Goal: Task Accomplishment & Management: Complete application form

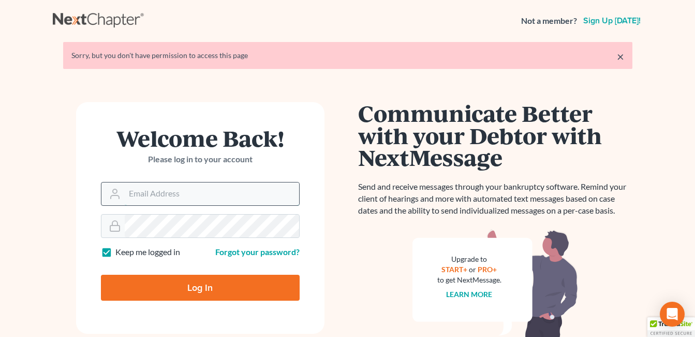
click at [207, 192] on input "Email Address" at bounding box center [212, 193] width 174 height 23
type input "[EMAIL_ADDRESS][DOMAIN_NAME]"
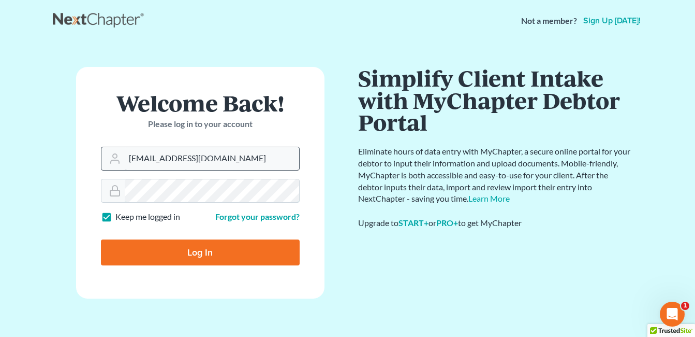
click at [101, 239] on input "Log In" at bounding box center [200, 252] width 199 height 26
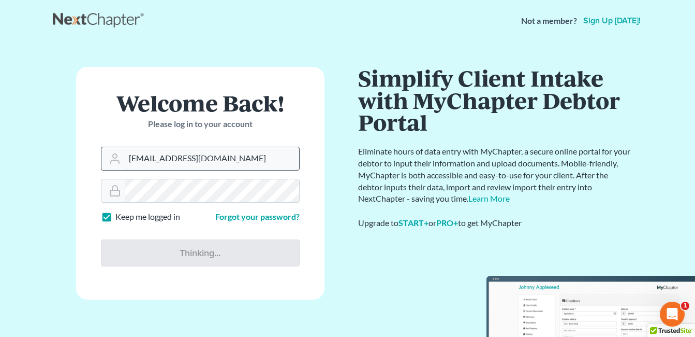
type input "Thinking..."
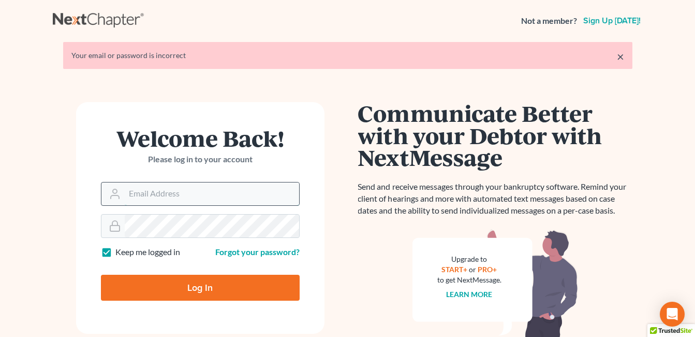
click at [193, 197] on input "Email Address" at bounding box center [212, 193] width 174 height 23
type input "[EMAIL_ADDRESS][DOMAIN_NAME]"
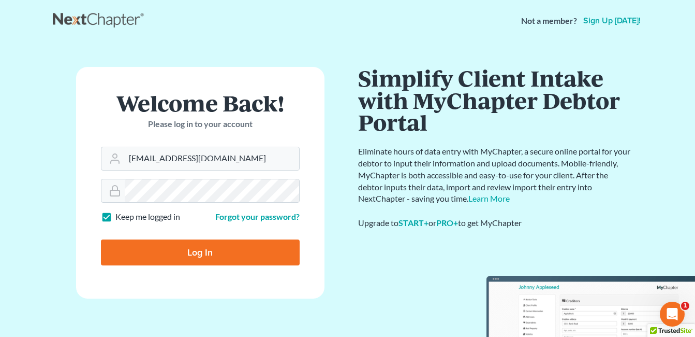
click at [203, 251] on input "Log In" at bounding box center [200, 252] width 199 height 26
type input "Thinking..."
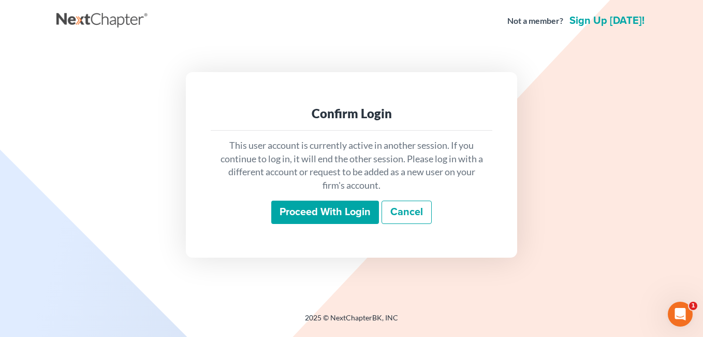
click at [302, 210] on input "Proceed with login" at bounding box center [325, 212] width 108 height 24
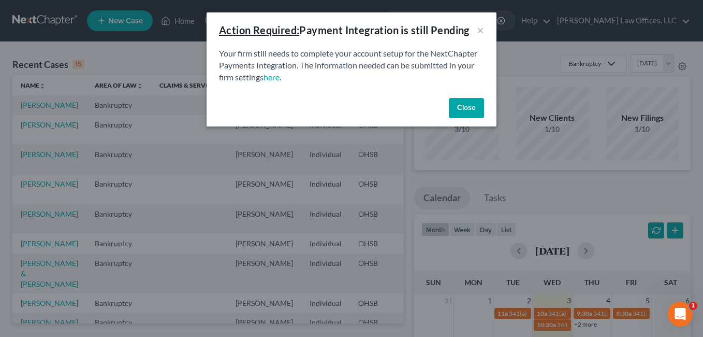
click at [477, 105] on button "Close" at bounding box center [466, 108] width 35 height 21
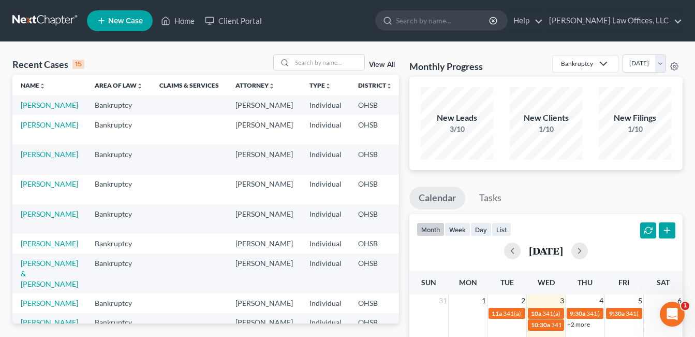
click at [36, 110] on td "[PERSON_NAME]" at bounding box center [49, 104] width 74 height 19
click at [29, 109] on link "[PERSON_NAME]" at bounding box center [49, 104] width 57 height 9
select select "0"
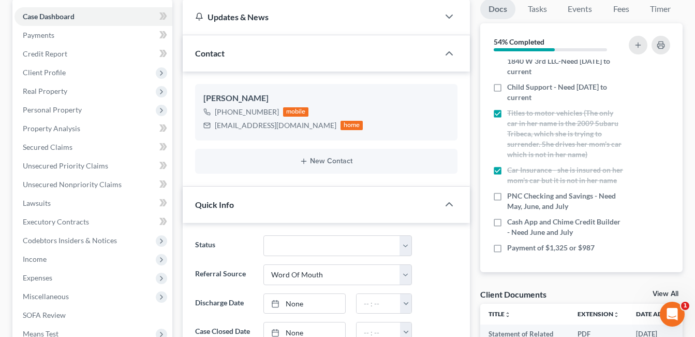
scroll to position [311, 0]
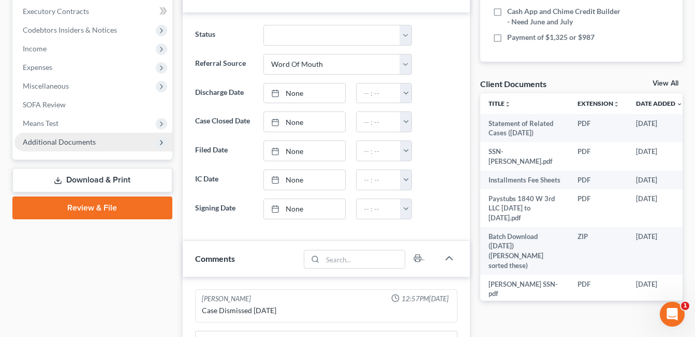
click at [91, 142] on span "Additional Documents" at bounding box center [59, 141] width 73 height 9
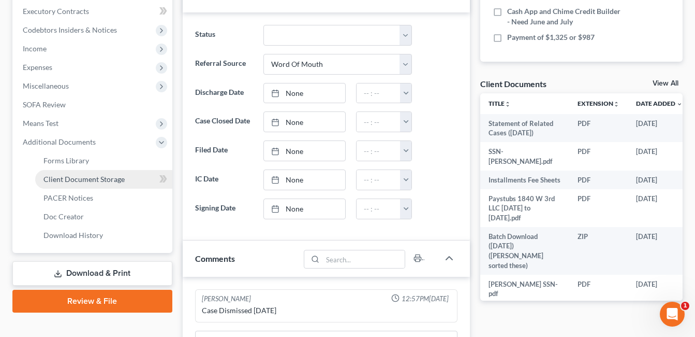
click at [127, 177] on link "Client Document Storage" at bounding box center [103, 179] width 137 height 19
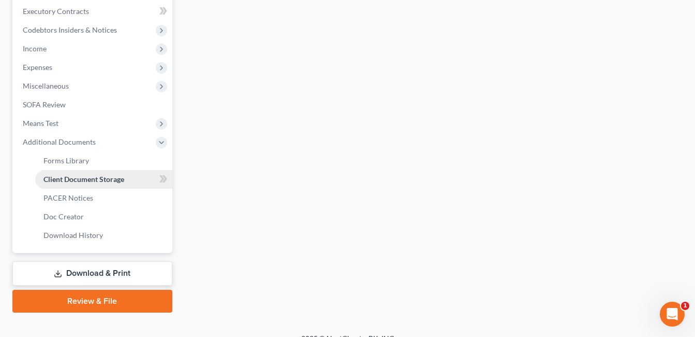
scroll to position [241, 0]
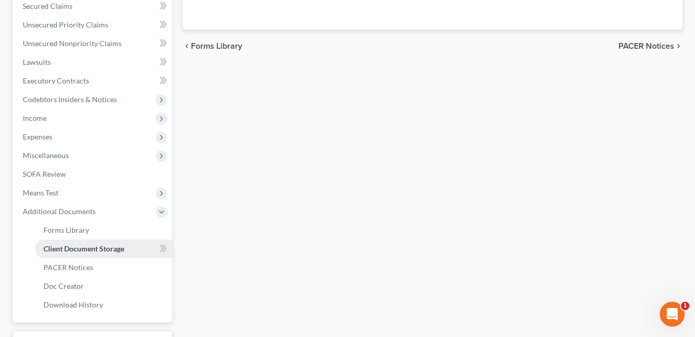
select select "7"
select select "37"
select select "53"
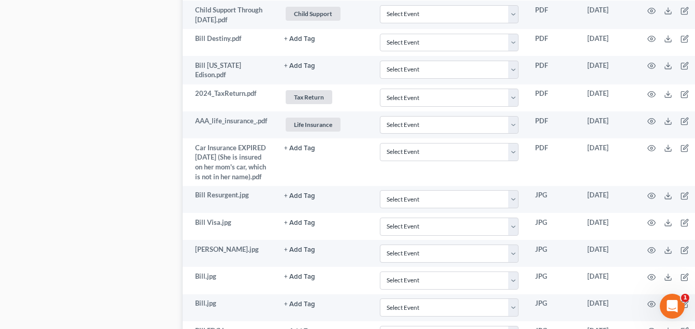
scroll to position [929, 0]
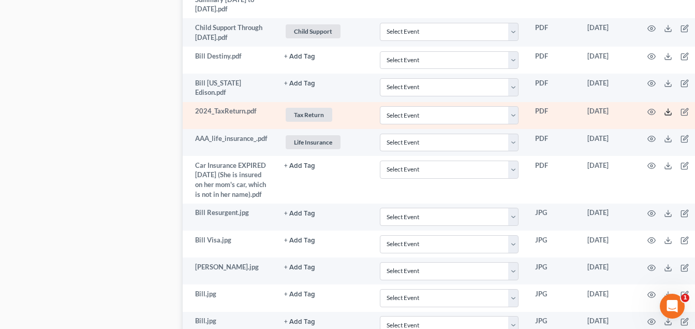
click at [667, 108] on icon at bounding box center [668, 112] width 8 height 8
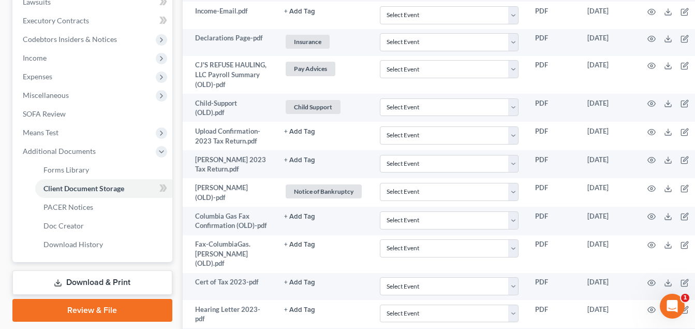
scroll to position [153, 0]
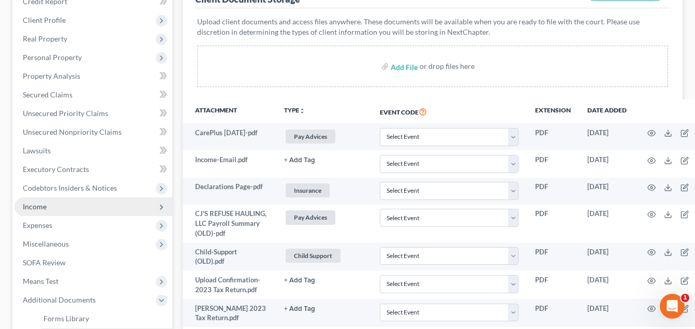
click at [74, 211] on span "Income" at bounding box center [93, 206] width 158 height 19
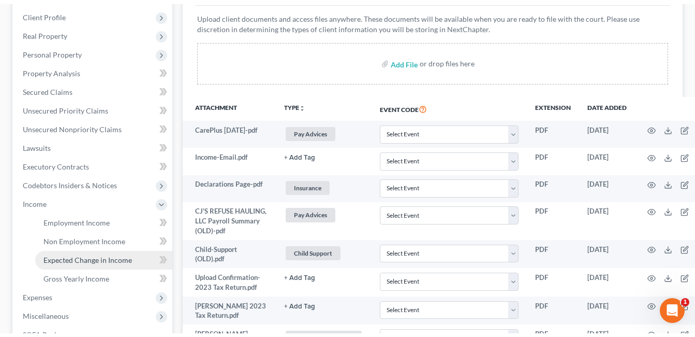
scroll to position [308, 0]
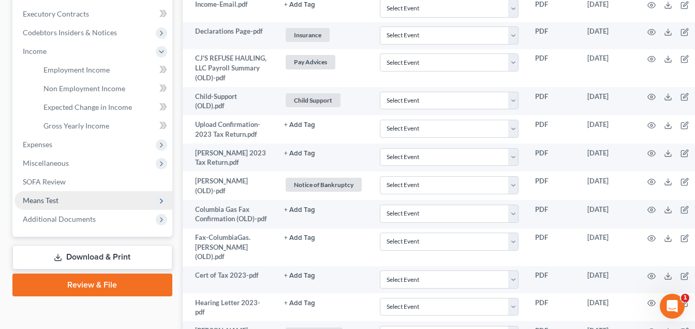
click at [78, 203] on span "Means Test" at bounding box center [93, 200] width 158 height 19
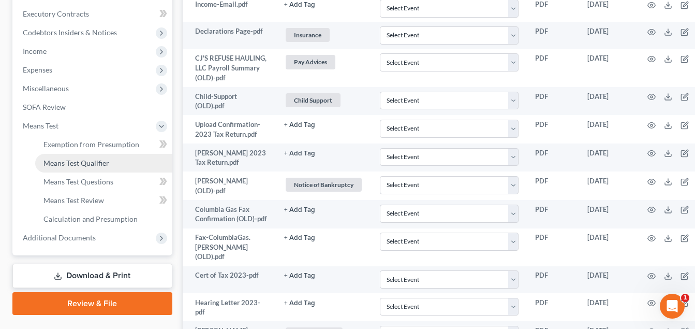
click at [85, 162] on span "Means Test Qualifier" at bounding box center [76, 162] width 66 height 9
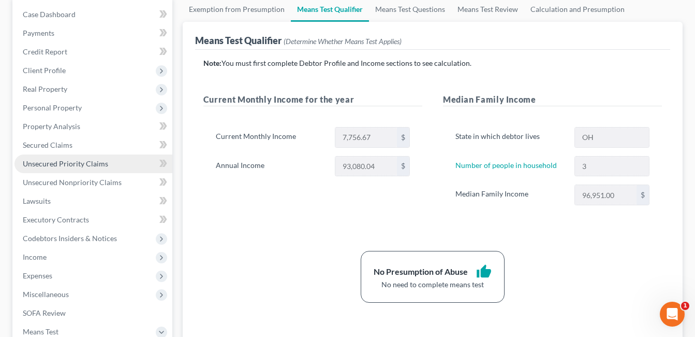
scroll to position [104, 0]
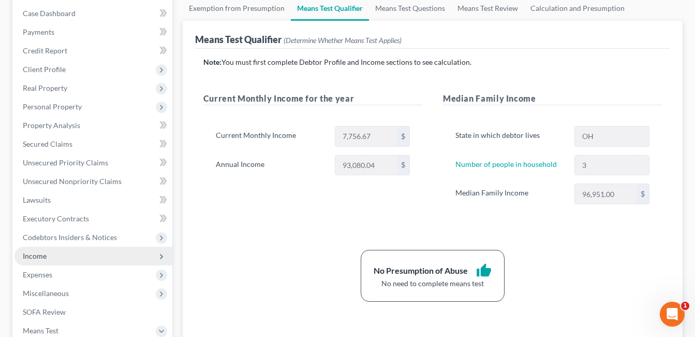
click at [52, 261] on span "Income" at bounding box center [93, 255] width 158 height 19
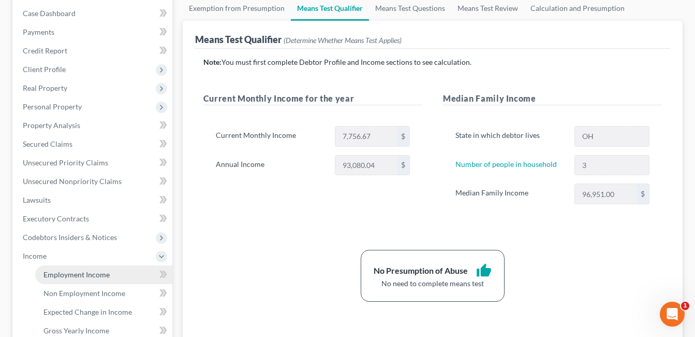
click at [77, 278] on span "Employment Income" at bounding box center [76, 274] width 66 height 9
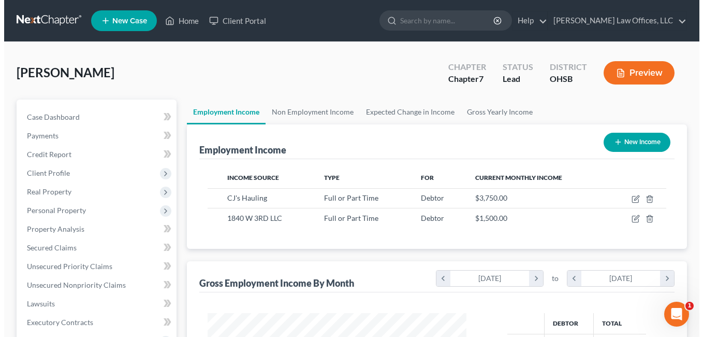
scroll to position [186, 280]
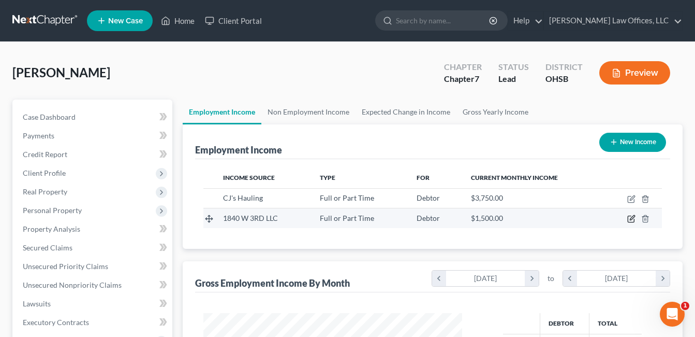
click at [630, 219] on icon "button" at bounding box center [631, 218] width 8 height 8
select select "0"
select select "36"
select select "0"
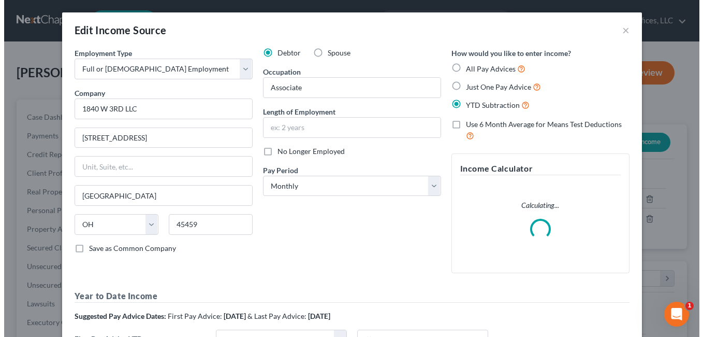
scroll to position [186, 283]
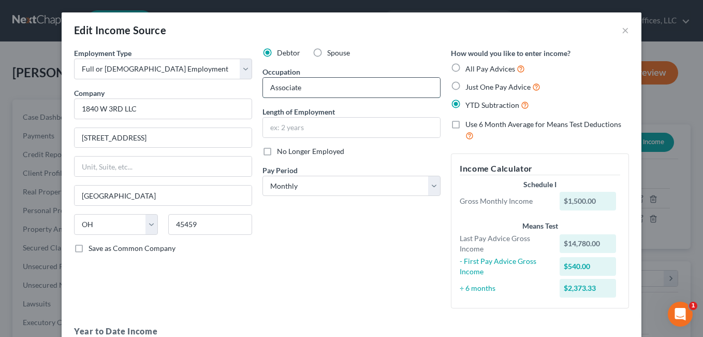
click at [308, 87] on input "Associate" at bounding box center [351, 88] width 177 height 20
drag, startPoint x: 308, startPoint y: 87, endPoint x: 258, endPoint y: 92, distance: 49.9
click at [262, 92] on div "Associate" at bounding box center [351, 87] width 178 height 21
type input "Care Provider"
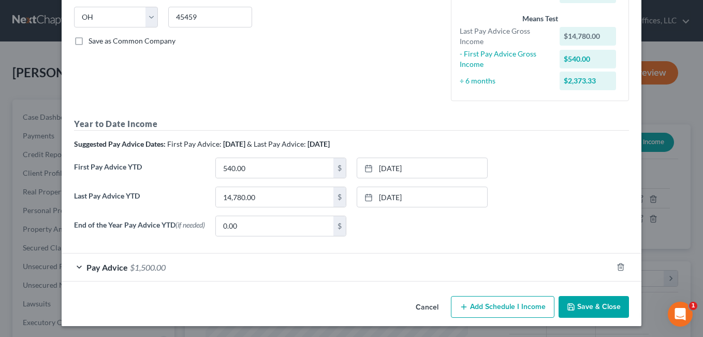
scroll to position [211, 0]
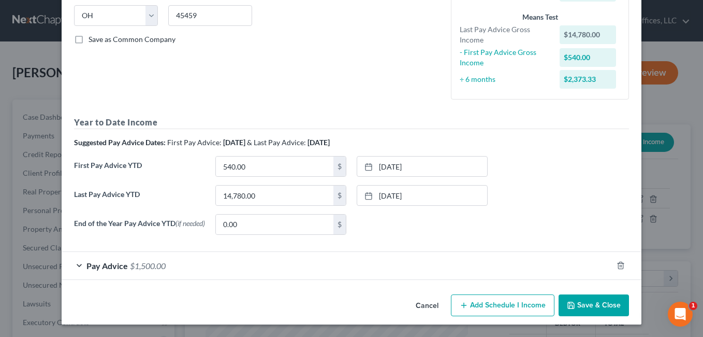
click at [353, 257] on div "Pay Advice $1,500.00" at bounding box center [337, 265] width 551 height 27
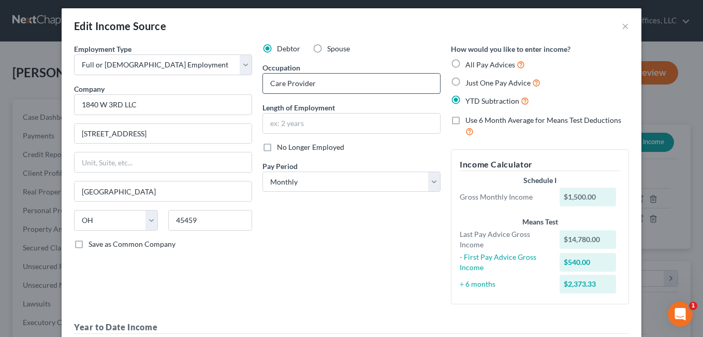
scroll to position [4, 0]
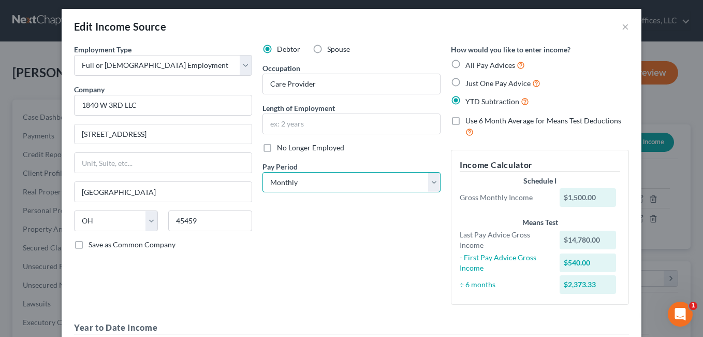
click at [428, 180] on select "Select Monthly Twice Monthly Every Other Week Weekly" at bounding box center [351, 182] width 178 height 21
select select "3"
click at [262, 172] on select "Select Monthly Twice Monthly Every Other Week Weekly" at bounding box center [351, 182] width 178 height 21
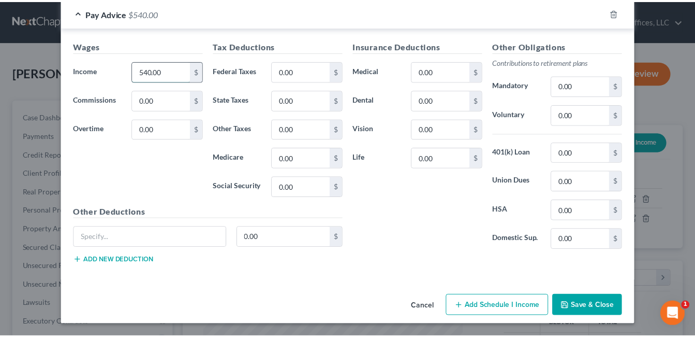
scroll to position [485, 0]
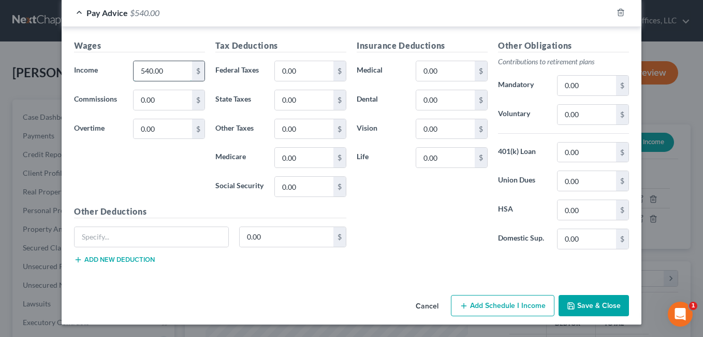
type input "540.00"
type input "64.32"
click at [583, 301] on button "Save & Close" at bounding box center [594, 306] width 70 height 22
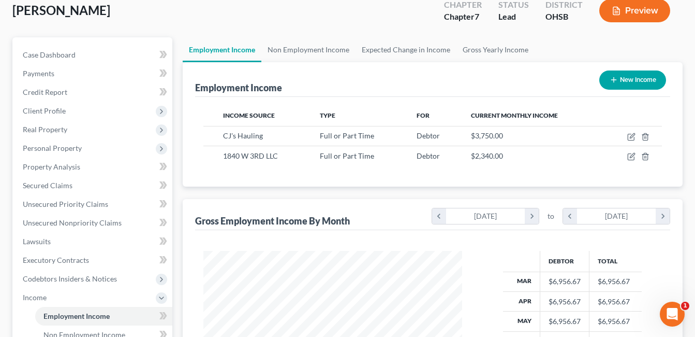
scroll to position [207, 0]
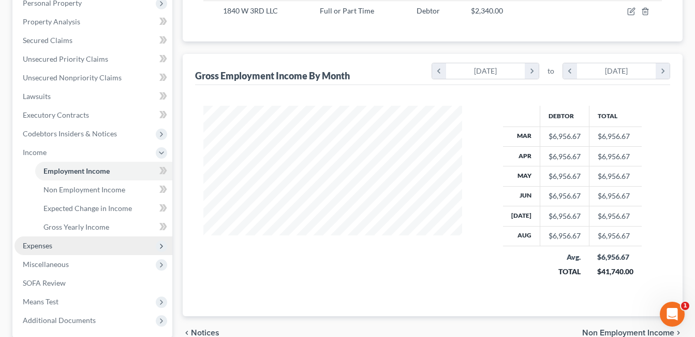
click at [70, 245] on span "Expenses" at bounding box center [93, 245] width 158 height 19
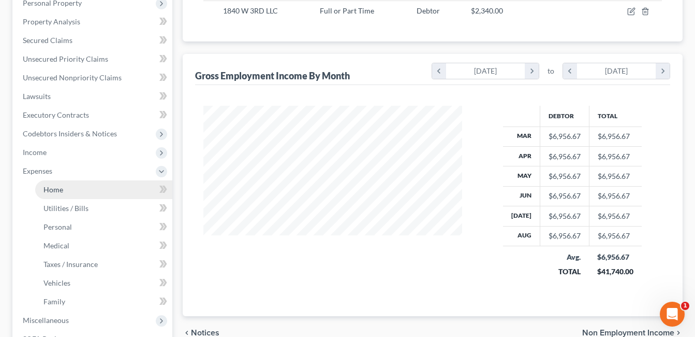
click at [66, 185] on link "Home" at bounding box center [103, 189] width 137 height 19
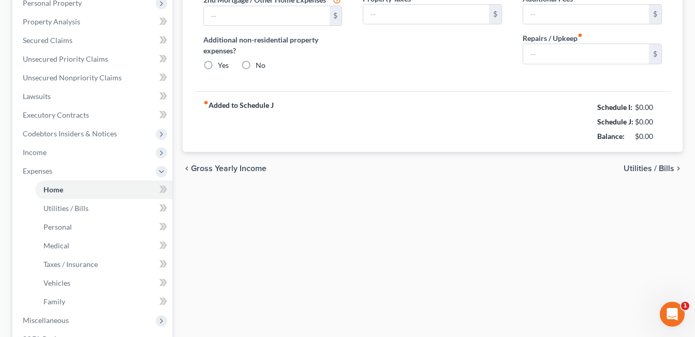
type input "1,000.00"
radio input "true"
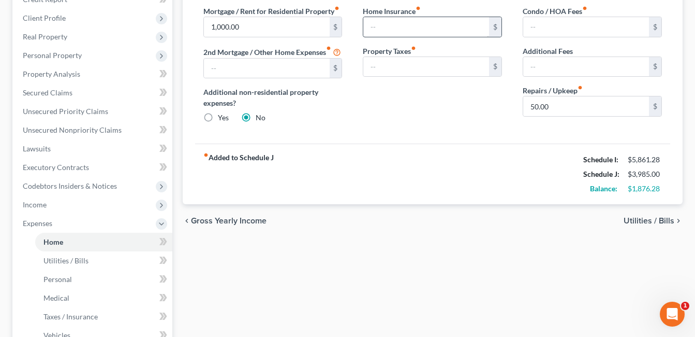
scroll to position [155, 0]
click at [429, 30] on input "text" at bounding box center [426, 27] width 126 height 20
click at [552, 154] on div "fiber_manual_record Added to Schedule J Schedule I: $5,861.28 Schedule J: $3,98…" at bounding box center [432, 173] width 475 height 61
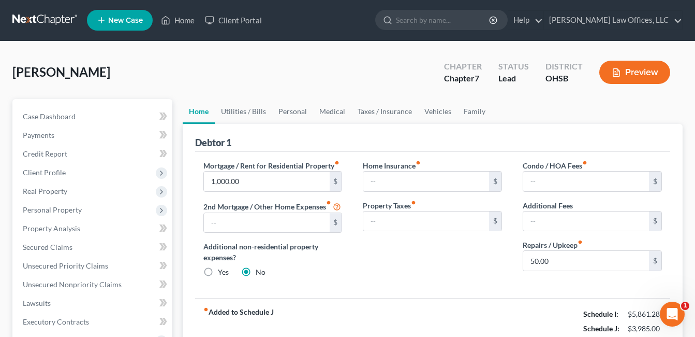
scroll to position [0, 0]
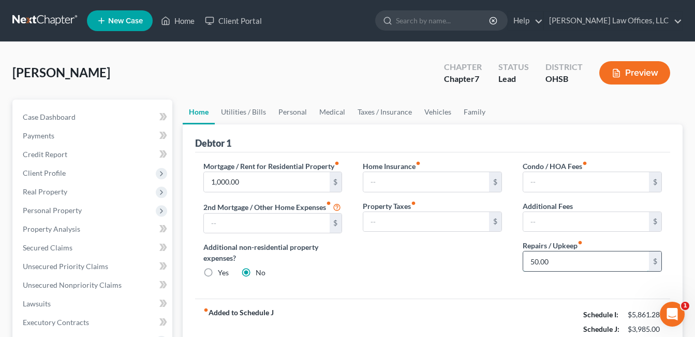
click at [556, 265] on input "50.00" at bounding box center [586, 261] width 126 height 20
type input "100.00"
click at [235, 113] on link "Utilities / Bills" at bounding box center [243, 111] width 57 height 25
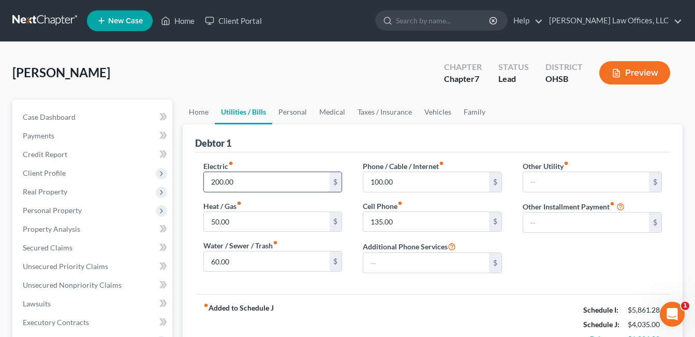
click at [245, 181] on input "200.00" at bounding box center [267, 182] width 126 height 20
type input "250.00"
type input "100.00"
type input "25.00"
click at [418, 181] on input "100.00" at bounding box center [426, 182] width 126 height 20
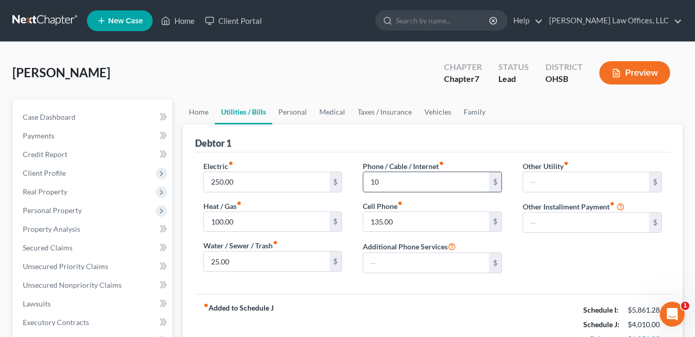
type input "1"
type input "125.00"
type input "175.00"
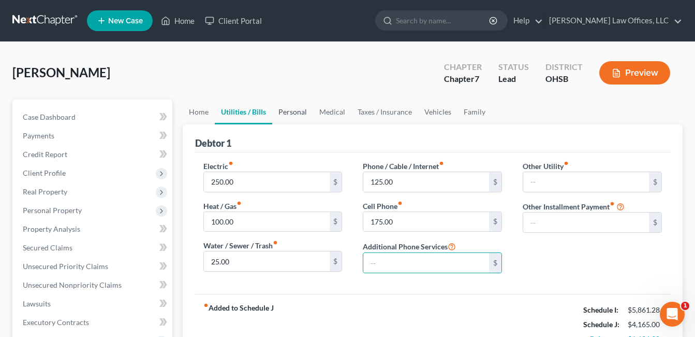
click at [297, 113] on link "Personal" at bounding box center [292, 111] width 41 height 25
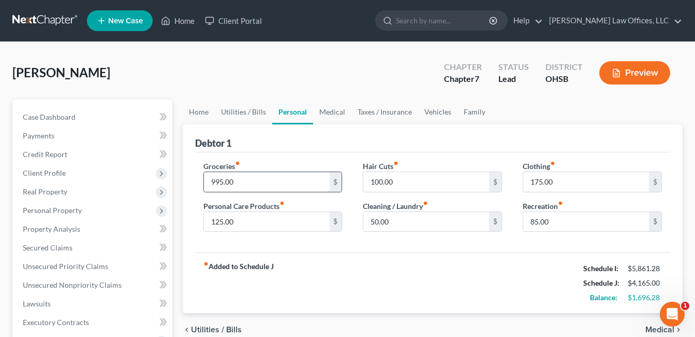
click at [241, 182] on input "995.00" at bounding box center [267, 182] width 126 height 20
type input "1,100.00"
type input "150.00"
type input "75.00"
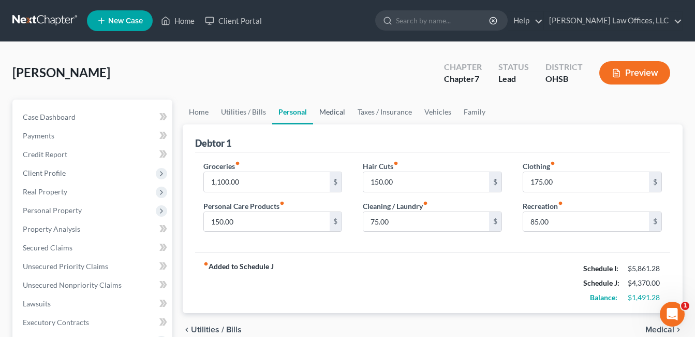
click at [328, 109] on link "Medical" at bounding box center [332, 111] width 38 height 25
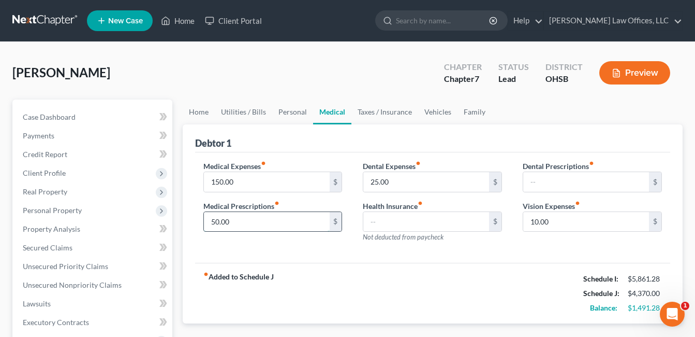
click at [241, 222] on input "50.00" at bounding box center [267, 222] width 126 height 20
type input "100.00"
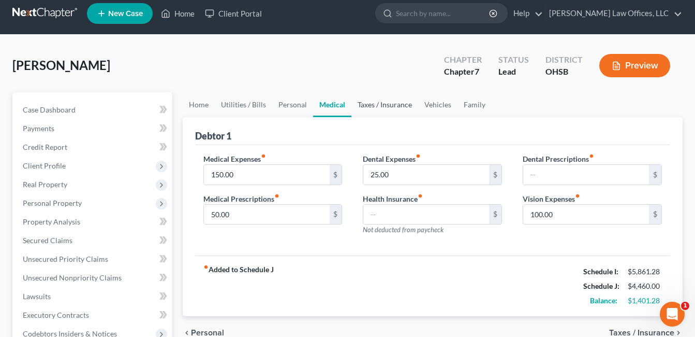
click at [401, 104] on link "Taxes / Insurance" at bounding box center [385, 104] width 67 height 25
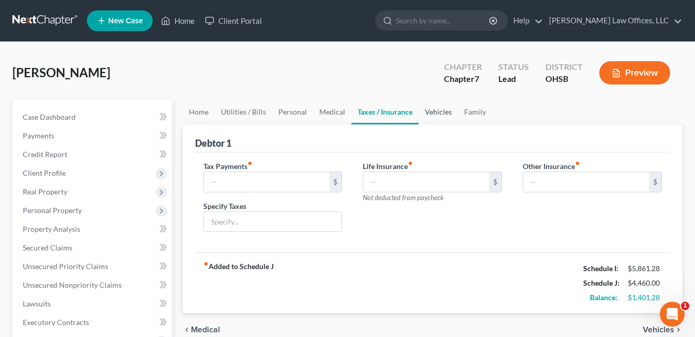
click at [433, 113] on link "Vehicles" at bounding box center [438, 111] width 39 height 25
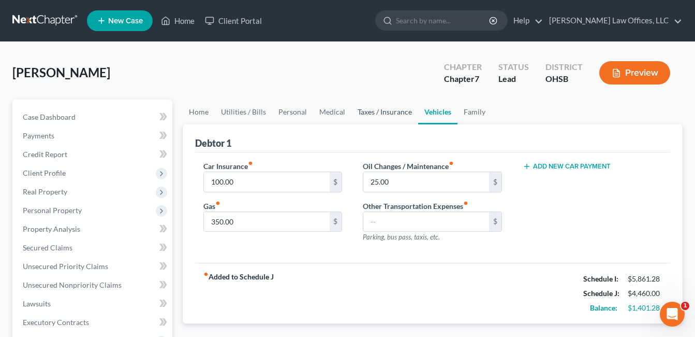
click at [391, 111] on link "Taxes / Insurance" at bounding box center [385, 111] width 67 height 25
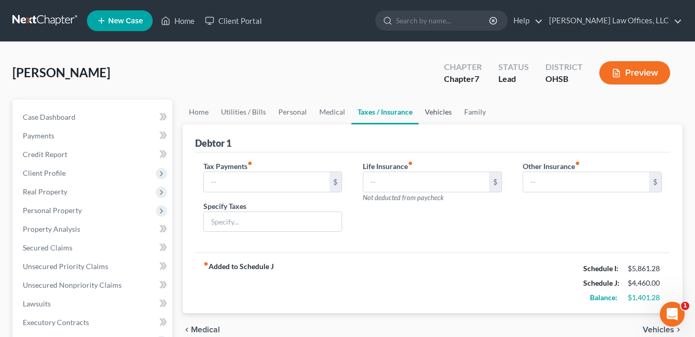
click at [440, 110] on link "Vehicles" at bounding box center [438, 111] width 39 height 25
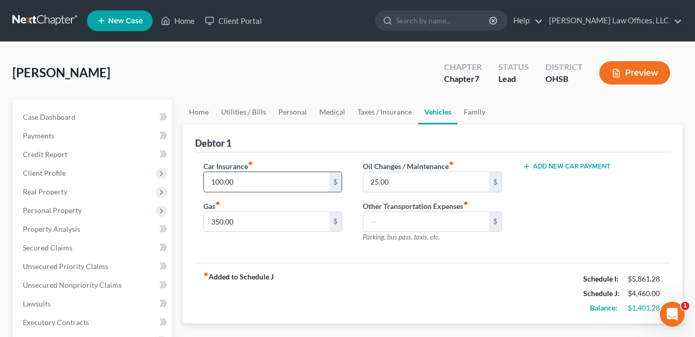
click at [270, 174] on input "100.00" at bounding box center [267, 182] width 126 height 20
type input "200.00"
type input "50.00"
click at [469, 112] on link "Family" at bounding box center [475, 111] width 34 height 25
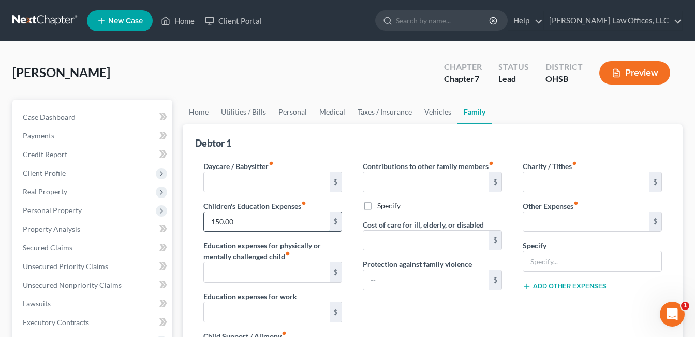
click at [240, 223] on input "150.00" at bounding box center [267, 222] width 126 height 20
type input "250.00"
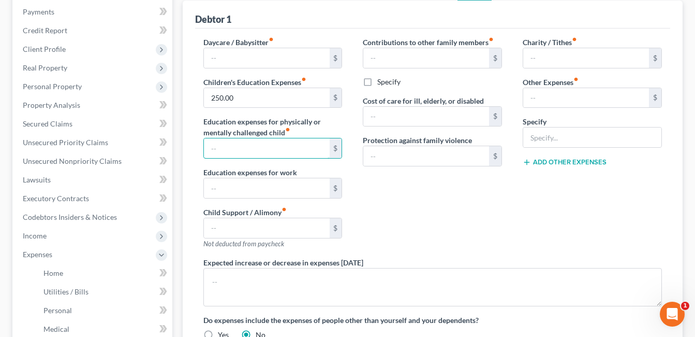
scroll to position [155, 0]
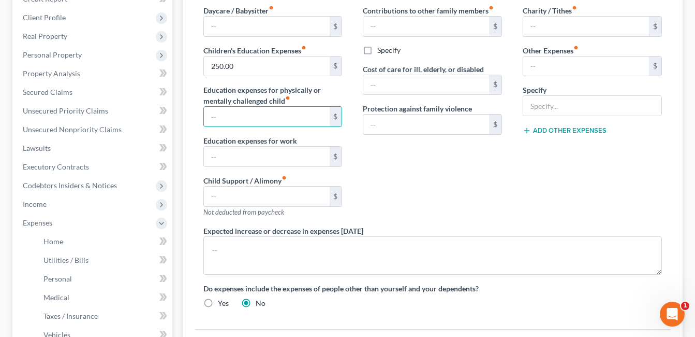
click at [547, 129] on button "Add Other Expenses" at bounding box center [565, 130] width 84 height 8
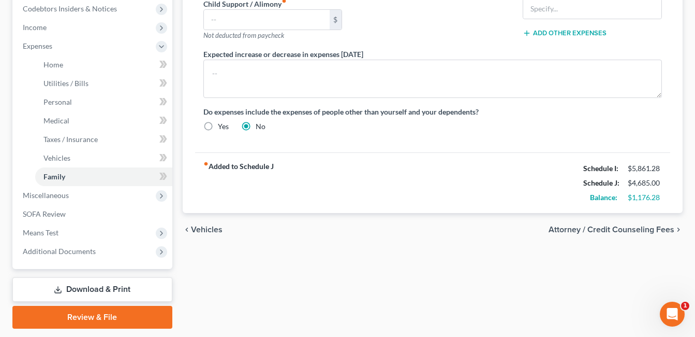
scroll to position [208, 0]
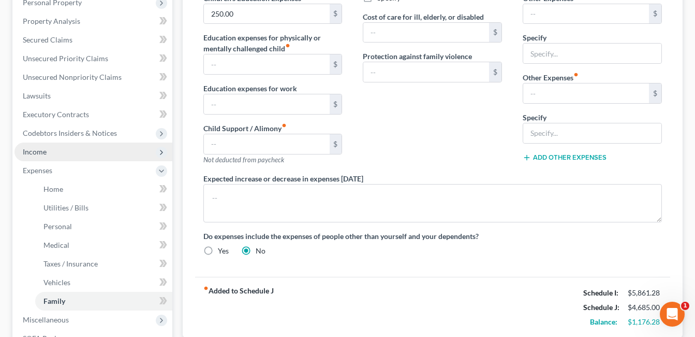
click at [51, 155] on span "Income" at bounding box center [93, 151] width 158 height 19
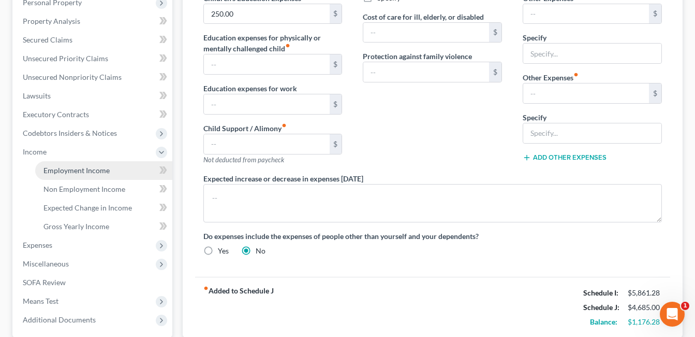
click at [67, 168] on span "Employment Income" at bounding box center [76, 170] width 66 height 9
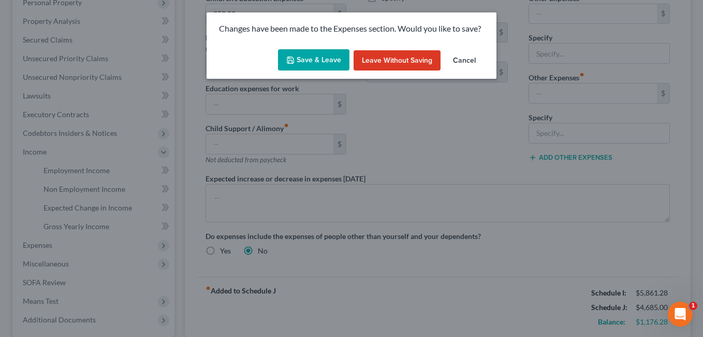
click at [330, 53] on button "Save & Leave" at bounding box center [313, 60] width 71 height 22
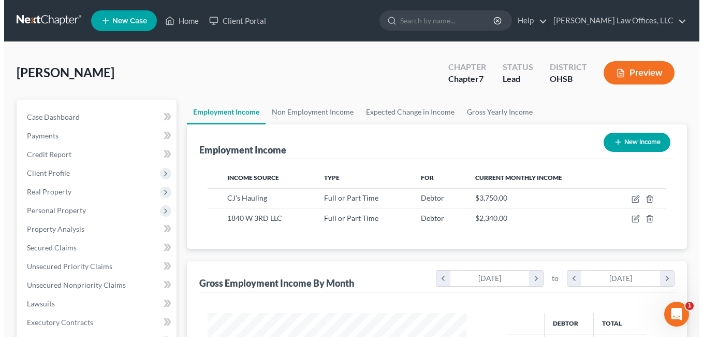
scroll to position [186, 280]
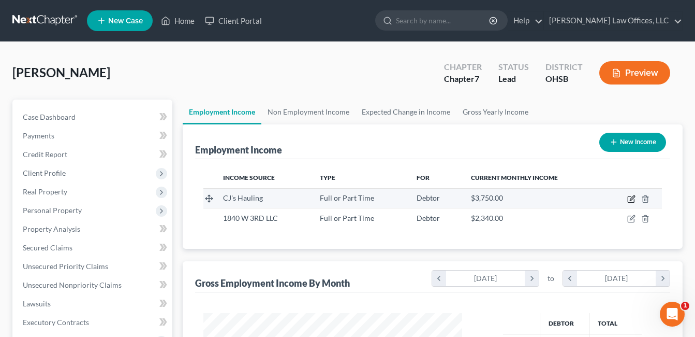
click at [629, 197] on icon "button" at bounding box center [631, 199] width 6 height 6
select select "0"
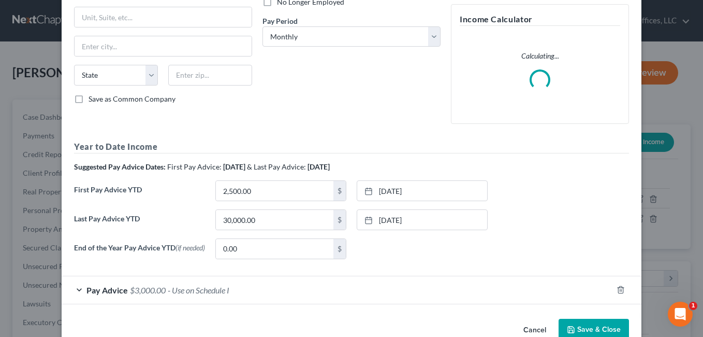
scroll to position [155, 0]
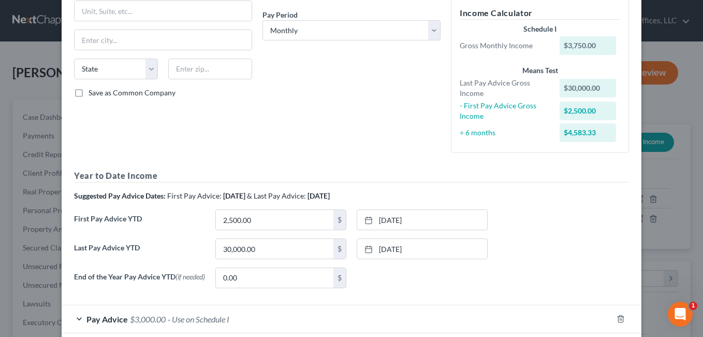
click at [291, 143] on div "Debtor Spouse Occupation Office Staff Length of Employment No Longer Employed P…" at bounding box center [351, 26] width 188 height 269
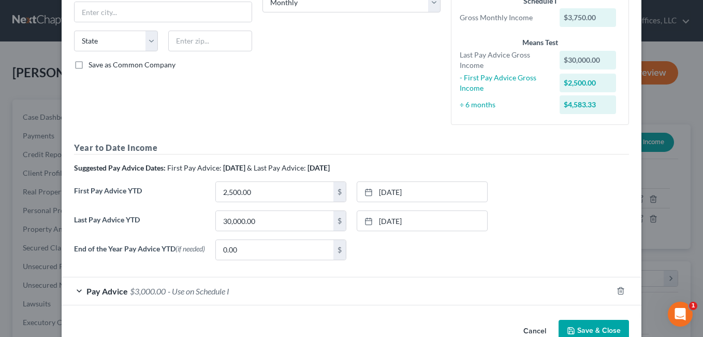
scroll to position [211, 0]
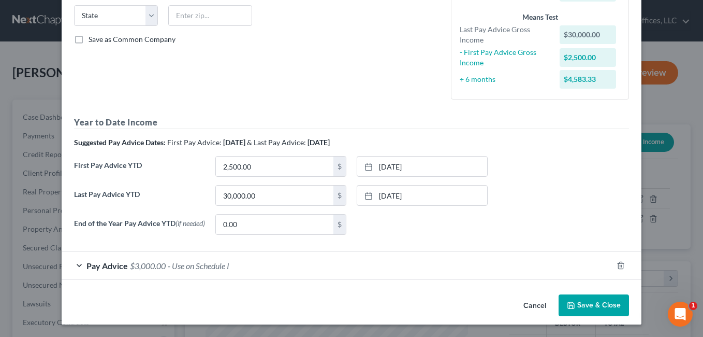
click at [179, 262] on span "- Use on Schedule I" at bounding box center [199, 265] width 62 height 10
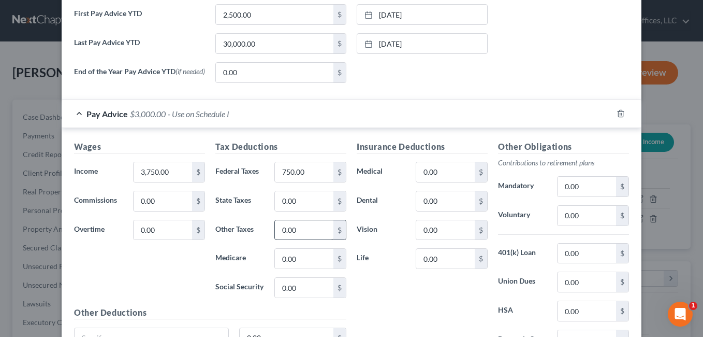
scroll to position [366, 0]
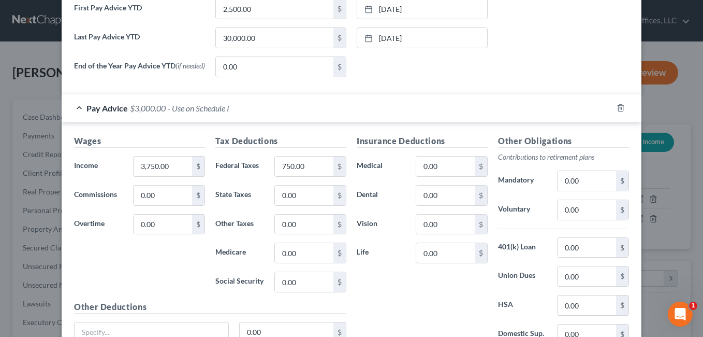
click at [341, 101] on div "Pay Advice $3,000.00 - Use on Schedule I" at bounding box center [337, 107] width 551 height 27
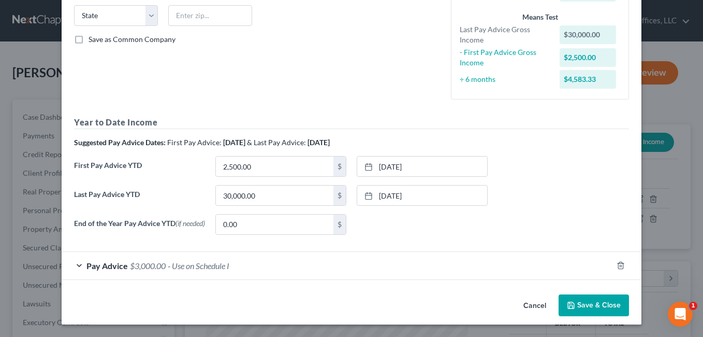
scroll to position [211, 0]
click at [257, 269] on div "Pay Advice $3,000.00 - Use on Schedule I" at bounding box center [337, 265] width 551 height 27
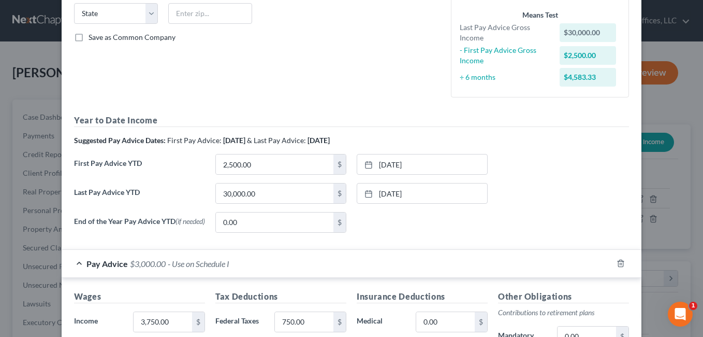
scroll to position [366, 0]
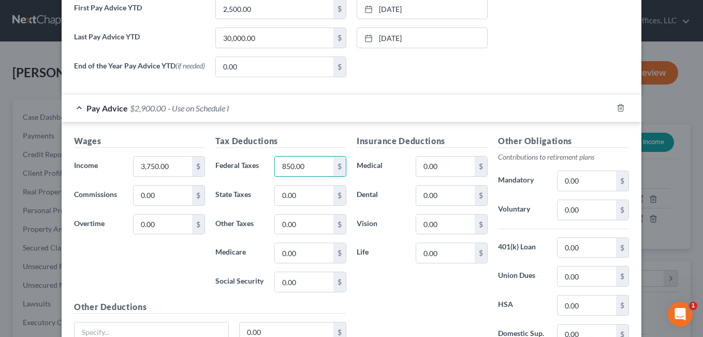
type input "850.00"
click at [414, 313] on div "Insurance Deductions Medical 0.00 $ Dental 0.00 $ Vision 0.00 $ Life 0.00 $" at bounding box center [422, 244] width 141 height 218
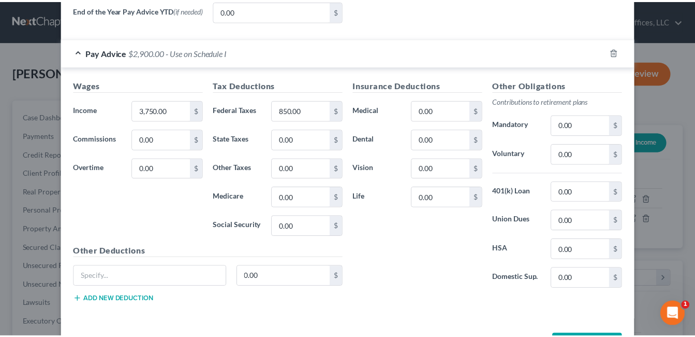
scroll to position [464, 0]
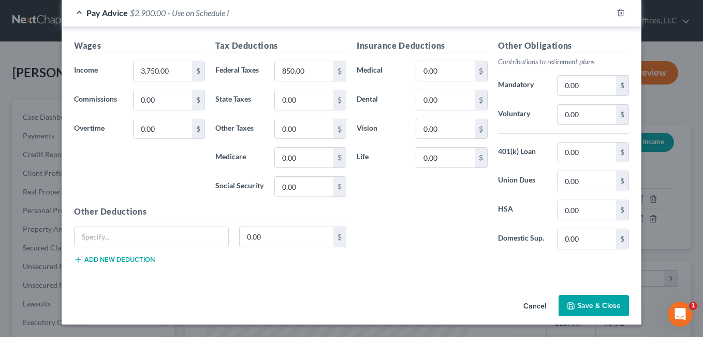
click at [576, 303] on button "Save & Close" at bounding box center [594, 306] width 70 height 22
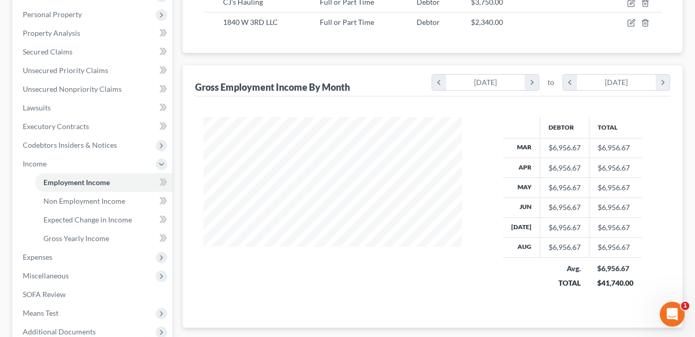
scroll to position [259, 0]
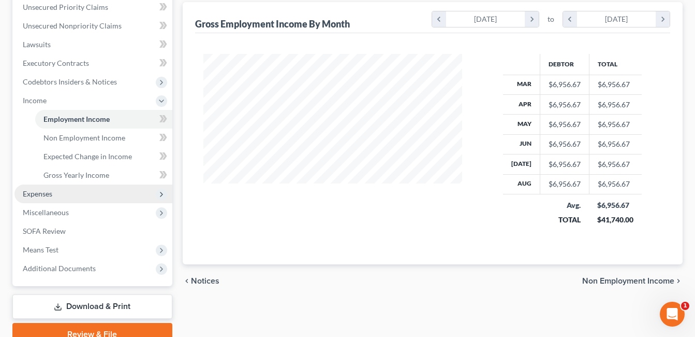
click at [40, 189] on span "Expenses" at bounding box center [38, 193] width 30 height 9
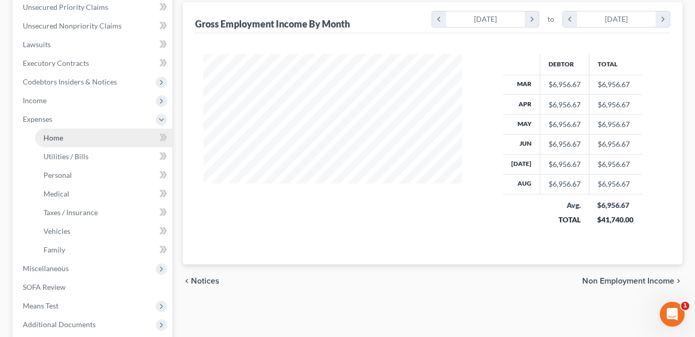
click at [70, 139] on link "Home" at bounding box center [103, 137] width 137 height 19
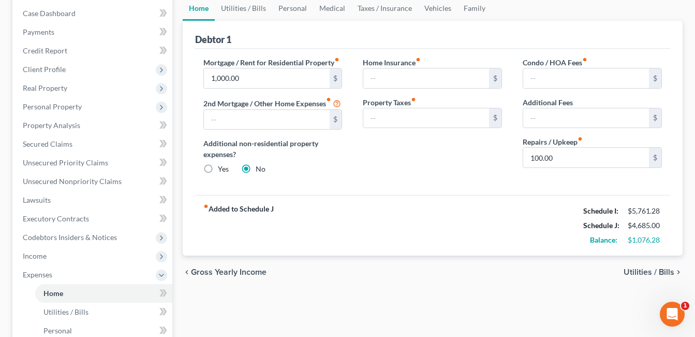
scroll to position [155, 0]
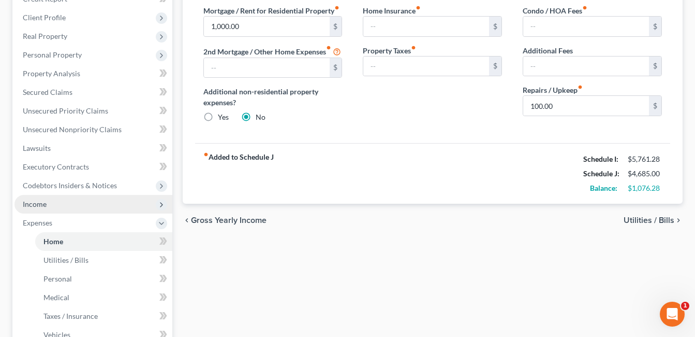
click at [78, 203] on span "Income" at bounding box center [93, 204] width 158 height 19
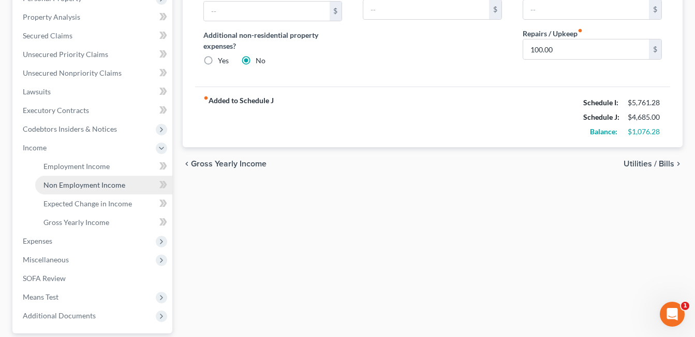
scroll to position [307, 0]
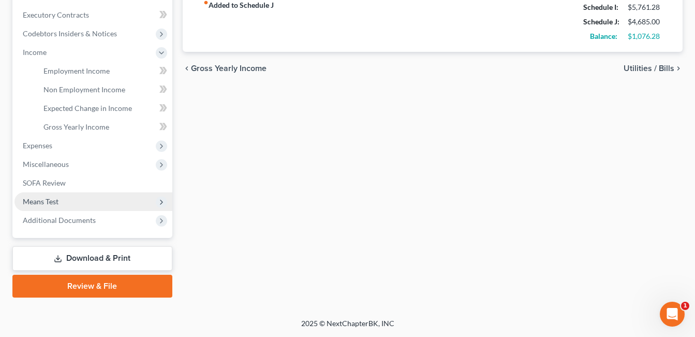
click at [84, 201] on span "Means Test" at bounding box center [93, 201] width 158 height 19
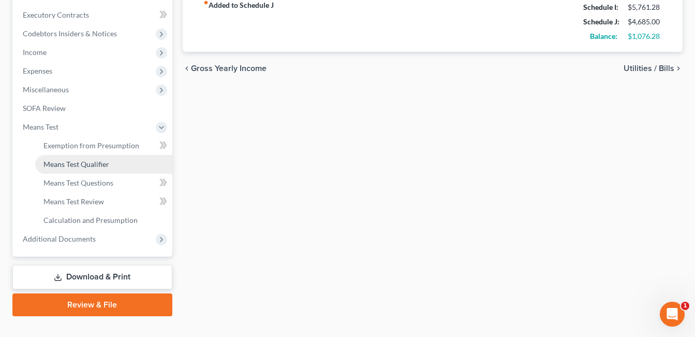
click at [87, 167] on span "Means Test Qualifier" at bounding box center [76, 163] width 66 height 9
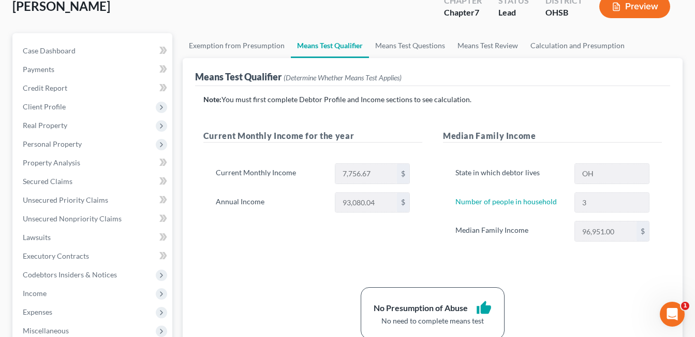
scroll to position [207, 0]
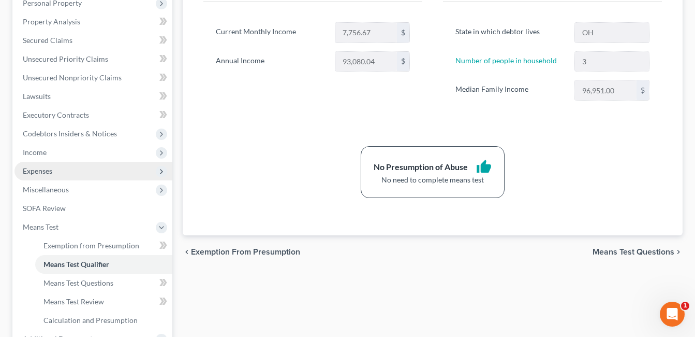
click at [74, 169] on span "Expenses" at bounding box center [93, 171] width 158 height 19
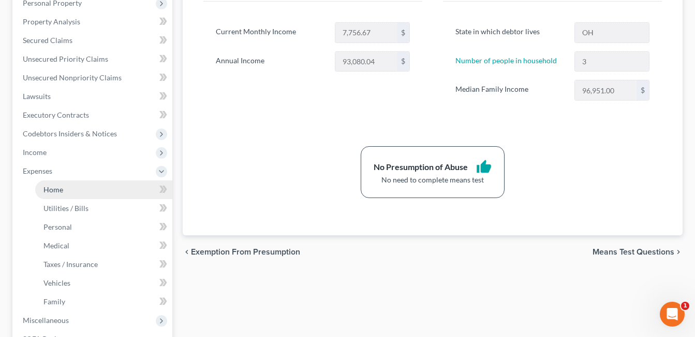
click at [76, 185] on link "Home" at bounding box center [103, 189] width 137 height 19
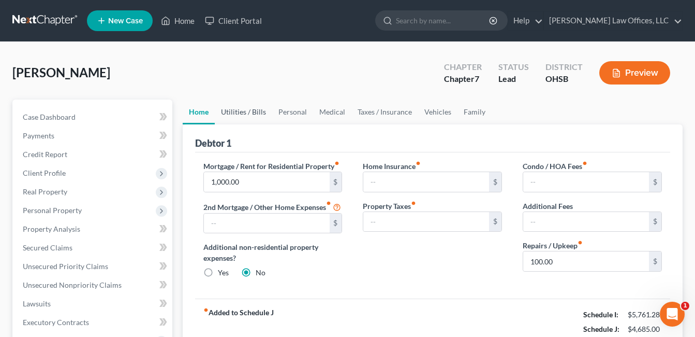
click at [246, 106] on link "Utilities / Bills" at bounding box center [243, 111] width 57 height 25
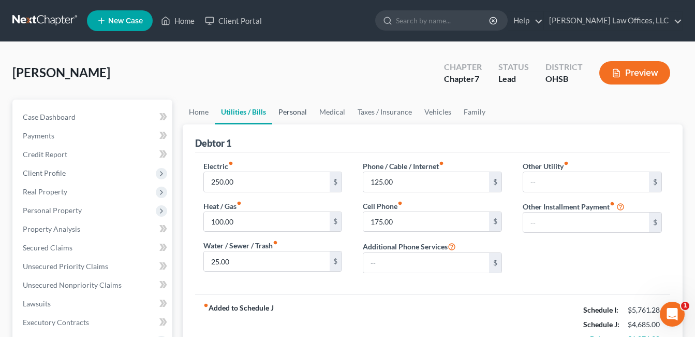
click at [299, 113] on link "Personal" at bounding box center [292, 111] width 41 height 25
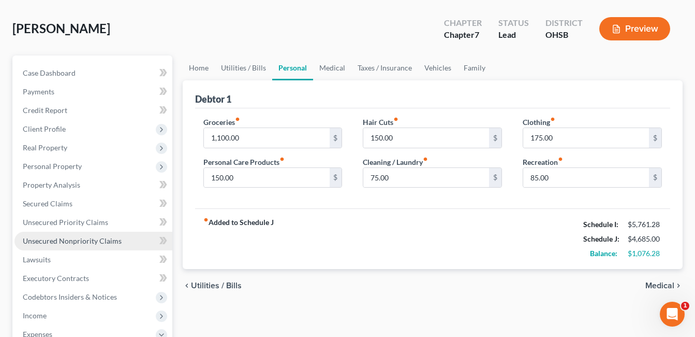
scroll to position [104, 0]
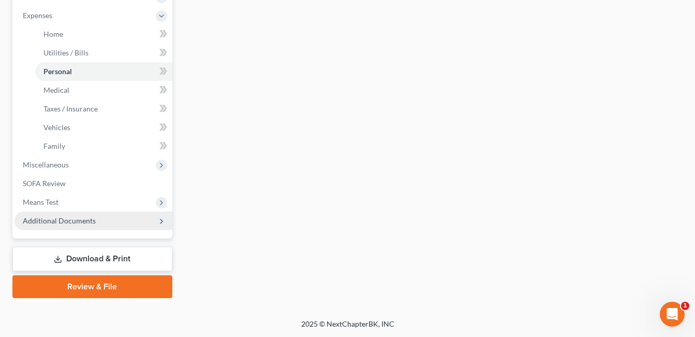
click at [75, 220] on span "Additional Documents" at bounding box center [59, 220] width 73 height 9
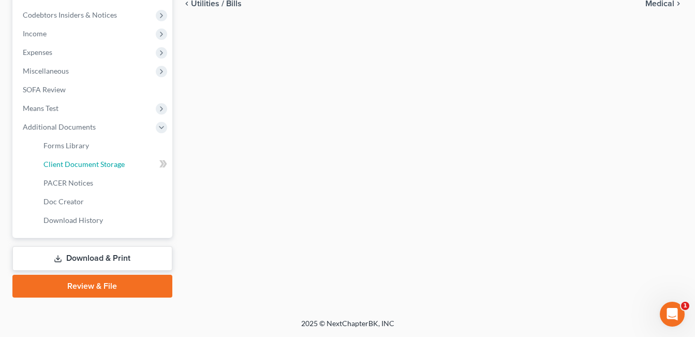
click at [113, 168] on span "Client Document Storage" at bounding box center [83, 163] width 81 height 9
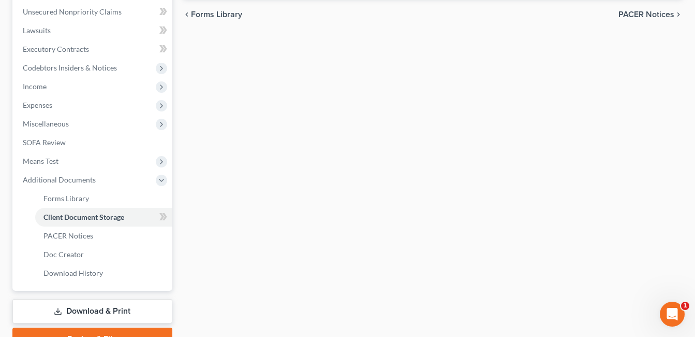
scroll to position [197, 0]
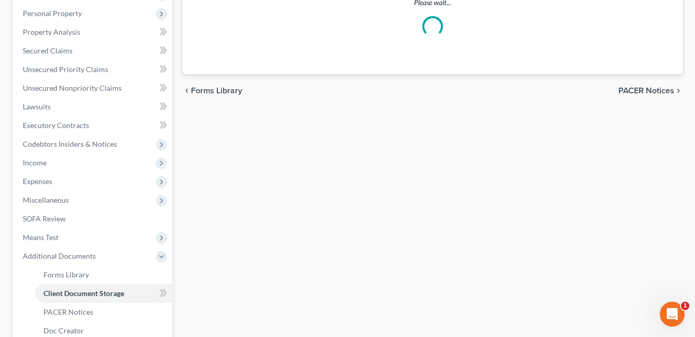
select select "7"
select select "37"
select select "53"
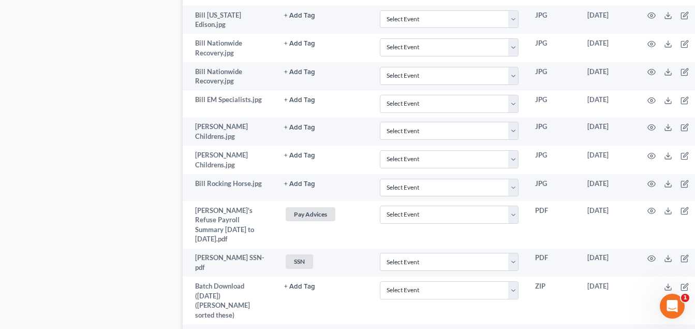
scroll to position [1346, 0]
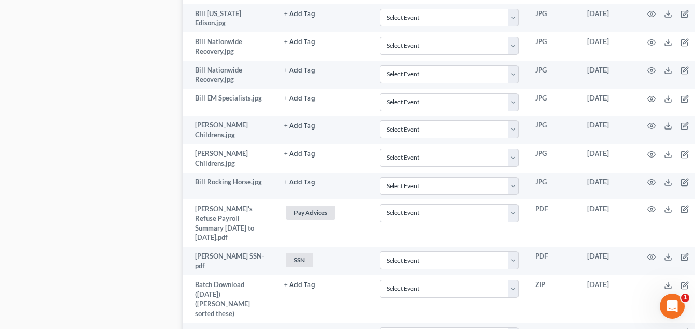
drag, startPoint x: 93, startPoint y: 17, endPoint x: 133, endPoint y: 99, distance: 91.9
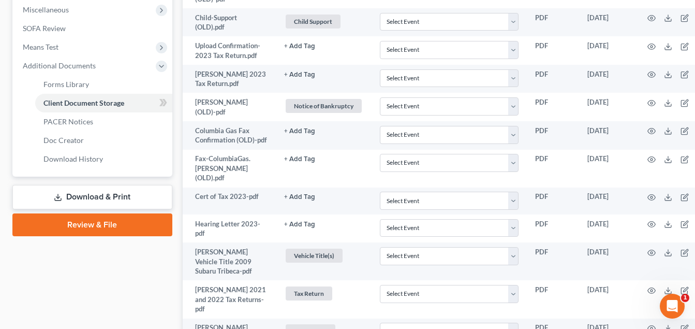
scroll to position [207, 0]
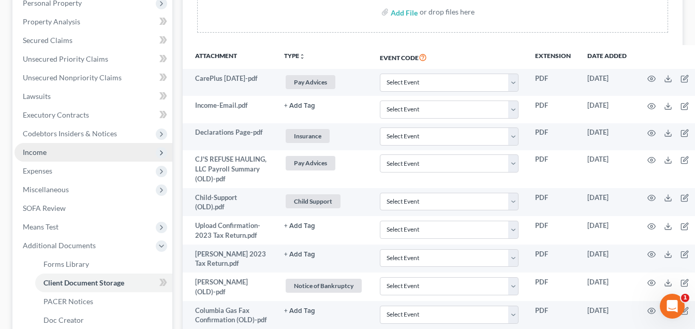
drag, startPoint x: 53, startPoint y: 155, endPoint x: 158, endPoint y: 146, distance: 106.0
click at [53, 155] on span "Income" at bounding box center [93, 152] width 158 height 19
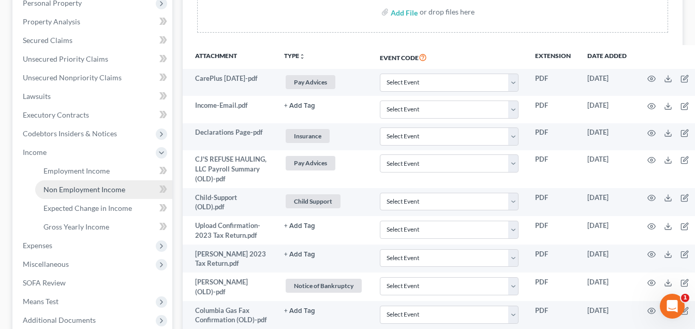
click at [81, 189] on span "Non Employment Income" at bounding box center [84, 189] width 82 height 9
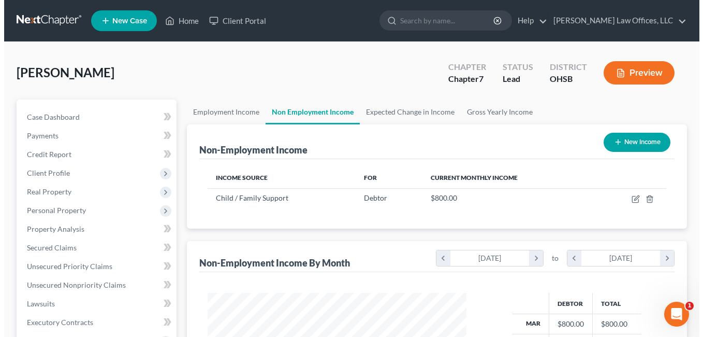
scroll to position [186, 280]
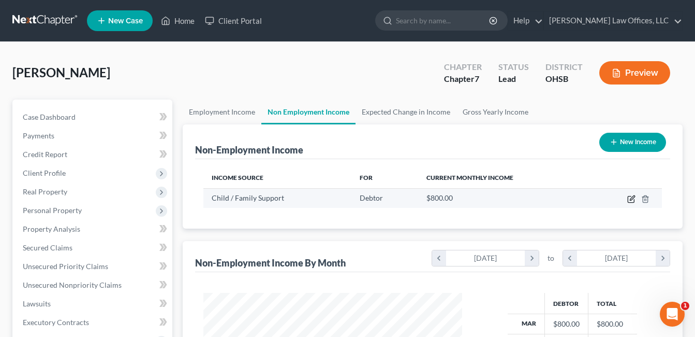
click at [632, 198] on icon "button" at bounding box center [632, 197] width 5 height 5
select select "7"
select select "0"
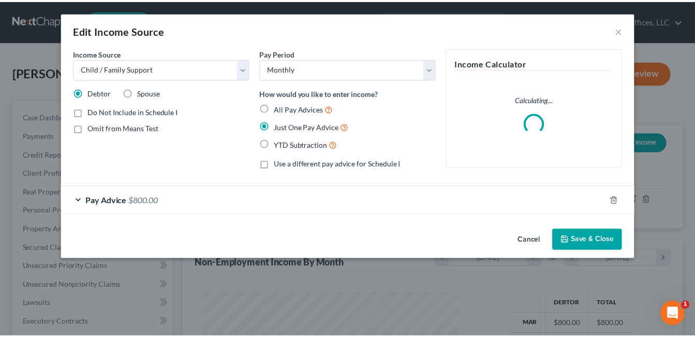
scroll to position [186, 283]
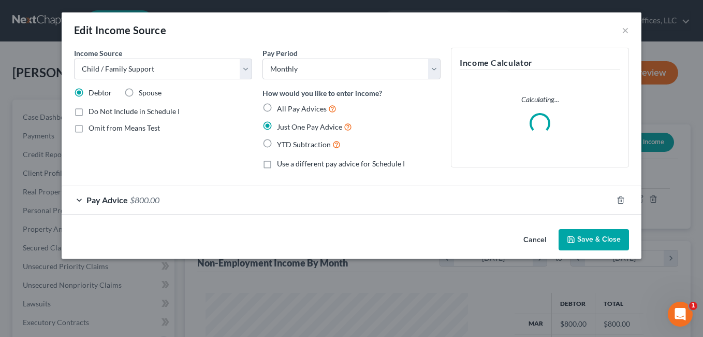
click at [181, 196] on div "Pay Advice $800.00" at bounding box center [337, 199] width 551 height 27
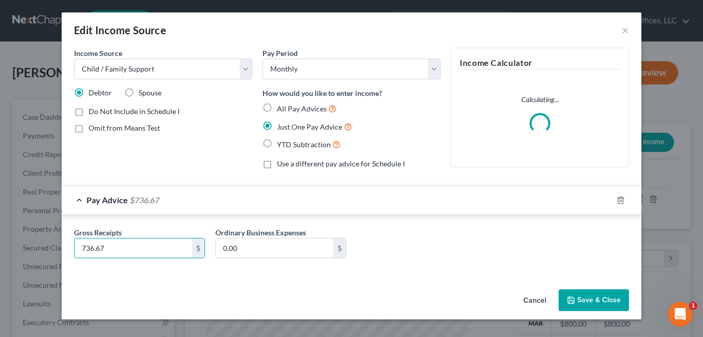
drag, startPoint x: 112, startPoint y: 253, endPoint x: 70, endPoint y: 257, distance: 42.1
click at [70, 257] on div "Gross Receipts 736.67 $" at bounding box center [139, 243] width 141 height 32
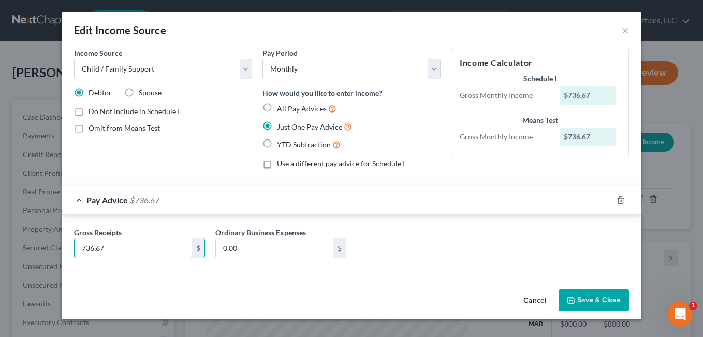
type input "8"
type input "750.00"
click at [588, 299] on button "Save & Close" at bounding box center [594, 300] width 70 height 22
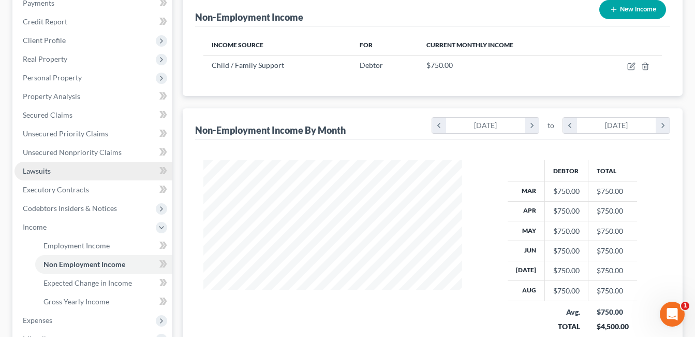
scroll to position [155, 0]
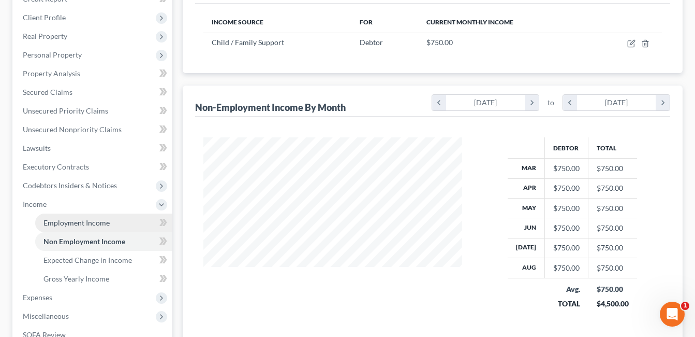
click at [63, 220] on span "Employment Income" at bounding box center [76, 222] width 66 height 9
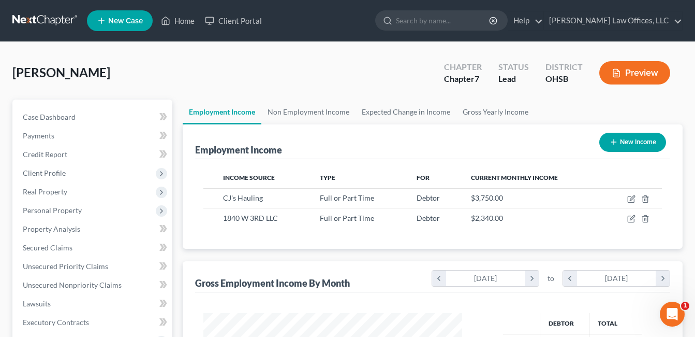
scroll to position [186, 280]
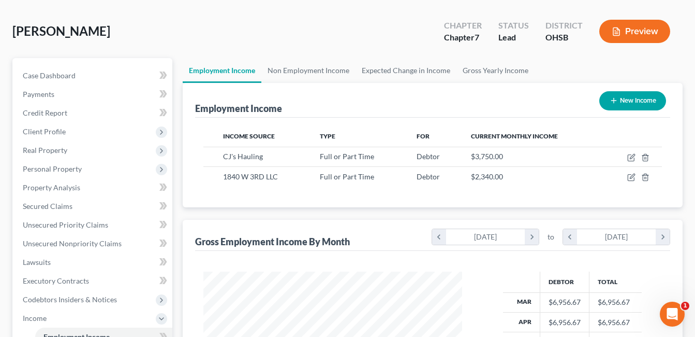
scroll to position [307, 0]
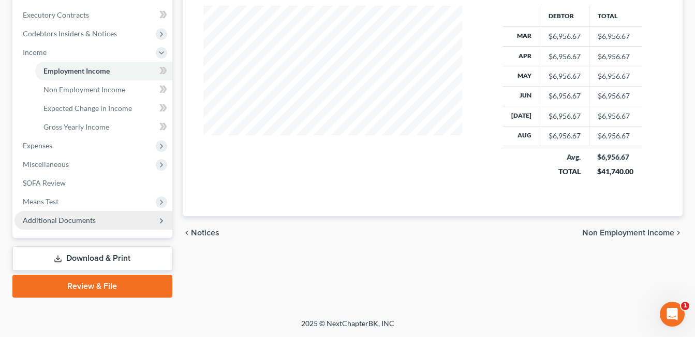
click at [69, 216] on span "Additional Documents" at bounding box center [59, 219] width 73 height 9
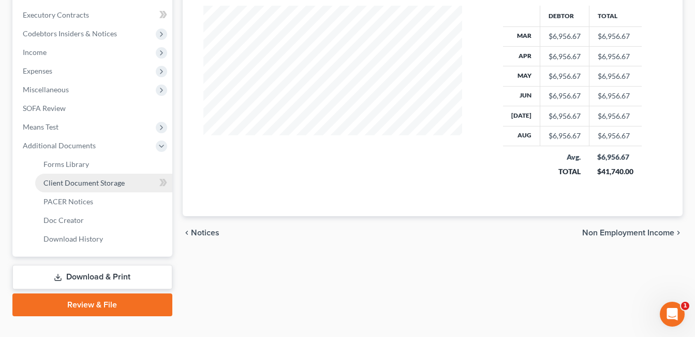
click at [103, 183] on span "Client Document Storage" at bounding box center [83, 182] width 81 height 9
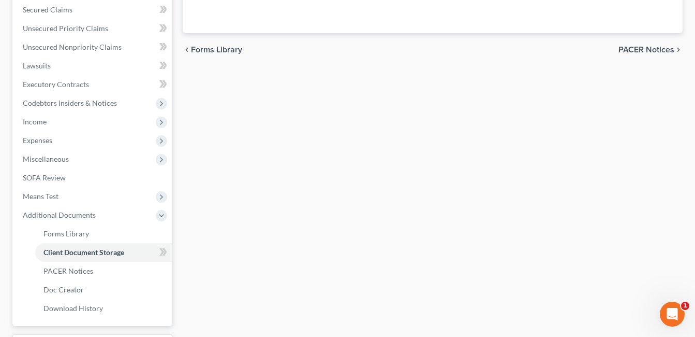
scroll to position [94, 0]
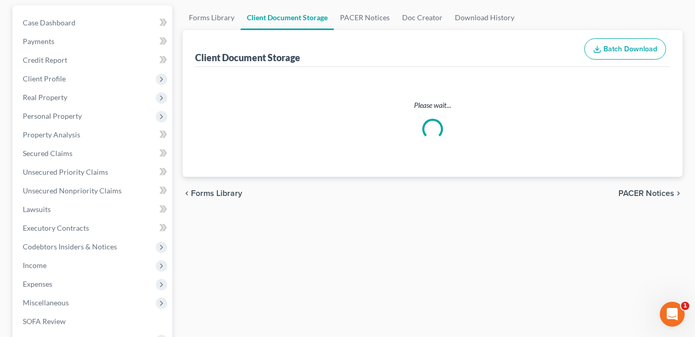
select select "7"
select select "37"
select select "53"
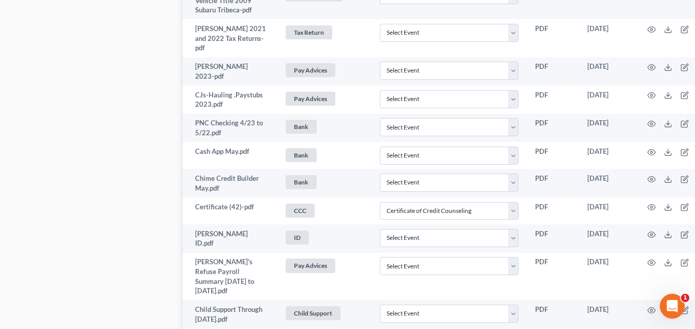
scroll to position [673, 0]
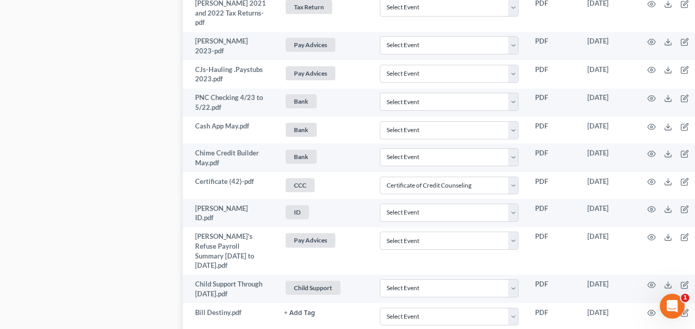
drag, startPoint x: 114, startPoint y: 22, endPoint x: 64, endPoint y: 164, distance: 150.7
click at [114, 22] on div "Case Dashboard Payments Invoices Payments Payments Credit Report Client Profile" at bounding box center [92, 292] width 170 height 1732
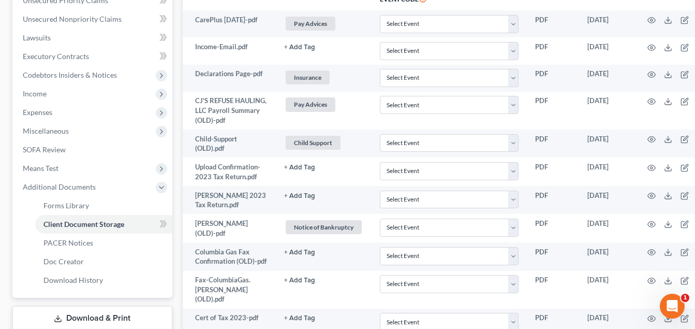
scroll to position [259, 0]
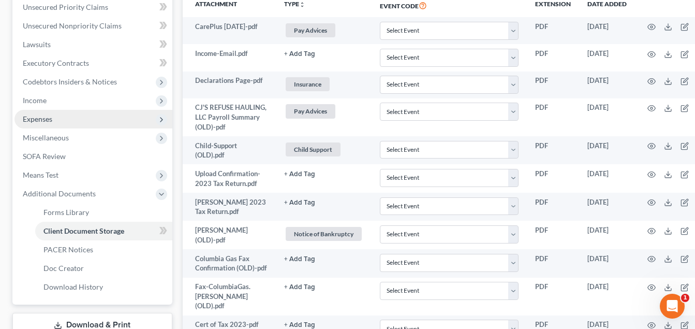
click at [56, 118] on span "Expenses" at bounding box center [93, 119] width 158 height 19
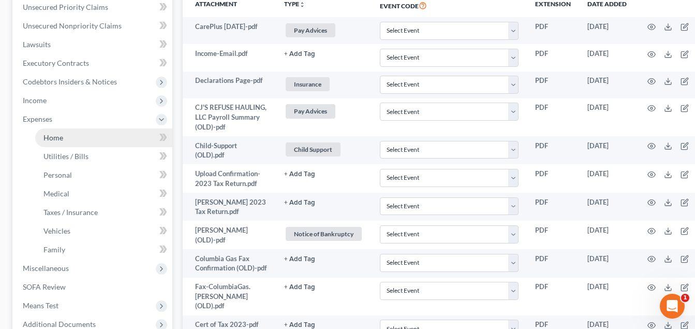
click at [71, 136] on link "Home" at bounding box center [103, 137] width 137 height 19
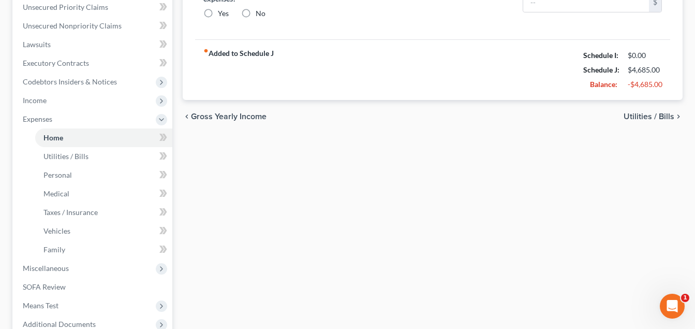
type input "1,000.00"
radio input "true"
type input "100.00"
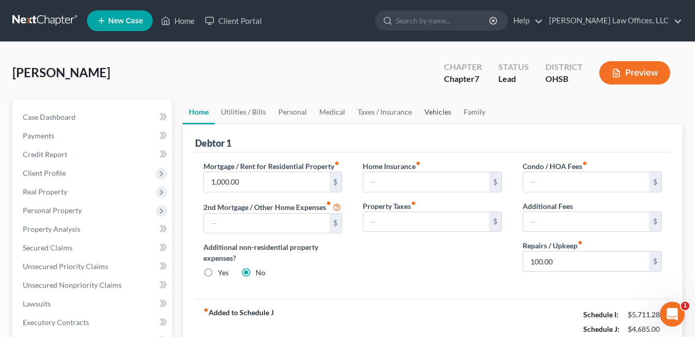
click at [440, 112] on link "Vehicles" at bounding box center [437, 111] width 39 height 25
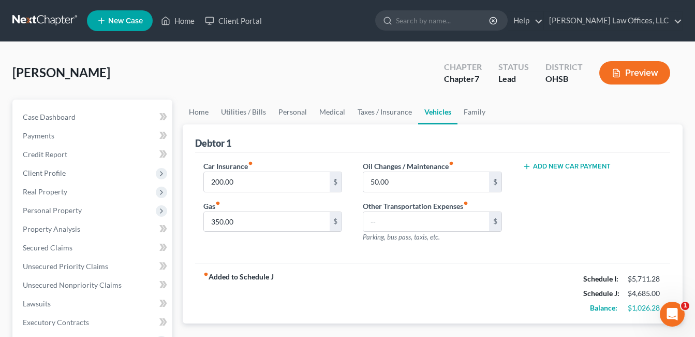
click at [582, 165] on button "Add New Car Payment" at bounding box center [567, 166] width 88 height 8
click at [477, 110] on link "Family" at bounding box center [475, 111] width 34 height 25
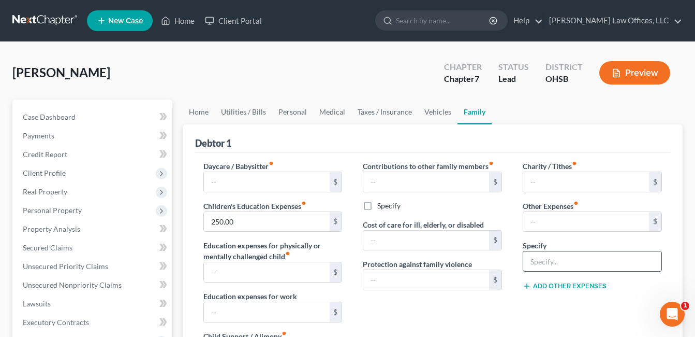
click at [572, 260] on input "text" at bounding box center [592, 261] width 138 height 20
type input "Vehicle Rent"
click at [545, 221] on input "text" at bounding box center [586, 222] width 126 height 20
click at [574, 223] on input "text" at bounding box center [586, 222] width 126 height 20
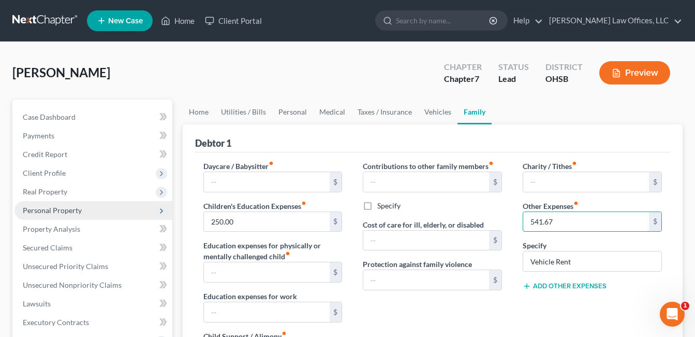
type input "541.67"
click at [46, 210] on span "Personal Property" at bounding box center [52, 210] width 59 height 9
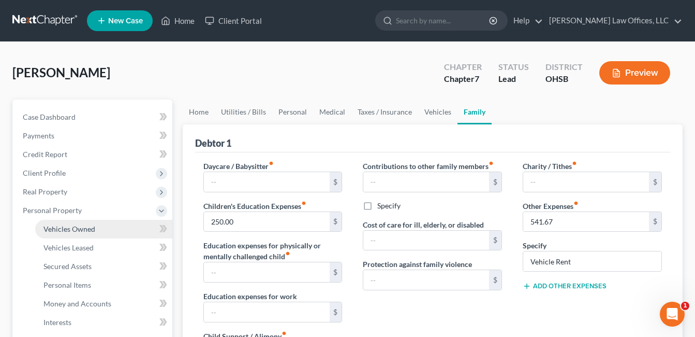
drag, startPoint x: 60, startPoint y: 226, endPoint x: 73, endPoint y: 223, distance: 13.8
click at [60, 226] on span "Vehicles Owned" at bounding box center [69, 228] width 52 height 9
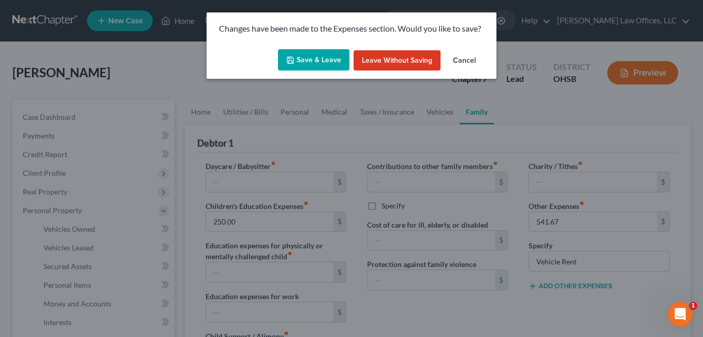
click at [317, 58] on button "Save & Leave" at bounding box center [313, 60] width 71 height 22
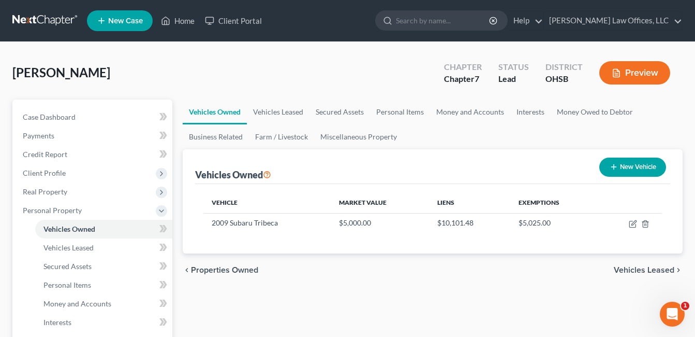
click at [625, 167] on button "New Vehicle" at bounding box center [633, 166] width 67 height 19
select select "0"
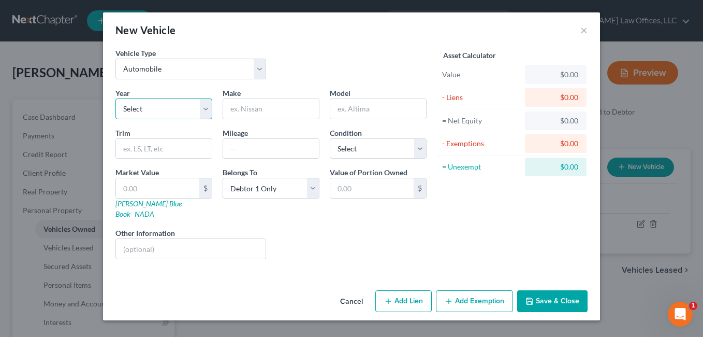
click at [206, 110] on select "Select 2026 2025 2024 2023 2022 2021 2020 2019 2018 2017 2016 2015 2014 2013 20…" at bounding box center [163, 108] width 97 height 21
select select "11"
click at [115, 98] on select "Select 2026 2025 2024 2023 2022 2021 2020 2019 2018 2017 2016 2015 2014 2013 20…" at bounding box center [163, 108] width 97 height 21
click at [267, 109] on input "text" at bounding box center [271, 109] width 96 height 20
drag, startPoint x: 241, startPoint y: 108, endPoint x: 254, endPoint y: 108, distance: 12.9
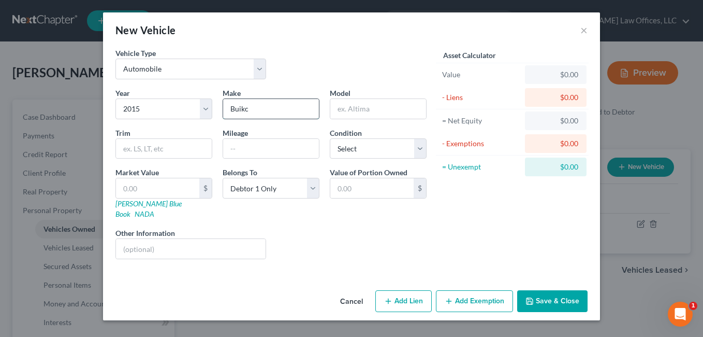
click at [254, 108] on input "Buikc" at bounding box center [271, 109] width 96 height 20
type input "Buick"
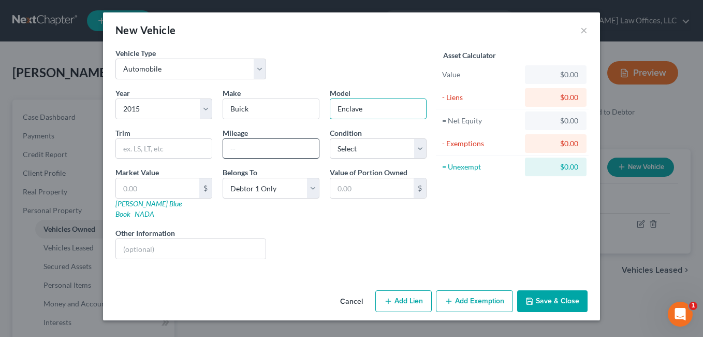
type input "Enclave"
click at [243, 151] on input "text" at bounding box center [271, 149] width 96 height 20
type input "150K+"
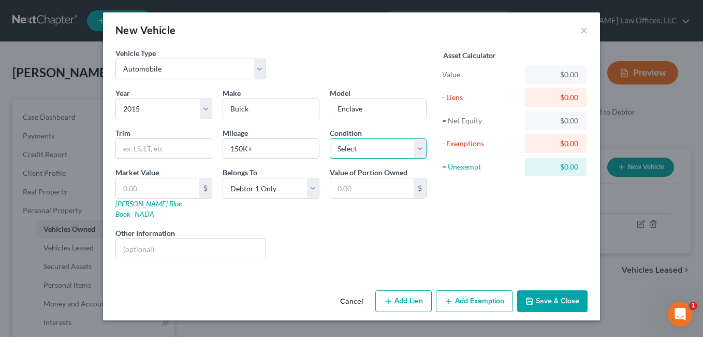
click at [425, 145] on select "Select Excellent Very Good Good Fair Poor" at bounding box center [378, 148] width 97 height 21
select select "2"
click at [330, 138] on select "Select Excellent Very Good Good Fair Poor" at bounding box center [378, 148] width 97 height 21
drag, startPoint x: 167, startPoint y: 193, endPoint x: 137, endPoint y: 193, distance: 30.0
click at [137, 193] on input "text" at bounding box center [157, 188] width 83 height 20
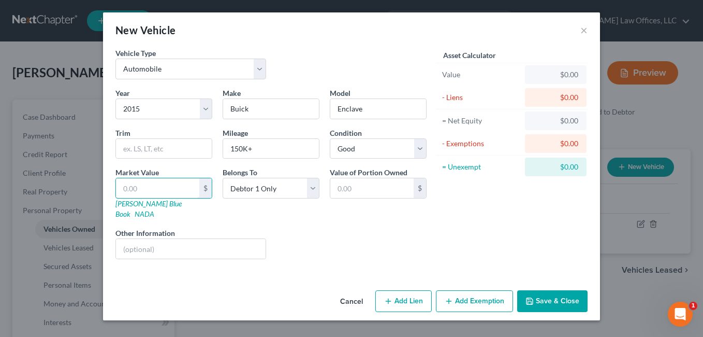
type input "7"
type input "7.00"
type input "75"
type input "75.00"
type input "750"
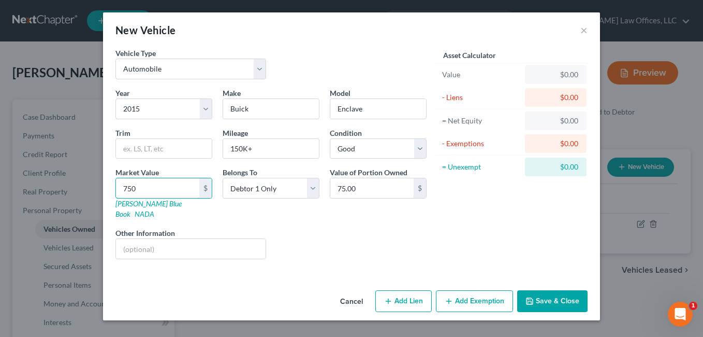
type input "750.00"
type input "7500"
type input "7,500.00"
type input "7,500.0"
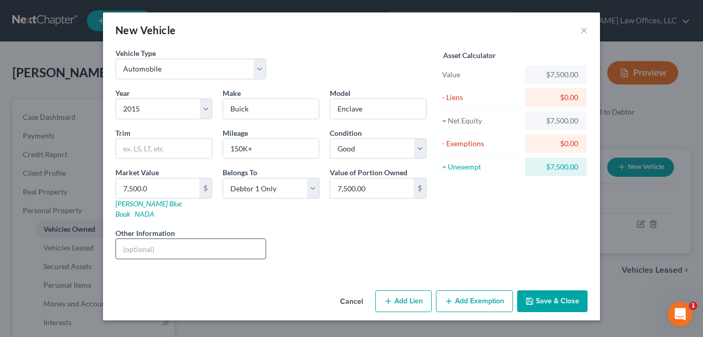
click at [141, 241] on input "text" at bounding box center [191, 249] width 150 height 20
drag, startPoint x: 192, startPoint y: 239, endPoint x: 171, endPoint y: 238, distance: 21.3
click at [171, 239] on input "Equitable Interest (in boyfriend's name b/c of License Issue)" at bounding box center [191, 249] width 150 height 20
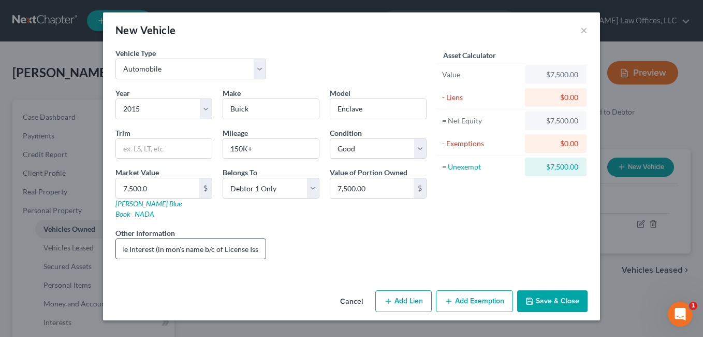
click at [226, 239] on input "Equitable Interest (in mon's name b/c of License Issue)" at bounding box center [191, 249] width 150 height 20
drag, startPoint x: 225, startPoint y: 238, endPoint x: 237, endPoint y: 235, distance: 12.8
click at [237, 239] on input "Equitable Interest (in mom's name b/c of License Issue)" at bounding box center [191, 249] width 150 height 20
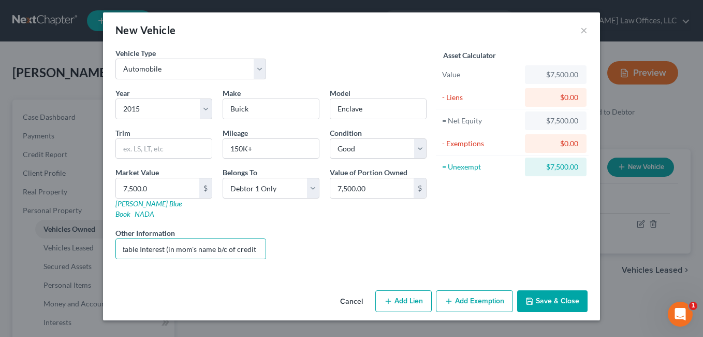
click at [424, 230] on div "Liens Select" at bounding box center [351, 243] width 161 height 32
drag, startPoint x: 181, startPoint y: 238, endPoint x: 294, endPoint y: 235, distance: 113.4
click at [294, 235] on div "Year Select 2026 2025 2024 2023 2022 2021 2020 2019 2018 2017 2016 2015 2014 20…" at bounding box center [271, 177] width 322 height 180
click at [256, 239] on input "Equitable Interest (in mom's name b/c of credit Issue)" at bounding box center [191, 249] width 150 height 20
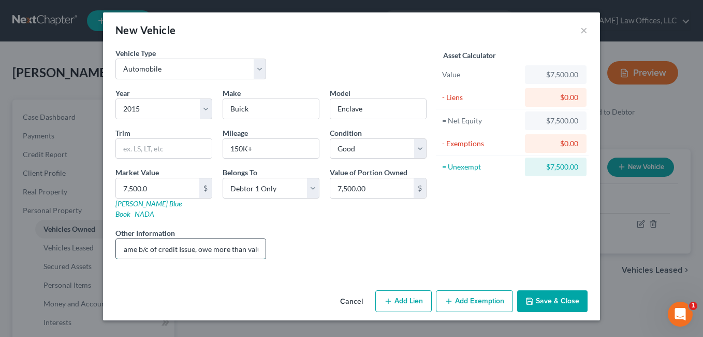
scroll to position [0, 98]
type input "Equitable Interest (in mom's name b/c of credit Issue, owe more than value)"
click at [471, 290] on button "Add Exemption" at bounding box center [474, 301] width 77 height 22
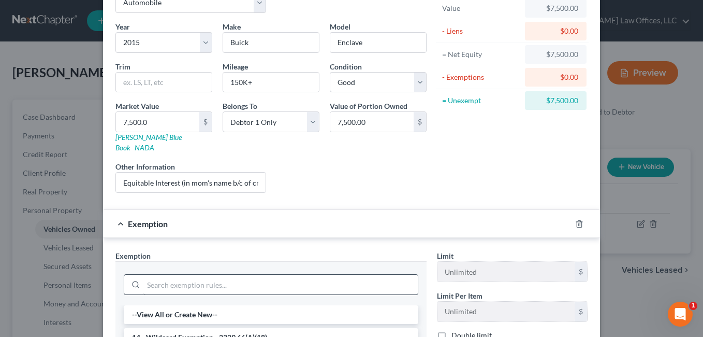
scroll to position [155, 0]
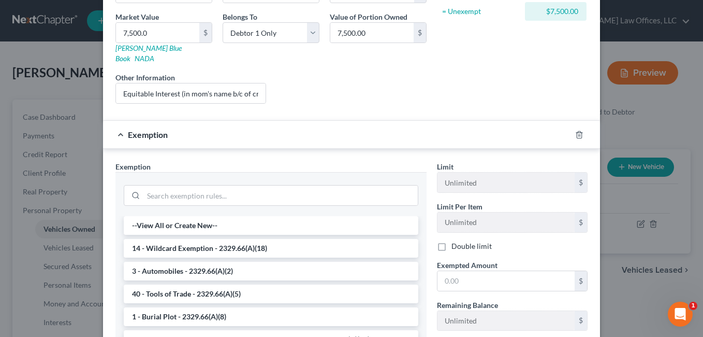
click at [212, 239] on li "14 - Wildcard Exemption - 2329.66(A)(18)" at bounding box center [271, 248] width 295 height 19
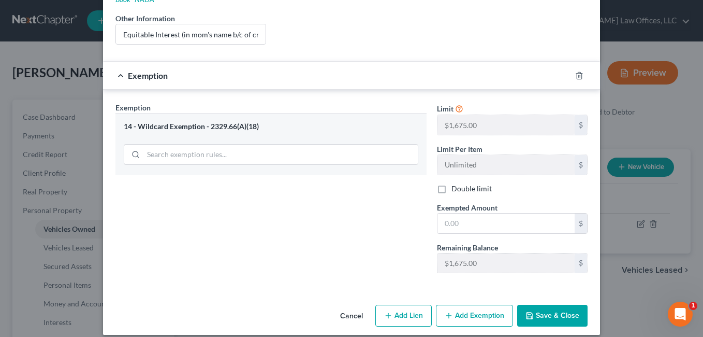
scroll to position [111, 0]
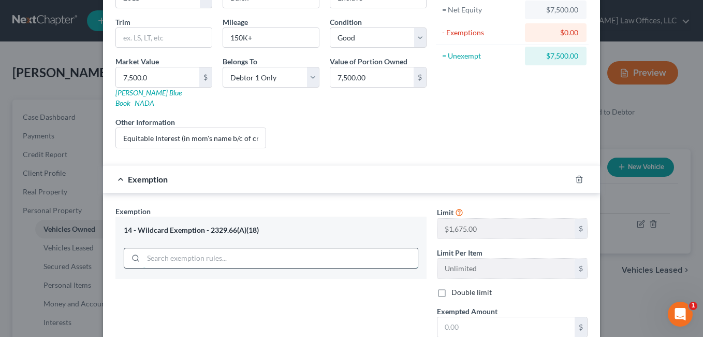
click at [221, 248] on input "search" at bounding box center [280, 258] width 274 height 20
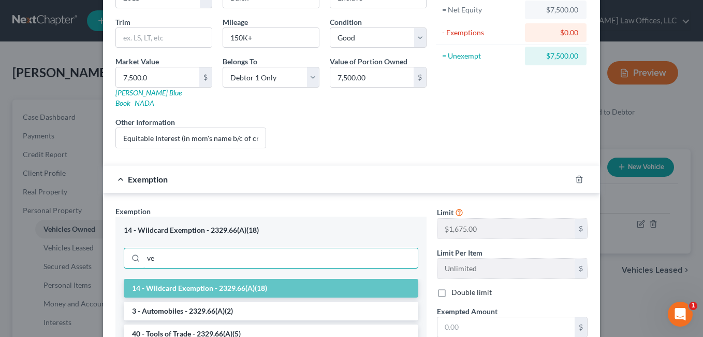
type input "ve"
click at [216, 302] on li "3 - Automobiles - 2329.66(A)(2)" at bounding box center [271, 310] width 295 height 19
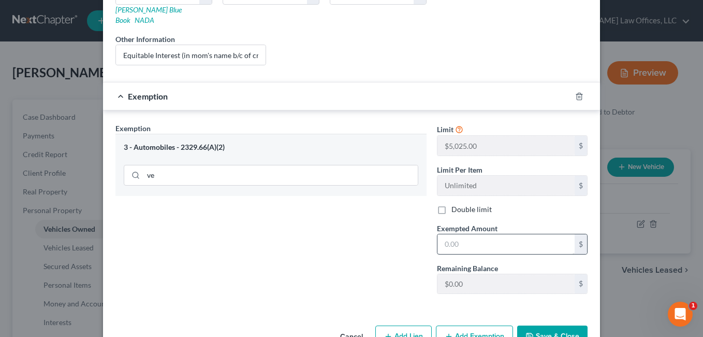
scroll to position [214, 0]
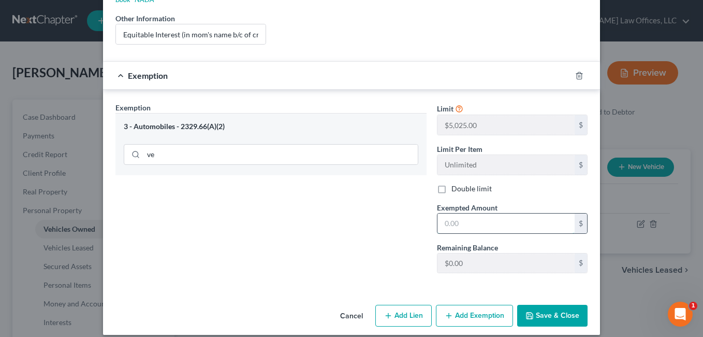
click at [475, 215] on input "text" at bounding box center [505, 223] width 137 height 20
type input "5,025.00"
click at [532, 304] on button "Save & Close" at bounding box center [552, 315] width 70 height 22
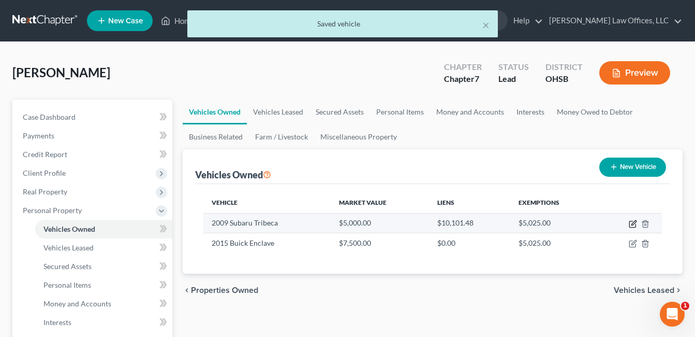
click at [635, 224] on icon "button" at bounding box center [633, 224] width 8 height 8
select select "0"
select select "17"
select select "4"
select select "0"
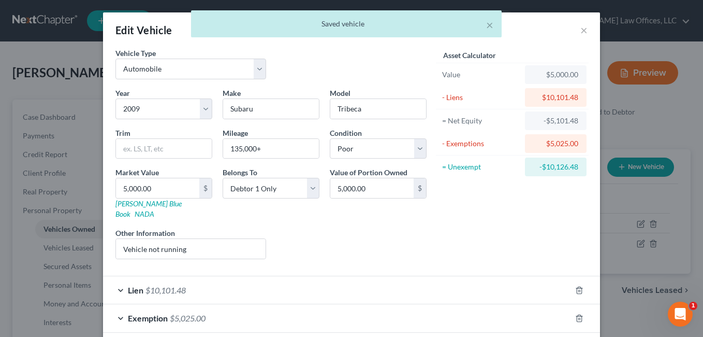
scroll to position [42, 0]
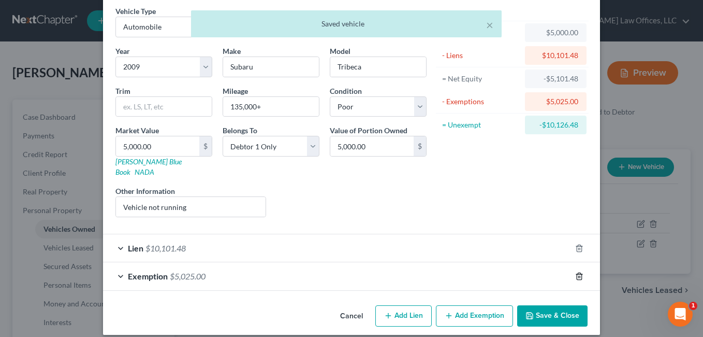
click at [580, 275] on line "button" at bounding box center [580, 276] width 0 height 2
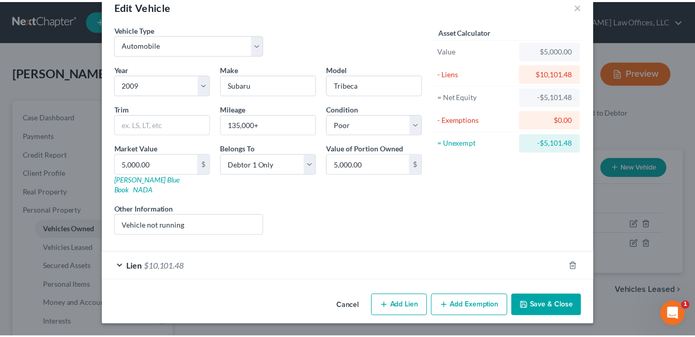
scroll to position [14, 0]
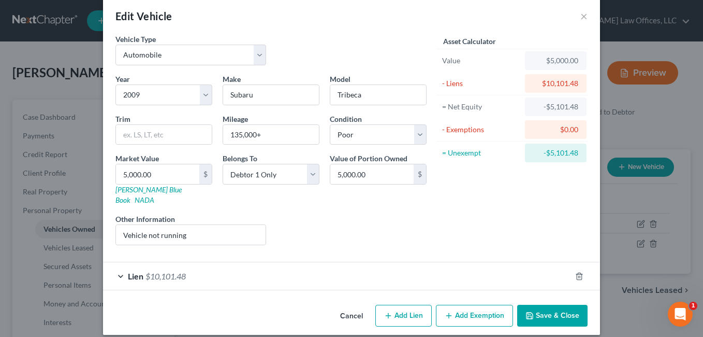
click at [531, 311] on icon "button" at bounding box center [529, 315] width 8 height 8
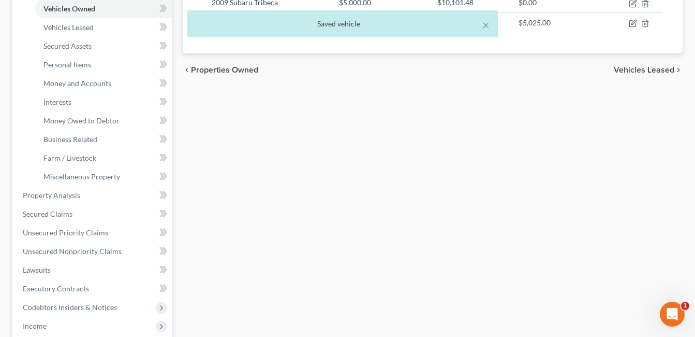
scroll to position [259, 0]
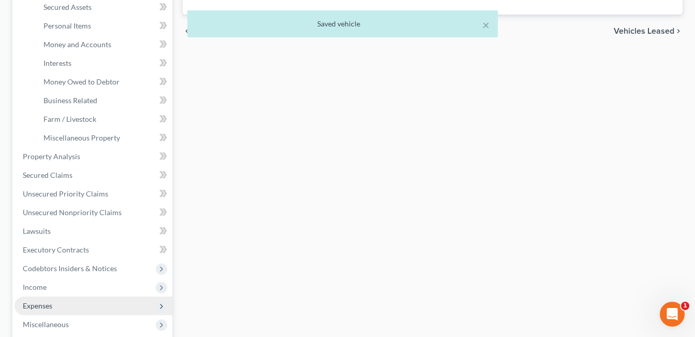
click at [40, 305] on span "Expenses" at bounding box center [38, 305] width 30 height 9
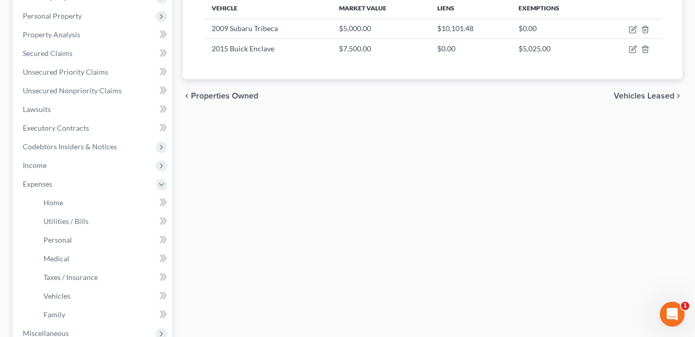
scroll to position [311, 0]
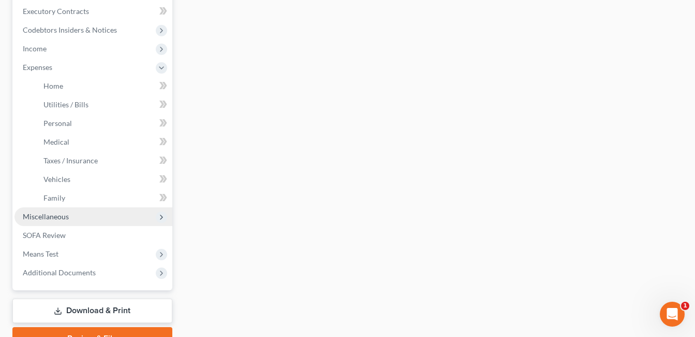
click at [55, 216] on span "Miscellaneous" at bounding box center [46, 216] width 46 height 9
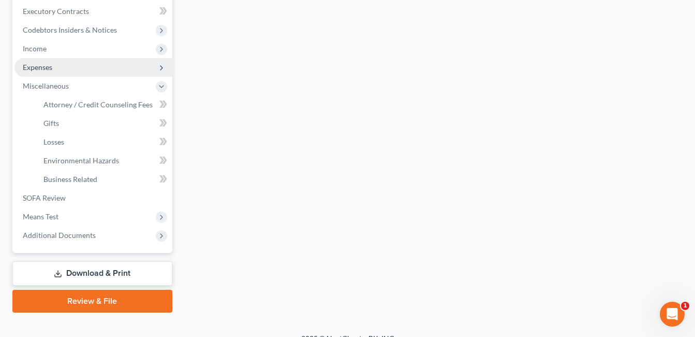
click at [56, 66] on span "Expenses" at bounding box center [93, 67] width 158 height 19
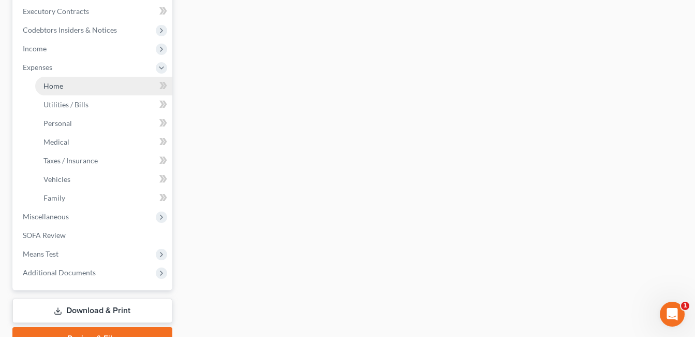
click at [61, 82] on span "Home" at bounding box center [53, 85] width 20 height 9
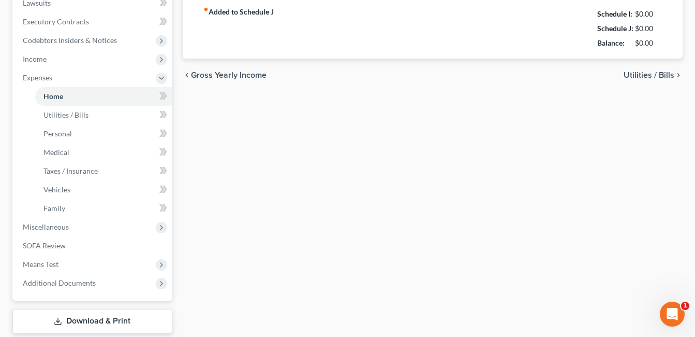
type input "1,000.00"
radio input "true"
type input "100.00"
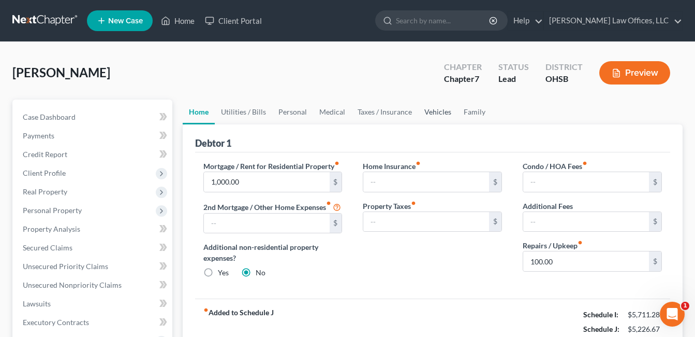
click at [436, 110] on link "Vehicles" at bounding box center [437, 111] width 39 height 25
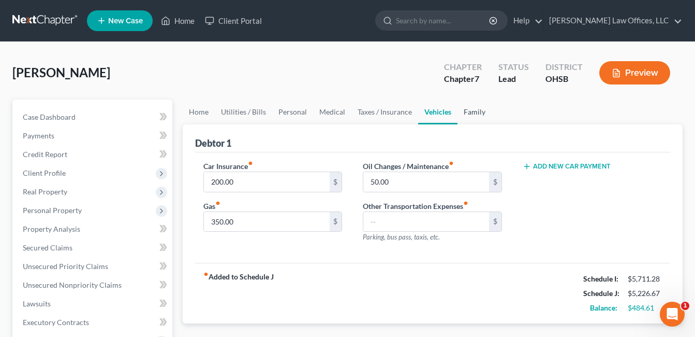
click at [465, 110] on link "Family" at bounding box center [475, 111] width 34 height 25
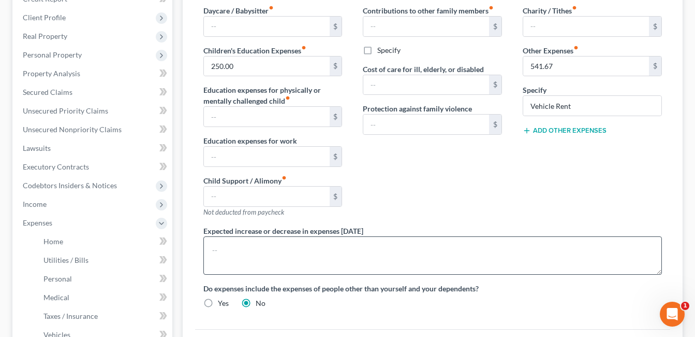
scroll to position [104, 0]
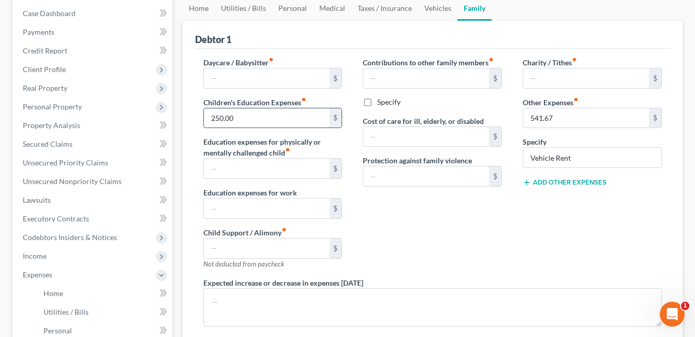
click at [264, 117] on input "250.00" at bounding box center [267, 118] width 126 height 20
click at [253, 118] on input "250.00" at bounding box center [267, 118] width 126 height 20
drag, startPoint x: 247, startPoint y: 116, endPoint x: 157, endPoint y: 132, distance: 91.3
click at [157, 132] on div "Petition Navigation Case Dashboard Payments Invoices Payments Payments Credit R…" at bounding box center [347, 276] width 681 height 561
type input "275.00"
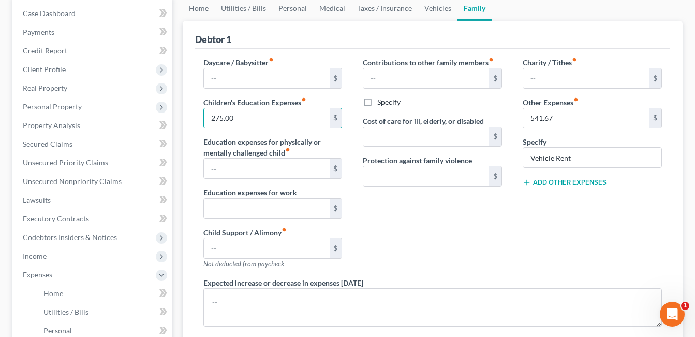
click at [433, 235] on div "Contributions to other family members fiber_manual_record $ Specify Cost of car…" at bounding box center [433, 167] width 160 height 220
click at [434, 2] on link "Vehicles" at bounding box center [437, 8] width 39 height 25
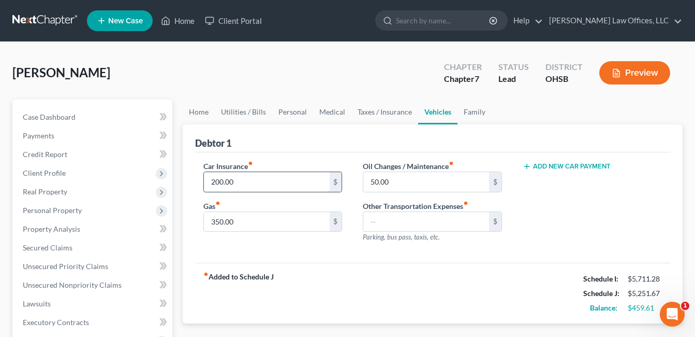
click at [254, 183] on input "200.00" at bounding box center [267, 182] width 126 height 20
type input "450.00"
click at [330, 245] on div "Car Insurance fiber_manual_record 450.00 $ Gas fiber_manual_record 350.00 $" at bounding box center [273, 205] width 160 height 90
click at [201, 112] on link "Home" at bounding box center [199, 111] width 32 height 25
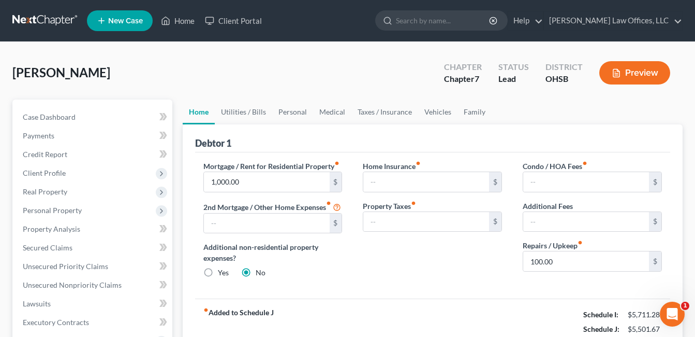
scroll to position [52, 0]
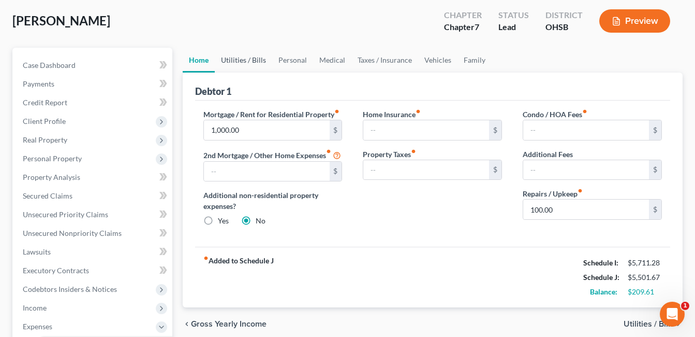
click at [242, 59] on link "Utilities / Bills" at bounding box center [243, 60] width 57 height 25
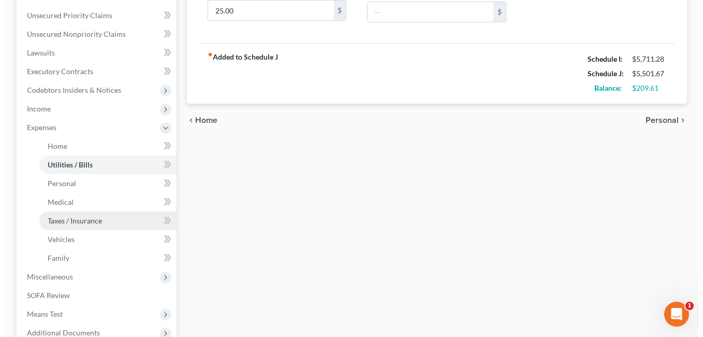
scroll to position [259, 0]
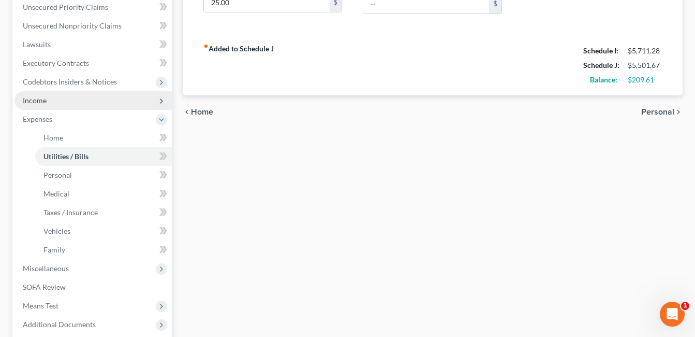
click at [66, 99] on span "Income" at bounding box center [93, 100] width 158 height 19
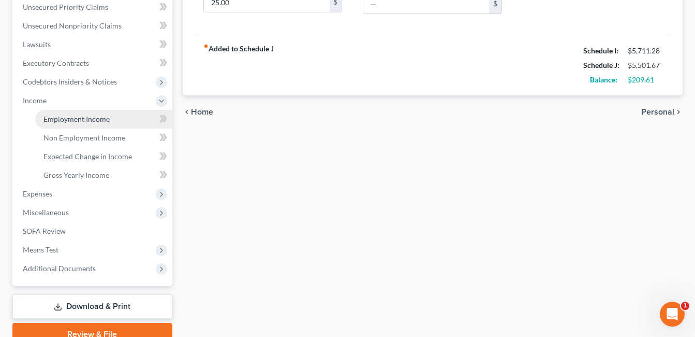
click at [70, 117] on span "Employment Income" at bounding box center [76, 118] width 66 height 9
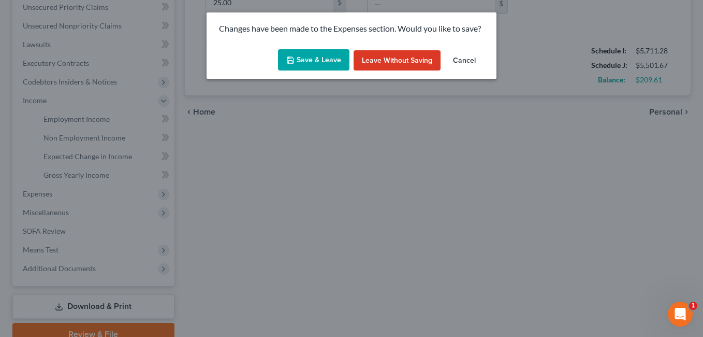
click at [316, 63] on button "Save & Leave" at bounding box center [313, 60] width 71 height 22
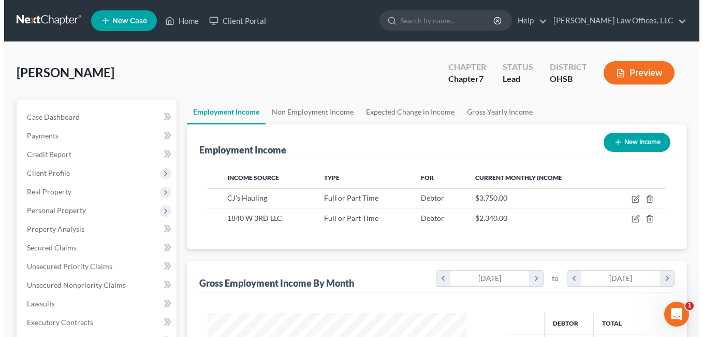
scroll to position [186, 280]
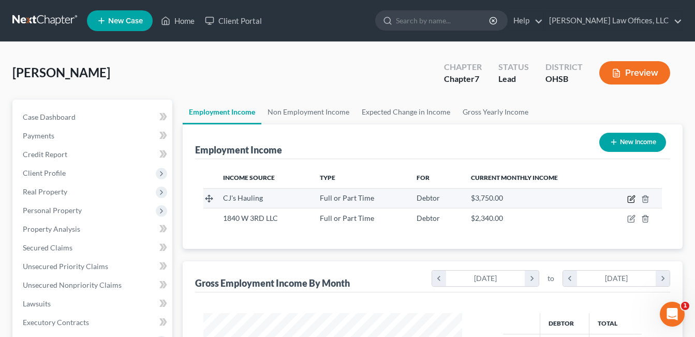
click at [631, 199] on icon "button" at bounding box center [632, 197] width 5 height 5
select select "0"
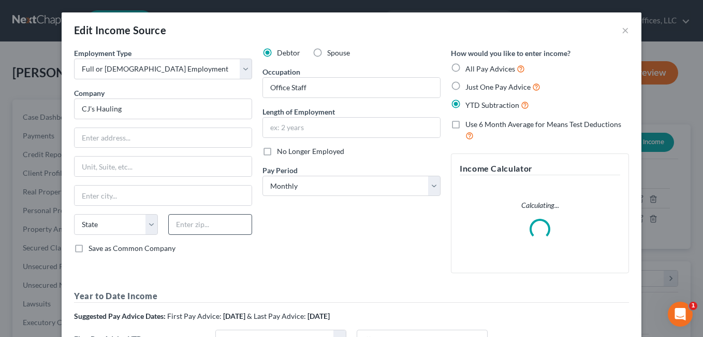
scroll to position [155, 0]
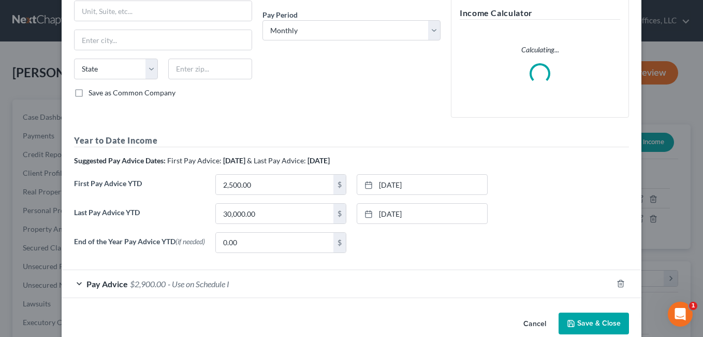
click at [180, 278] on div "Pay Advice $2,900.00 - Use on Schedule I" at bounding box center [337, 283] width 551 height 27
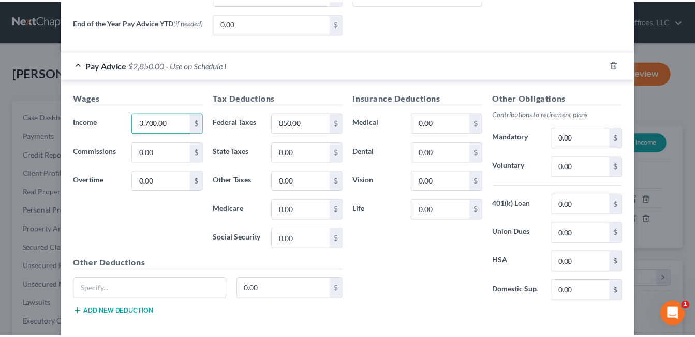
scroll to position [429, 0]
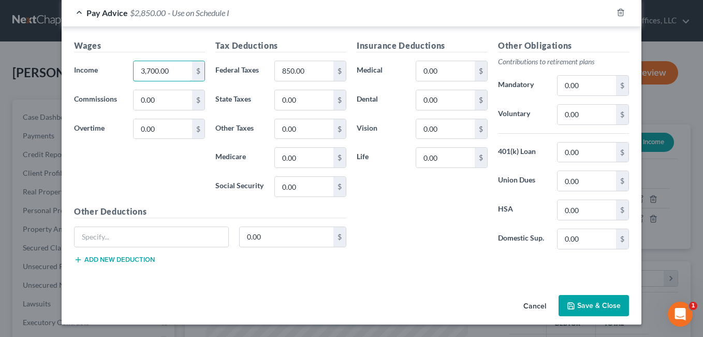
type input "3,700.00"
click at [585, 301] on button "Save & Close" at bounding box center [594, 306] width 70 height 22
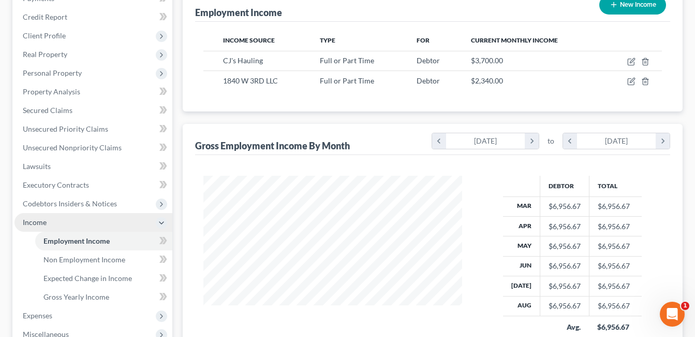
scroll to position [207, 0]
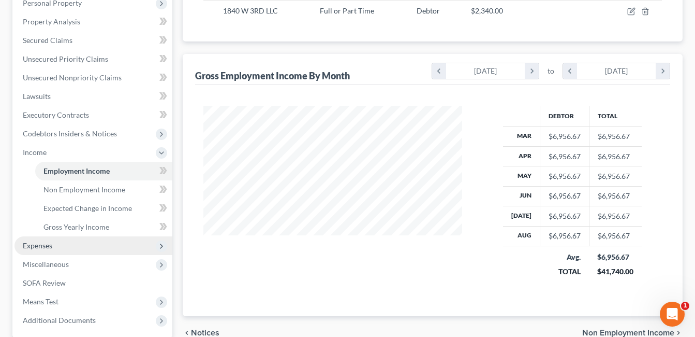
click at [67, 245] on span "Expenses" at bounding box center [93, 245] width 158 height 19
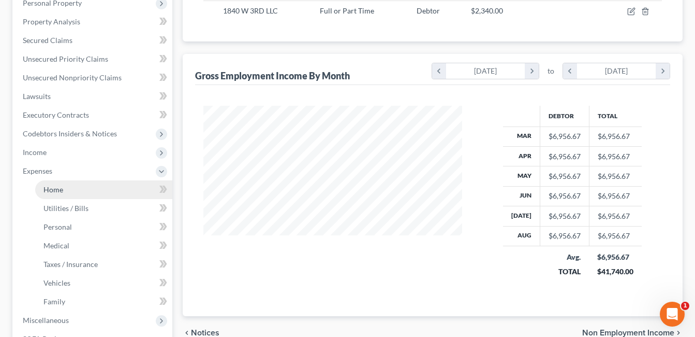
click at [75, 189] on link "Home" at bounding box center [103, 189] width 137 height 19
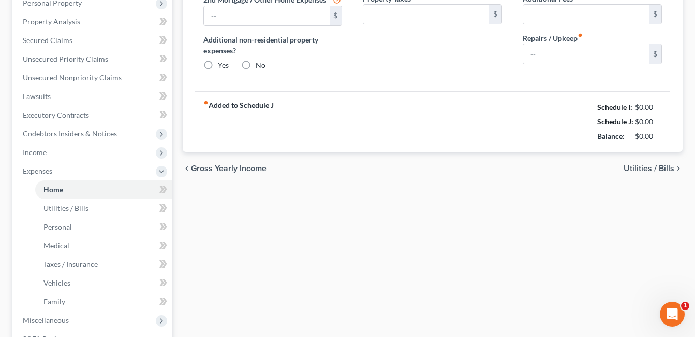
type input "1,000.00"
radio input "true"
type input "100.00"
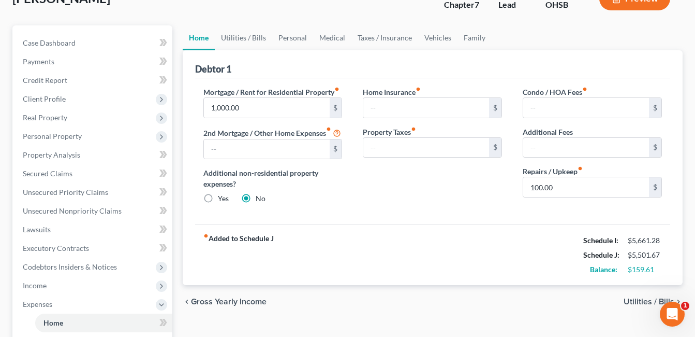
scroll to position [52, 0]
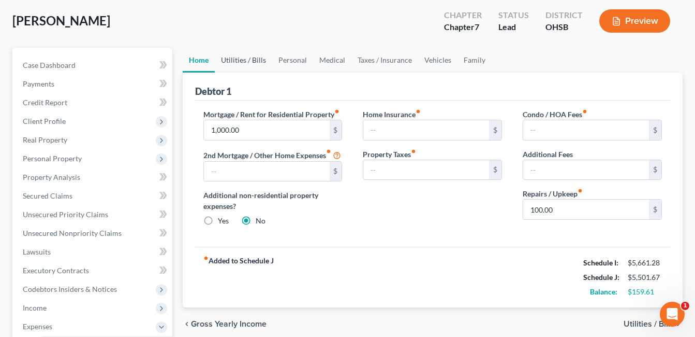
click at [254, 58] on link "Utilities / Bills" at bounding box center [243, 60] width 57 height 25
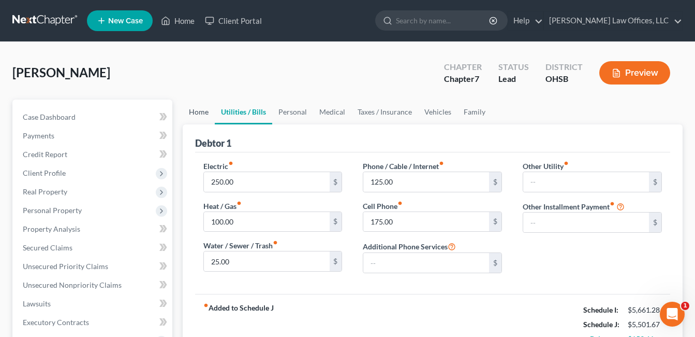
click at [201, 110] on link "Home" at bounding box center [199, 111] width 32 height 25
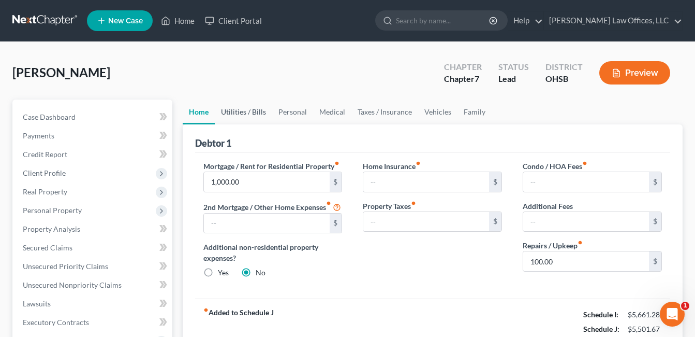
click at [237, 114] on link "Utilities / Bills" at bounding box center [243, 111] width 57 height 25
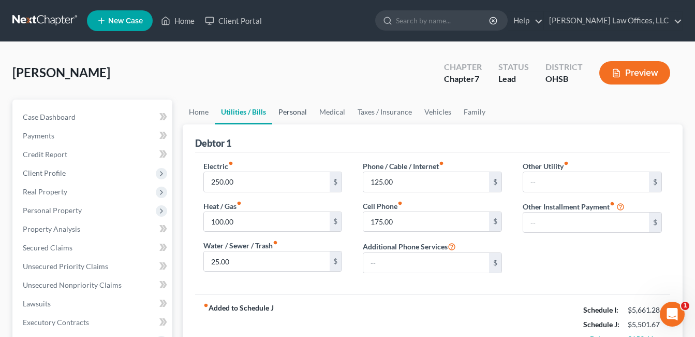
click at [295, 111] on link "Personal" at bounding box center [292, 111] width 41 height 25
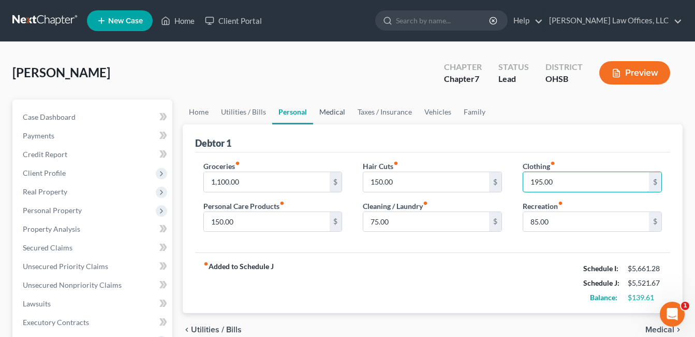
type input "195.00"
click at [333, 112] on link "Medical" at bounding box center [332, 111] width 38 height 25
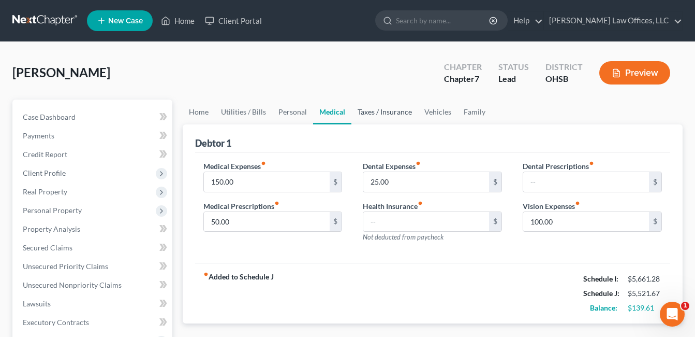
click at [383, 112] on link "Taxes / Insurance" at bounding box center [385, 111] width 67 height 25
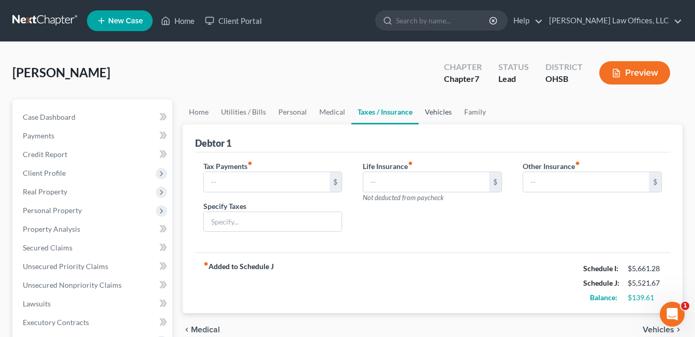
click at [438, 113] on link "Vehicles" at bounding box center [438, 111] width 39 height 25
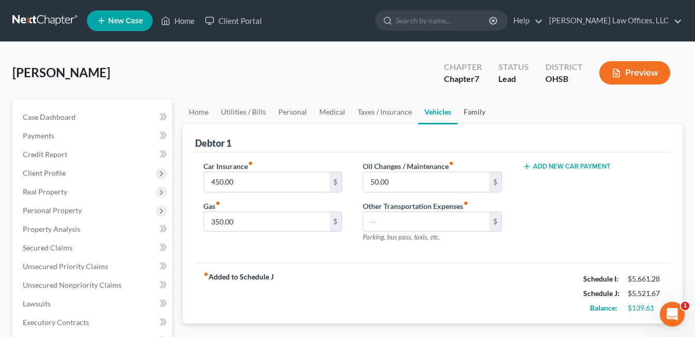
click at [476, 115] on link "Family" at bounding box center [475, 111] width 34 height 25
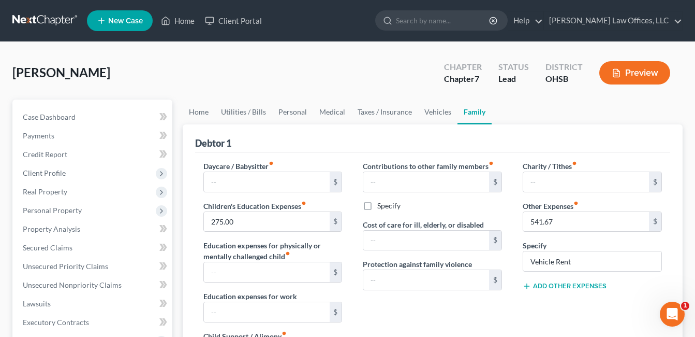
click at [563, 286] on button "Add Other Expenses" at bounding box center [565, 286] width 84 height 8
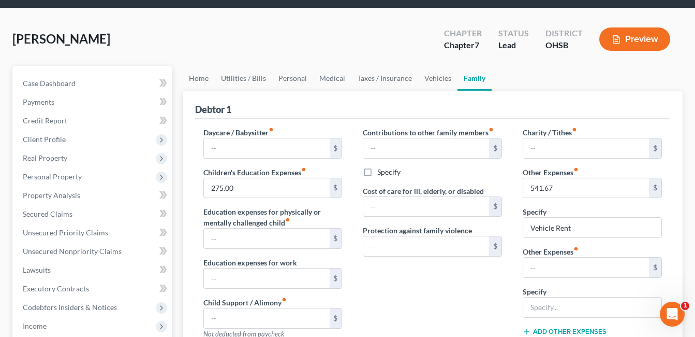
scroll to position [52, 0]
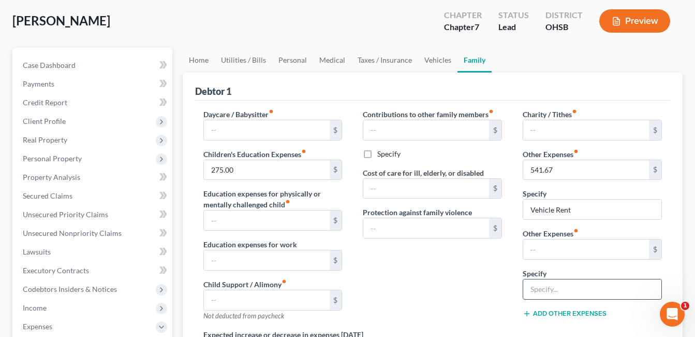
click at [553, 280] on input "text" at bounding box center [592, 289] width 138 height 20
type input "YMCA"
click at [575, 243] on input "text" at bounding box center [586, 249] width 126 height 20
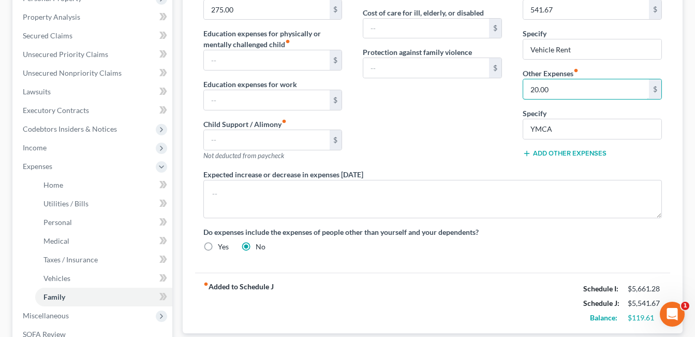
scroll to position [362, 0]
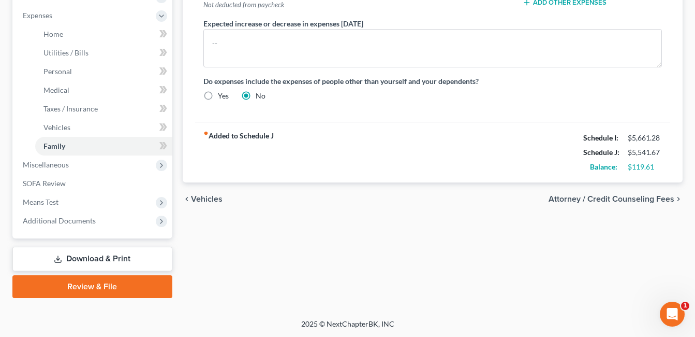
type input "20.00"
click at [509, 231] on div "Home Utilities / Bills Personal Medical Taxes / Insurance Vehicles Family Debto…" at bounding box center [433, 17] width 510 height 561
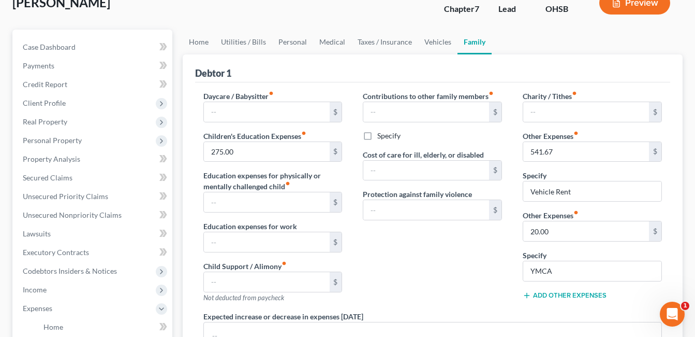
scroll to position [52, 0]
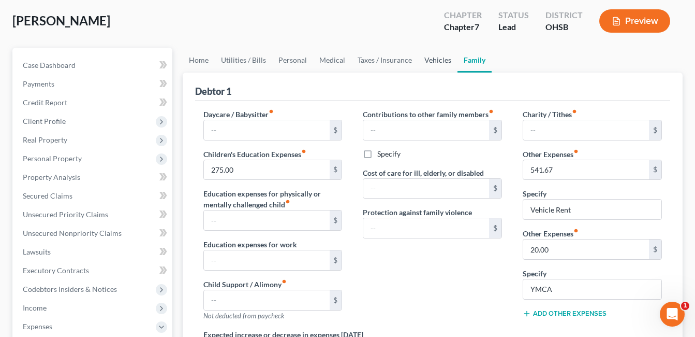
click at [433, 59] on link "Vehicles" at bounding box center [437, 60] width 39 height 25
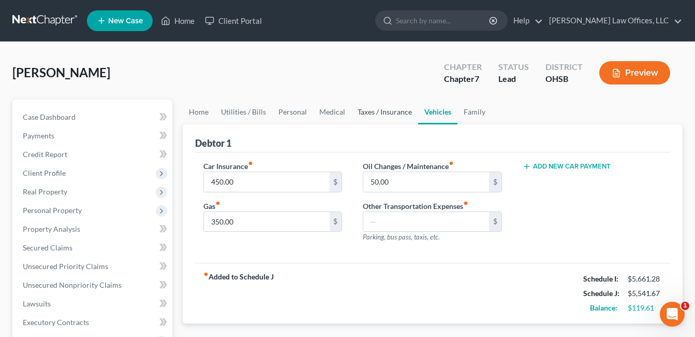
click at [385, 107] on link "Taxes / Insurance" at bounding box center [385, 111] width 67 height 25
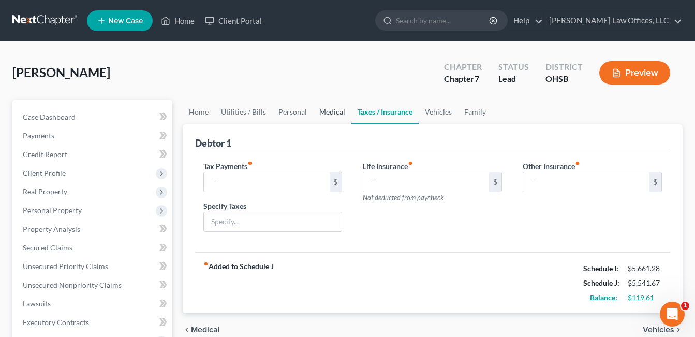
click at [334, 113] on link "Medical" at bounding box center [332, 111] width 38 height 25
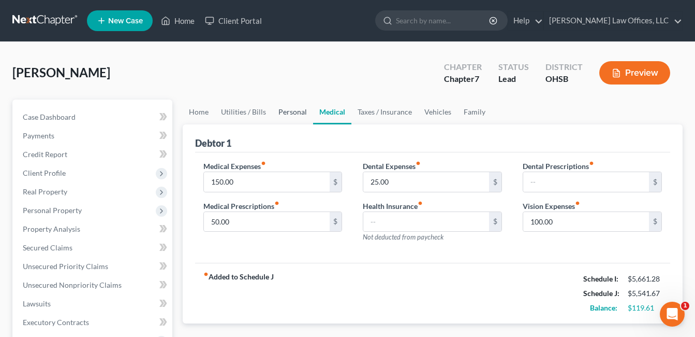
click at [300, 110] on link "Personal" at bounding box center [292, 111] width 41 height 25
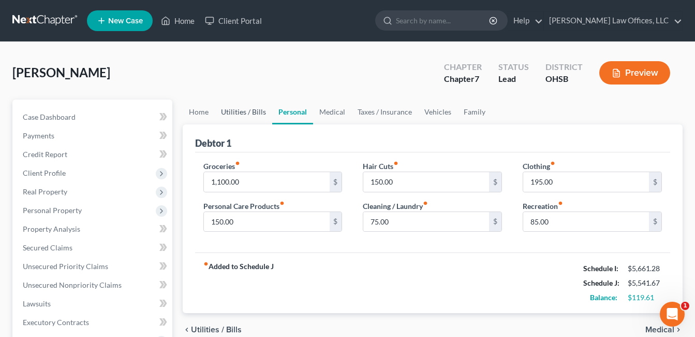
click at [239, 110] on link "Utilities / Bills" at bounding box center [243, 111] width 57 height 25
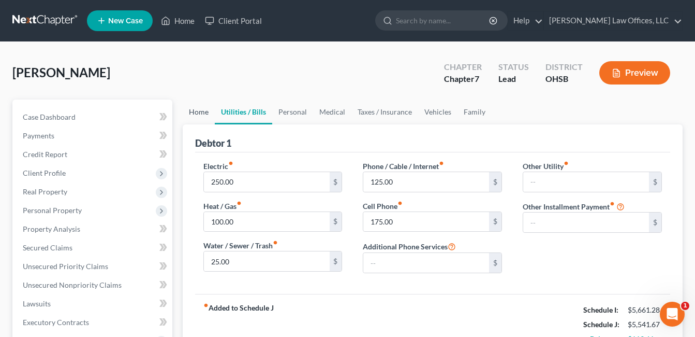
click at [198, 106] on link "Home" at bounding box center [199, 111] width 32 height 25
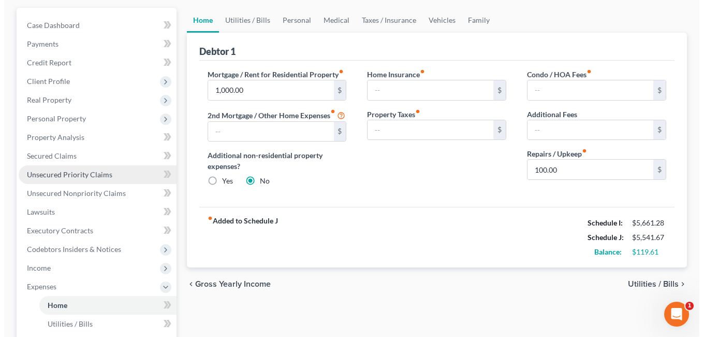
scroll to position [104, 0]
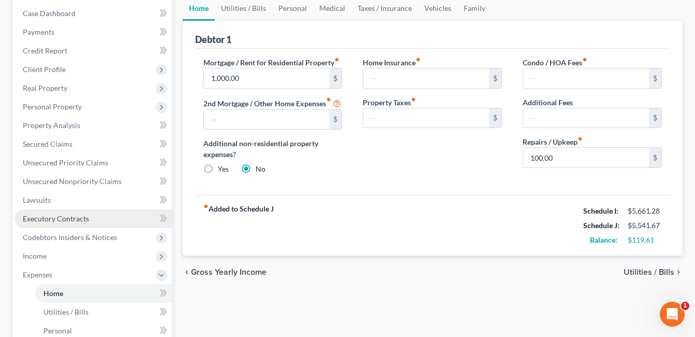
click at [89, 220] on link "Executory Contracts" at bounding box center [93, 218] width 158 height 19
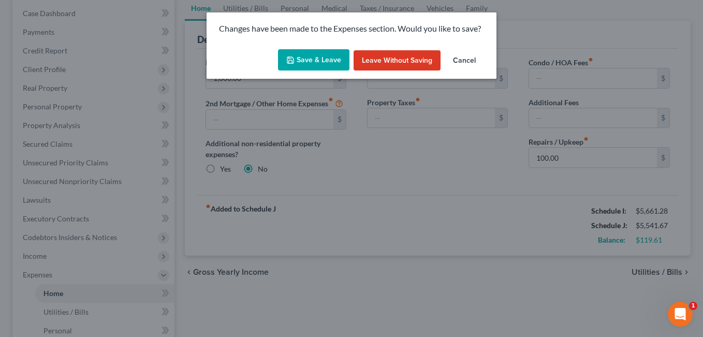
click at [328, 57] on button "Save & Leave" at bounding box center [313, 60] width 71 height 22
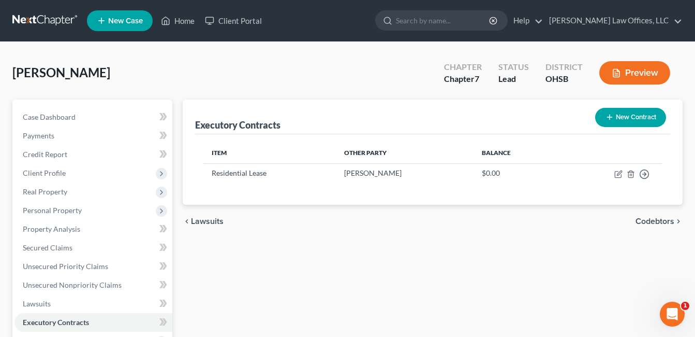
click at [627, 111] on button "New Contract" at bounding box center [630, 117] width 71 height 19
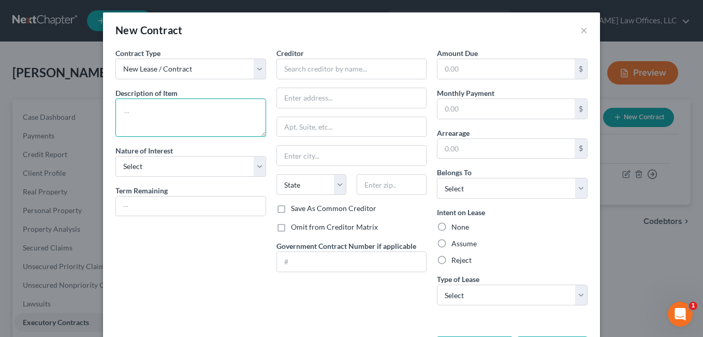
click at [203, 113] on textarea at bounding box center [190, 117] width 151 height 38
type textarea "Rent-to-own"
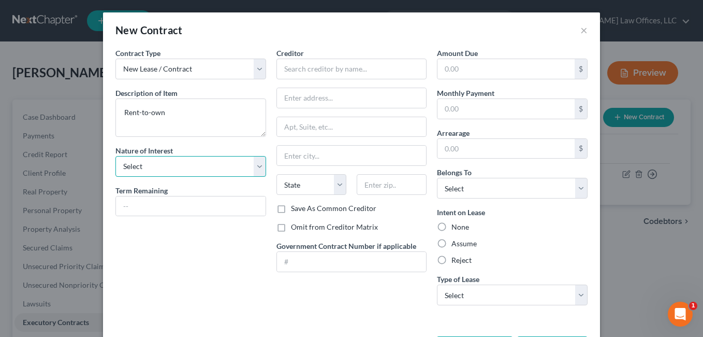
drag, startPoint x: 252, startPoint y: 167, endPoint x: 242, endPoint y: 166, distance: 9.4
click at [253, 167] on select "Select Purchaser Agent Lessor Lessee" at bounding box center [190, 166] width 151 height 21
select select "3"
click at [115, 156] on select "Select Purchaser Agent Lessor Lessee" at bounding box center [190, 166] width 151 height 21
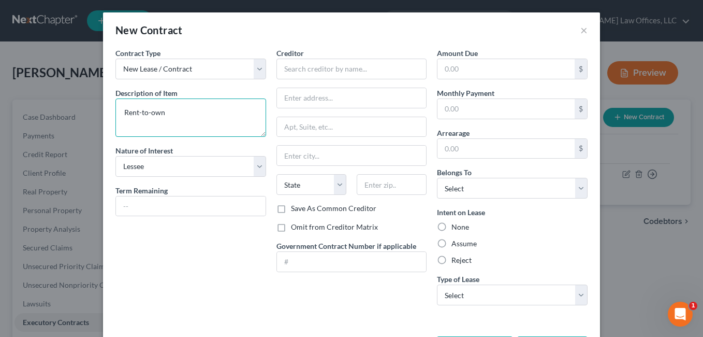
click at [183, 110] on textarea "Rent-to-own" at bounding box center [190, 117] width 151 height 38
type textarea "Rent-to-own Appliances"
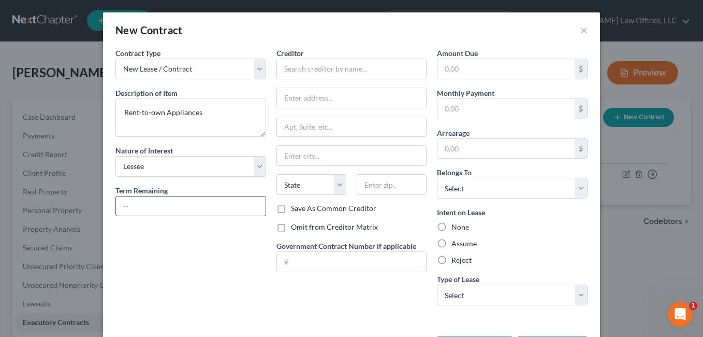
click at [166, 211] on input "text" at bounding box center [191, 206] width 150 height 20
type input "18 months"
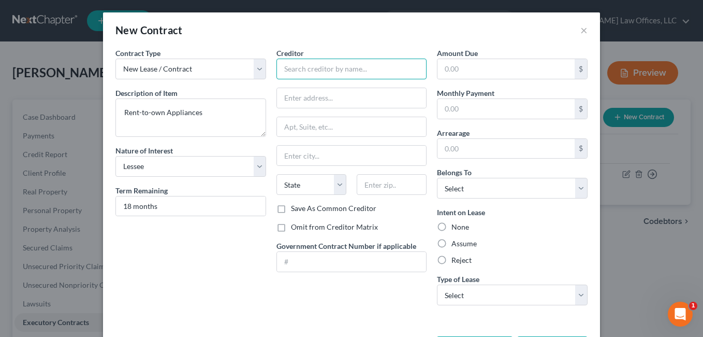
click at [318, 75] on input "text" at bounding box center [351, 69] width 151 height 21
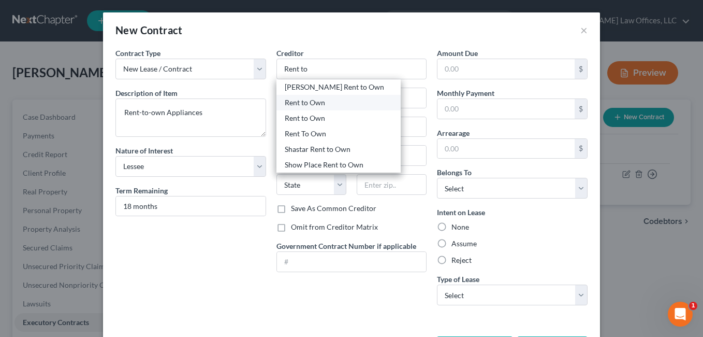
click at [325, 102] on div "Rent to Own" at bounding box center [339, 102] width 108 height 10
type input "Rent to Own"
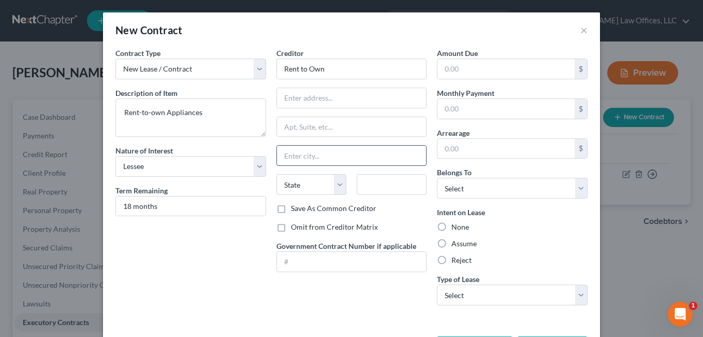
click at [318, 155] on input "text" at bounding box center [352, 155] width 150 height 20
type input "London"
select select "36"
paste input "313 Lafayette St,"
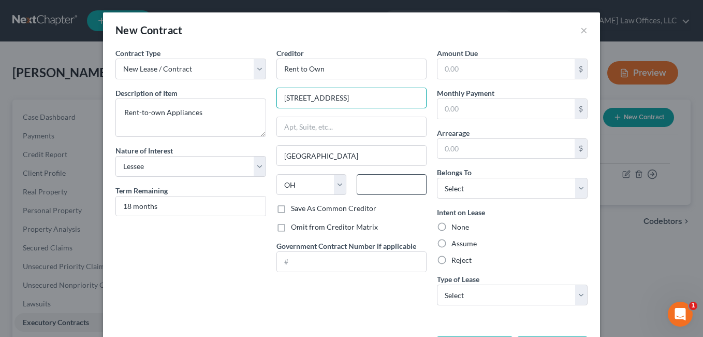
type input "313 Lafayette St,"
click at [366, 184] on input "text" at bounding box center [392, 184] width 70 height 21
type input "43140"
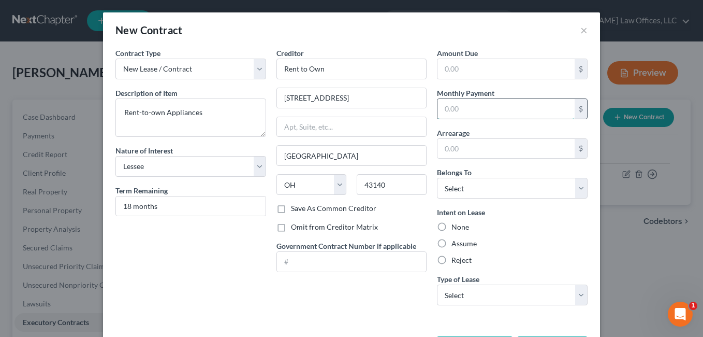
click at [475, 108] on input "text" at bounding box center [505, 109] width 137 height 20
click at [464, 105] on input "text" at bounding box center [505, 109] width 137 height 20
type input "260.00"
click at [451, 244] on label "Assume" at bounding box center [463, 243] width 25 height 10
click at [456, 244] on input "Assume" at bounding box center [459, 241] width 7 height 7
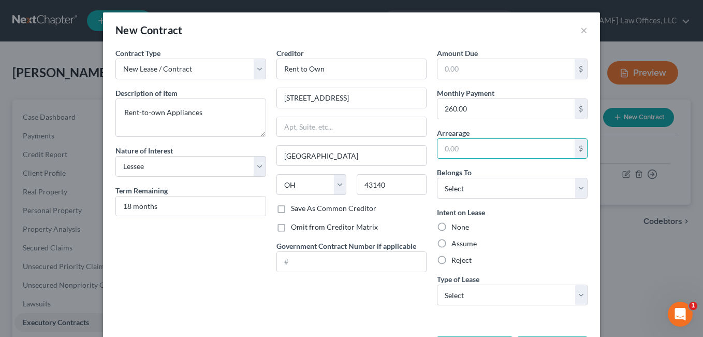
radio input "true"
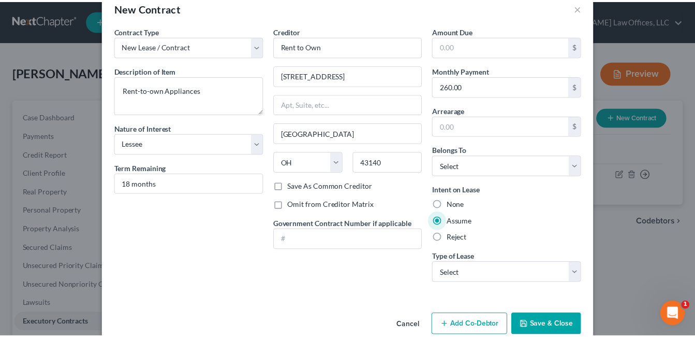
scroll to position [42, 0]
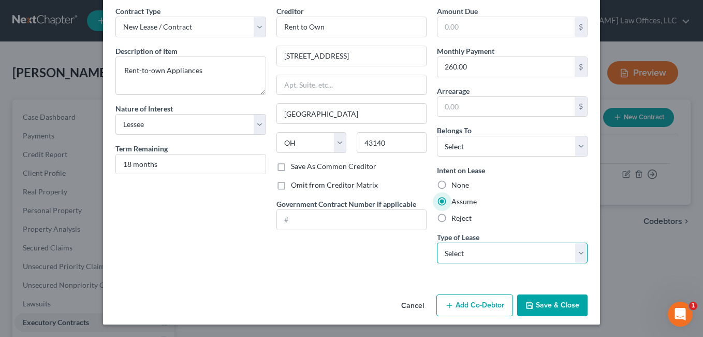
drag, startPoint x: 574, startPoint y: 252, endPoint x: 537, endPoint y: 249, distance: 36.8
click at [574, 252] on select "Select Real Estate Car Other" at bounding box center [512, 252] width 151 height 21
select select "2"
click at [437, 242] on select "Select Real Estate Car Other" at bounding box center [512, 252] width 151 height 21
click at [537, 300] on button "Save & Close" at bounding box center [552, 305] width 70 height 22
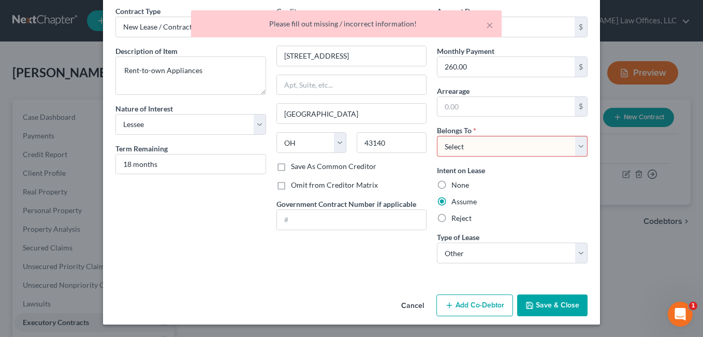
click at [576, 143] on select "Select Debtor 1 Only Debtor 2 Only Debtor 1 And Debtor 2 Only At Least One Of T…" at bounding box center [512, 146] width 151 height 21
select select "0"
click at [437, 136] on select "Select Debtor 1 Only Debtor 2 Only Debtor 1 And Debtor 2 Only At Least One Of T…" at bounding box center [512, 146] width 151 height 21
click at [533, 299] on button "Save & Close" at bounding box center [552, 305] width 70 height 22
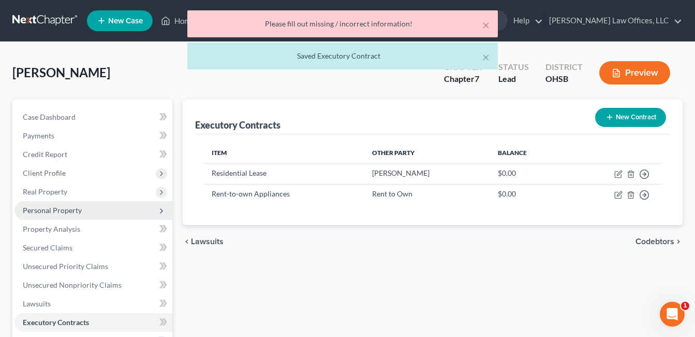
click at [63, 209] on span "Personal Property" at bounding box center [52, 210] width 59 height 9
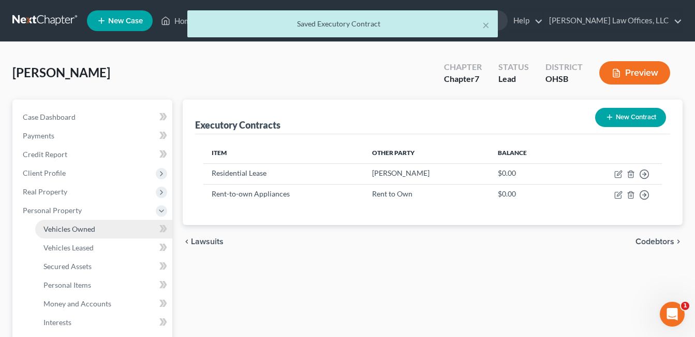
click at [86, 229] on span "Vehicles Owned" at bounding box center [69, 228] width 52 height 9
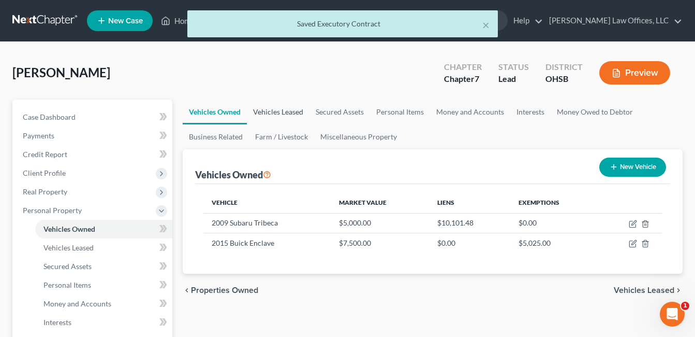
click at [290, 107] on link "Vehicles Leased" at bounding box center [278, 111] width 63 height 25
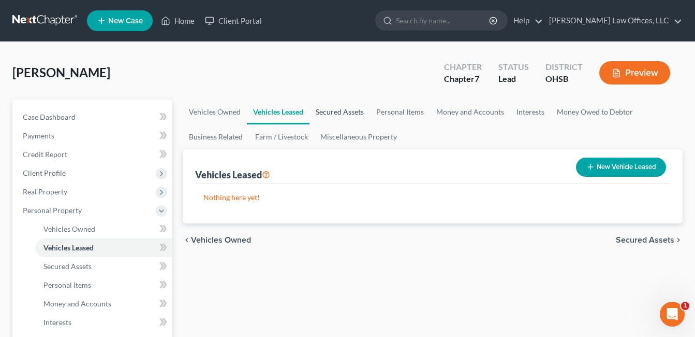
click at [346, 110] on link "Secured Assets" at bounding box center [340, 111] width 61 height 25
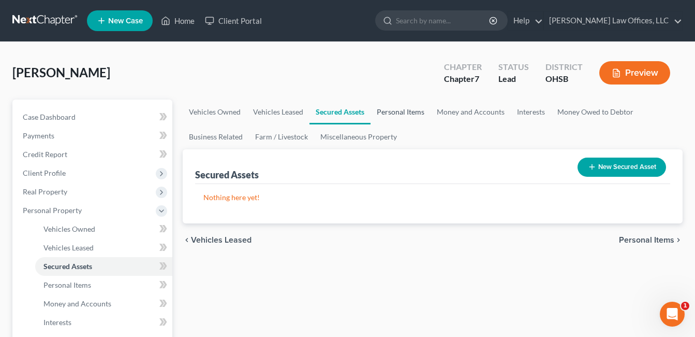
click at [412, 109] on link "Personal Items" at bounding box center [401, 111] width 60 height 25
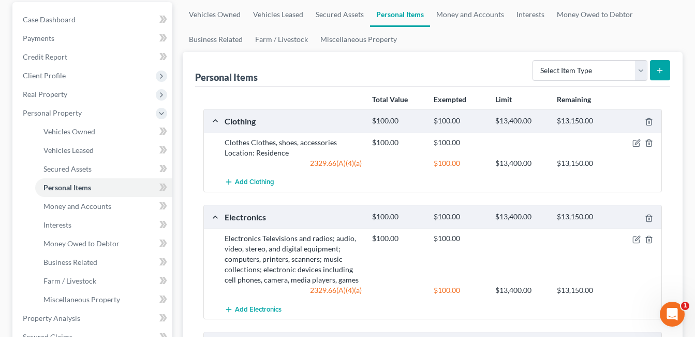
scroll to position [104, 0]
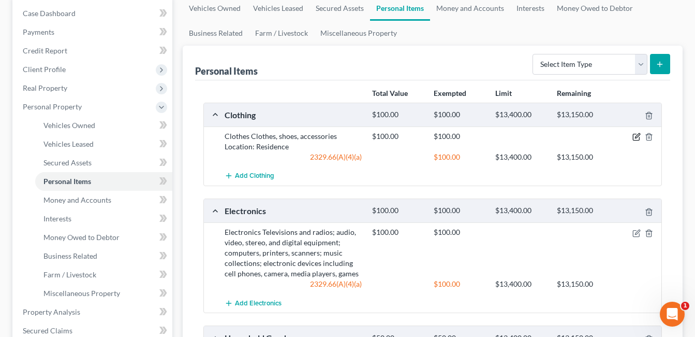
click at [635, 134] on icon "button" at bounding box center [637, 137] width 8 height 8
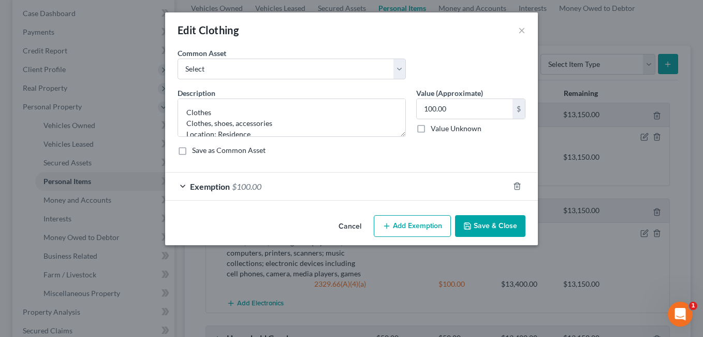
click at [492, 232] on button "Save & Close" at bounding box center [490, 226] width 70 height 22
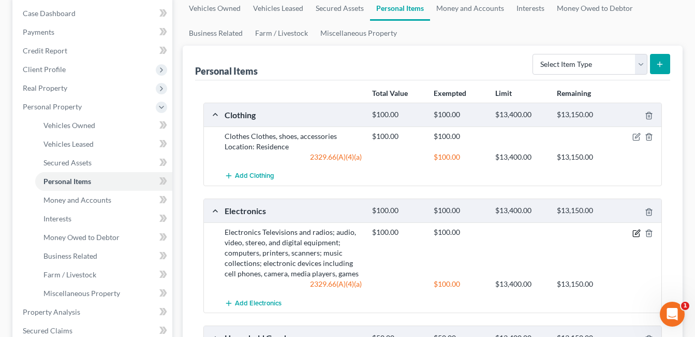
click at [638, 232] on icon "button" at bounding box center [637, 233] width 8 height 8
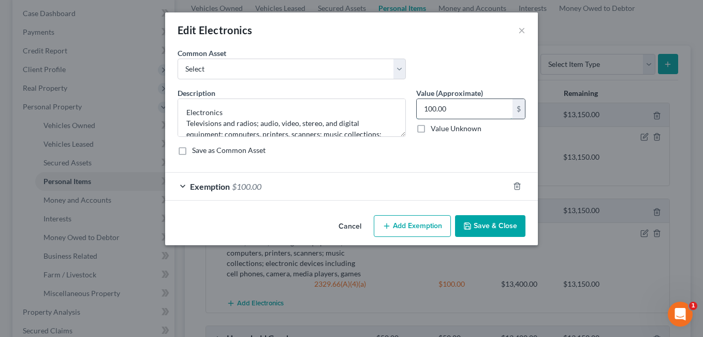
click at [457, 103] on input "100.00" at bounding box center [465, 109] width 96 height 20
drag, startPoint x: 485, startPoint y: 218, endPoint x: 548, endPoint y: 179, distance: 74.9
click at [485, 219] on button "Save & Close" at bounding box center [490, 226] width 70 height 22
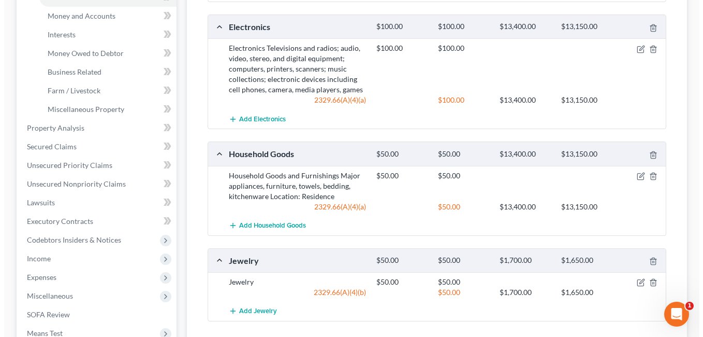
scroll to position [311, 0]
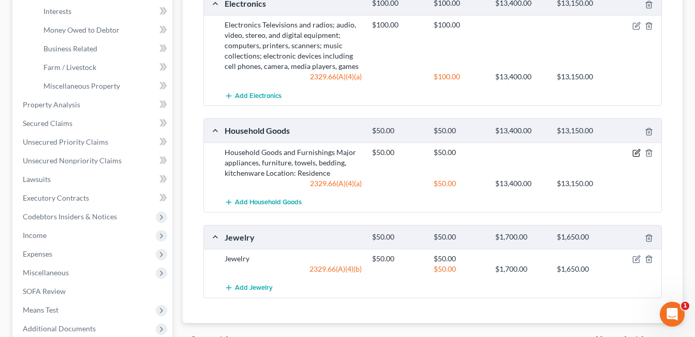
click at [636, 151] on icon "button" at bounding box center [637, 153] width 8 height 8
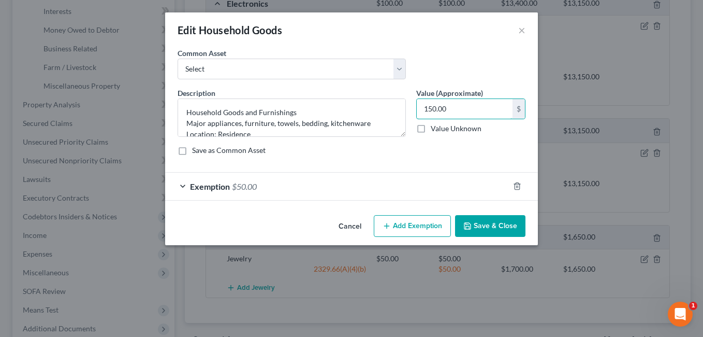
type input "150.00"
click at [339, 179] on div "Exemption $50.00" at bounding box center [337, 185] width 344 height 27
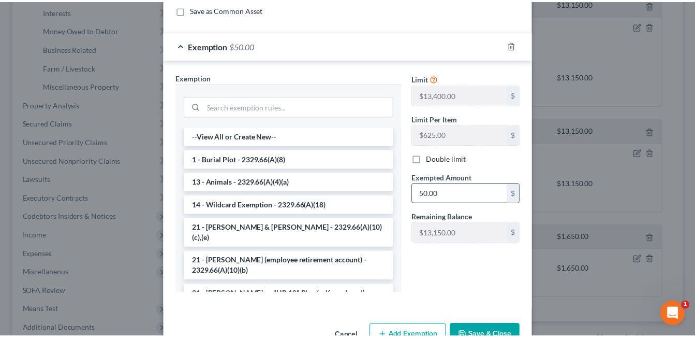
scroll to position [155, 0]
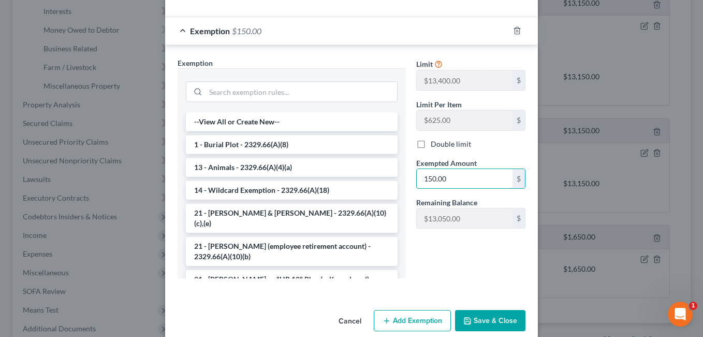
type input "150.00"
click at [484, 322] on button "Save & Close" at bounding box center [490, 321] width 70 height 22
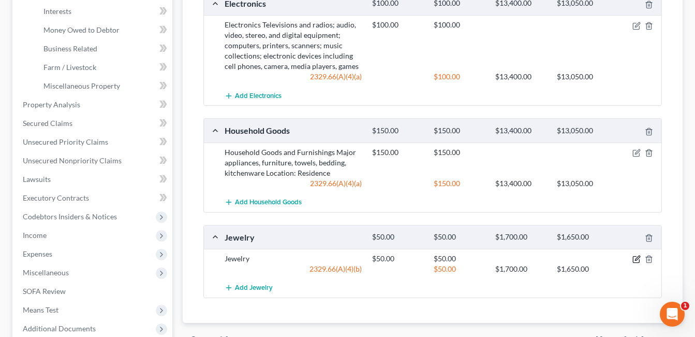
click at [636, 256] on icon "button" at bounding box center [637, 259] width 8 height 8
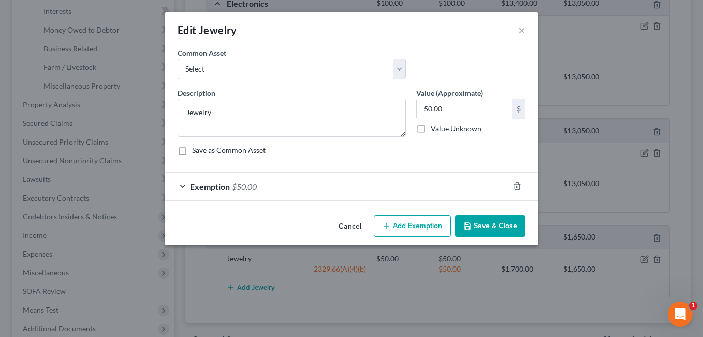
click at [497, 230] on button "Save & Close" at bounding box center [490, 226] width 70 height 22
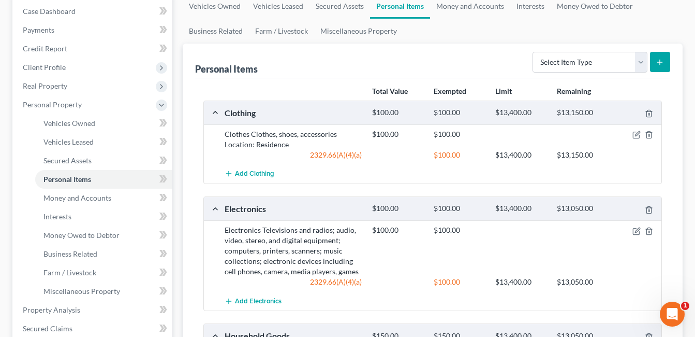
scroll to position [52, 0]
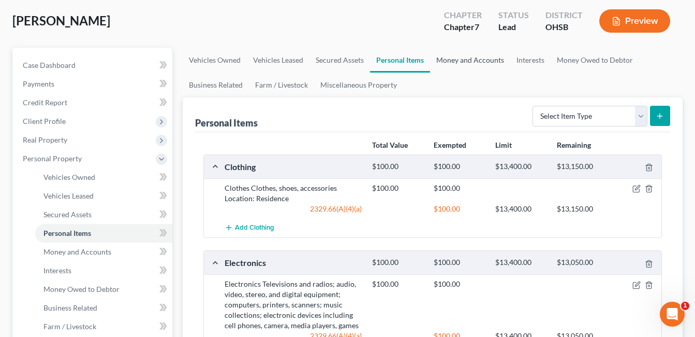
click at [458, 57] on link "Money and Accounts" at bounding box center [470, 60] width 80 height 25
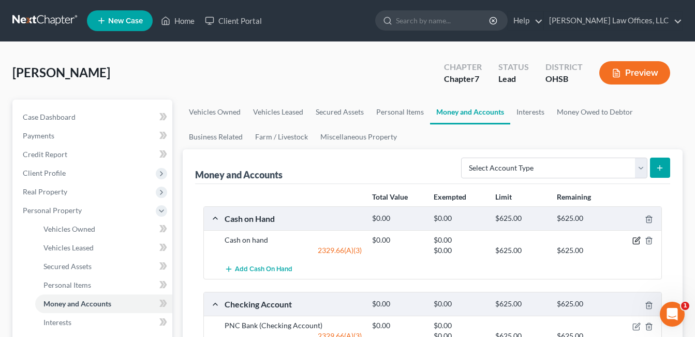
click at [638, 241] on icon "button" at bounding box center [637, 240] width 8 height 8
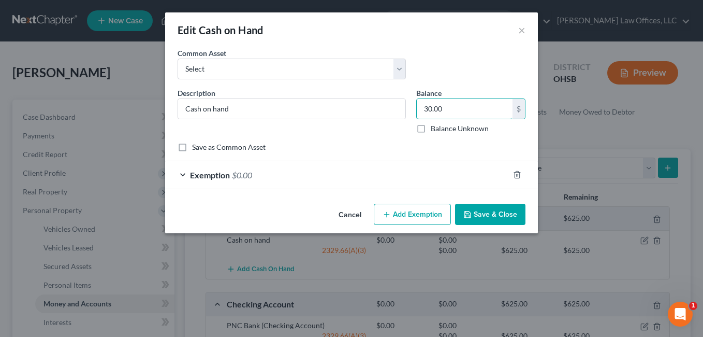
type input "30.00"
drag, startPoint x: 364, startPoint y: 171, endPoint x: 402, endPoint y: 156, distance: 40.7
click at [364, 172] on div "Exemption $0.00" at bounding box center [337, 174] width 344 height 27
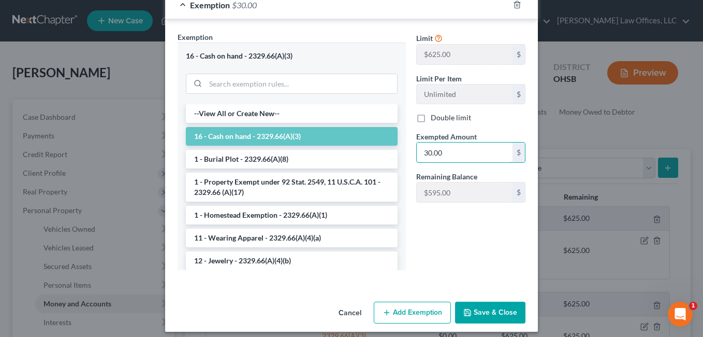
scroll to position [177, 0]
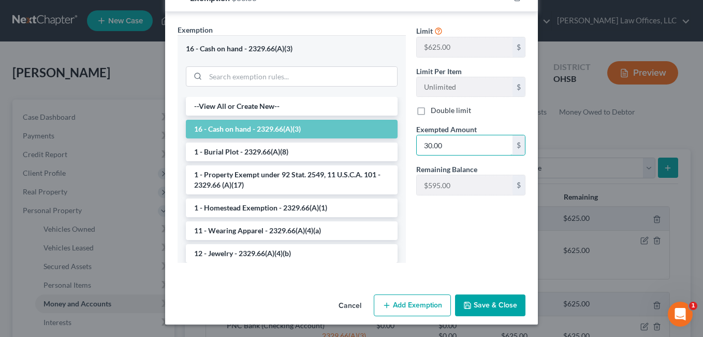
type input "30.00"
click at [491, 302] on button "Save & Close" at bounding box center [490, 305] width 70 height 22
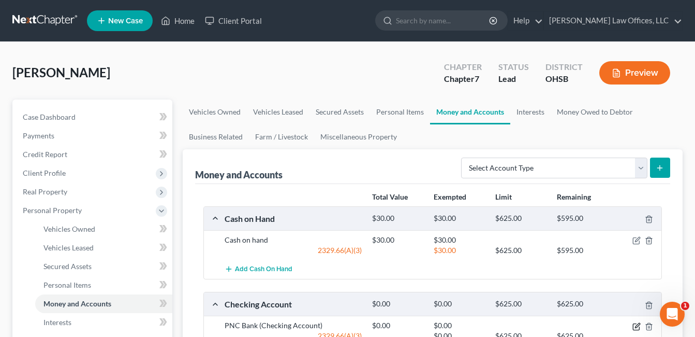
click at [637, 327] on icon "button" at bounding box center [637, 325] width 5 height 5
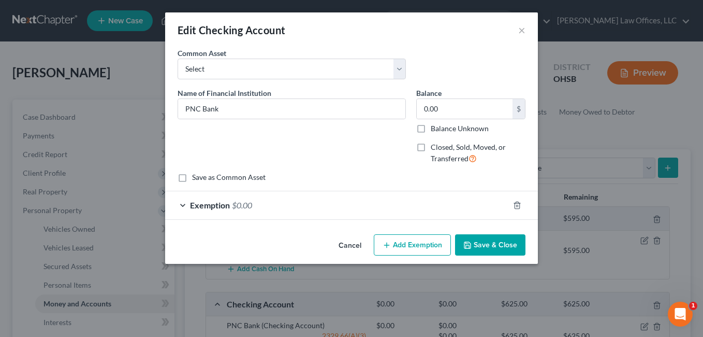
click at [431, 147] on label "Closed, Sold, Moved, or Transferred" at bounding box center [478, 153] width 95 height 22
click at [435, 147] on input "Closed, Sold, Moved, or Transferred" at bounding box center [438, 145] width 7 height 7
checkbox input "true"
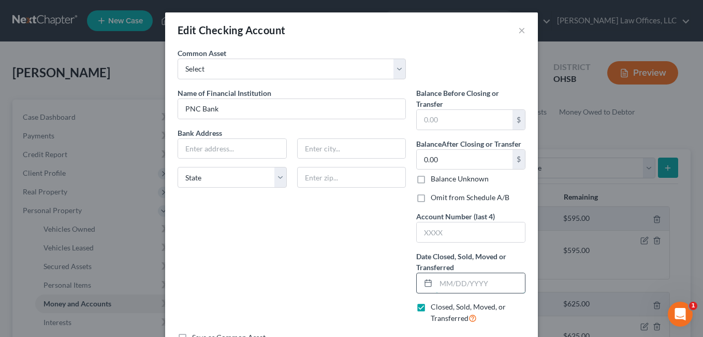
drag, startPoint x: 451, startPoint y: 286, endPoint x: 501, endPoint y: 281, distance: 49.5
click at [452, 286] on input "text" at bounding box center [480, 283] width 89 height 20
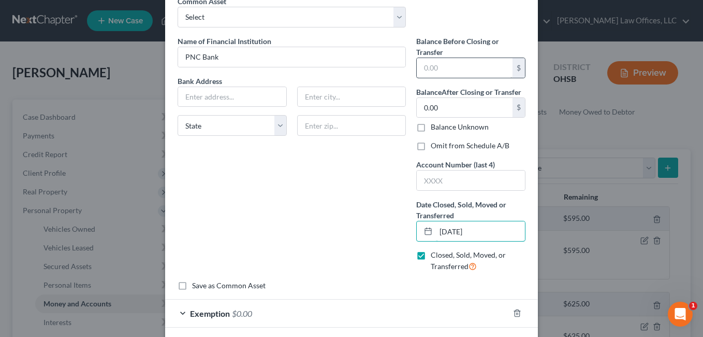
type input "[DATE]"
click at [446, 64] on input "text" at bounding box center [465, 68] width 96 height 20
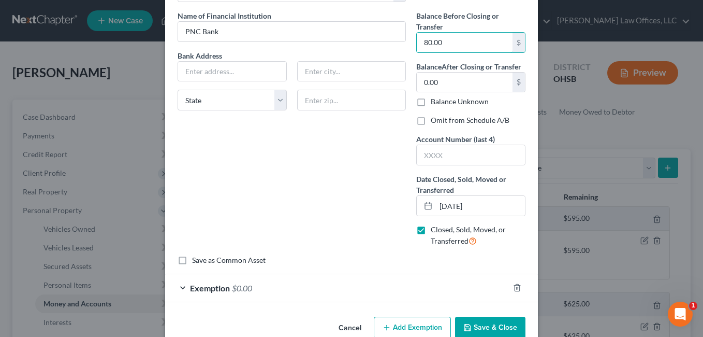
scroll to position [99, 0]
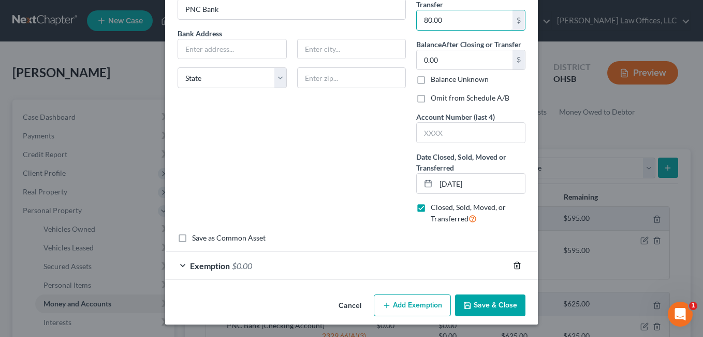
type input "80.00"
click at [516, 264] on icon "button" at bounding box center [517, 265] width 5 height 7
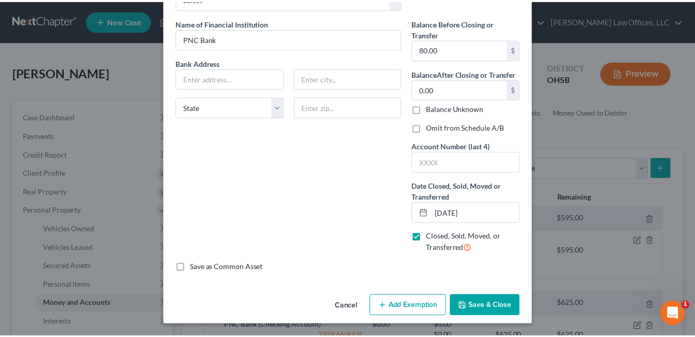
scroll to position [70, 0]
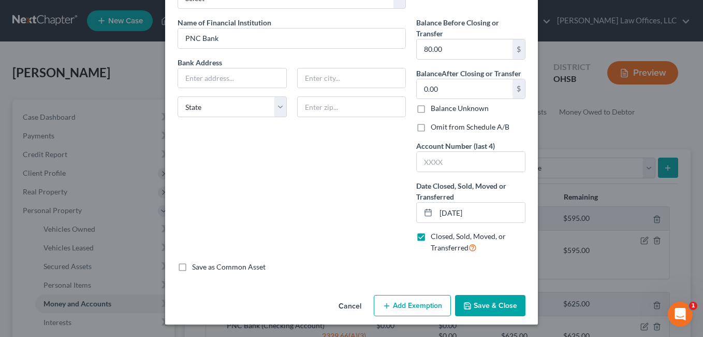
click at [431, 130] on label "Omit from Schedule A/B" at bounding box center [470, 127] width 79 height 10
click at [435, 128] on input "Omit from Schedule A/B" at bounding box center [438, 125] width 7 height 7
checkbox input "true"
click at [489, 302] on button "Save & Close" at bounding box center [490, 306] width 70 height 22
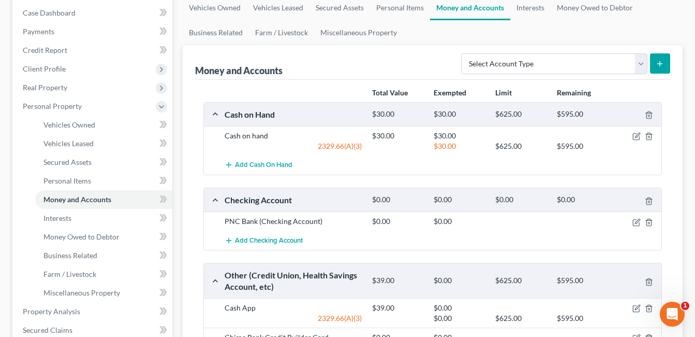
scroll to position [104, 0]
click at [637, 59] on select "Select Account Type Brokerage Cash on Hand Certificates of Deposit Checking Acc…" at bounding box center [554, 64] width 186 height 21
select select "other"
click at [463, 54] on select "Select Account Type Brokerage Cash on Hand Certificates of Deposit Checking Acc…" at bounding box center [554, 64] width 186 height 21
click at [659, 57] on button "submit" at bounding box center [660, 64] width 20 height 20
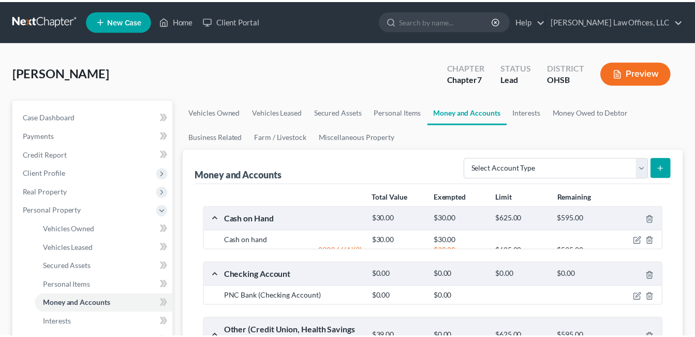
scroll to position [104, 0]
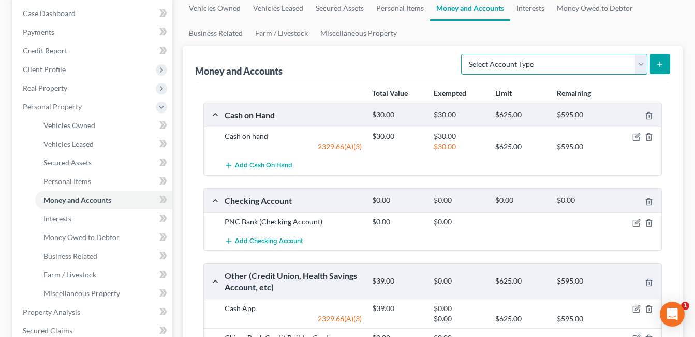
click at [641, 67] on select "Select Account Type Brokerage Cash on Hand Certificates of Deposit Checking Acc…" at bounding box center [554, 64] width 186 height 21
select select "other"
click at [463, 54] on select "Select Account Type Brokerage Cash on Hand Certificates of Deposit Checking Acc…" at bounding box center [554, 64] width 186 height 21
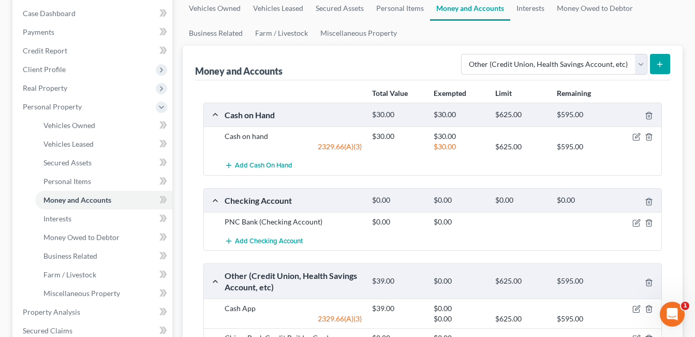
click at [661, 60] on icon "submit" at bounding box center [660, 64] width 8 height 8
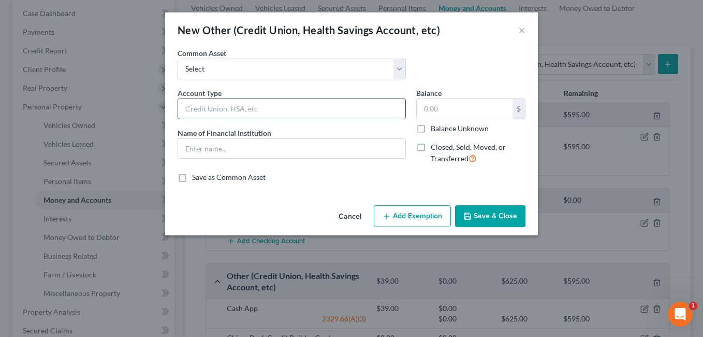
click at [349, 108] on input "text" at bounding box center [291, 109] width 227 height 20
type input "Venmo"
click at [234, 143] on input "text" at bounding box center [291, 149] width 227 height 20
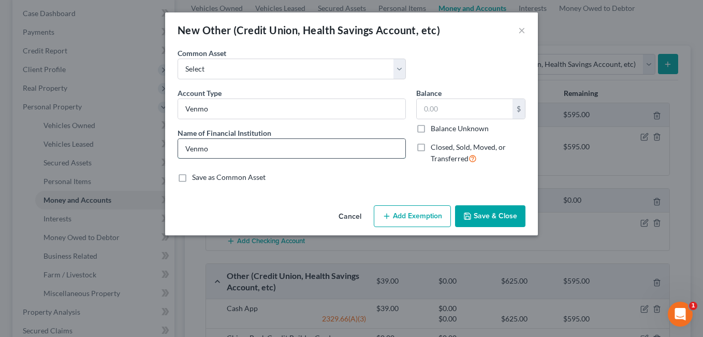
type input "VENMO Account"
click at [497, 207] on button "Save & Close" at bounding box center [490, 216] width 70 height 22
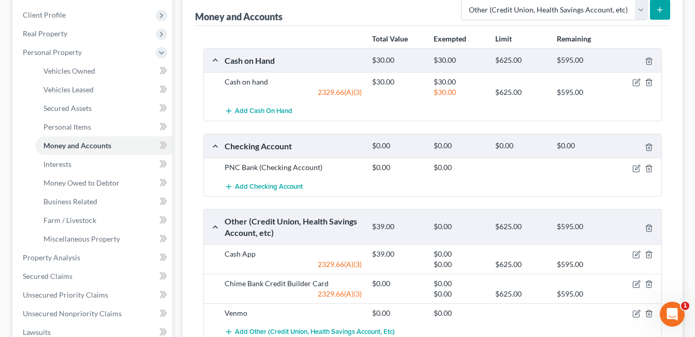
scroll to position [155, 0]
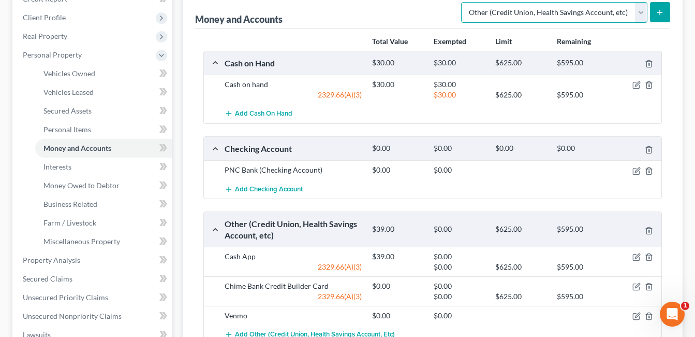
click at [639, 14] on select "Select Account Type Brokerage Cash on Hand Certificates of Deposit Checking Acc…" at bounding box center [554, 12] width 186 height 21
select select "checking"
click at [463, 2] on select "Select Account Type Brokerage Cash on Hand Certificates of Deposit Checking Acc…" at bounding box center [554, 12] width 186 height 21
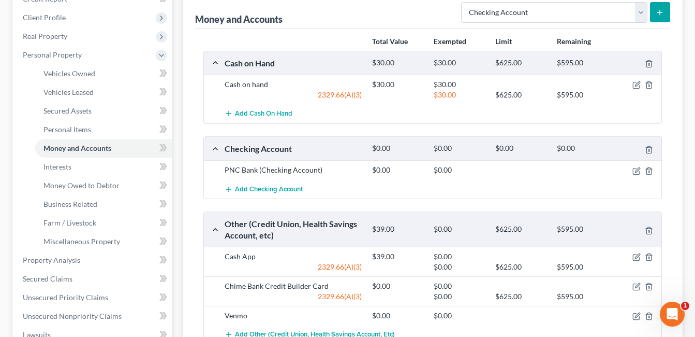
click at [657, 10] on icon "submit" at bounding box center [660, 12] width 8 height 8
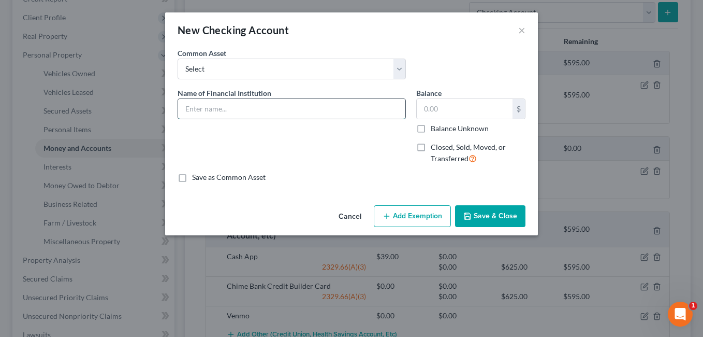
click at [309, 106] on input "text" at bounding box center [291, 109] width 227 height 20
type input "Chime Checking"
click at [487, 216] on button "Save & Close" at bounding box center [490, 216] width 70 height 22
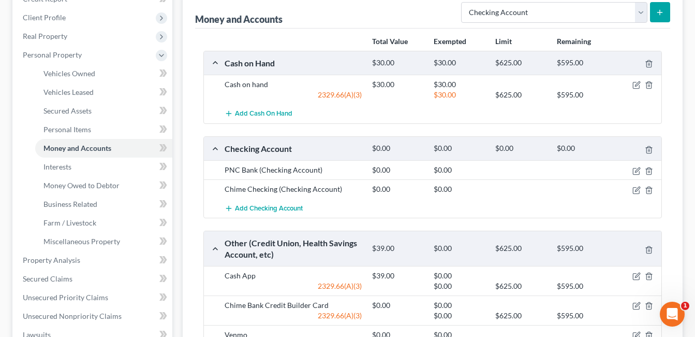
scroll to position [104, 0]
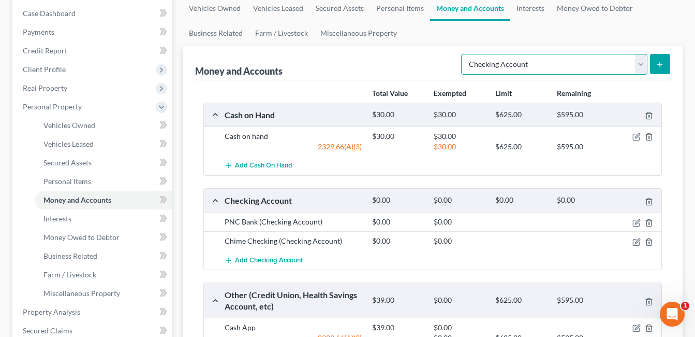
click at [640, 65] on select "Select Account Type Brokerage Cash on Hand Certificates of Deposit Checking Acc…" at bounding box center [554, 64] width 186 height 21
select select "savings"
click at [463, 54] on select "Select Account Type Brokerage Cash on Hand Certificates of Deposit Checking Acc…" at bounding box center [554, 64] width 186 height 21
click at [661, 59] on button "submit" at bounding box center [660, 64] width 20 height 20
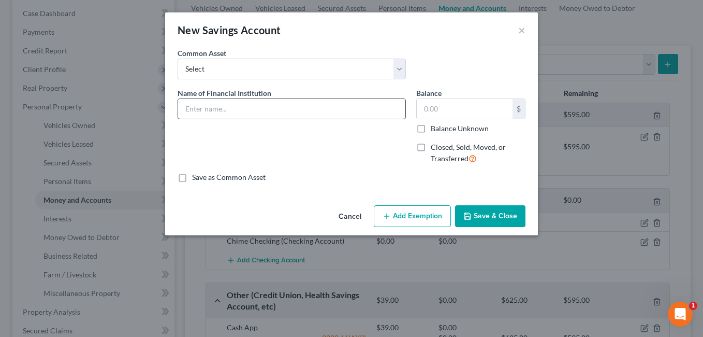
click at [210, 108] on input "text" at bounding box center [291, 109] width 227 height 20
type input "Chime Bank"
click at [490, 221] on button "Save & Close" at bounding box center [490, 216] width 70 height 22
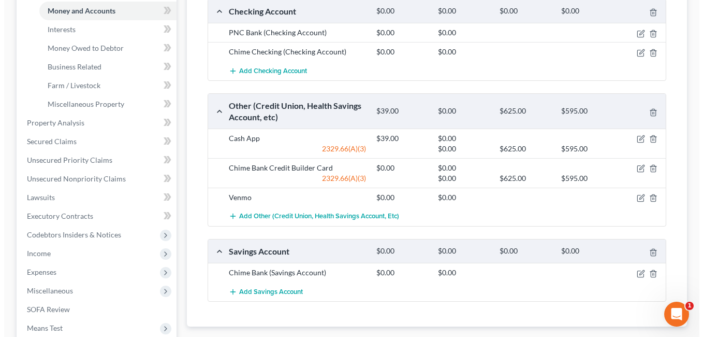
scroll to position [311, 0]
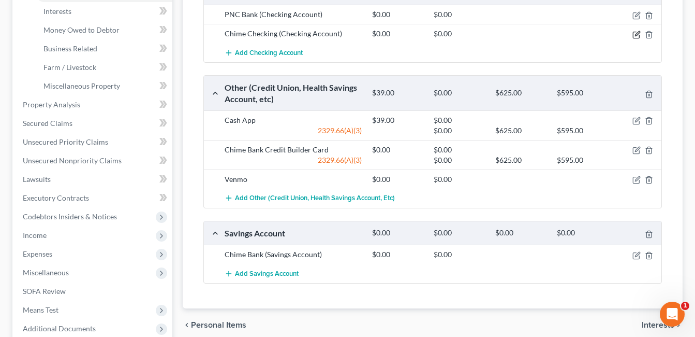
click at [635, 35] on icon "button" at bounding box center [637, 35] width 8 height 8
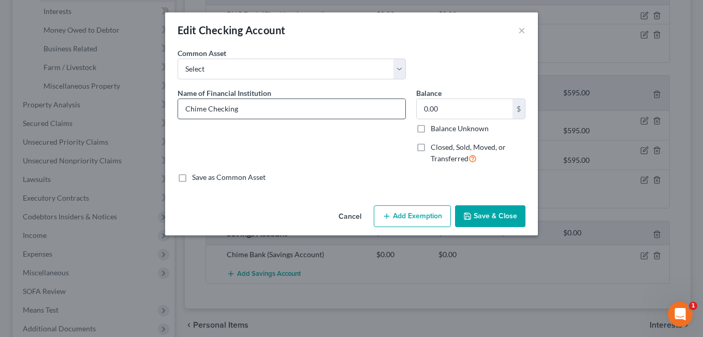
drag, startPoint x: 208, startPoint y: 108, endPoint x: 278, endPoint y: 108, distance: 69.4
click at [278, 108] on input "Chime Checking" at bounding box center [291, 109] width 227 height 20
type input "Chime Bank"
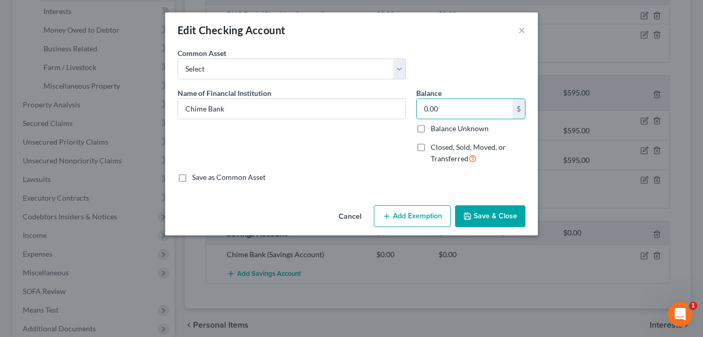
click at [493, 218] on button "Save & Close" at bounding box center [490, 216] width 70 height 22
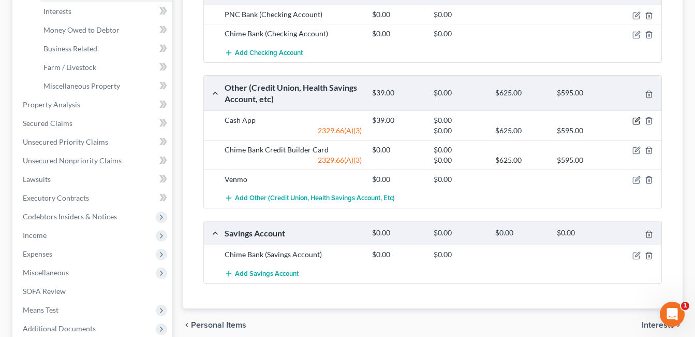
click at [637, 120] on icon "button" at bounding box center [637, 120] width 5 height 5
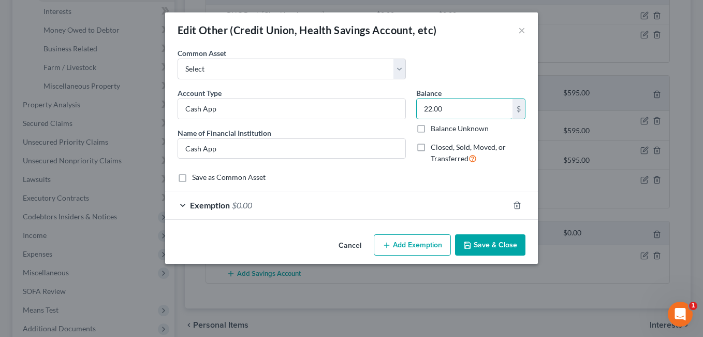
type input "22.00"
click at [334, 200] on div "Exemption $0.00" at bounding box center [337, 204] width 344 height 27
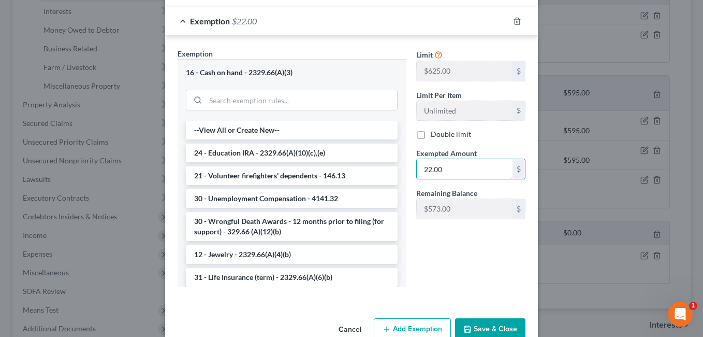
scroll to position [208, 0]
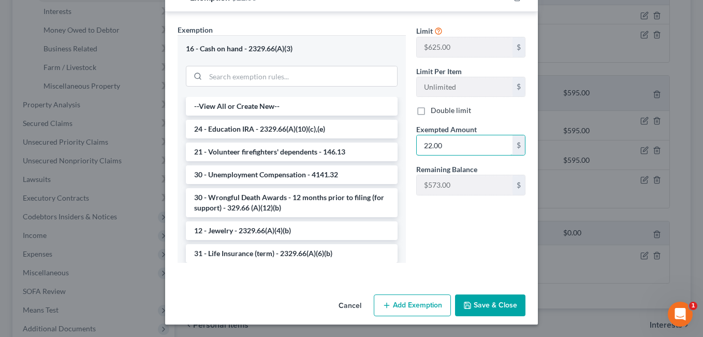
type input "22.00"
click at [496, 305] on button "Save & Close" at bounding box center [490, 305] width 70 height 22
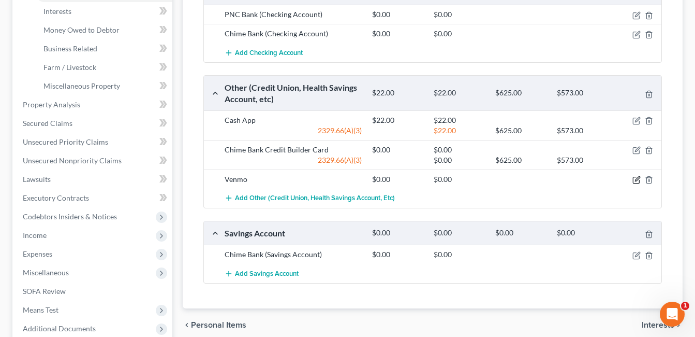
click at [636, 181] on icon "button" at bounding box center [637, 179] width 5 height 5
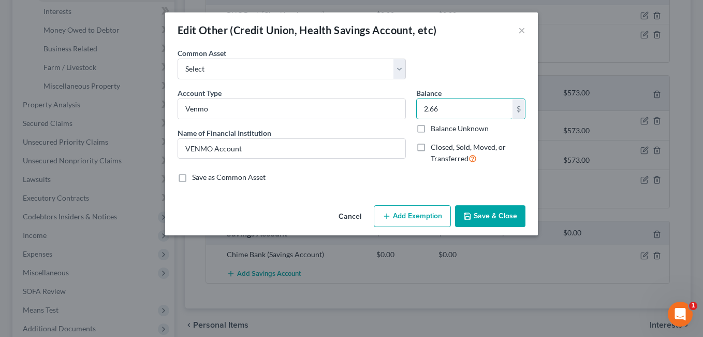
type input "2.66"
click at [387, 211] on button "Add Exemption" at bounding box center [412, 216] width 77 height 22
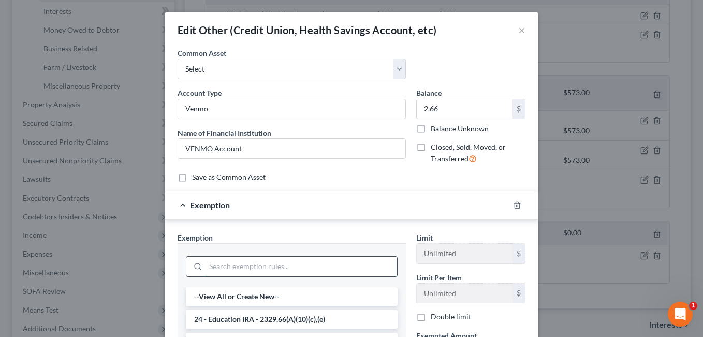
click at [258, 270] on input "search" at bounding box center [302, 266] width 192 height 20
type input "cash"
click at [251, 317] on li "16 - Cash on hand - 2329.66(A)(3)" at bounding box center [292, 319] width 212 height 19
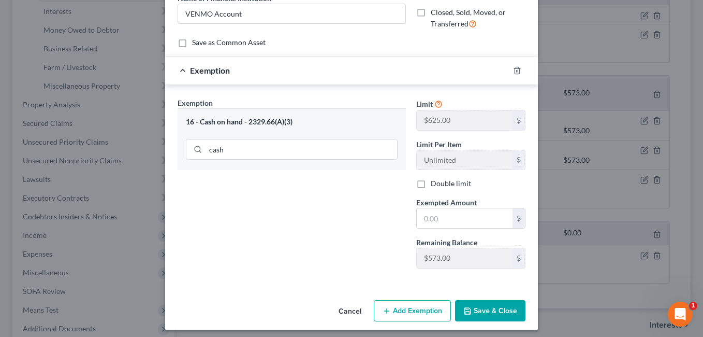
scroll to position [140, 0]
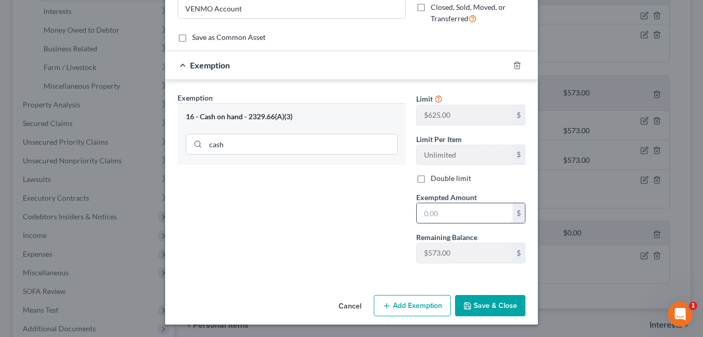
drag, startPoint x: 437, startPoint y: 219, endPoint x: 432, endPoint y: 218, distance: 5.3
click at [433, 218] on input "text" at bounding box center [465, 213] width 96 height 20
type input "2.66"
click at [488, 302] on button "Save & Close" at bounding box center [490, 306] width 70 height 22
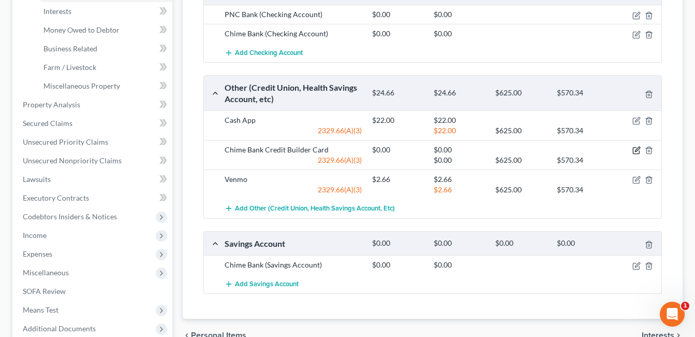
click at [635, 148] on icon "button" at bounding box center [636, 151] width 6 height 6
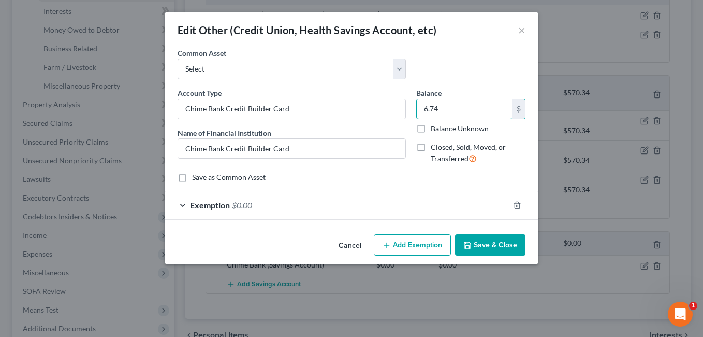
type input "6.74"
click at [384, 215] on div "Exemption $0.00" at bounding box center [337, 204] width 344 height 27
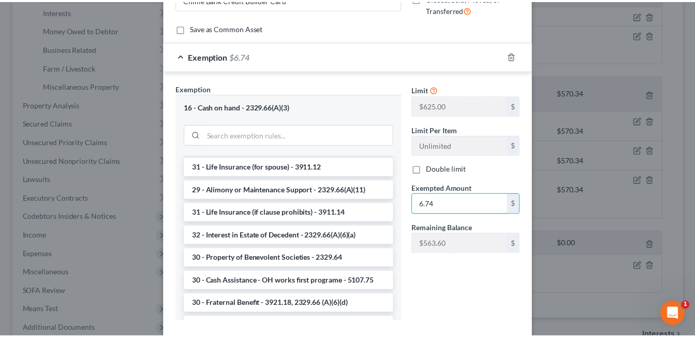
scroll to position [207, 0]
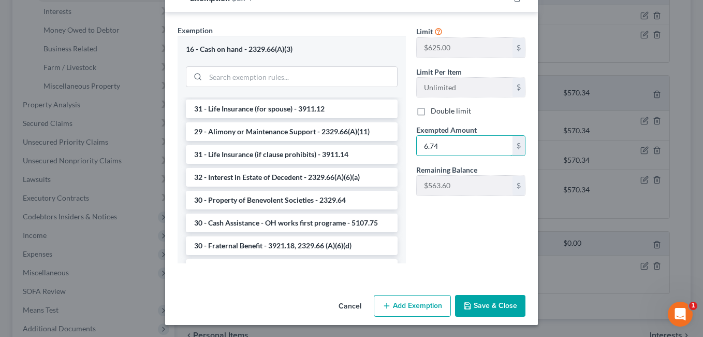
type input "6.74"
click at [494, 302] on button "Save & Close" at bounding box center [490, 306] width 70 height 22
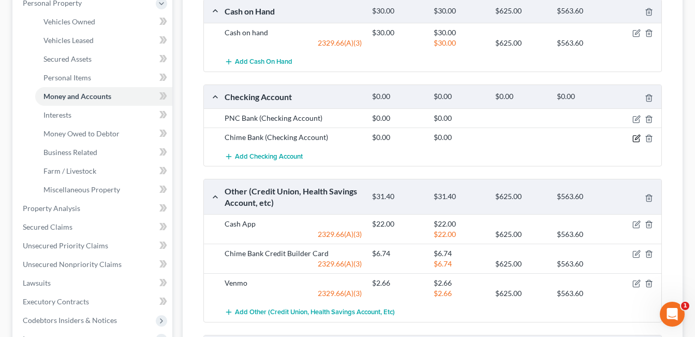
click at [636, 138] on icon "button" at bounding box center [637, 137] width 5 height 5
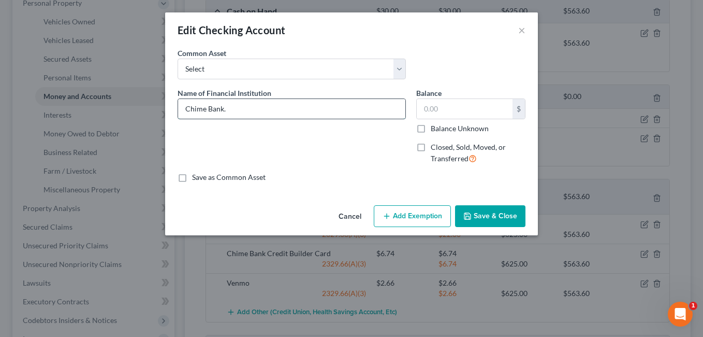
type input "Chime Bank"
click at [452, 106] on input "text" at bounding box center [465, 109] width 96 height 20
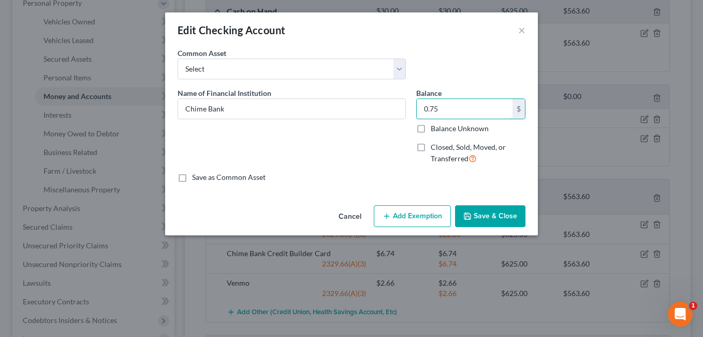
type input "0.75"
click at [403, 216] on button "Add Exemption" at bounding box center [412, 216] width 77 height 22
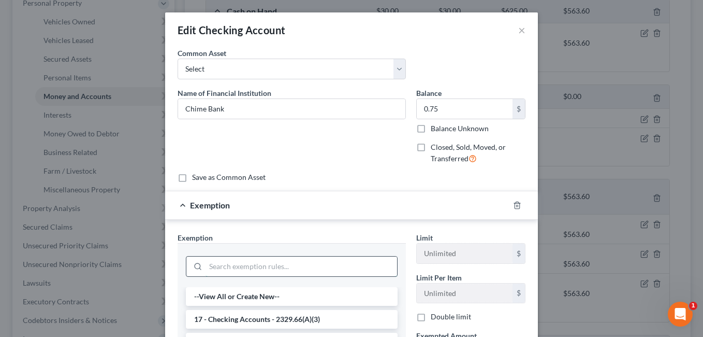
click at [284, 265] on input "search" at bounding box center [302, 266] width 192 height 20
type input "cas"
click at [270, 295] on li "16 - Cash on hand - 2329.66(A)(3)" at bounding box center [292, 296] width 212 height 19
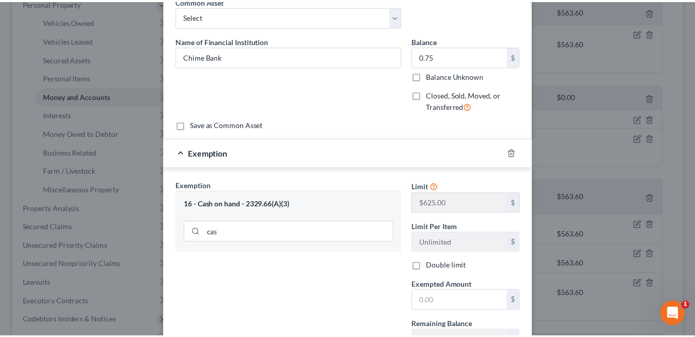
scroll to position [140, 0]
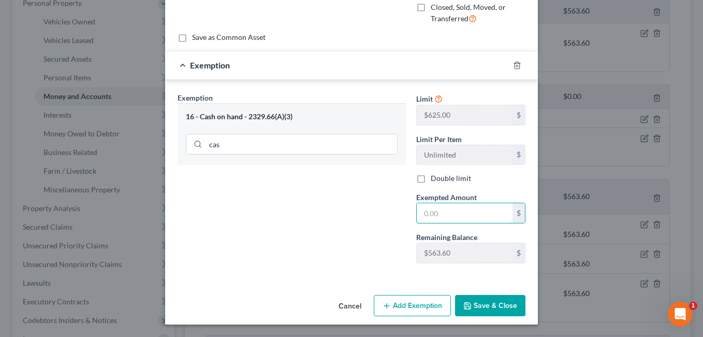
drag, startPoint x: 421, startPoint y: 216, endPoint x: 396, endPoint y: 217, distance: 25.4
click at [396, 217] on div "Exemption Set must be selected for CA. Exemption * 16 - Cash on hand - 2329.66(…" at bounding box center [351, 182] width 358 height 180
type input "0.75"
click at [494, 307] on button "Save & Close" at bounding box center [490, 306] width 70 height 22
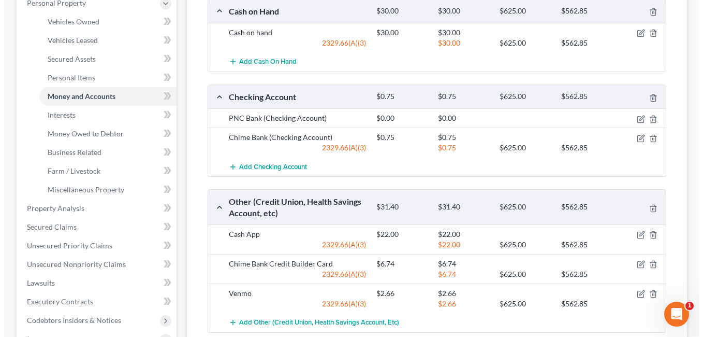
scroll to position [362, 0]
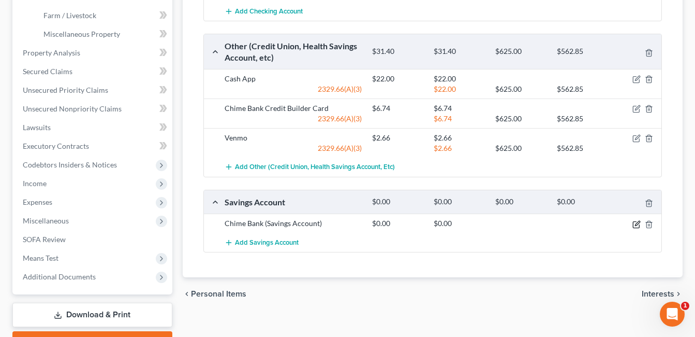
click at [636, 225] on icon "button" at bounding box center [637, 223] width 5 height 5
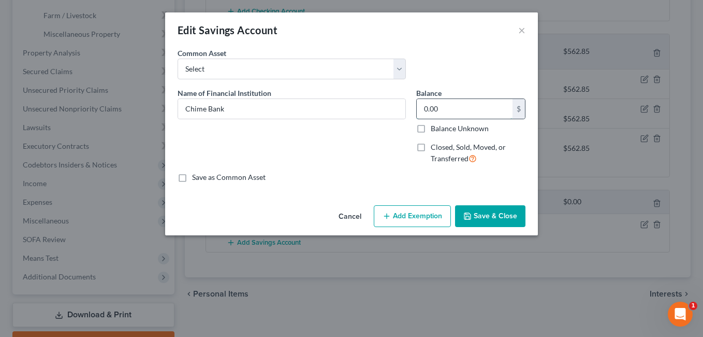
click at [454, 106] on input "0.00" at bounding box center [465, 109] width 96 height 20
type input "4.06"
click at [423, 214] on button "Add Exemption" at bounding box center [412, 216] width 77 height 22
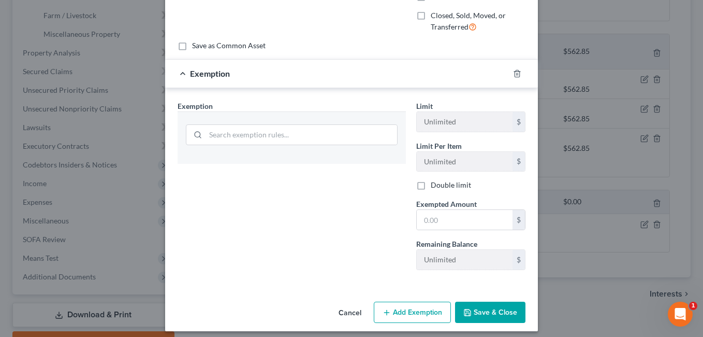
scroll to position [138, 0]
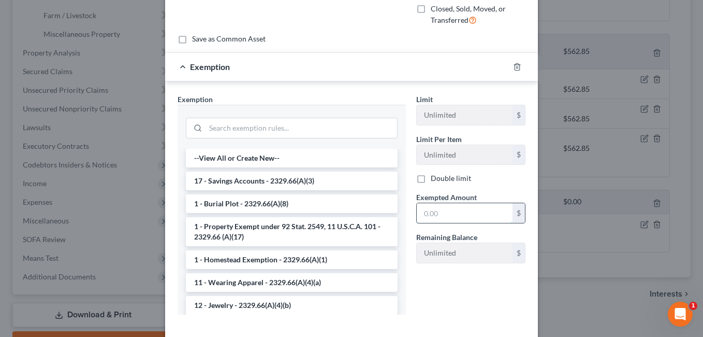
click at [435, 212] on input "text" at bounding box center [465, 213] width 96 height 20
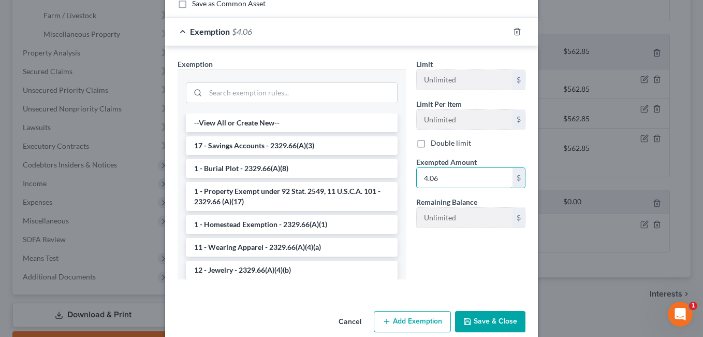
scroll to position [189, 0]
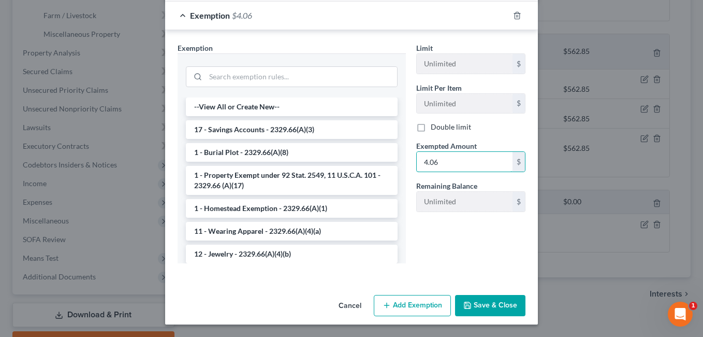
type input "4.06"
click at [478, 298] on button "Save & Close" at bounding box center [490, 306] width 70 height 22
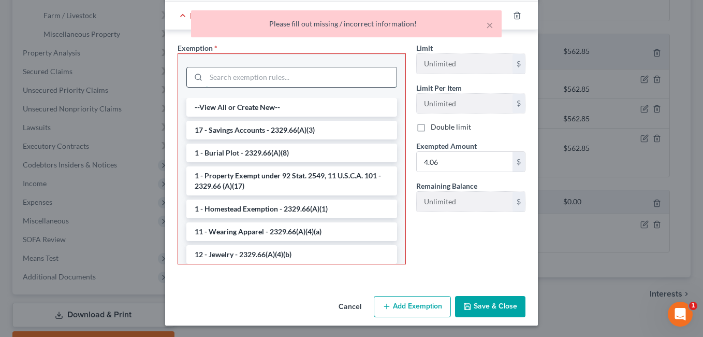
click at [295, 79] on input "search" at bounding box center [301, 77] width 191 height 20
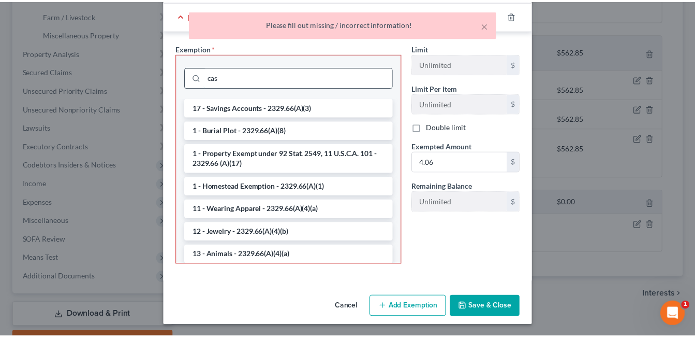
scroll to position [138, 0]
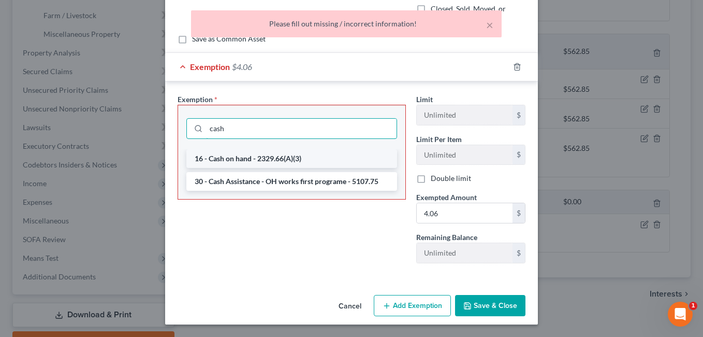
type input "cash"
click at [267, 157] on li "16 - Cash on hand - 2329.66(A)(3)" at bounding box center [291, 158] width 211 height 19
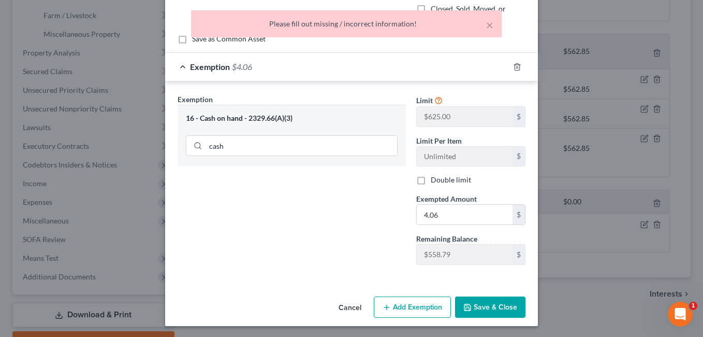
click at [490, 312] on button "Save & Close" at bounding box center [490, 307] width 70 height 22
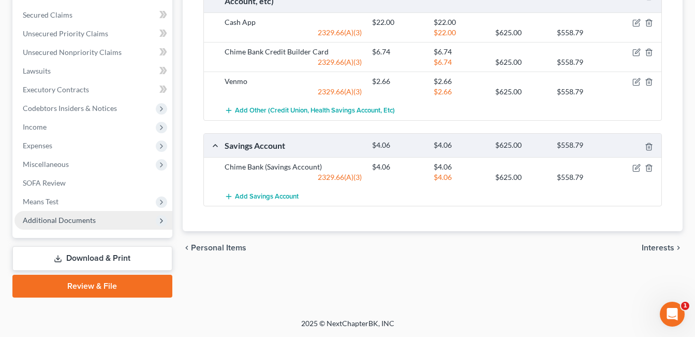
click at [110, 218] on span "Additional Documents" at bounding box center [93, 220] width 158 height 19
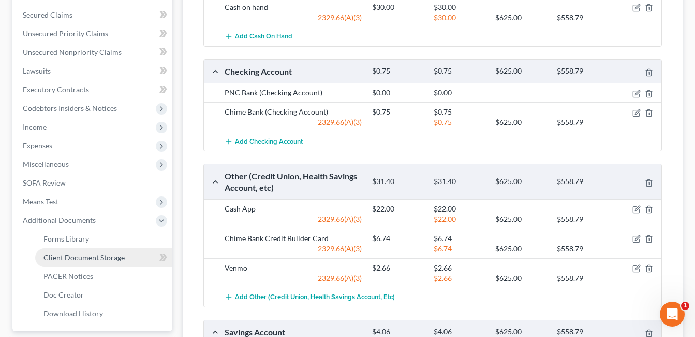
click at [118, 253] on span "Client Document Storage" at bounding box center [83, 257] width 81 height 9
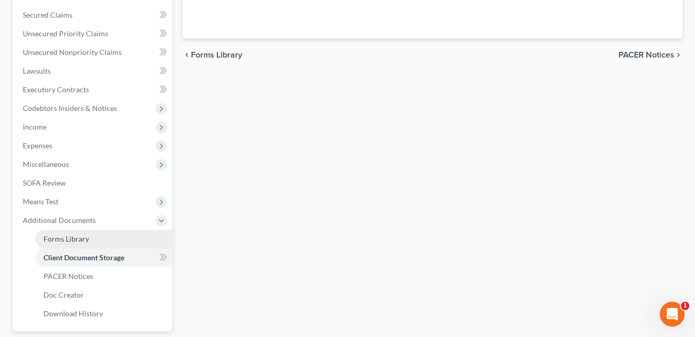
scroll to position [231, 0]
select select "7"
select select "37"
select select "53"
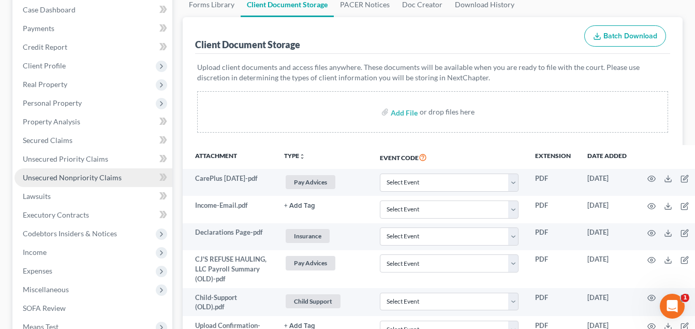
scroll to position [104, 0]
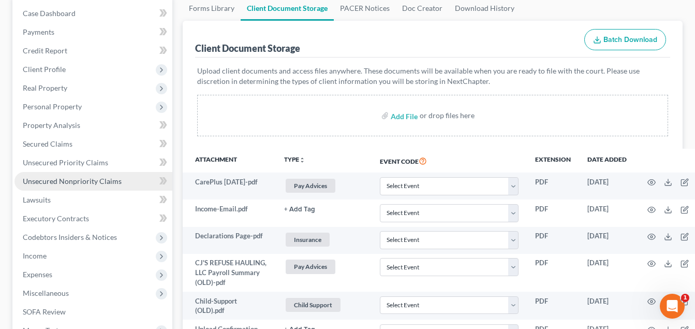
click at [92, 178] on span "Unsecured Nonpriority Claims" at bounding box center [72, 181] width 99 height 9
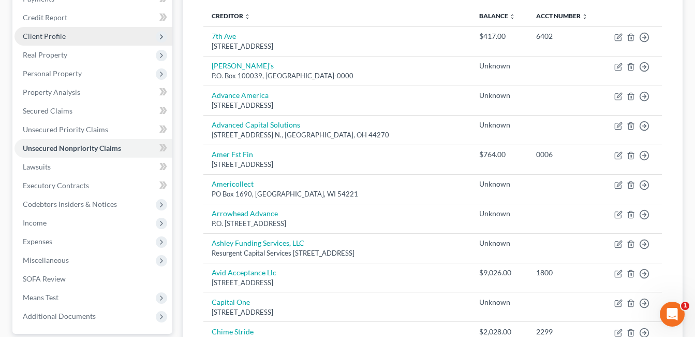
scroll to position [155, 0]
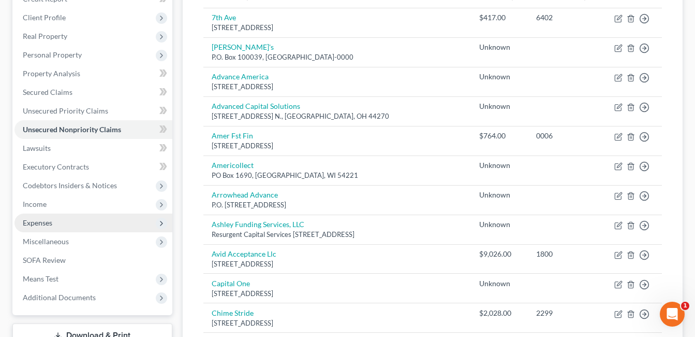
click at [67, 221] on span "Expenses" at bounding box center [93, 222] width 158 height 19
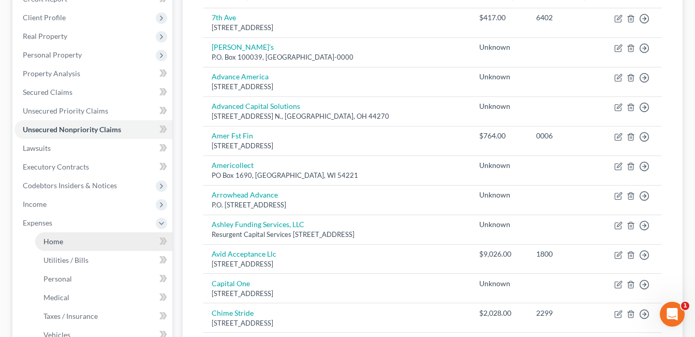
click at [66, 239] on link "Home" at bounding box center [103, 241] width 137 height 19
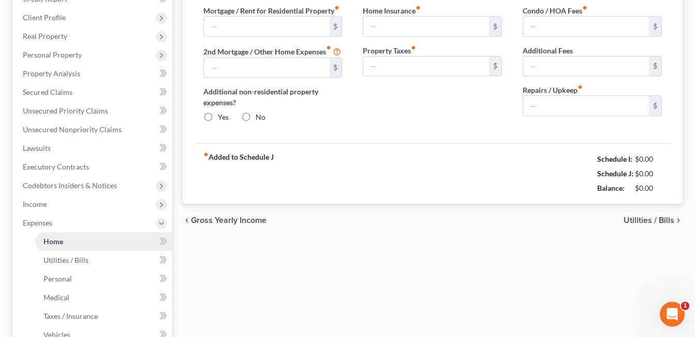
type input "1,000.00"
radio input "true"
type input "100.00"
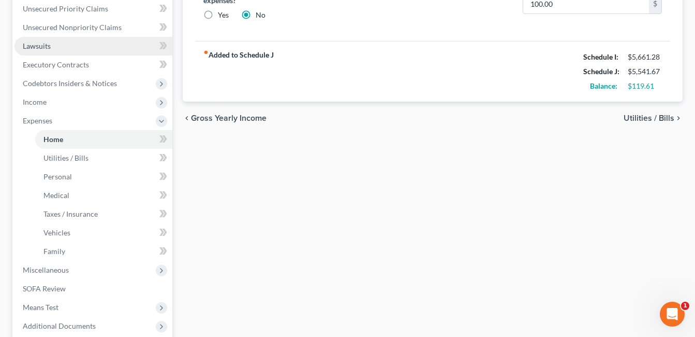
scroll to position [311, 0]
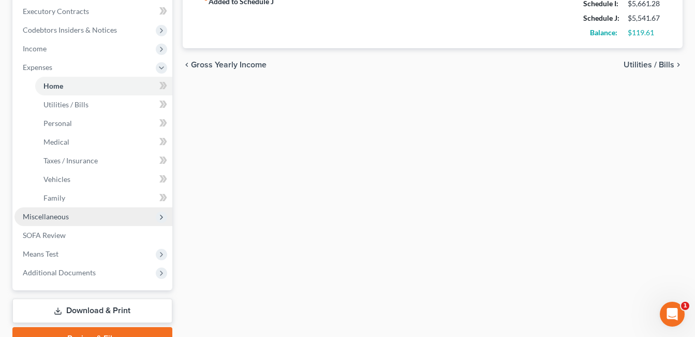
click at [68, 216] on span "Miscellaneous" at bounding box center [46, 216] width 46 height 9
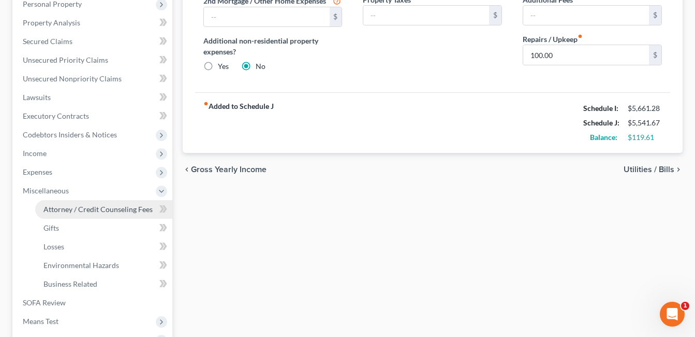
scroll to position [207, 0]
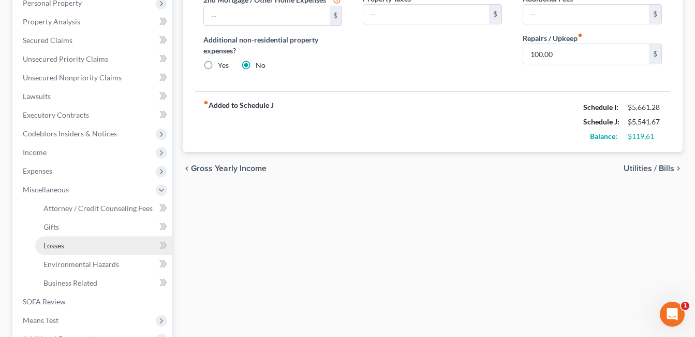
click at [69, 243] on link "Losses" at bounding box center [103, 245] width 137 height 19
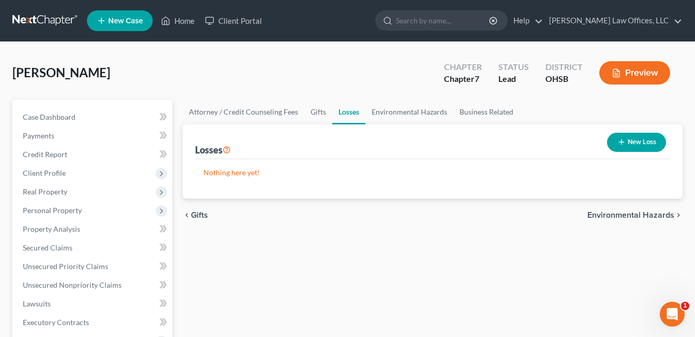
click at [629, 144] on button "New Loss" at bounding box center [636, 142] width 59 height 19
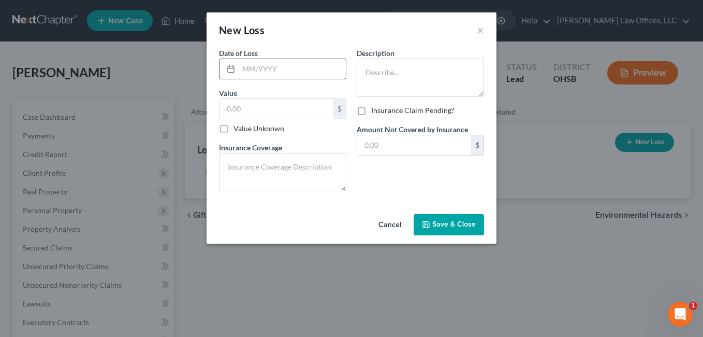
click at [309, 71] on input "text" at bounding box center [292, 69] width 107 height 20
type input "062025"
click at [276, 105] on input "text" at bounding box center [277, 109] width 114 height 20
type input "5"
type input "2,000.00"
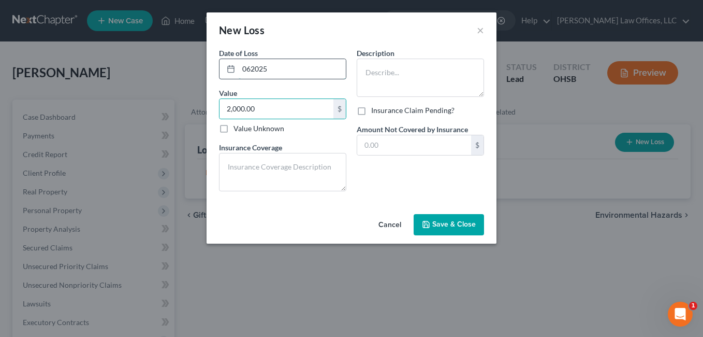
click at [252, 69] on input "062025" at bounding box center [292, 69] width 107 height 20
type input "06/2025"
click at [267, 166] on textarea at bounding box center [282, 172] width 127 height 38
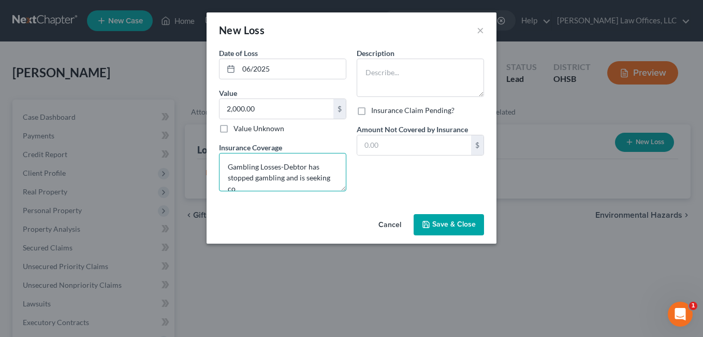
scroll to position [2, 0]
type textarea "Gambling Losses-Debtor has stopped gambling and is seeking counseling through c…"
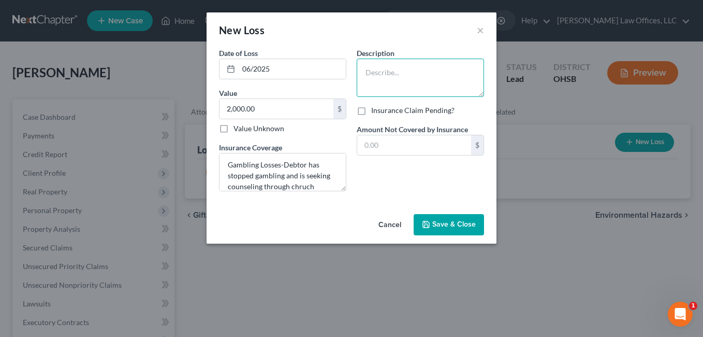
click at [376, 66] on textarea at bounding box center [420, 78] width 127 height 38
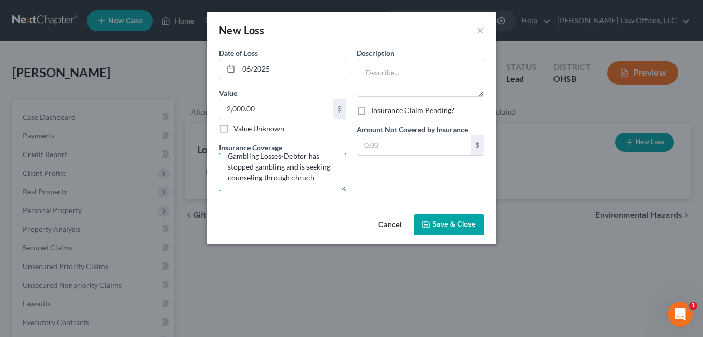
scroll to position [0, 0]
drag, startPoint x: 317, startPoint y: 186, endPoint x: 216, endPoint y: 149, distance: 107.4
click at [216, 149] on div "Date of Loss * 06/2025 Value 2,000.00 $ Value Unknown Balance Undetermined 2,00…" at bounding box center [283, 124] width 138 height 152
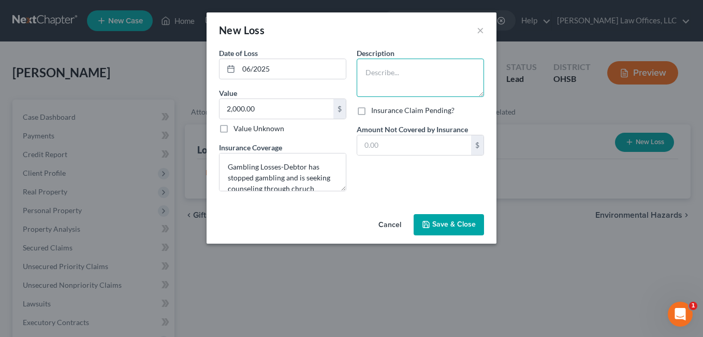
click at [391, 61] on textarea at bounding box center [420, 78] width 127 height 38
paste textarea "Gambling Losses-Debtor has stopped gambling and is seeking counseling through c…"
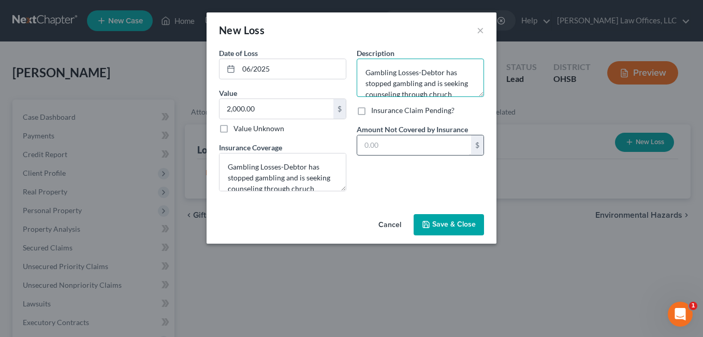
scroll to position [2, 0]
type textarea "Gambling Losses-Debtor has stopped gambling and is seeking counseling through c…"
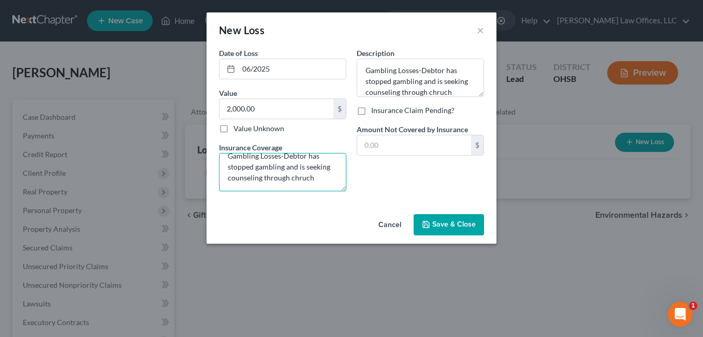
scroll to position [0, 0]
drag, startPoint x: 317, startPoint y: 184, endPoint x: 208, endPoint y: 153, distance: 113.4
click at [208, 153] on div "Date of Loss * 06/2025 Value 2,000.00 $ Value Unknown Balance Undetermined 2,00…" at bounding box center [352, 129] width 290 height 162
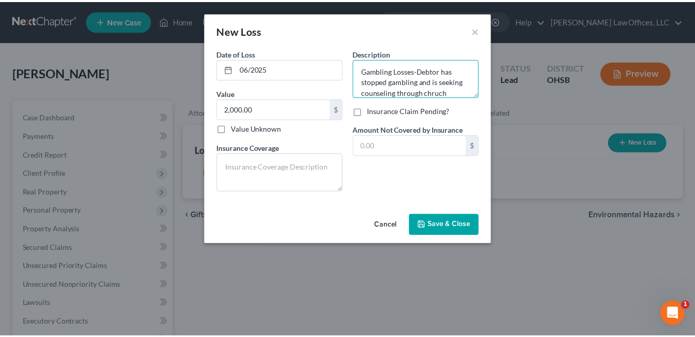
scroll to position [11, 0]
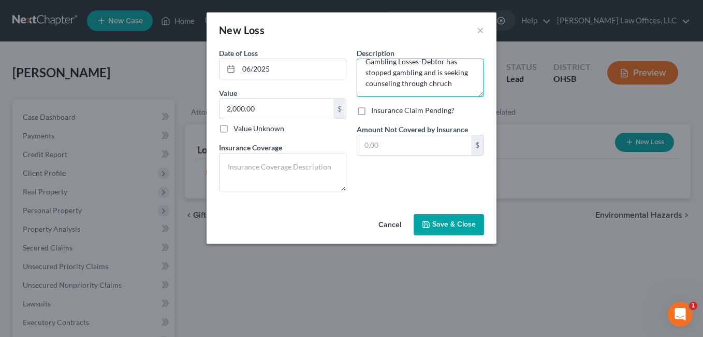
drag, startPoint x: 435, startPoint y: 93, endPoint x: 451, endPoint y: 91, distance: 16.6
click at [451, 91] on textarea "Gambling Losses-Debtor has stopped gambling and is seeking counseling through c…" at bounding box center [420, 78] width 127 height 38
type textarea "Gambling Losses-Debtor has stopped gambling and is seeking counseling through c…"
click at [405, 176] on div "Description * Gambling Losses-Debtor has stopped gambling and is seeking counse…" at bounding box center [421, 124] width 138 height 152
click at [448, 224] on span "Save & Close" at bounding box center [453, 224] width 43 height 9
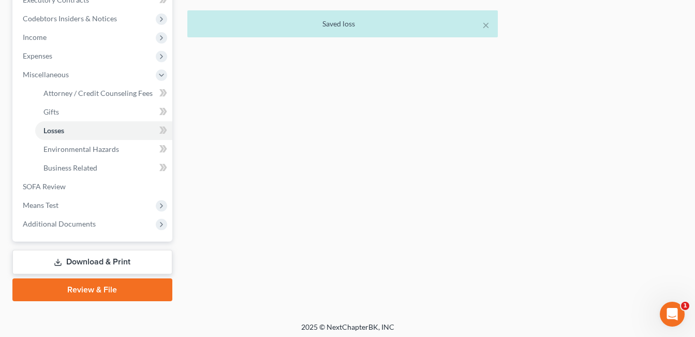
scroll to position [326, 0]
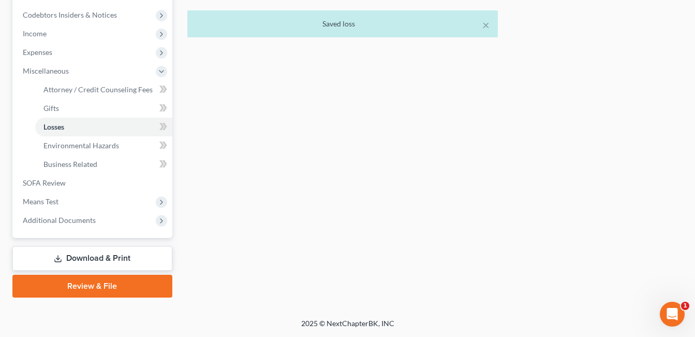
click at [108, 256] on link "Download & Print" at bounding box center [92, 258] width 160 height 24
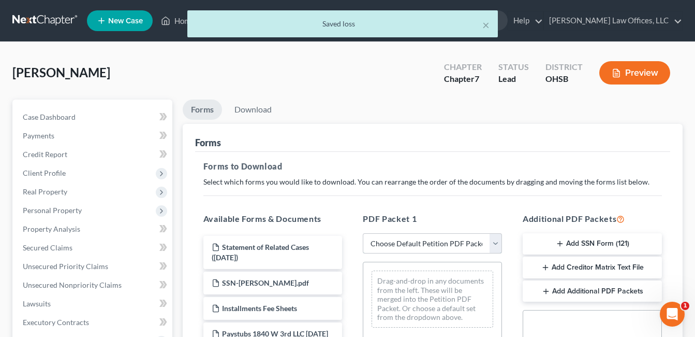
click at [493, 243] on select "Choose Default Petition PDF Packet Complete Bankruptcy Petition (all forms and …" at bounding box center [432, 243] width 139 height 21
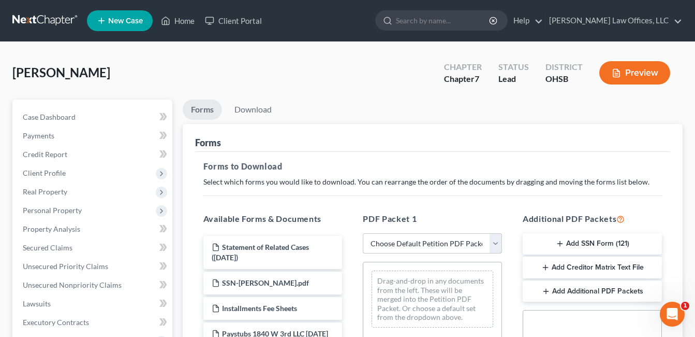
select select "0"
click at [363, 233] on select "Choose Default Petition PDF Packet Complete Bankruptcy Petition (all forms and …" at bounding box center [432, 243] width 139 height 21
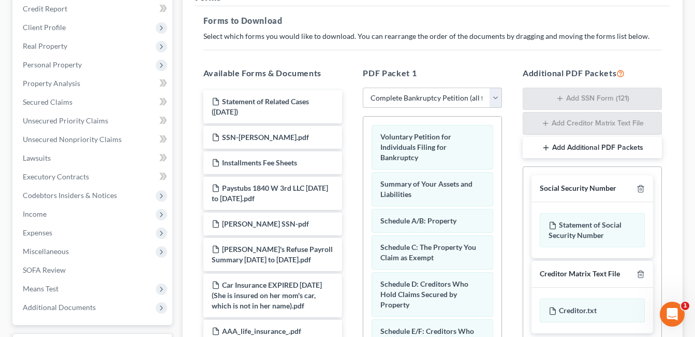
scroll to position [155, 0]
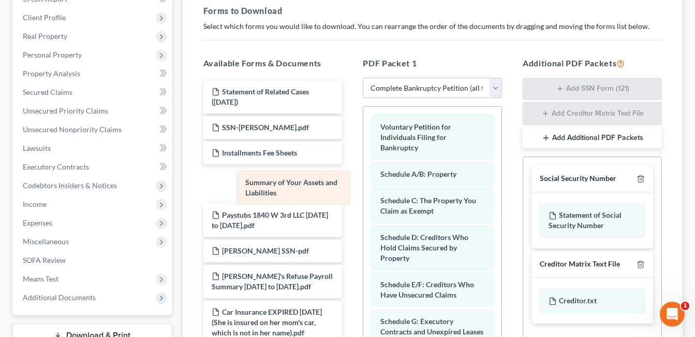
drag, startPoint x: 432, startPoint y: 168, endPoint x: 295, endPoint y: 177, distance: 137.5
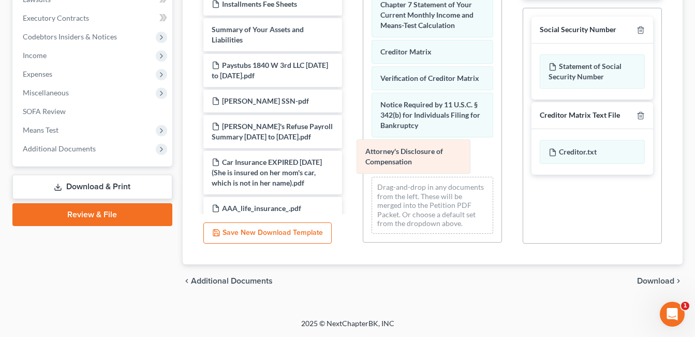
scroll to position [399, 0]
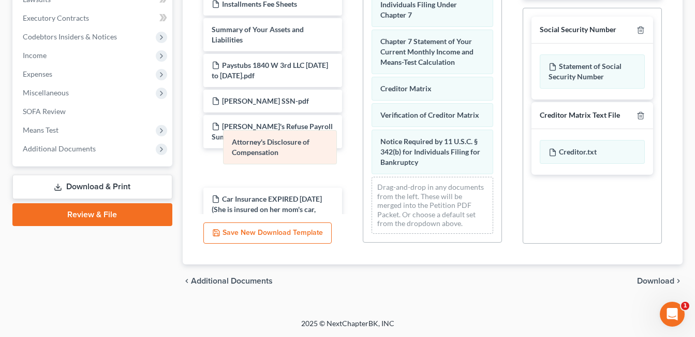
drag, startPoint x: 440, startPoint y: 160, endPoint x: 291, endPoint y: 151, distance: 148.9
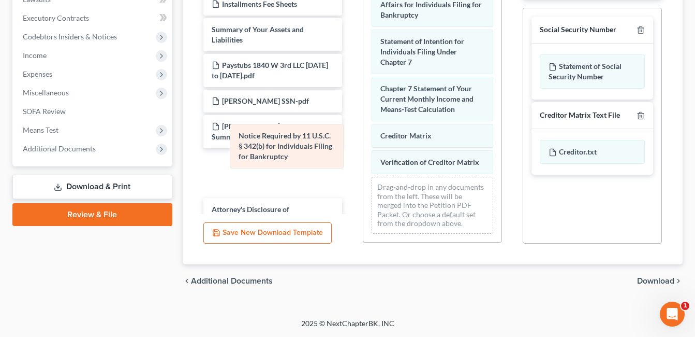
scroll to position [352, 0]
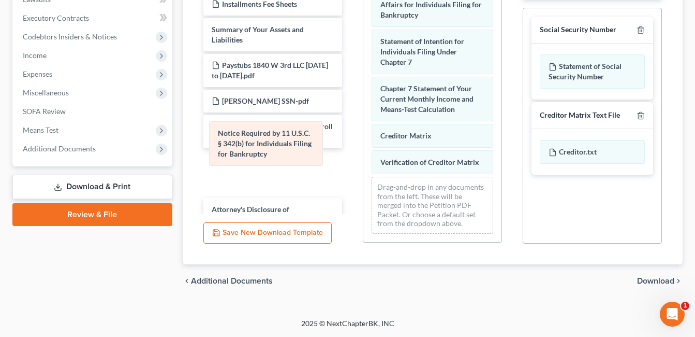
drag, startPoint x: 432, startPoint y: 149, endPoint x: 269, endPoint y: 140, distance: 162.8
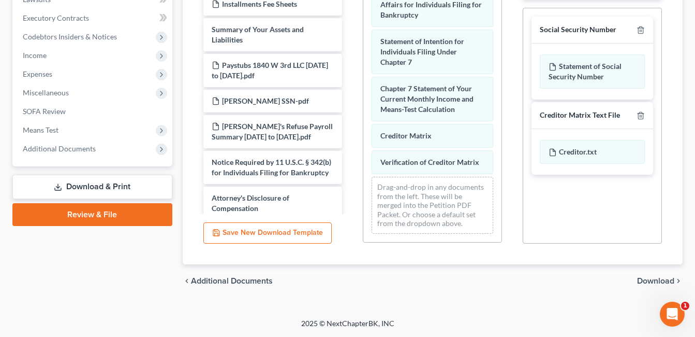
click at [654, 283] on span "Download" at bounding box center [655, 280] width 37 height 8
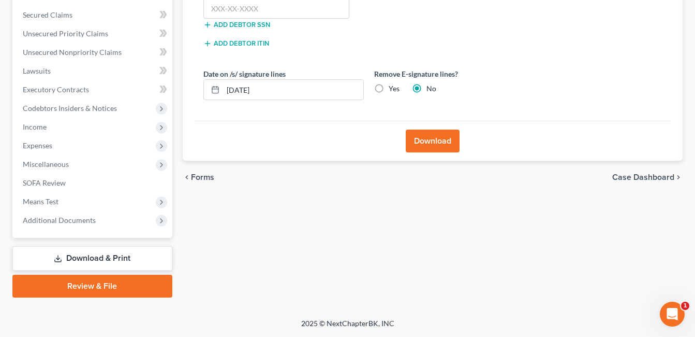
scroll to position [232, 0]
click at [282, 9] on input "text" at bounding box center [276, 8] width 147 height 21
type input "268-72-0707"
click at [439, 136] on button "Download" at bounding box center [433, 140] width 54 height 23
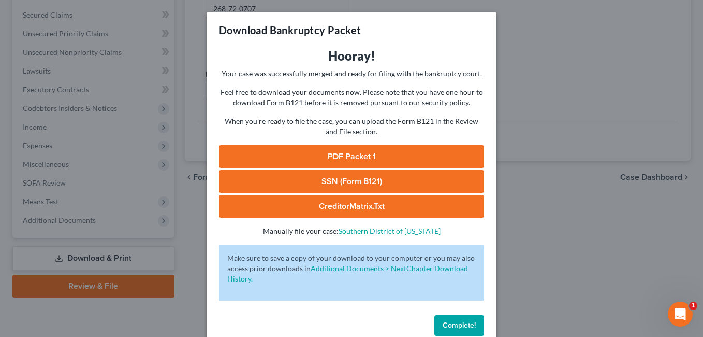
click at [386, 151] on link "PDF Packet 1" at bounding box center [351, 156] width 265 height 23
drag, startPoint x: 455, startPoint y: 323, endPoint x: 449, endPoint y: 319, distance: 6.6
click at [455, 323] on span "Complete!" at bounding box center [459, 324] width 33 height 9
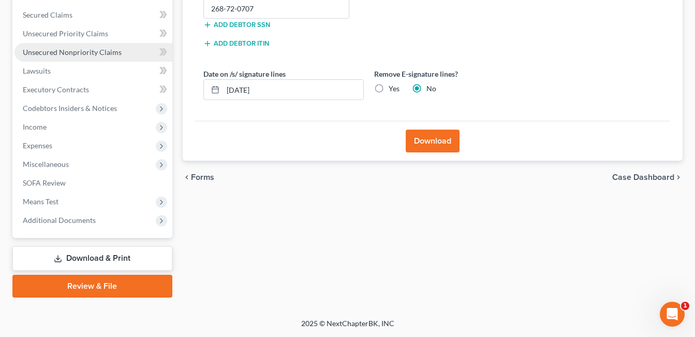
click at [70, 56] on span "Unsecured Nonpriority Claims" at bounding box center [72, 52] width 99 height 9
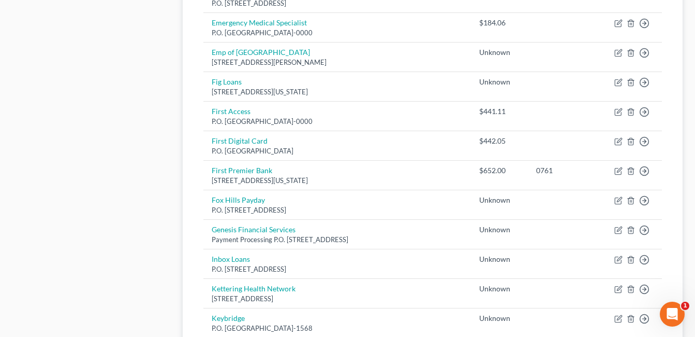
scroll to position [807, 0]
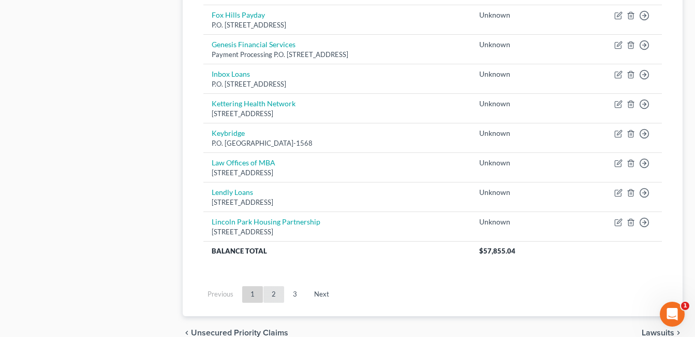
click at [273, 293] on link "2" at bounding box center [274, 294] width 21 height 17
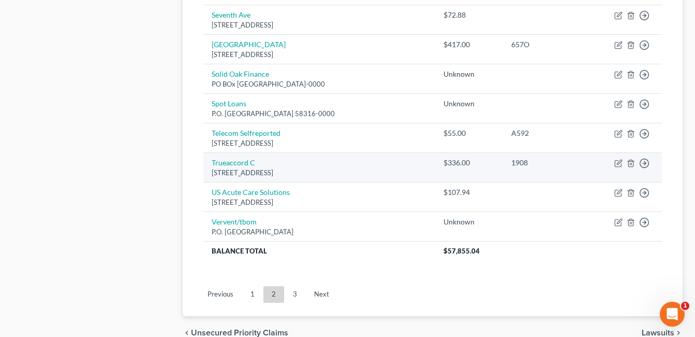
scroll to position [238, 0]
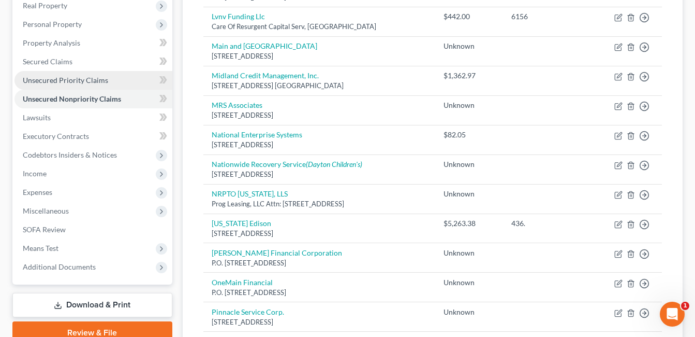
click at [80, 72] on link "Unsecured Priority Claims" at bounding box center [93, 80] width 158 height 19
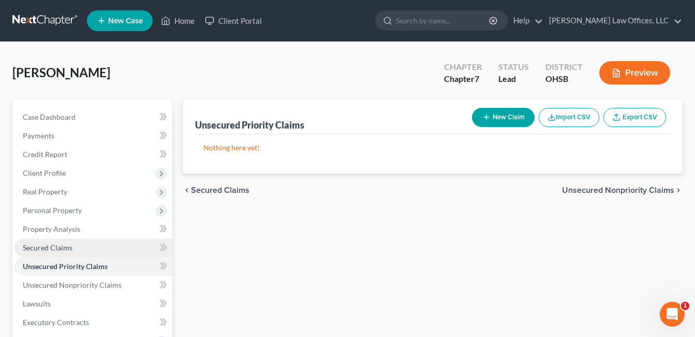
click at [54, 250] on span "Secured Claims" at bounding box center [48, 247] width 50 height 9
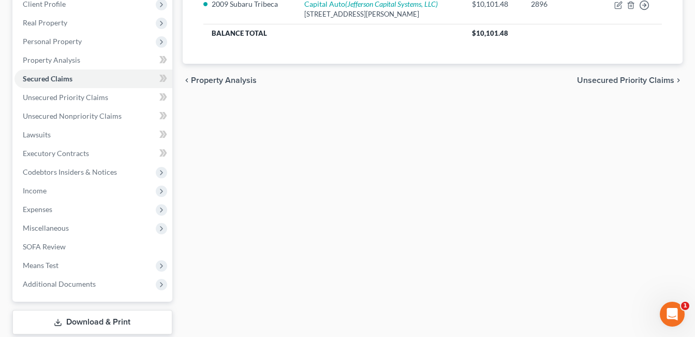
scroll to position [232, 0]
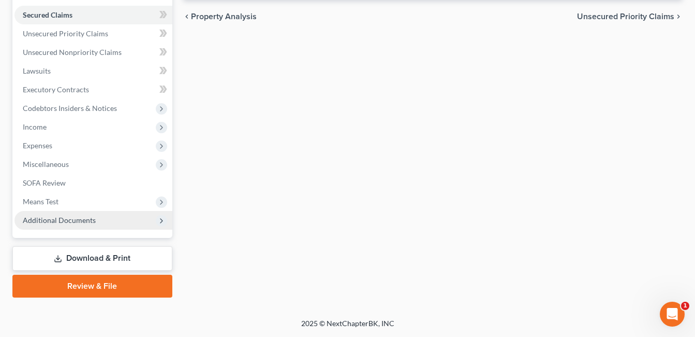
click at [47, 221] on span "Additional Documents" at bounding box center [59, 219] width 73 height 9
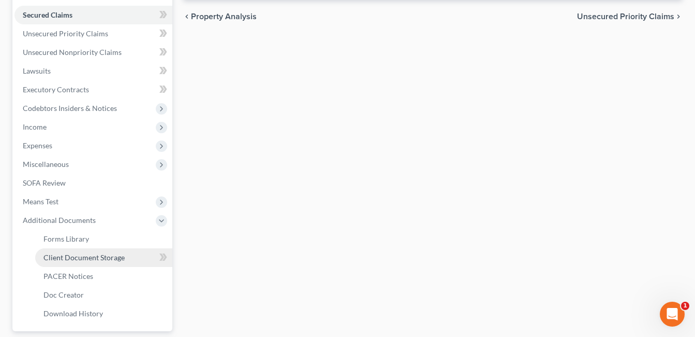
click at [114, 253] on span "Client Document Storage" at bounding box center [83, 257] width 81 height 9
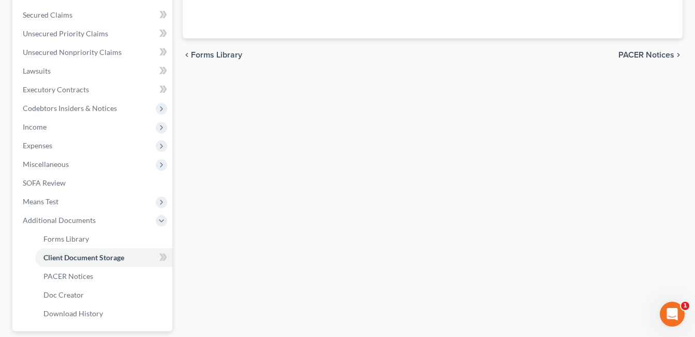
scroll to position [164, 0]
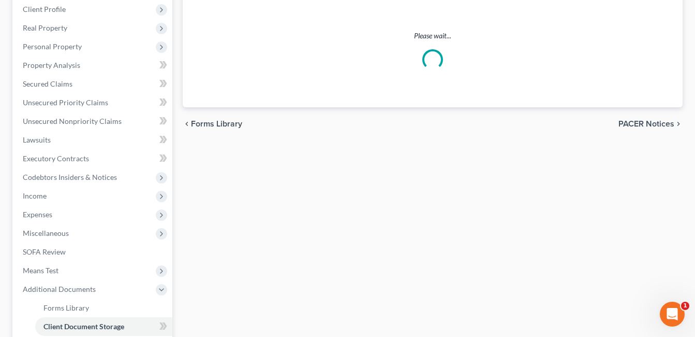
select select "7"
select select "37"
select select "53"
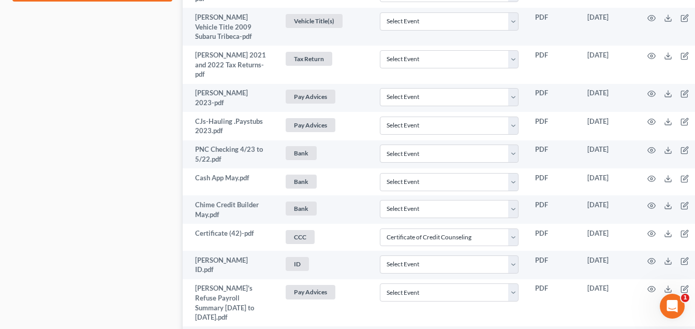
scroll to position [621, 28]
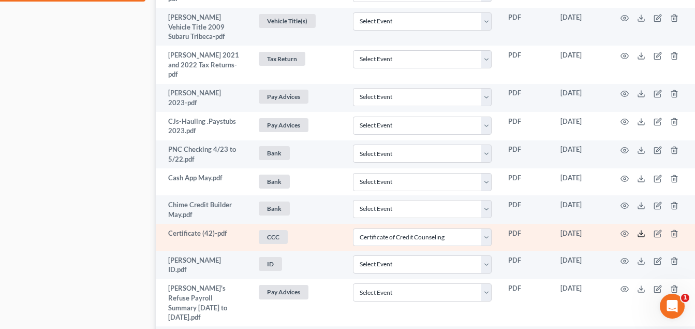
click at [641, 230] on line at bounding box center [641, 232] width 0 height 4
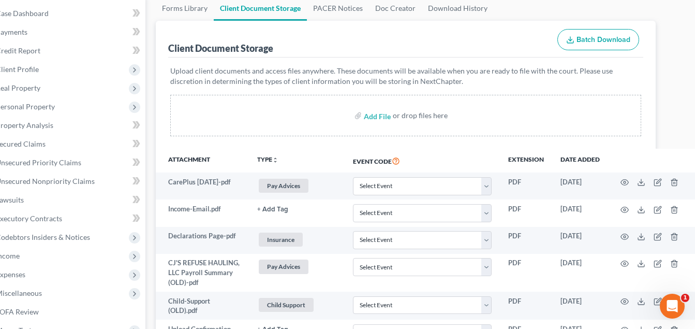
scroll to position [104, 0]
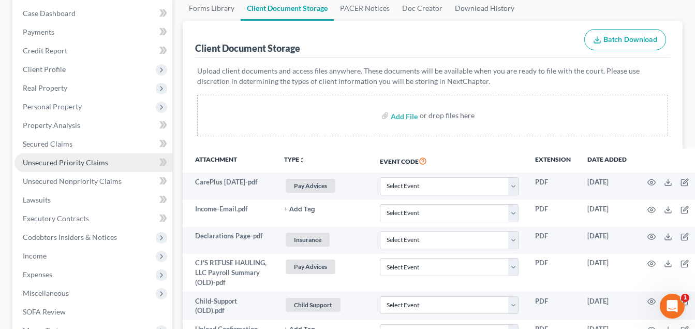
click at [77, 167] on link "Unsecured Priority Claims" at bounding box center [93, 162] width 158 height 19
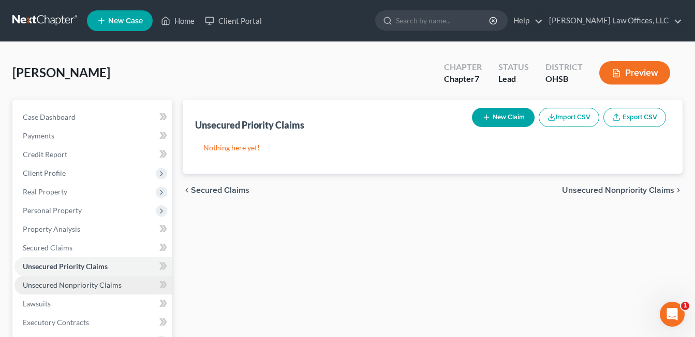
click at [101, 291] on link "Unsecured Nonpriority Claims" at bounding box center [93, 284] width 158 height 19
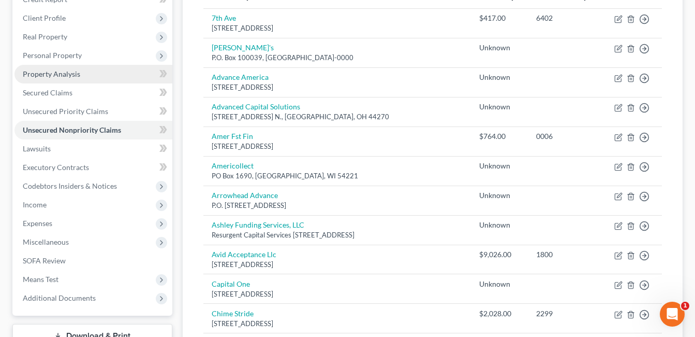
scroll to position [155, 0]
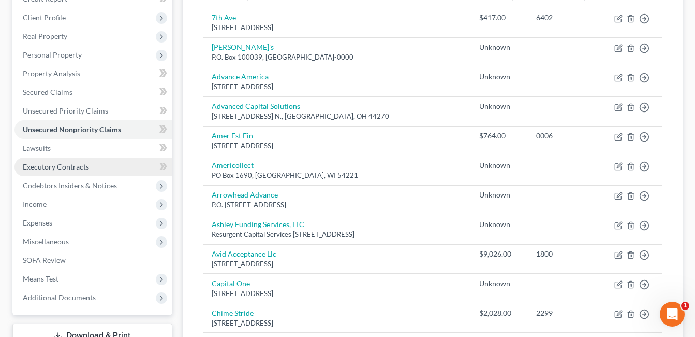
click at [80, 167] on span "Executory Contracts" at bounding box center [56, 166] width 66 height 9
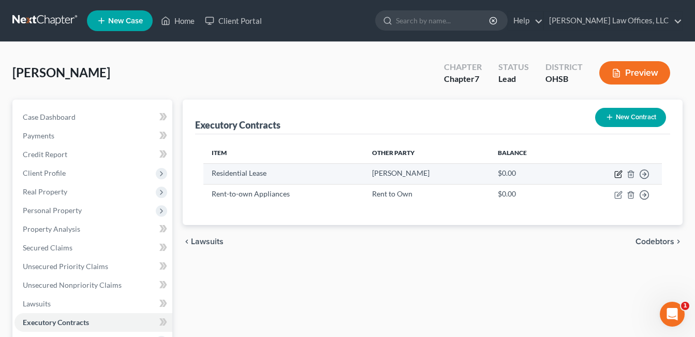
click at [619, 172] on icon "button" at bounding box center [619, 172] width 5 height 5
select select "3"
select select "36"
select select "0"
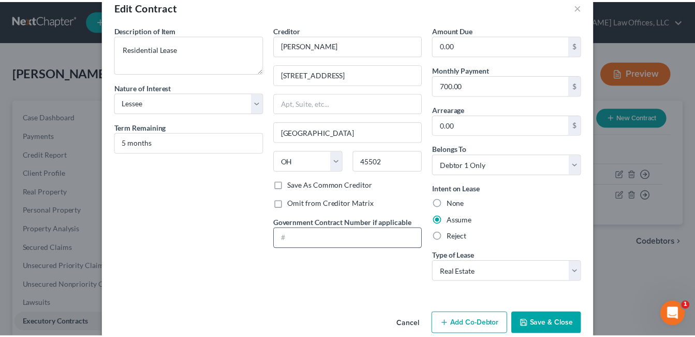
scroll to position [42, 0]
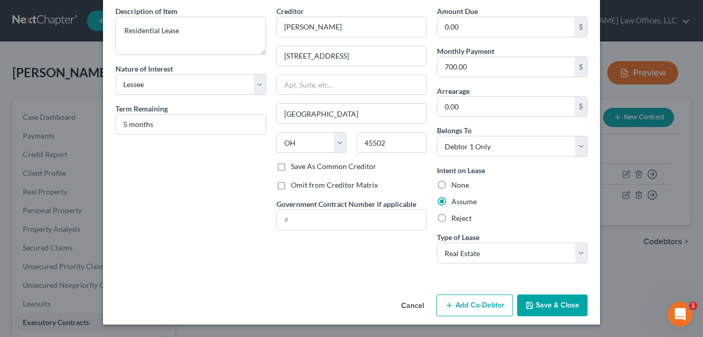
click at [291, 185] on label "Omit from Creditor Matrix" at bounding box center [334, 185] width 87 height 10
click at [295, 185] on input "Omit from Creditor Matrix" at bounding box center [298, 183] width 7 height 7
checkbox input "true"
click at [564, 301] on button "Save & Close" at bounding box center [552, 305] width 70 height 22
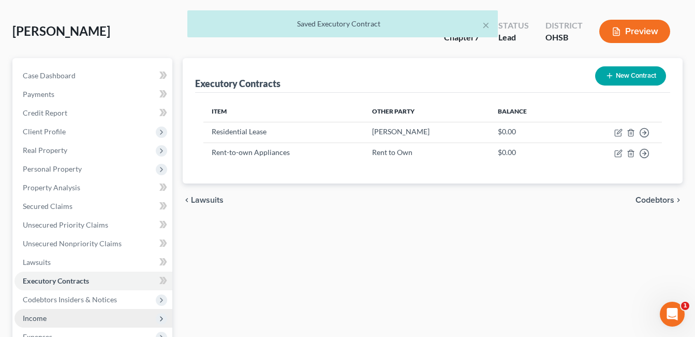
scroll to position [104, 0]
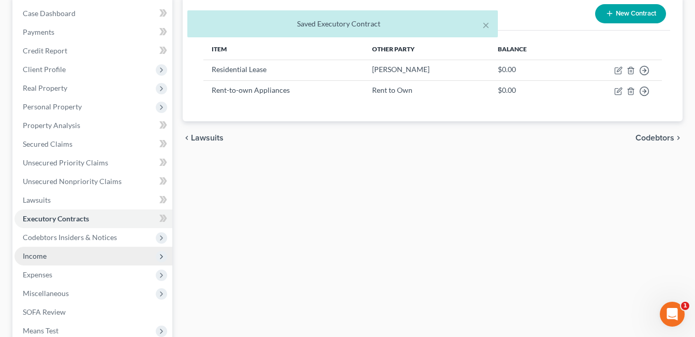
click at [96, 257] on span "Income" at bounding box center [93, 255] width 158 height 19
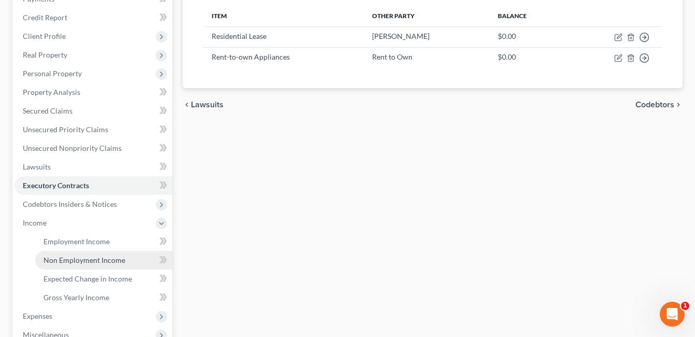
scroll to position [155, 0]
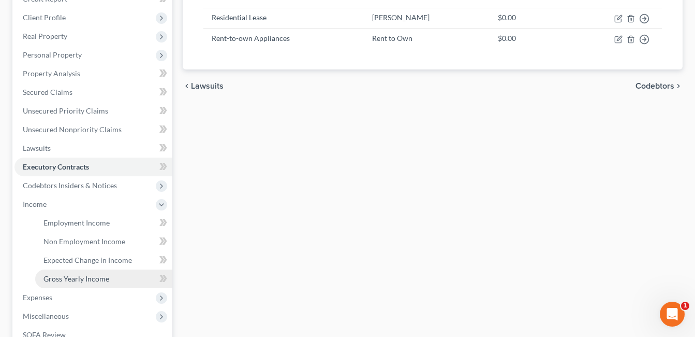
click at [101, 278] on span "Gross Yearly Income" at bounding box center [76, 278] width 66 height 9
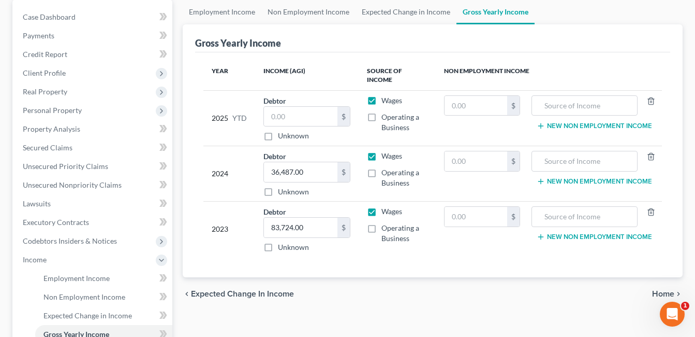
scroll to position [307, 0]
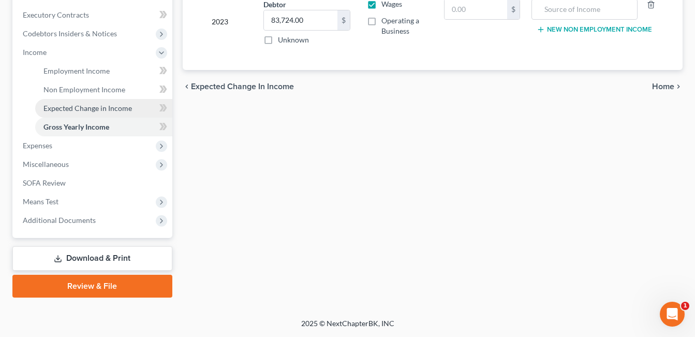
click at [105, 104] on span "Expected Change in Income" at bounding box center [87, 108] width 89 height 9
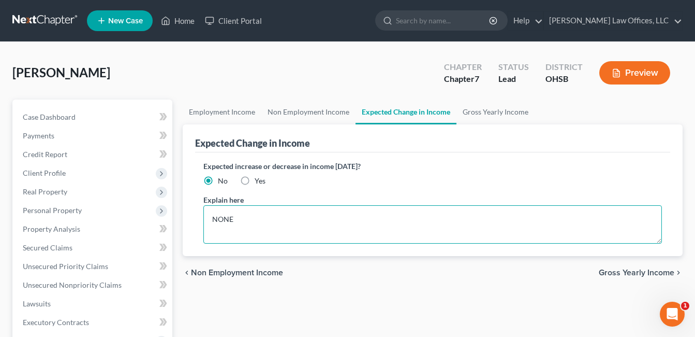
click at [257, 219] on textarea "NONE" at bounding box center [432, 224] width 459 height 38
drag, startPoint x: 269, startPoint y: 218, endPoint x: 209, endPoint y: 222, distance: 60.2
click at [209, 222] on textarea "NONE" at bounding box center [432, 224] width 459 height 38
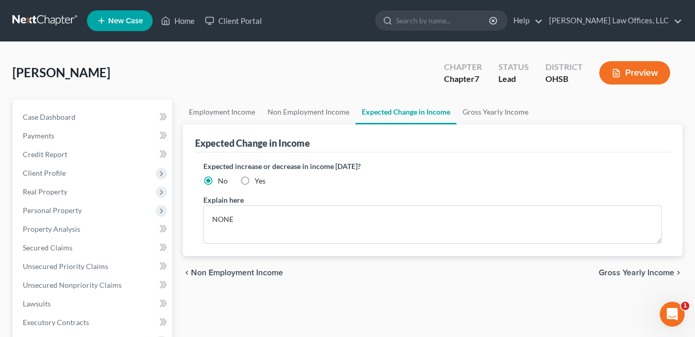
click at [297, 187] on div "Expected increase or decrease in income within one year? No Yes Explain here NO…" at bounding box center [432, 204] width 475 height 104
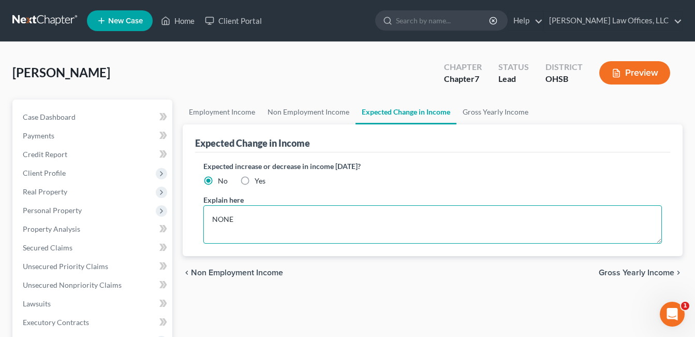
click at [273, 221] on textarea "NONE" at bounding box center [432, 224] width 459 height 38
drag, startPoint x: 306, startPoint y: 223, endPoint x: 209, endPoint y: 226, distance: 97.9
click at [209, 226] on textarea "NONE" at bounding box center [432, 224] width 459 height 38
type textarea "L"
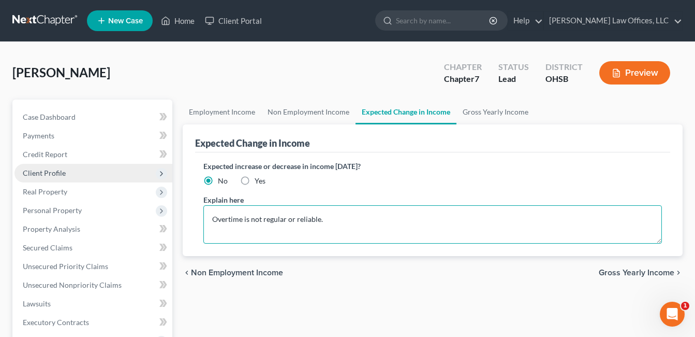
type textarea "Overtime is not regular or reliable."
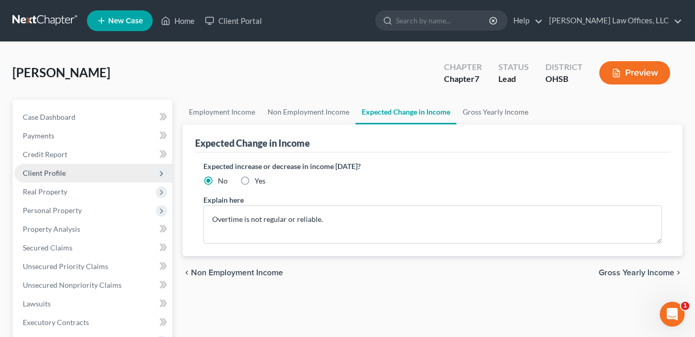
click at [41, 174] on span "Client Profile" at bounding box center [44, 172] width 43 height 9
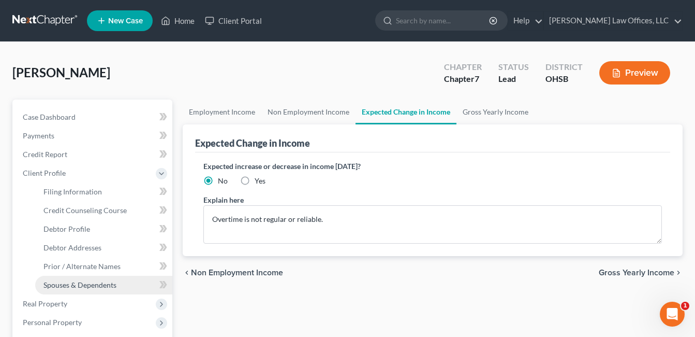
click at [82, 287] on span "Spouses & Dependents" at bounding box center [79, 284] width 73 height 9
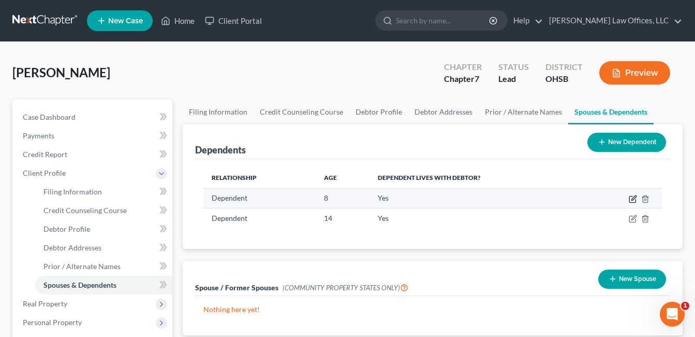
click at [634, 200] on icon "button" at bounding box center [633, 199] width 8 height 8
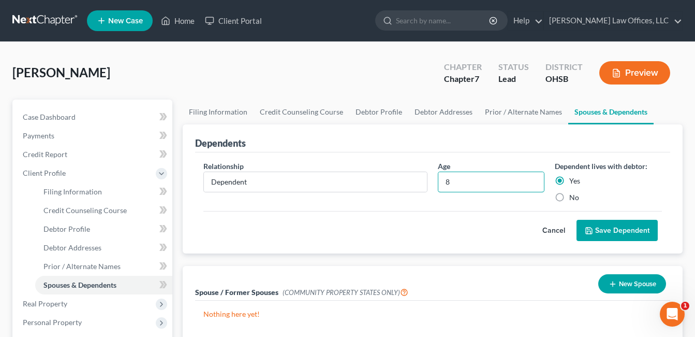
drag, startPoint x: 462, startPoint y: 181, endPoint x: 436, endPoint y: 182, distance: 25.9
click at [436, 182] on div "Age 8" at bounding box center [492, 181] width 118 height 42
type input "10"
click at [622, 229] on button "Save Dependent" at bounding box center [617, 231] width 81 height 22
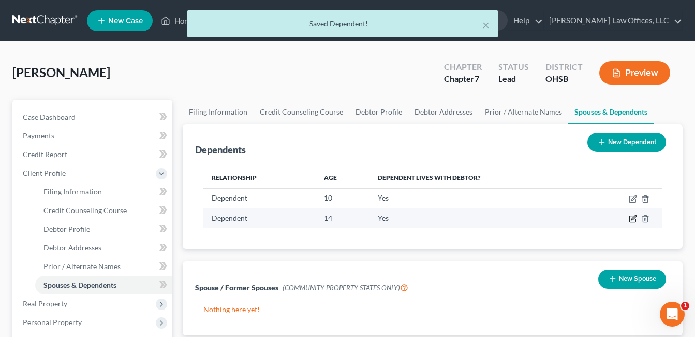
click at [635, 218] on icon "button" at bounding box center [634, 217] width 5 height 5
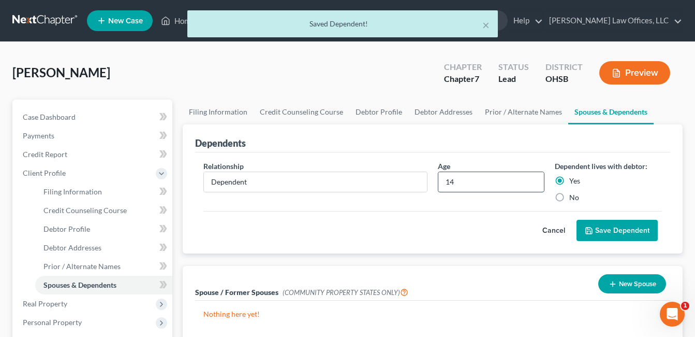
drag, startPoint x: 468, startPoint y: 176, endPoint x: 447, endPoint y: 180, distance: 21.6
click at [449, 180] on input "14" at bounding box center [492, 182] width 106 height 20
drag, startPoint x: 488, startPoint y: 183, endPoint x: 392, endPoint y: 192, distance: 96.2
click at [392, 192] on div "Relationship * Dependent Age 116 Dependent lives with debtor: Yes No" at bounding box center [432, 185] width 469 height 50
type input "16"
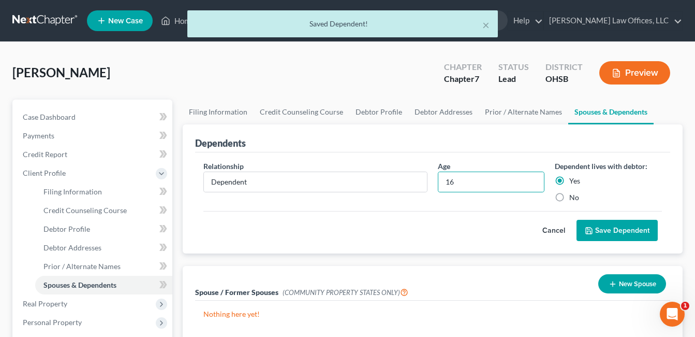
click at [619, 235] on button "Save Dependent" at bounding box center [617, 231] width 81 height 22
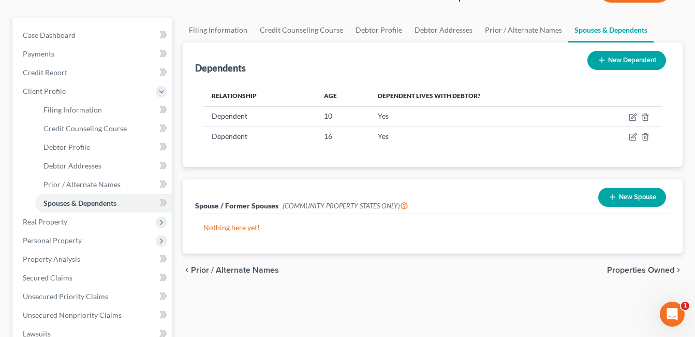
scroll to position [311, 0]
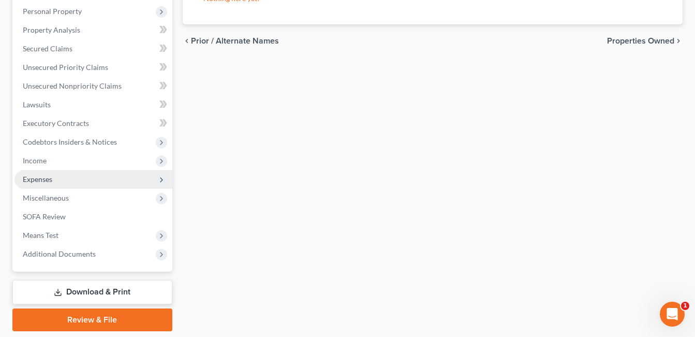
click at [55, 177] on span "Expenses" at bounding box center [93, 179] width 158 height 19
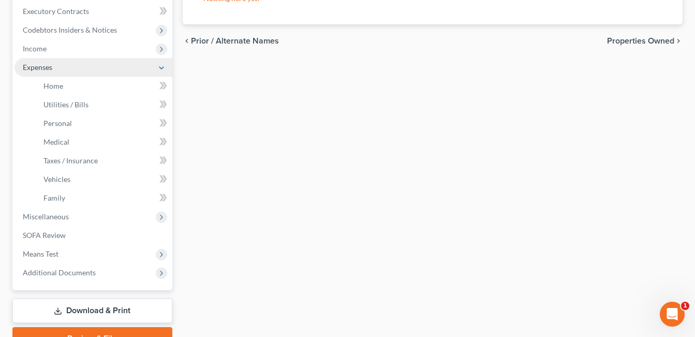
scroll to position [199, 0]
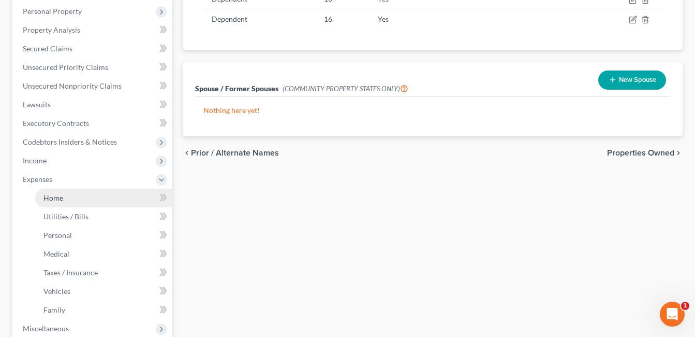
click at [68, 192] on link "Home" at bounding box center [103, 197] width 137 height 19
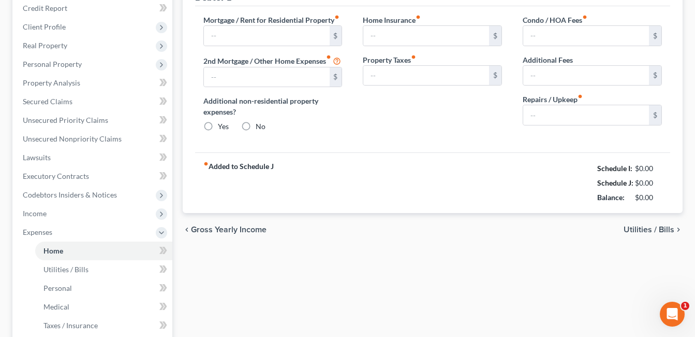
type input "1,000.00"
radio input "true"
type input "100.00"
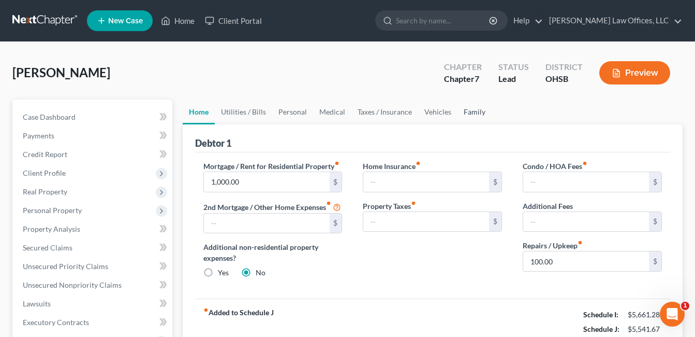
click at [472, 108] on link "Family" at bounding box center [475, 111] width 34 height 25
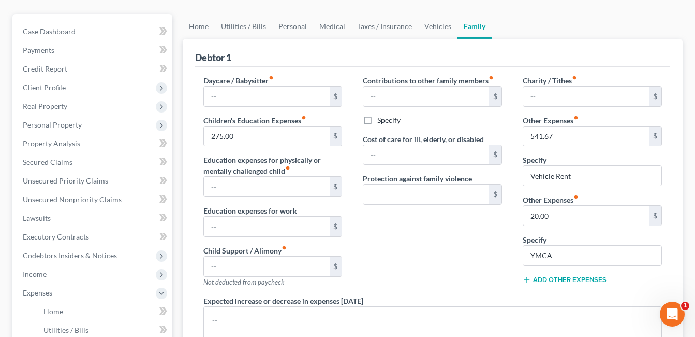
scroll to position [207, 0]
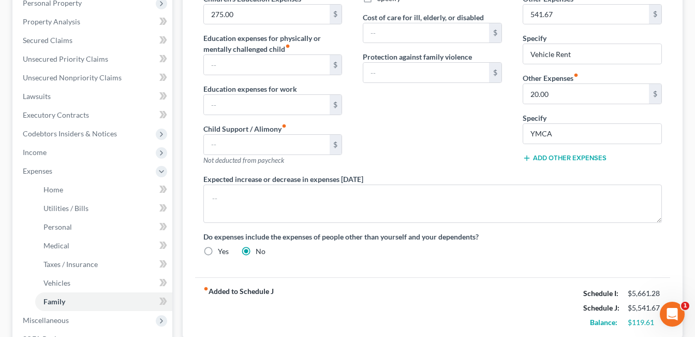
click at [579, 158] on button "Add Other Expenses" at bounding box center [565, 158] width 84 height 8
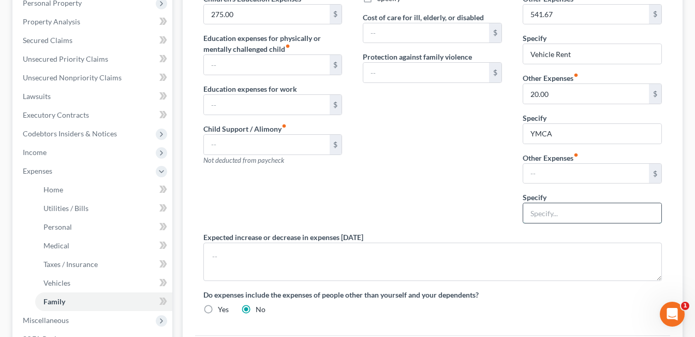
click at [547, 218] on input "text" at bounding box center [592, 213] width 138 height 20
type input "Appliances Rent-to-own"
click at [552, 171] on input "text" at bounding box center [586, 174] width 126 height 20
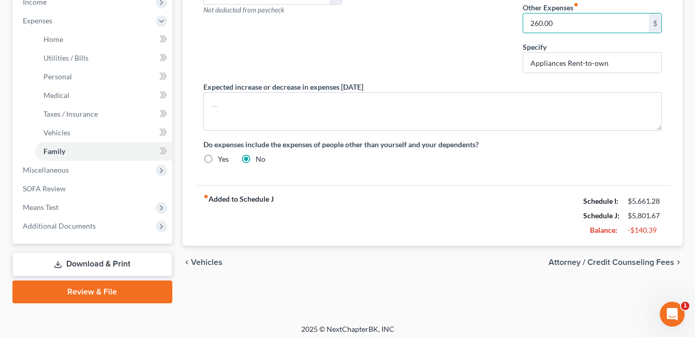
scroll to position [362, 0]
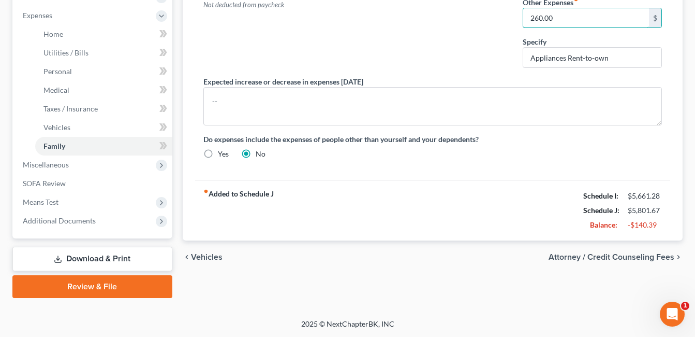
type input "260.00"
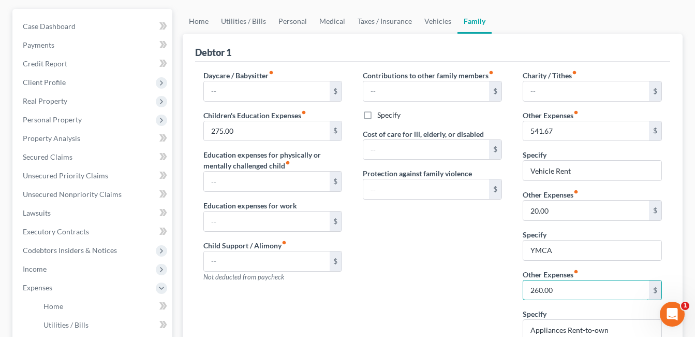
scroll to position [0, 0]
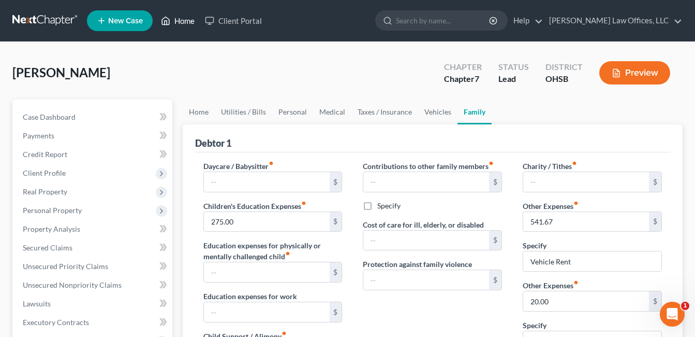
click at [183, 21] on link "Home" at bounding box center [178, 20] width 44 height 19
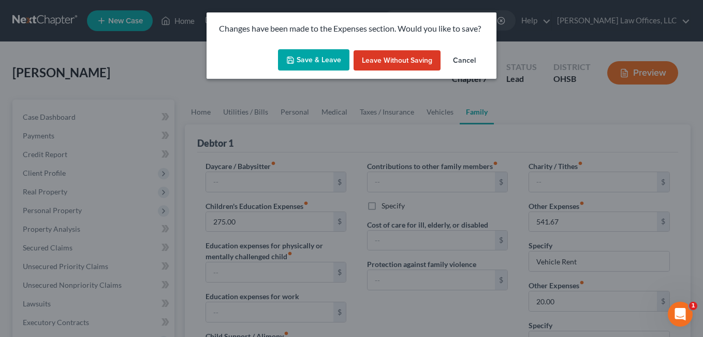
click at [318, 57] on button "Save & Leave" at bounding box center [313, 60] width 71 height 22
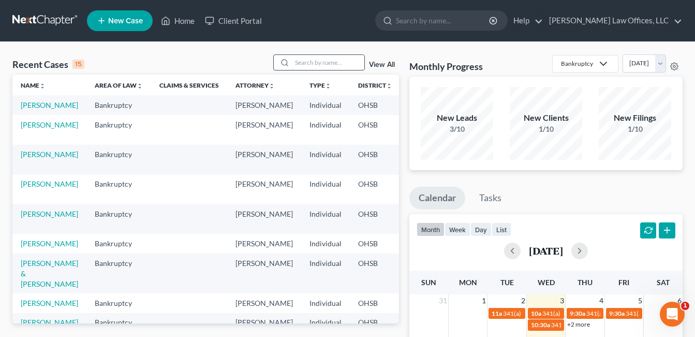
click at [318, 61] on input "search" at bounding box center [328, 62] width 72 height 15
type input "erin"
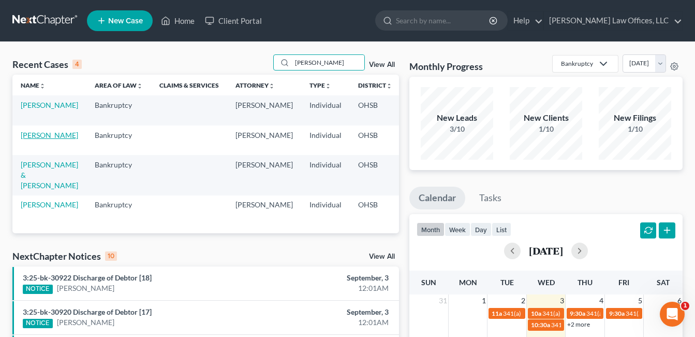
click at [28, 138] on link "[PERSON_NAME]" at bounding box center [49, 134] width 57 height 9
select select "4"
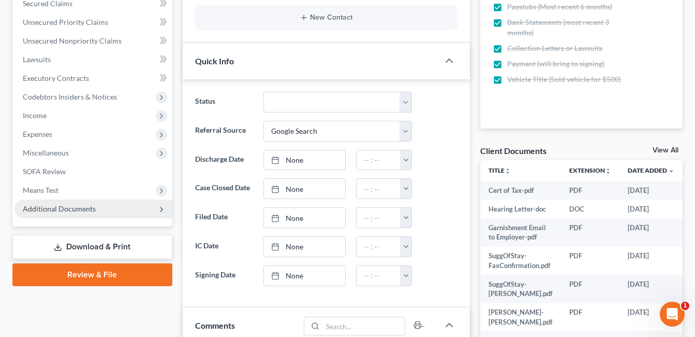
scroll to position [259, 0]
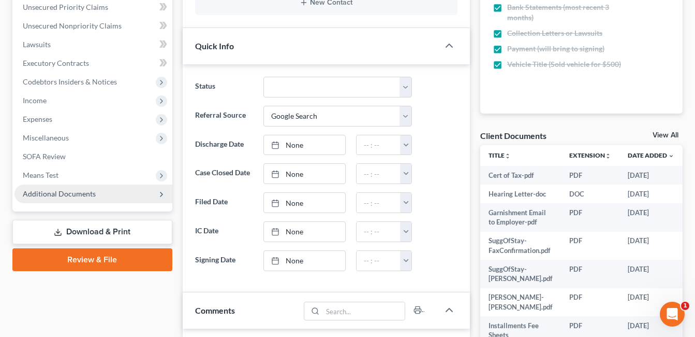
click at [99, 193] on span "Additional Documents" at bounding box center [93, 193] width 158 height 19
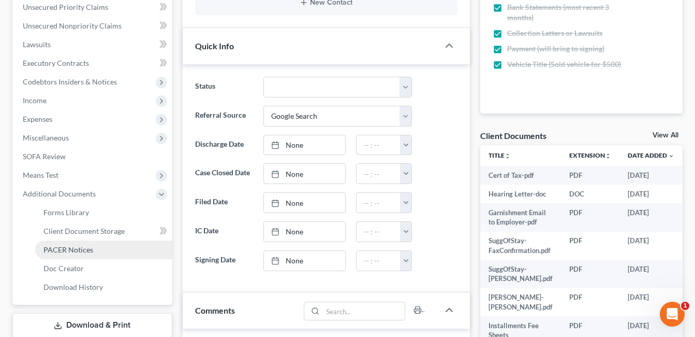
click at [94, 247] on link "PACER Notices" at bounding box center [103, 249] width 137 height 19
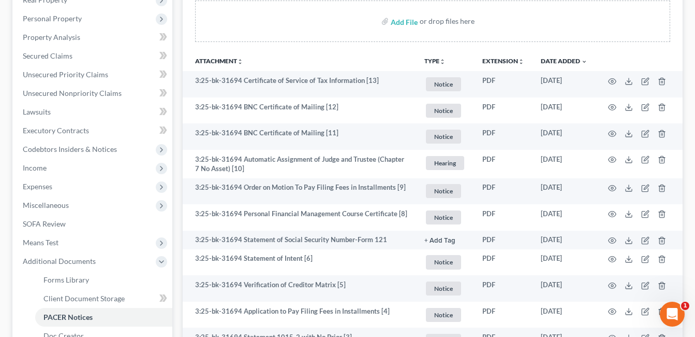
scroll to position [342, 0]
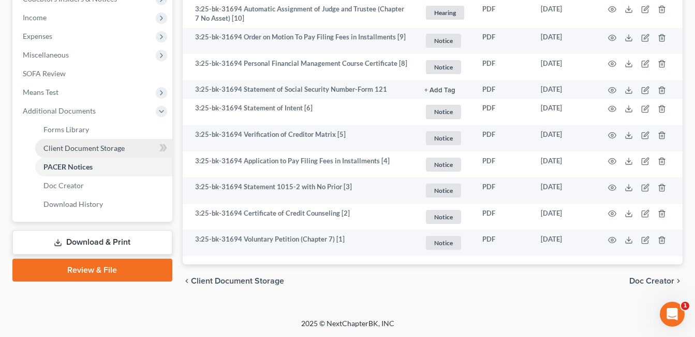
click at [125, 154] on link "Client Document Storage" at bounding box center [103, 148] width 137 height 19
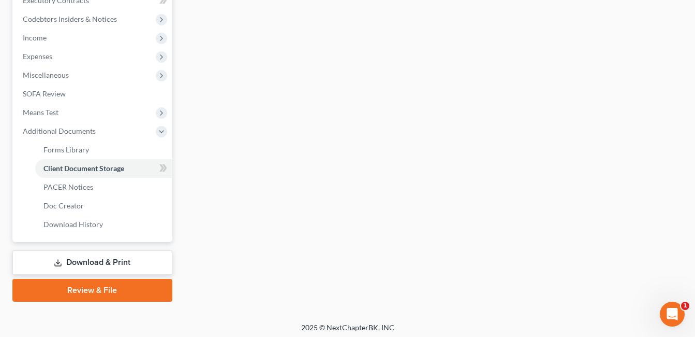
scroll to position [273, 0]
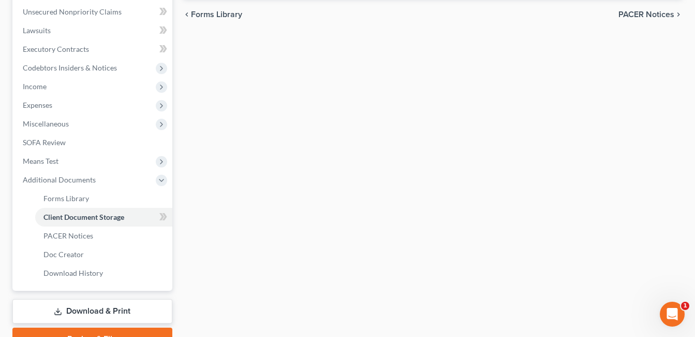
select select "7"
select select "52"
select select "37"
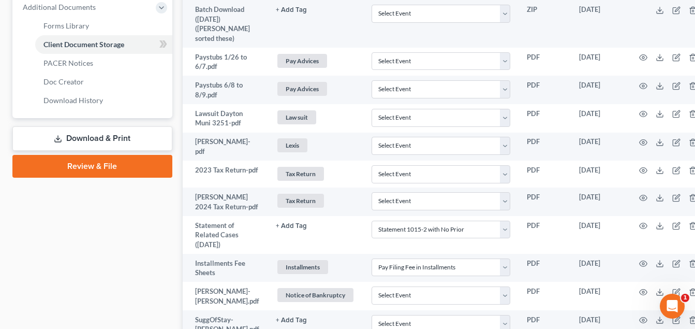
scroll to position [569, 0]
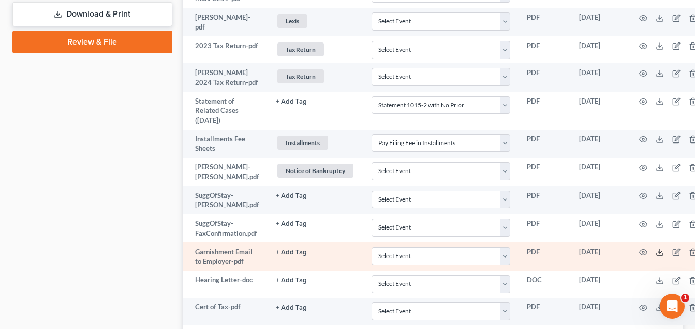
click at [661, 248] on icon at bounding box center [660, 252] width 8 height 8
click at [658, 248] on icon at bounding box center [660, 252] width 8 height 8
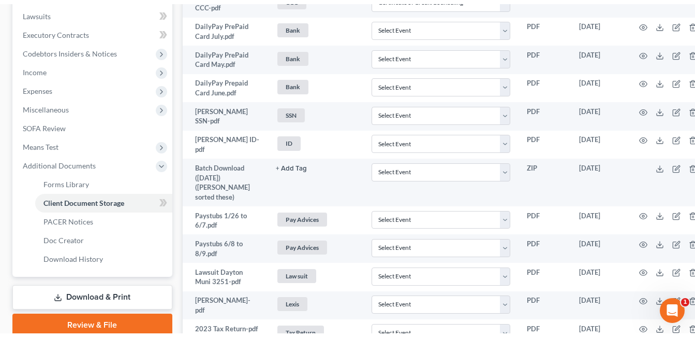
scroll to position [0, 0]
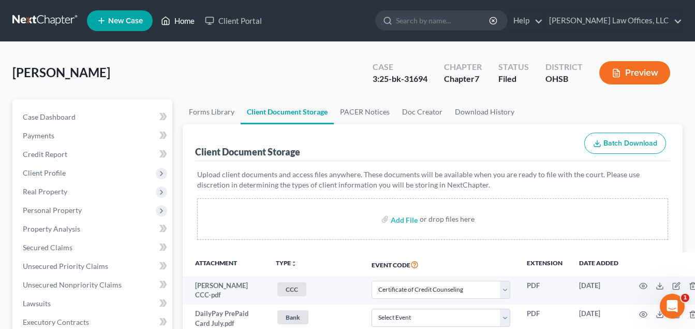
drag, startPoint x: 183, startPoint y: 21, endPoint x: 257, endPoint y: 52, distance: 80.6
click at [183, 21] on link "Home" at bounding box center [178, 20] width 44 height 19
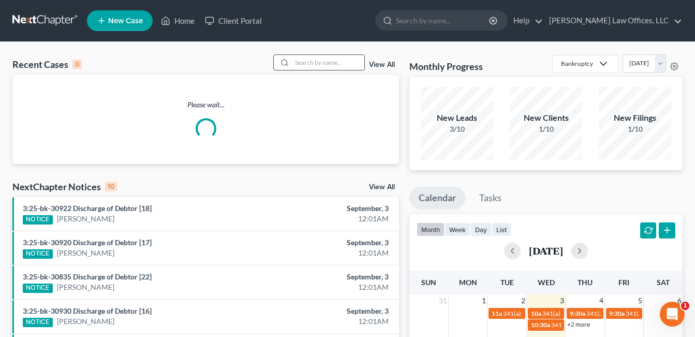
click at [356, 61] on input "search" at bounding box center [328, 62] width 72 height 15
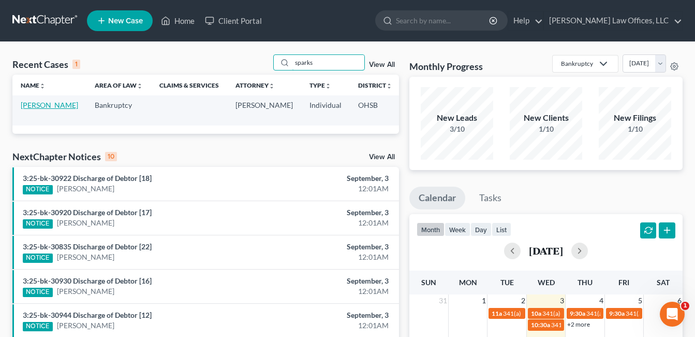
type input "sparks"
click at [40, 109] on link "[PERSON_NAME]" at bounding box center [49, 104] width 57 height 9
select select "4"
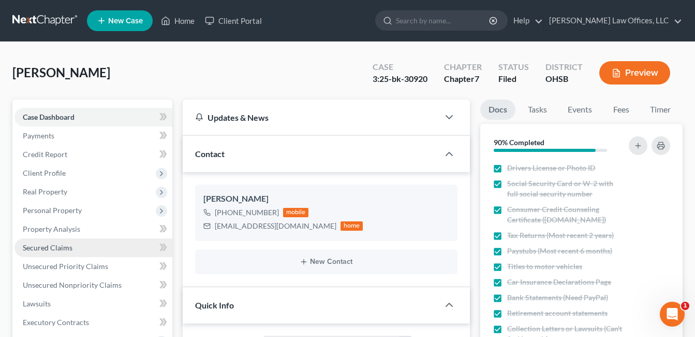
click at [65, 247] on span "Secured Claims" at bounding box center [48, 247] width 50 height 9
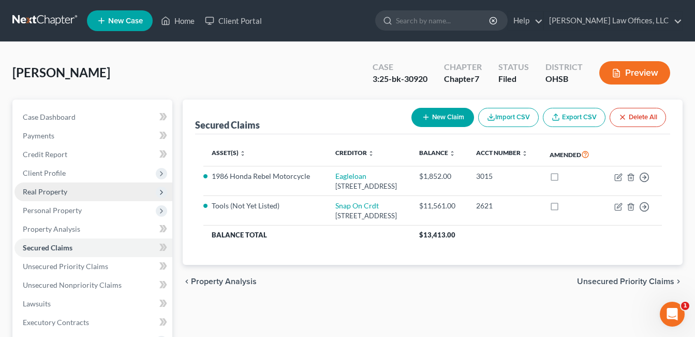
click at [88, 188] on span "Real Property" at bounding box center [93, 191] width 158 height 19
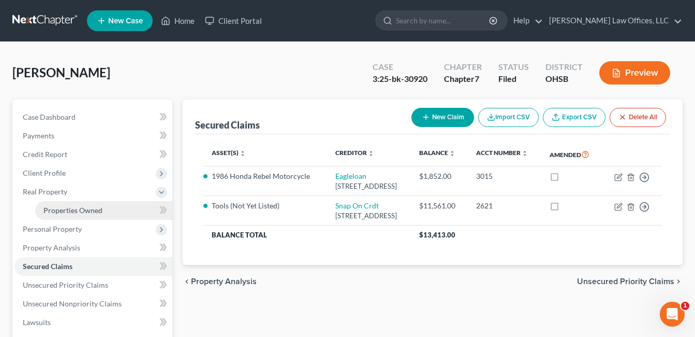
click at [88, 206] on span "Properties Owned" at bounding box center [72, 210] width 59 height 9
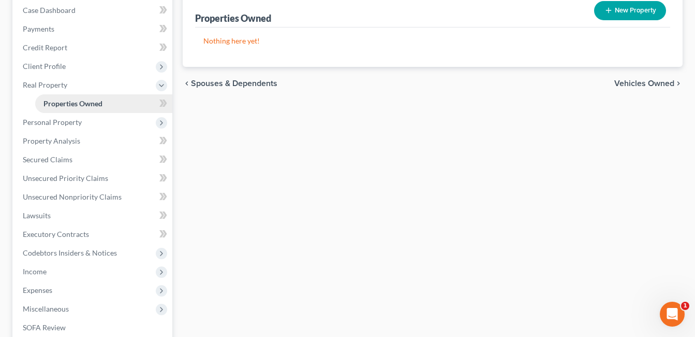
scroll to position [251, 0]
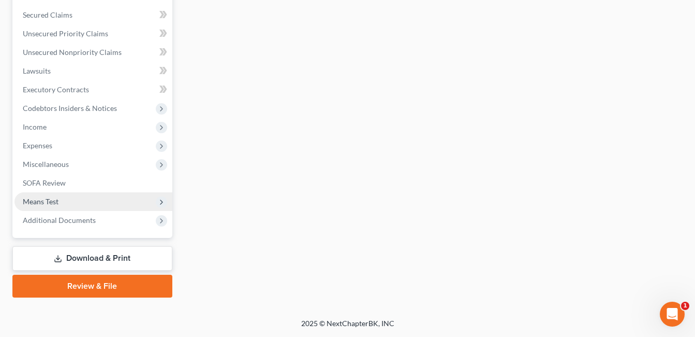
click at [89, 203] on span "Means Test" at bounding box center [93, 201] width 158 height 19
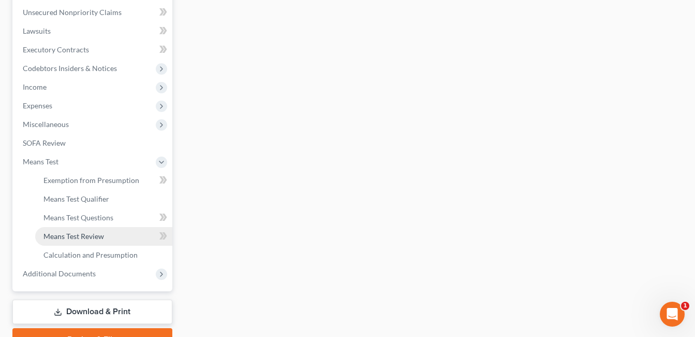
scroll to position [326, 0]
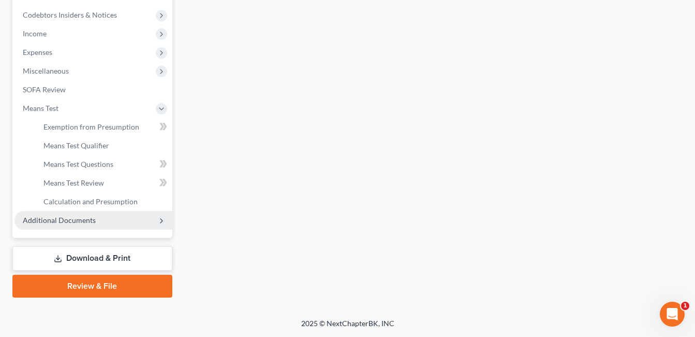
click at [87, 214] on span "Additional Documents" at bounding box center [93, 220] width 158 height 19
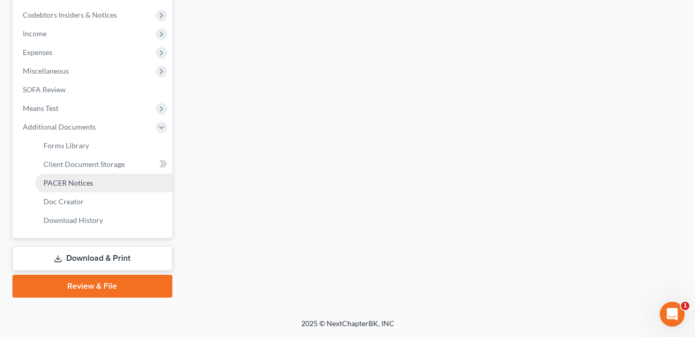
click at [96, 178] on link "PACER Notices" at bounding box center [103, 182] width 137 height 19
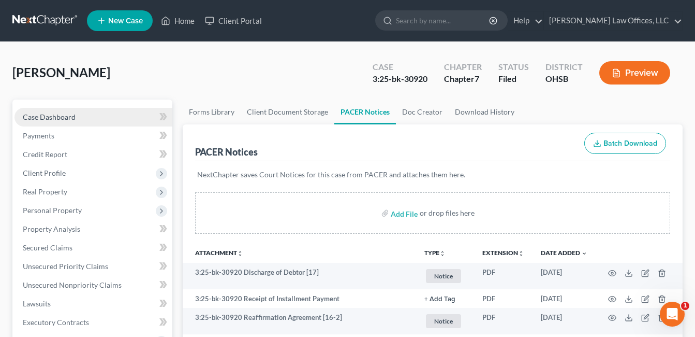
click at [66, 117] on span "Case Dashboard" at bounding box center [49, 116] width 53 height 9
select select "4"
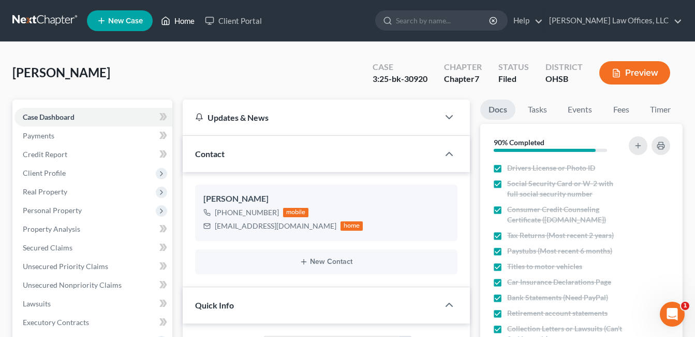
click at [179, 22] on link "Home" at bounding box center [178, 20] width 44 height 19
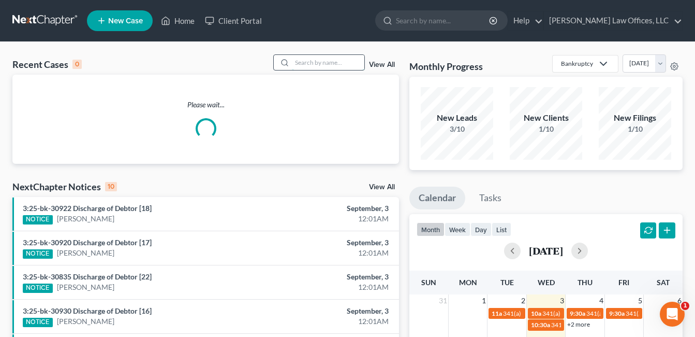
click at [348, 64] on input "search" at bounding box center [328, 62] width 72 height 15
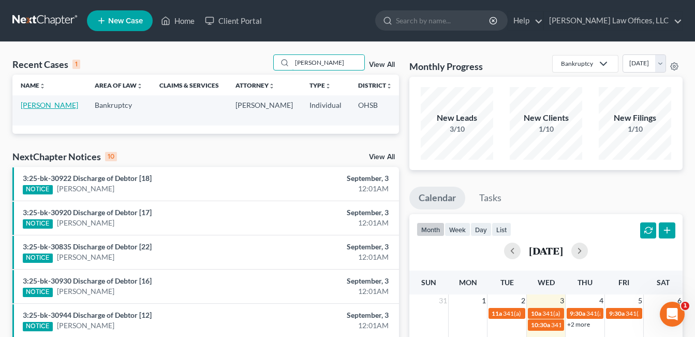
type input "loren"
click at [34, 109] on link "[PERSON_NAME]" at bounding box center [49, 104] width 57 height 9
select select "4"
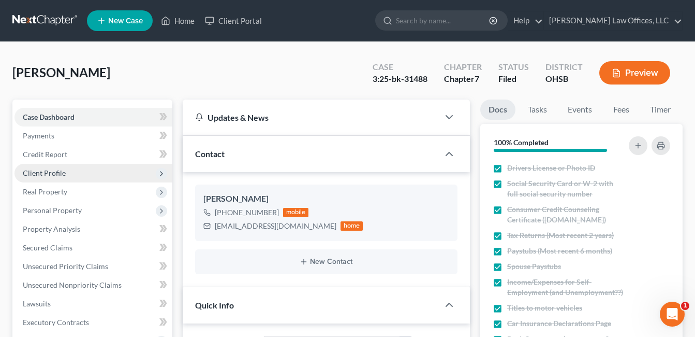
click at [60, 174] on span "Client Profile" at bounding box center [44, 172] width 43 height 9
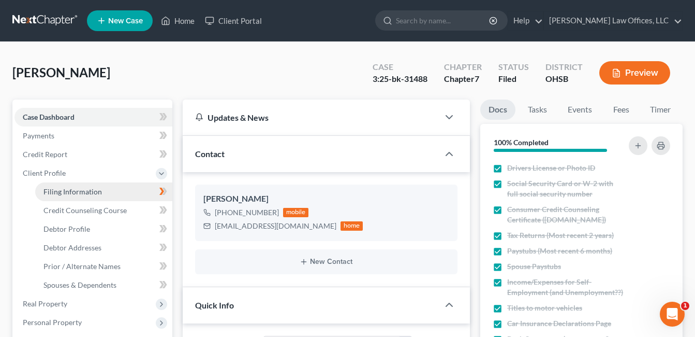
click at [72, 191] on span "Filing Information" at bounding box center [72, 191] width 59 height 9
select select "1"
select select "0"
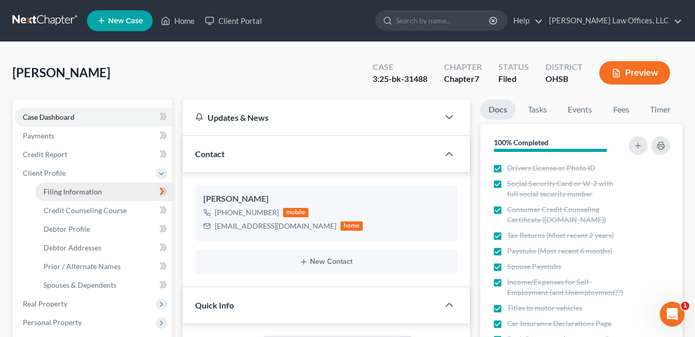
select select "36"
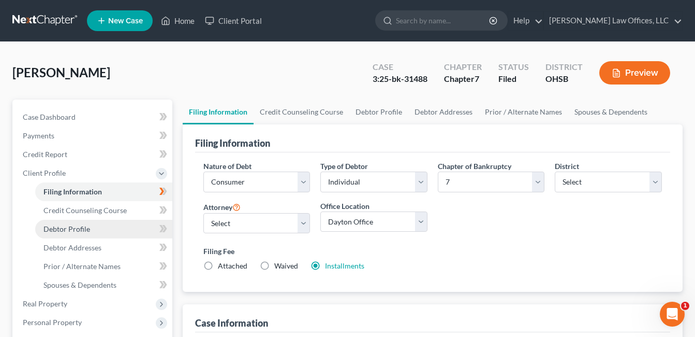
click at [73, 227] on span "Debtor Profile" at bounding box center [66, 228] width 47 height 9
select select "1"
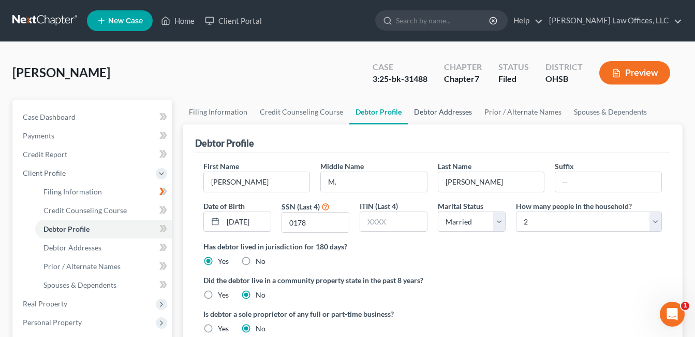
click at [433, 114] on link "Debtor Addresses" at bounding box center [443, 111] width 70 height 25
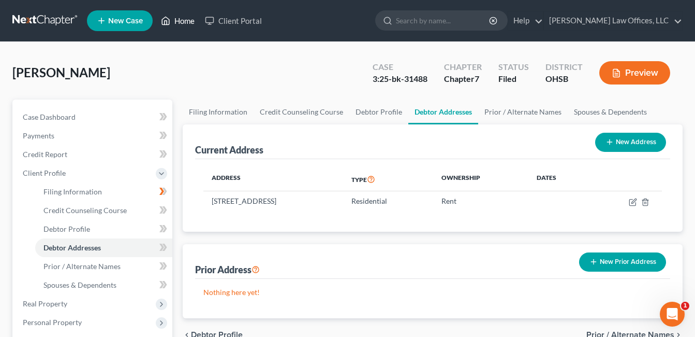
click at [193, 20] on link "Home" at bounding box center [178, 20] width 44 height 19
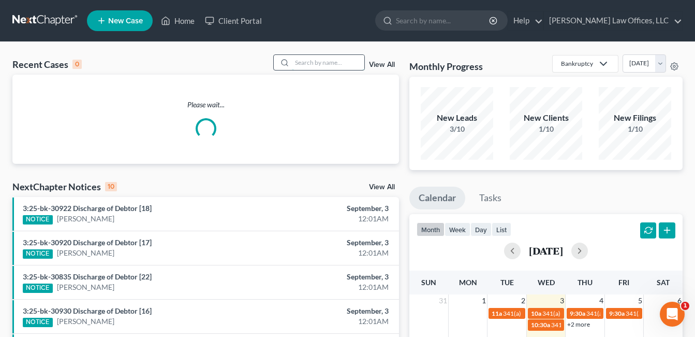
click at [318, 62] on input "search" at bounding box center [328, 62] width 72 height 15
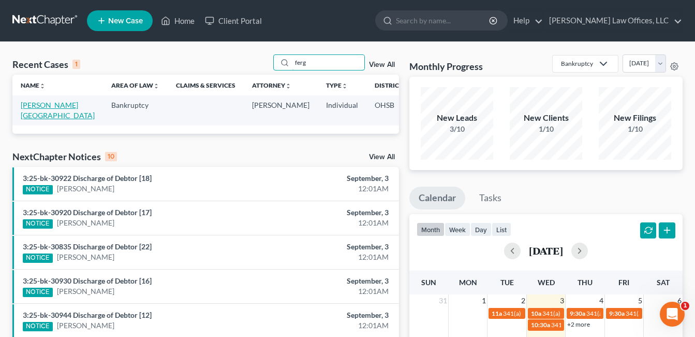
type input "ferg"
click at [34, 112] on link "[PERSON_NAME][GEOGRAPHIC_DATA]" at bounding box center [58, 109] width 74 height 19
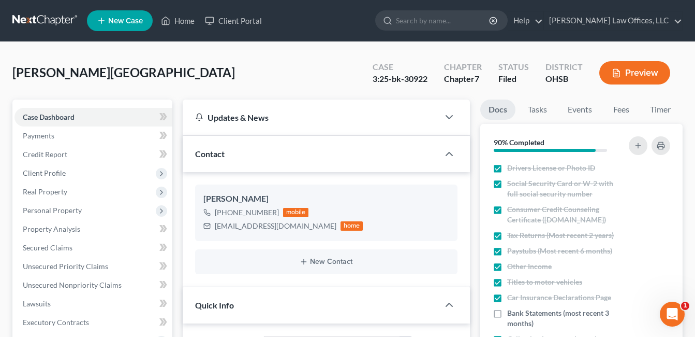
scroll to position [311, 0]
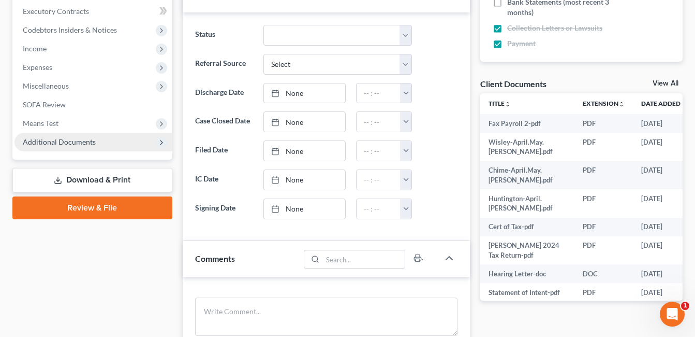
click at [75, 147] on span "Additional Documents" at bounding box center [93, 142] width 158 height 19
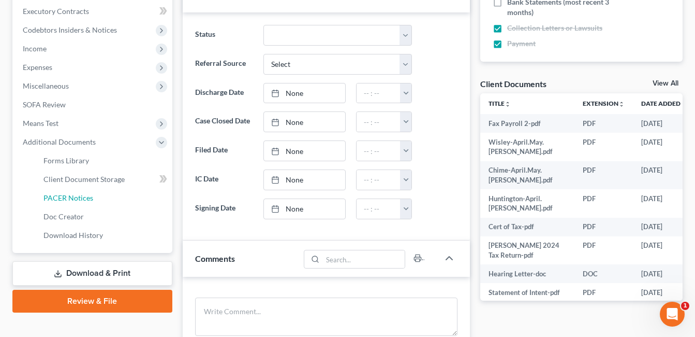
click at [85, 196] on span "PACER Notices" at bounding box center [68, 197] width 50 height 9
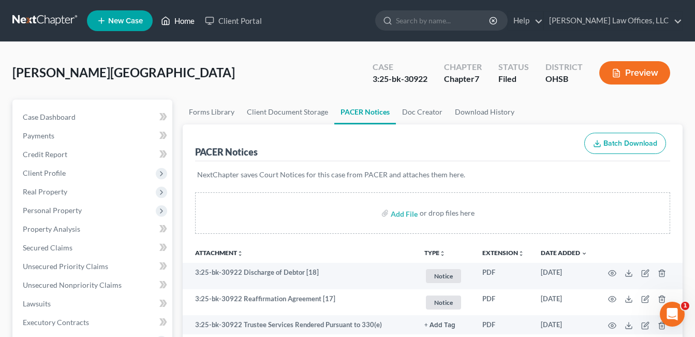
click at [169, 23] on icon at bounding box center [165, 20] width 9 height 12
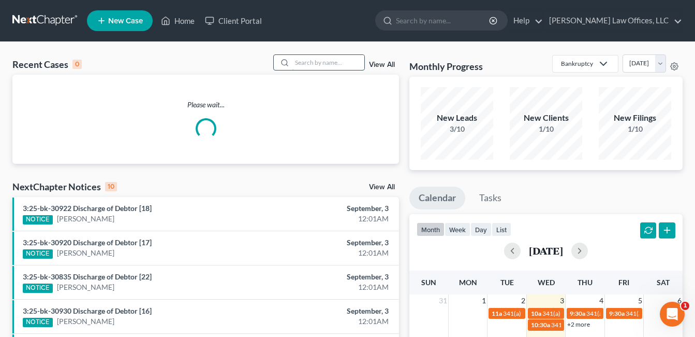
click at [327, 62] on input "search" at bounding box center [328, 62] width 72 height 15
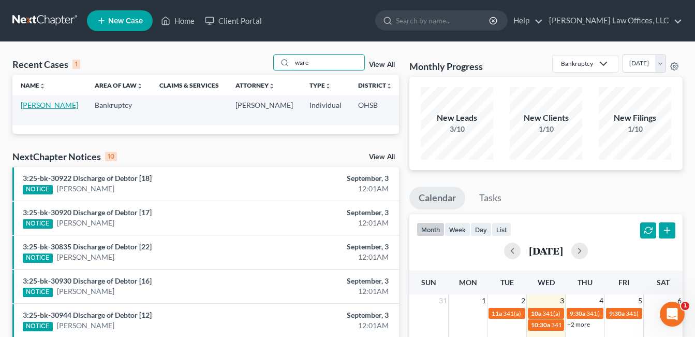
type input "ware"
click at [42, 109] on link "[PERSON_NAME]" at bounding box center [49, 104] width 57 height 9
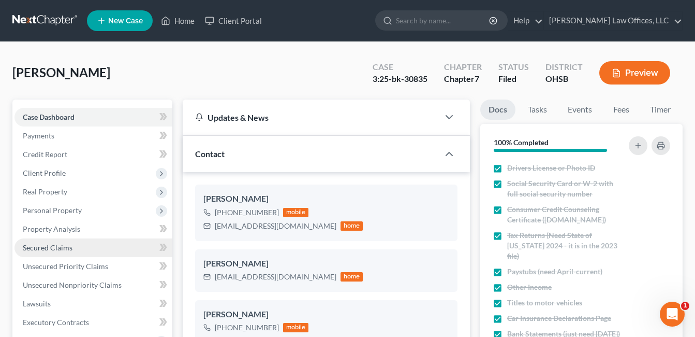
click at [57, 245] on span "Secured Claims" at bounding box center [48, 247] width 50 height 9
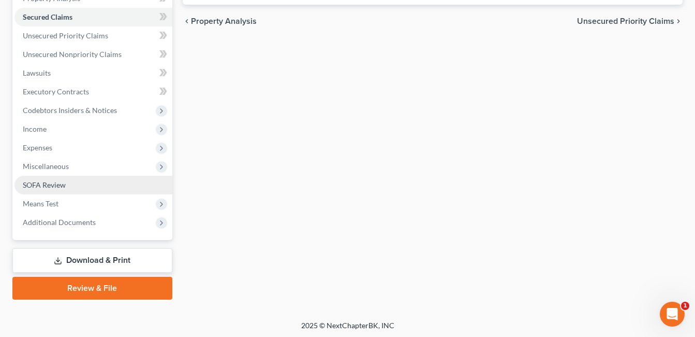
scroll to position [232, 0]
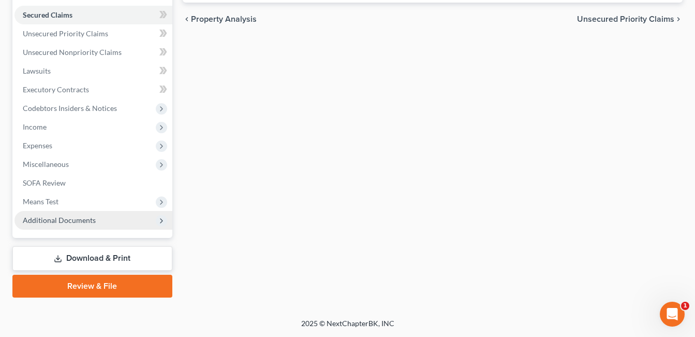
click at [67, 222] on span "Additional Documents" at bounding box center [59, 219] width 73 height 9
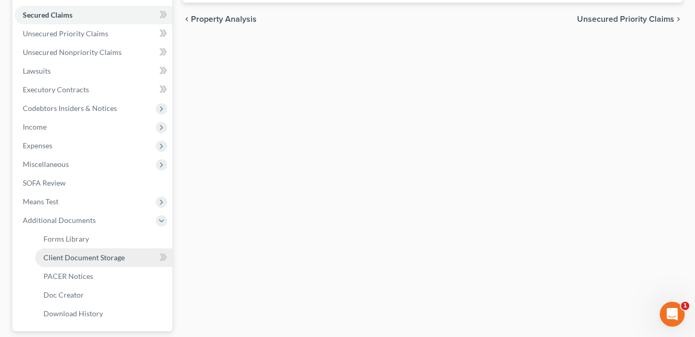
click at [84, 256] on span "Client Document Storage" at bounding box center [83, 257] width 81 height 9
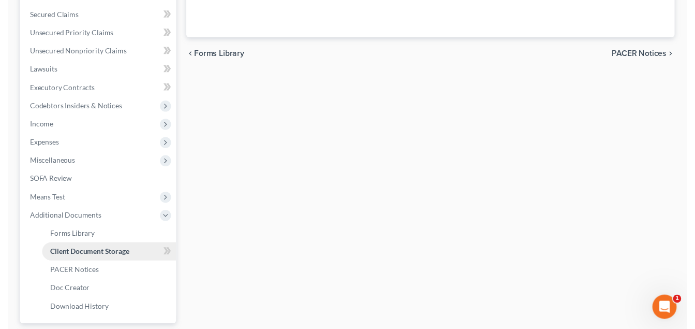
scroll to position [164, 0]
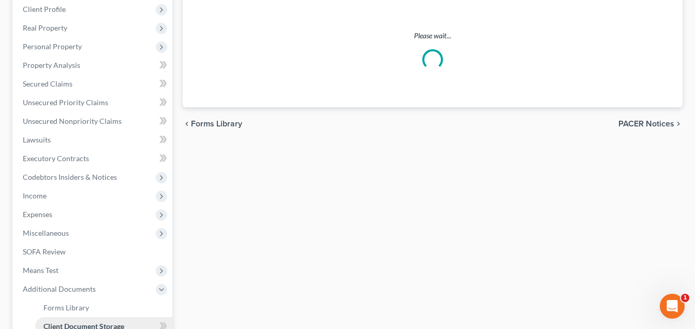
select select "7"
select select "37"
select select "52"
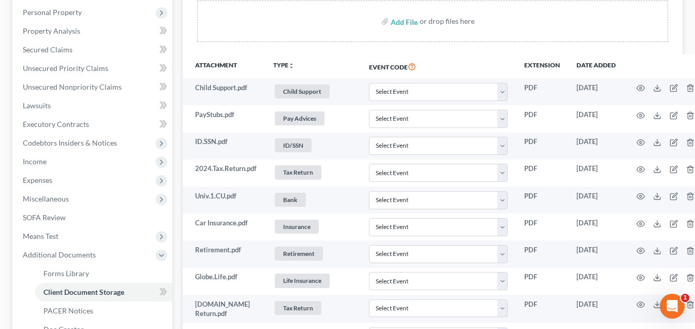
scroll to position [414, 0]
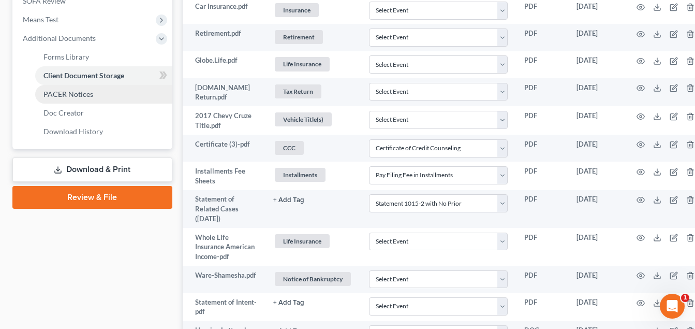
click at [87, 93] on span "PACER Notices" at bounding box center [68, 94] width 50 height 9
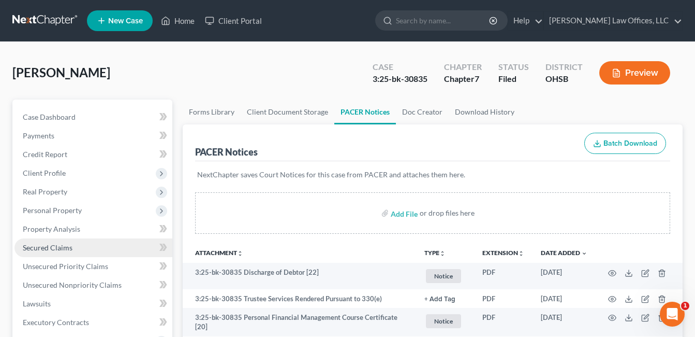
click at [61, 244] on span "Secured Claims" at bounding box center [48, 247] width 50 height 9
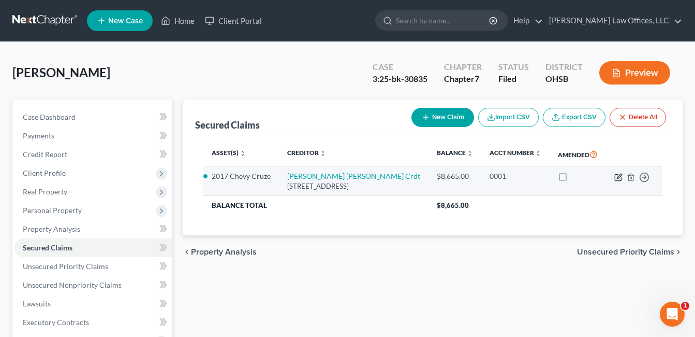
click at [618, 177] on icon "button" at bounding box center [619, 175] width 5 height 5
select select "36"
select select "0"
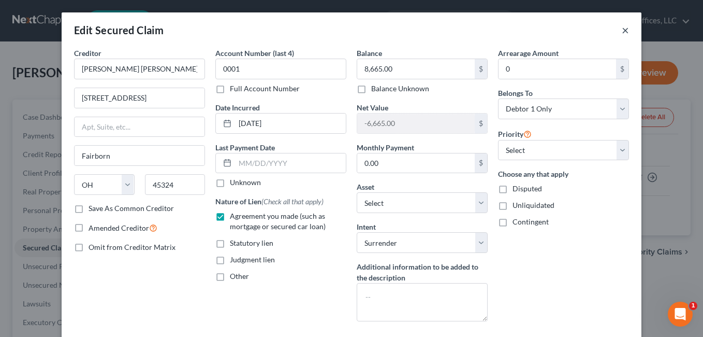
click at [622, 33] on button "×" at bounding box center [625, 30] width 7 height 12
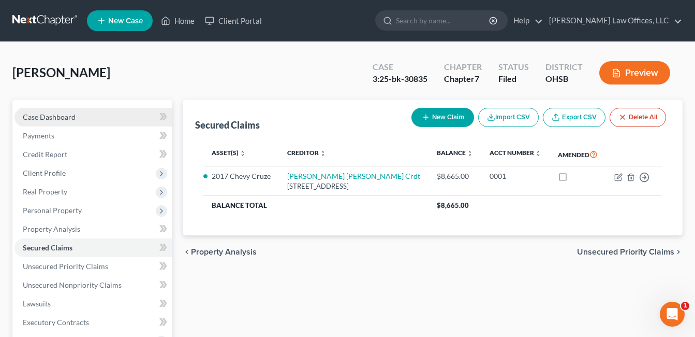
click at [69, 116] on span "Case Dashboard" at bounding box center [49, 116] width 53 height 9
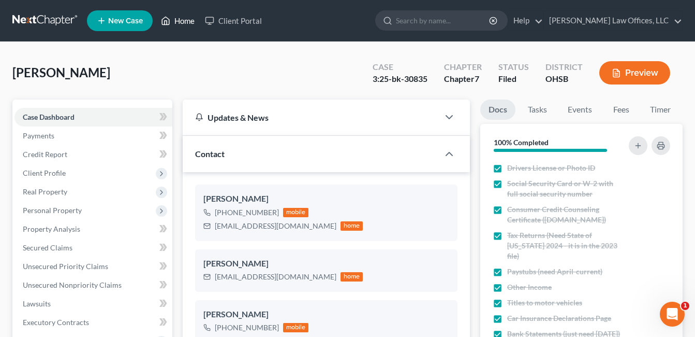
click at [183, 22] on link "Home" at bounding box center [178, 20] width 44 height 19
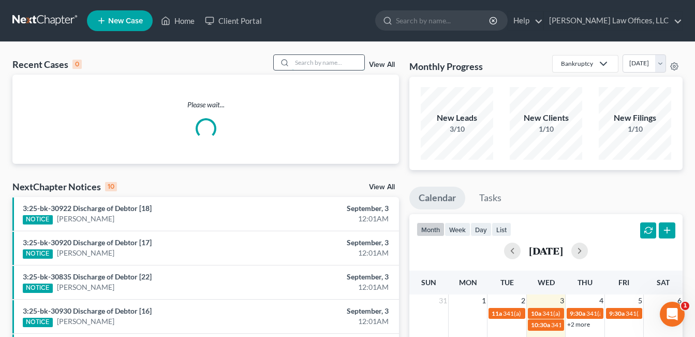
click at [350, 64] on input "search" at bounding box center [328, 62] width 72 height 15
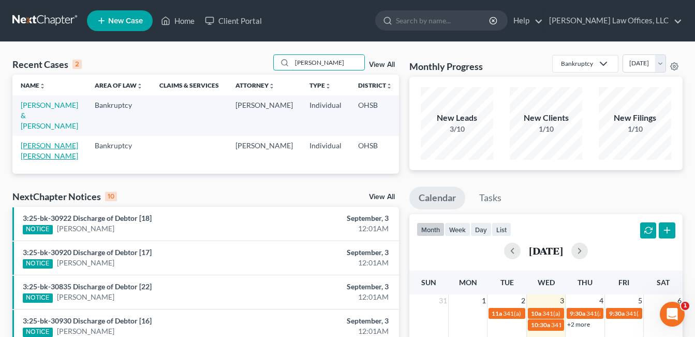
type input "edwards"
click at [41, 154] on link "[PERSON_NAME] [PERSON_NAME]" at bounding box center [49, 150] width 57 height 19
select select "4"
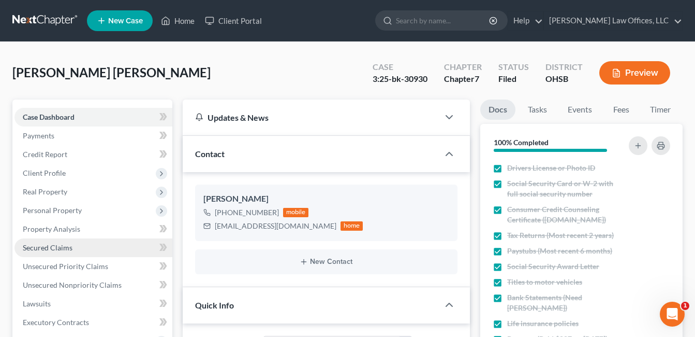
click at [42, 244] on span "Secured Claims" at bounding box center [48, 247] width 50 height 9
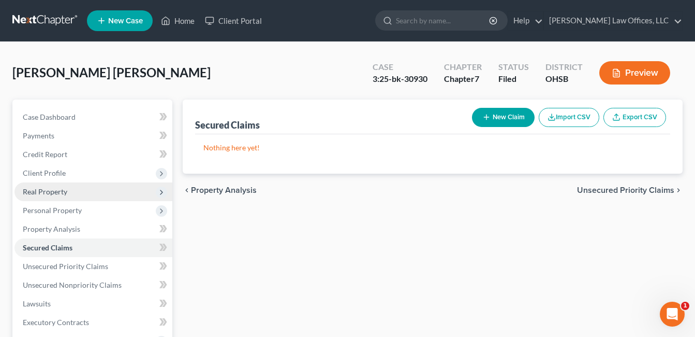
click at [52, 191] on span "Real Property" at bounding box center [45, 191] width 45 height 9
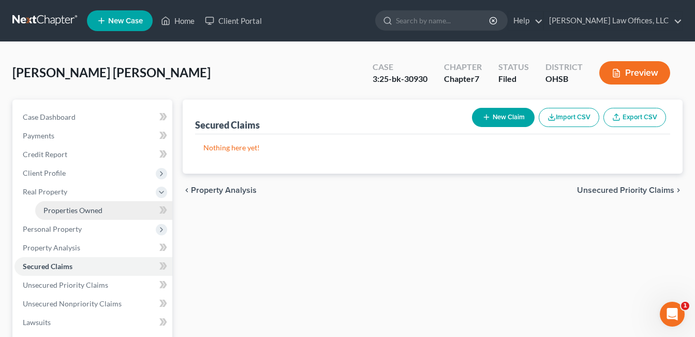
click at [51, 210] on span "Properties Owned" at bounding box center [72, 210] width 59 height 9
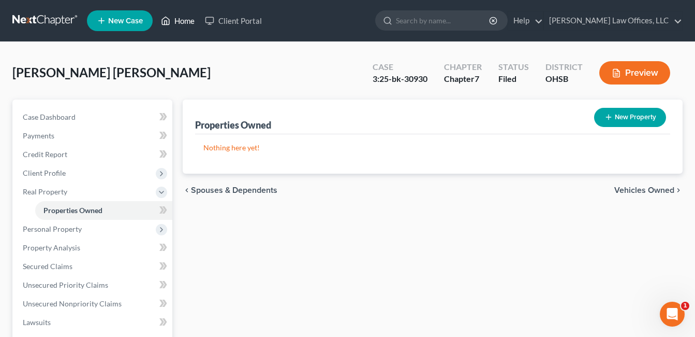
drag, startPoint x: 191, startPoint y: 19, endPoint x: 273, endPoint y: 82, distance: 103.4
click at [191, 19] on link "Home" at bounding box center [178, 20] width 44 height 19
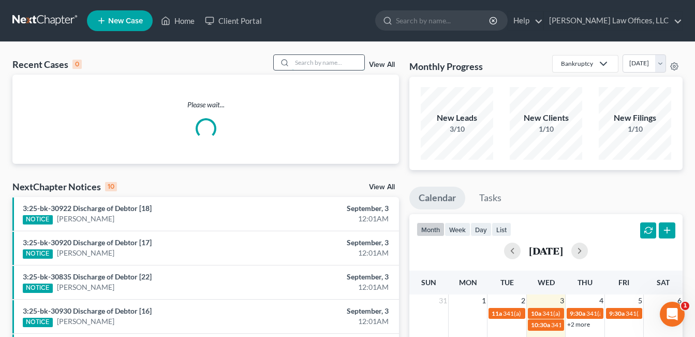
click at [323, 64] on input "search" at bounding box center [328, 62] width 72 height 15
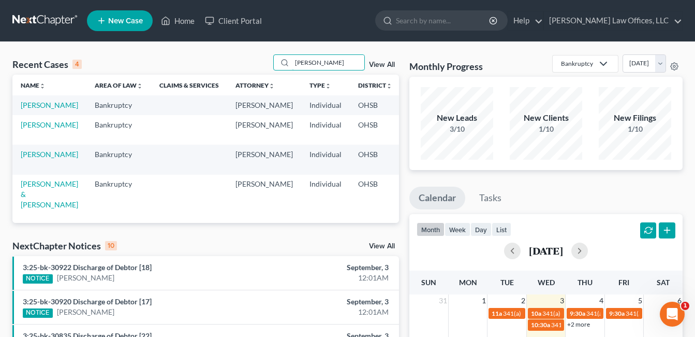
type input "taylor"
click at [30, 174] on td "[PERSON_NAME]" at bounding box center [49, 159] width 74 height 30
click at [30, 158] on link "[PERSON_NAME]" at bounding box center [49, 154] width 57 height 9
select select "4"
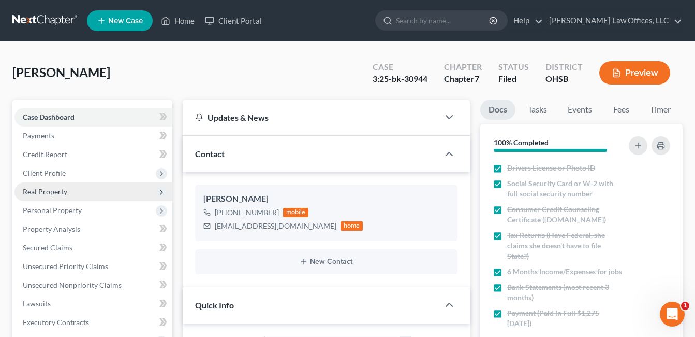
click at [48, 195] on span "Real Property" at bounding box center [45, 191] width 45 height 9
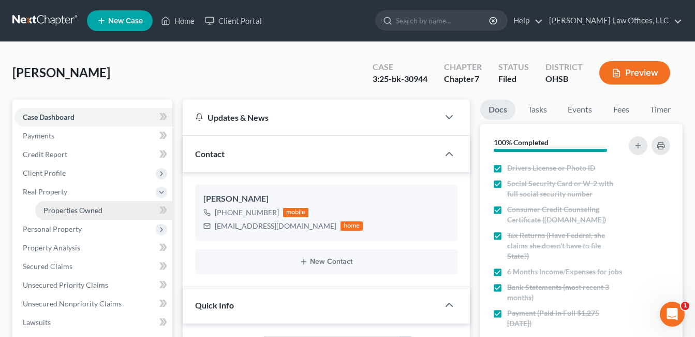
click at [81, 215] on link "Properties Owned" at bounding box center [103, 210] width 137 height 19
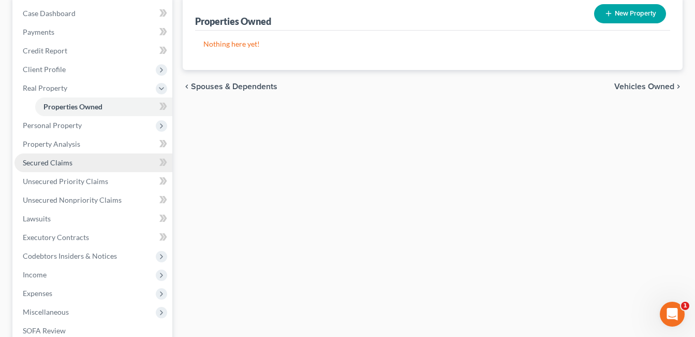
click at [56, 164] on span "Secured Claims" at bounding box center [48, 162] width 50 height 9
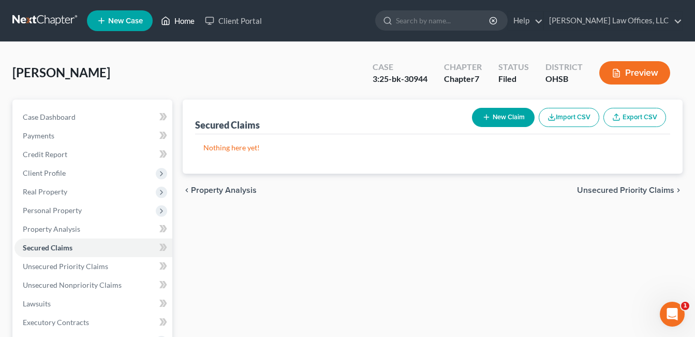
click at [181, 19] on link "Home" at bounding box center [178, 20] width 44 height 19
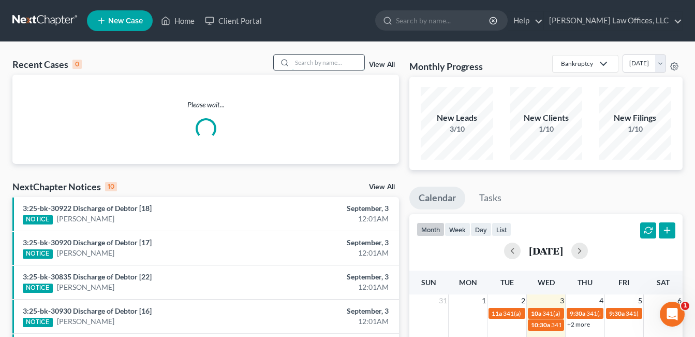
click at [333, 59] on input "search" at bounding box center [328, 62] width 72 height 15
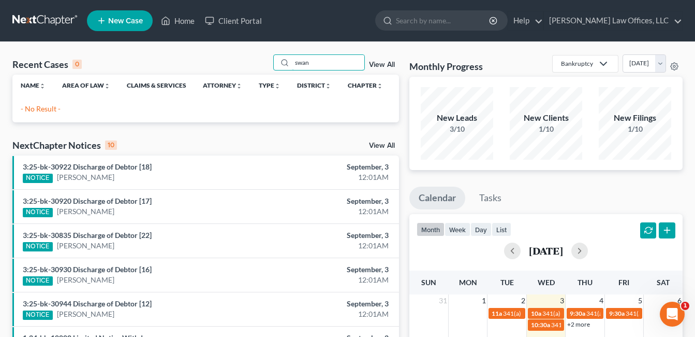
type input "swan"
click at [383, 66] on link "View All" at bounding box center [382, 64] width 26 height 7
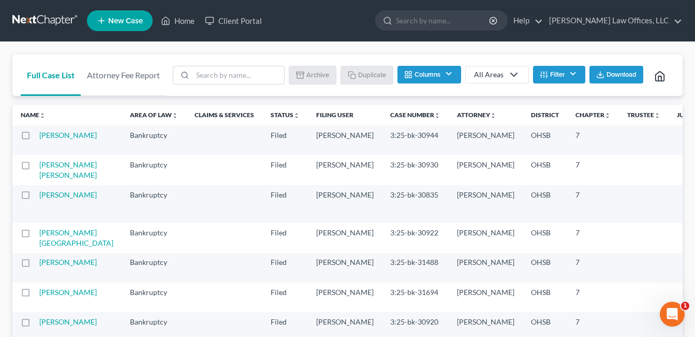
click at [560, 70] on button "Filter" at bounding box center [559, 75] width 52 height 18
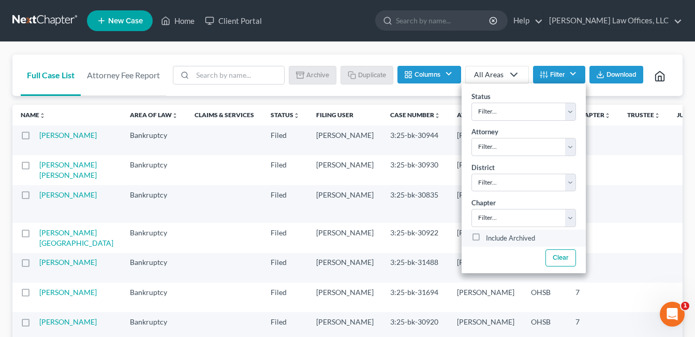
click at [486, 232] on label "Include Archived" at bounding box center [510, 238] width 49 height 12
click at [490, 232] on input "Include Archived" at bounding box center [493, 235] width 7 height 7
checkbox input "true"
click at [213, 66] on input "search" at bounding box center [239, 75] width 92 height 18
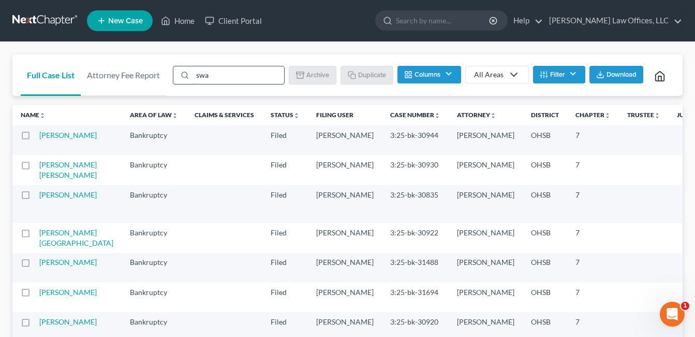
type input "swan"
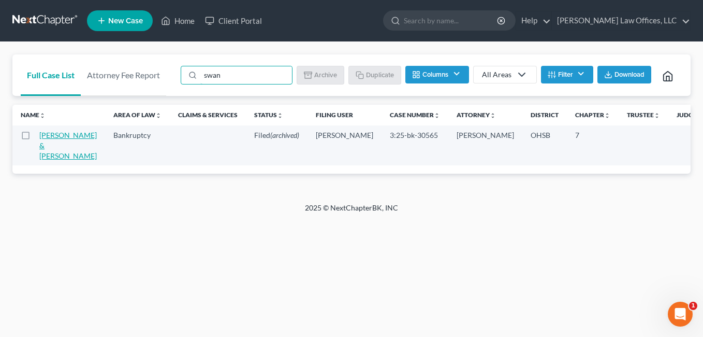
click at [54, 152] on link "[PERSON_NAME] & [PERSON_NAME]" at bounding box center [67, 145] width 57 height 30
select select "0"
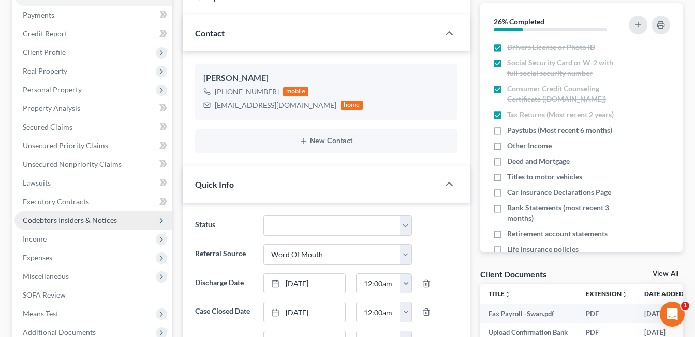
scroll to position [207, 0]
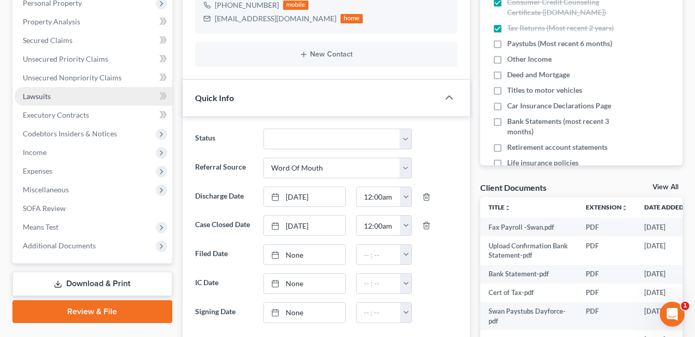
click at [54, 98] on link "Lawsuits" at bounding box center [93, 96] width 158 height 19
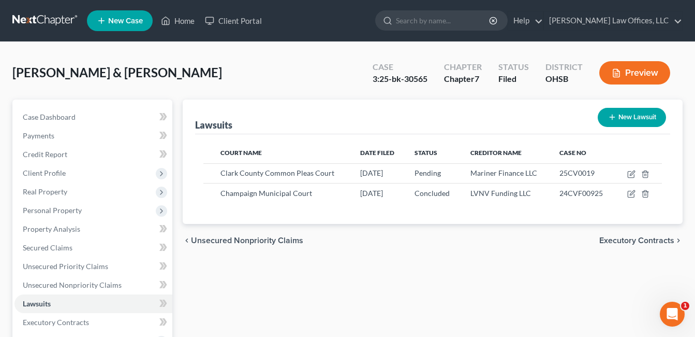
click at [425, 65] on div "Case" at bounding box center [400, 67] width 55 height 12
click at [184, 22] on link "Home" at bounding box center [178, 20] width 44 height 19
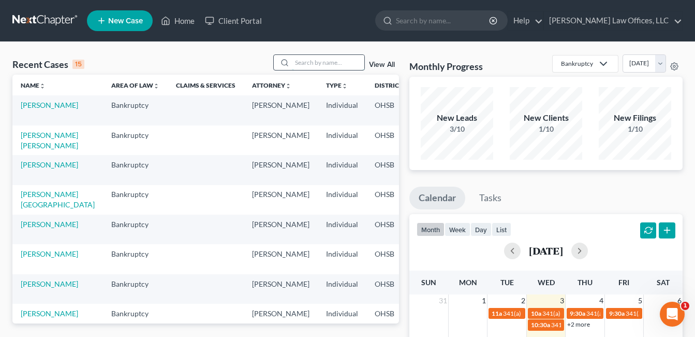
click at [340, 60] on input "search" at bounding box center [328, 62] width 72 height 15
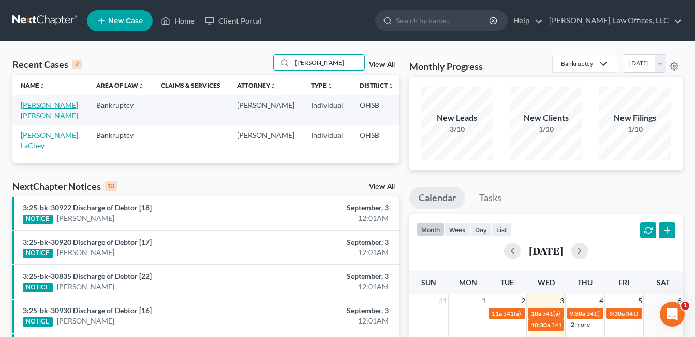
type input "lach"
click at [40, 120] on link "[PERSON_NAME] [PERSON_NAME]" at bounding box center [49, 109] width 57 height 19
select select "4"
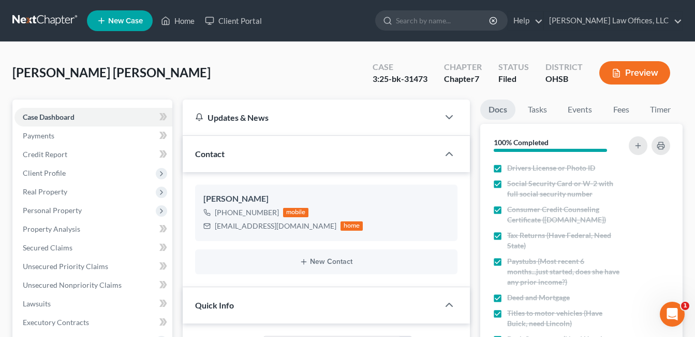
scroll to position [259, 0]
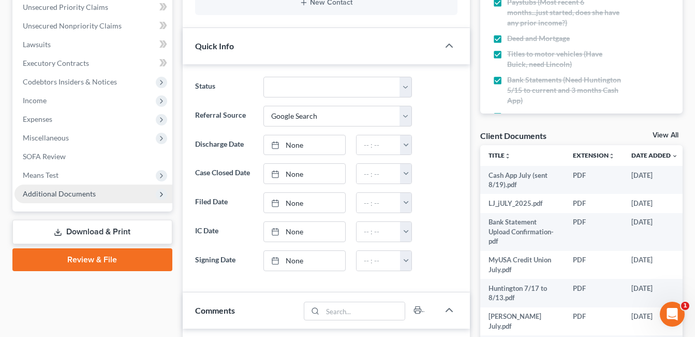
click at [69, 198] on span "Additional Documents" at bounding box center [93, 193] width 158 height 19
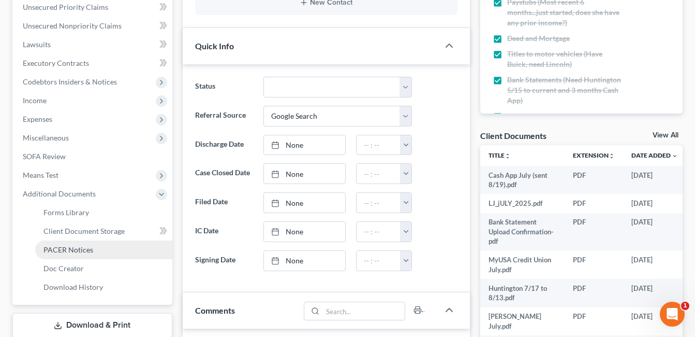
click at [92, 249] on span "PACER Notices" at bounding box center [68, 249] width 50 height 9
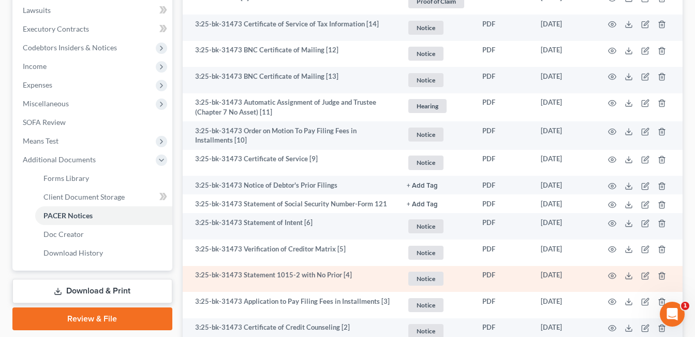
scroll to position [200, 0]
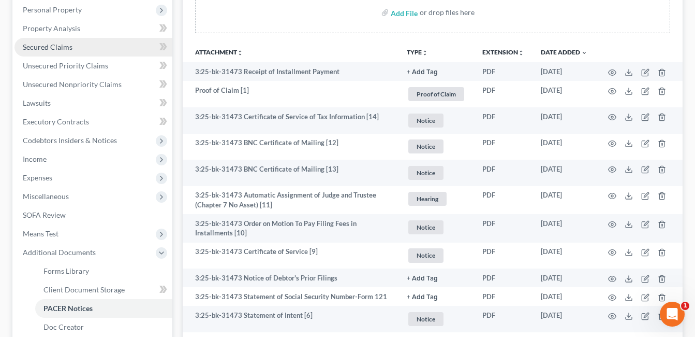
click at [98, 49] on link "Secured Claims" at bounding box center [93, 47] width 158 height 19
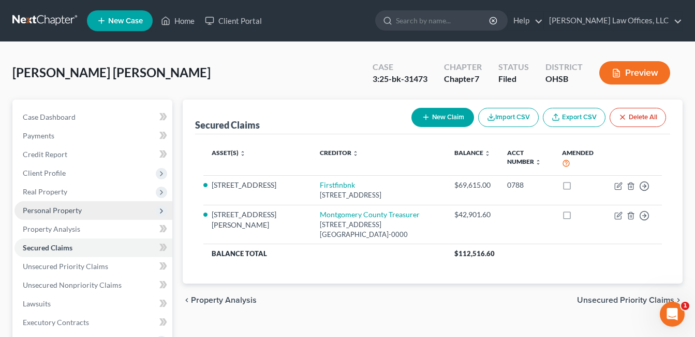
click at [70, 217] on span "Personal Property" at bounding box center [93, 210] width 158 height 19
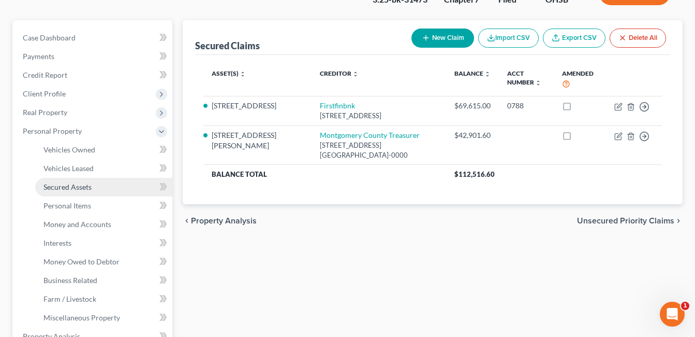
scroll to position [104, 0]
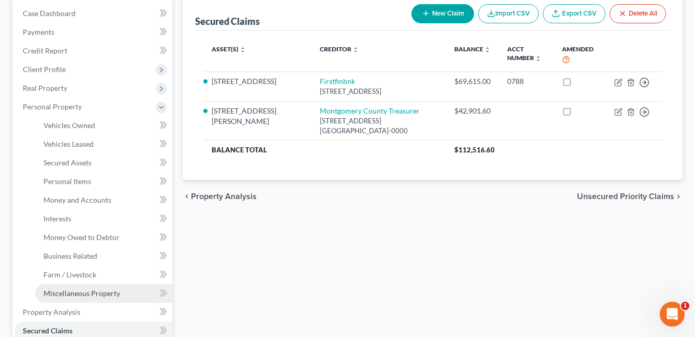
click at [99, 293] on span "Miscellaneous Property" at bounding box center [81, 292] width 77 height 9
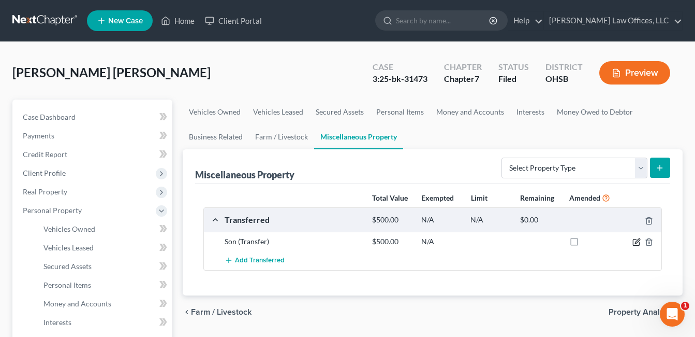
click at [635, 243] on icon "button" at bounding box center [637, 240] width 5 height 5
select select "Ordinary (within 2 years)"
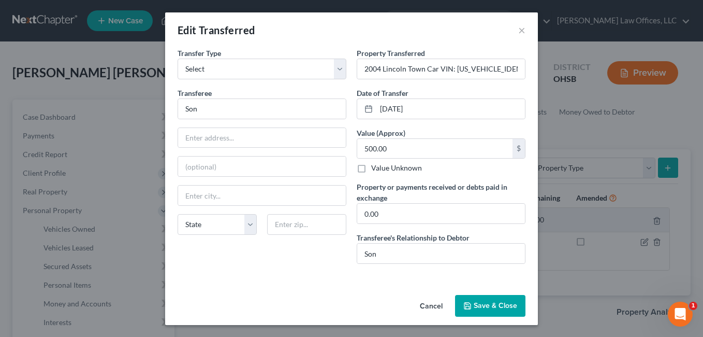
click at [483, 303] on button "Save & Close" at bounding box center [490, 306] width 70 height 22
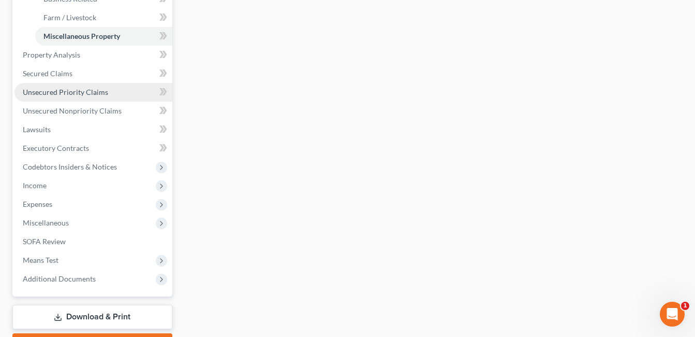
scroll to position [362, 0]
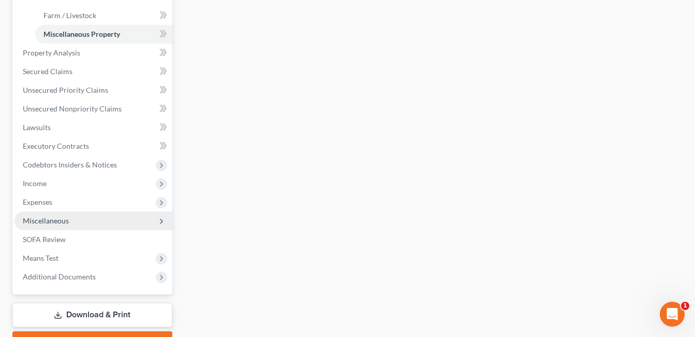
click at [81, 228] on span "Miscellaneous" at bounding box center [93, 220] width 158 height 19
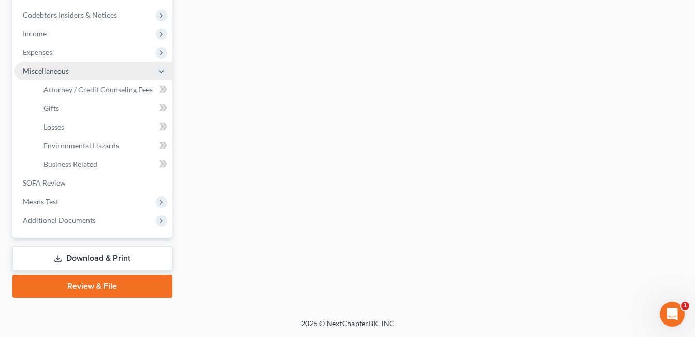
scroll to position [326, 0]
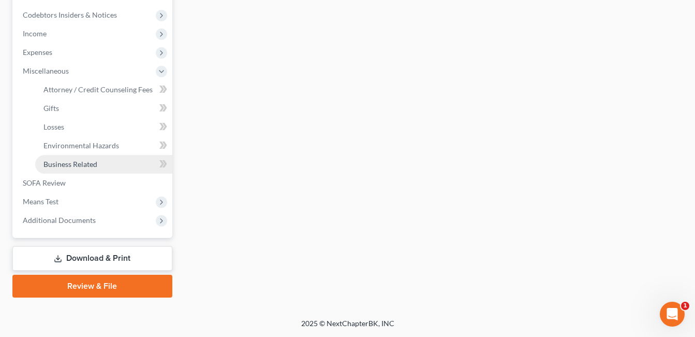
click at [79, 162] on span "Business Related" at bounding box center [70, 163] width 54 height 9
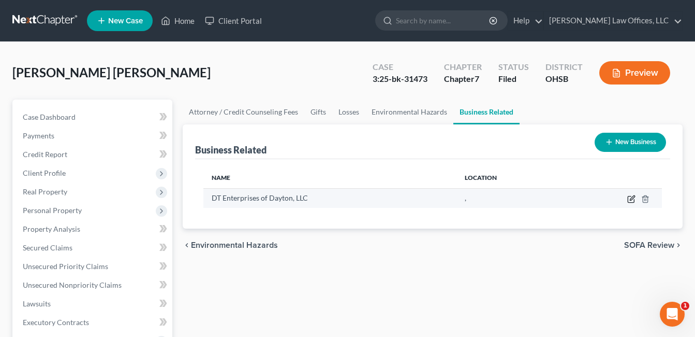
click at [630, 201] on icon "button" at bounding box center [631, 199] width 8 height 8
select select "member"
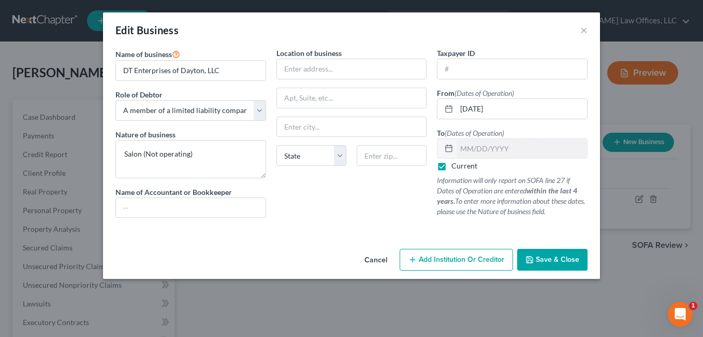
click at [531, 257] on icon "button" at bounding box center [529, 259] width 8 height 8
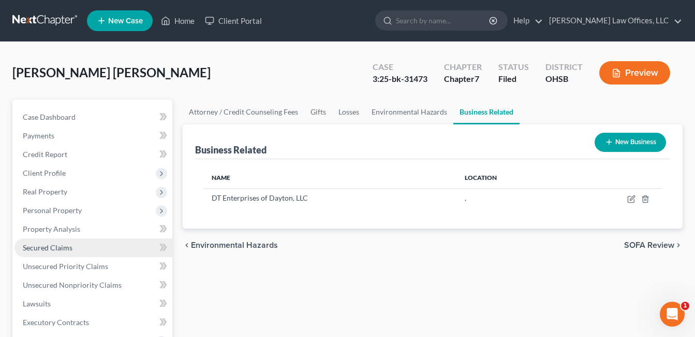
click at [69, 248] on span "Secured Claims" at bounding box center [48, 247] width 50 height 9
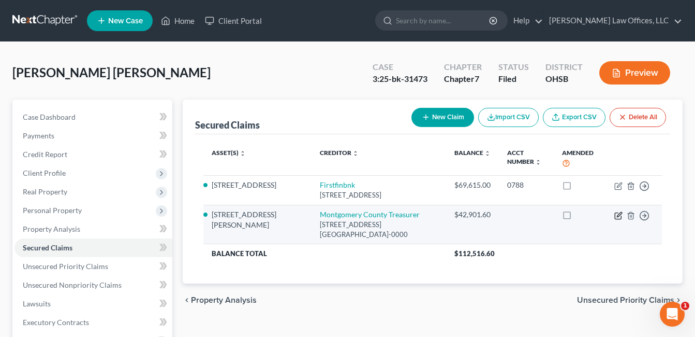
click at [617, 215] on icon "button" at bounding box center [619, 215] width 8 height 8
select select "36"
select select "0"
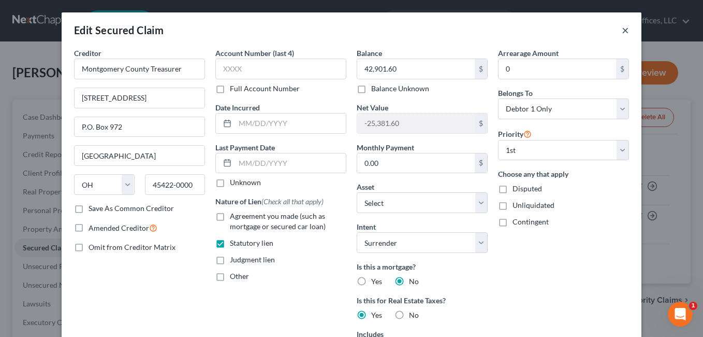
click at [622, 30] on button "×" at bounding box center [625, 30] width 7 height 12
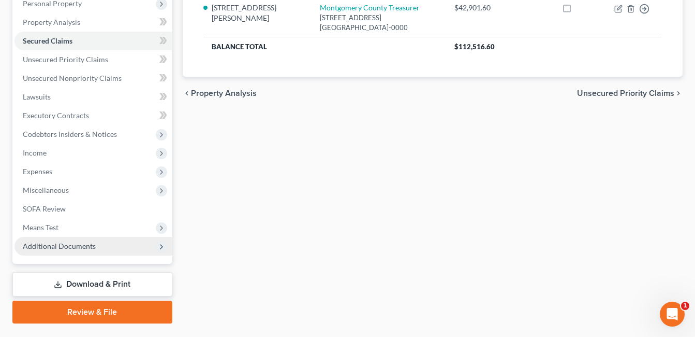
scroll to position [207, 0]
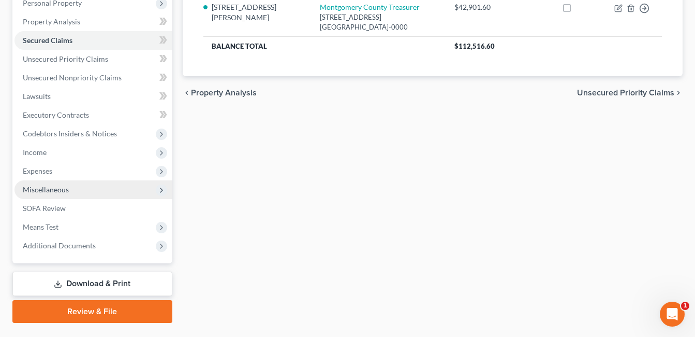
click at [67, 188] on span "Miscellaneous" at bounding box center [46, 189] width 46 height 9
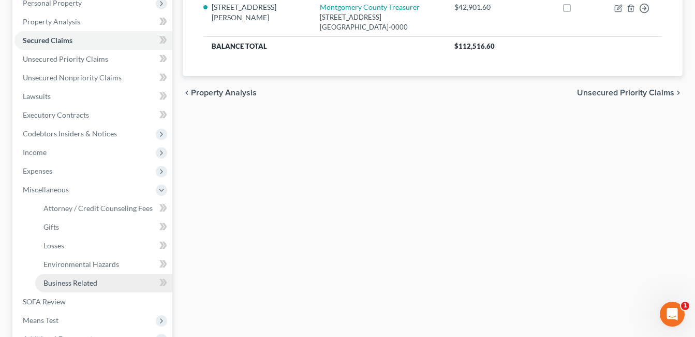
click at [67, 280] on span "Business Related" at bounding box center [70, 282] width 54 height 9
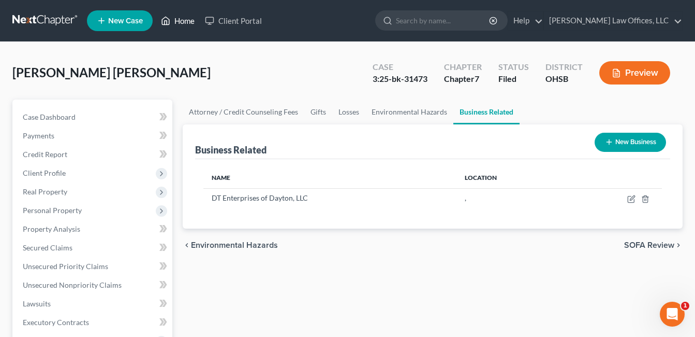
click at [180, 22] on link "Home" at bounding box center [178, 20] width 44 height 19
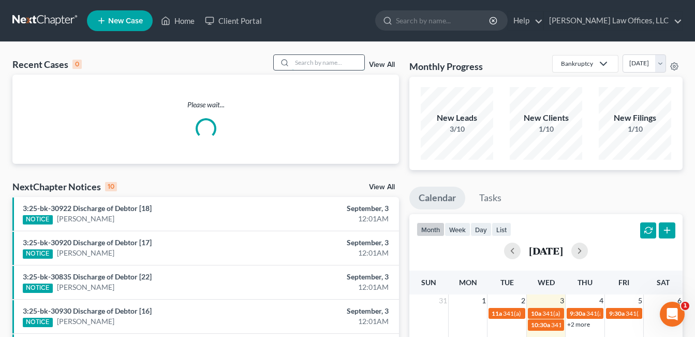
click at [309, 64] on input "search" at bounding box center [328, 62] width 72 height 15
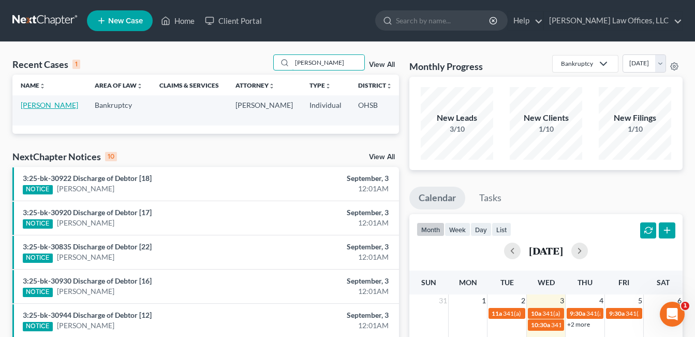
type input "[PERSON_NAME]"
click at [33, 105] on link "[PERSON_NAME]" at bounding box center [49, 104] width 57 height 9
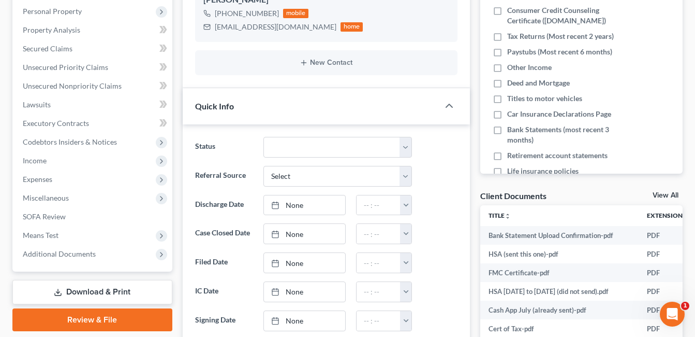
scroll to position [207, 0]
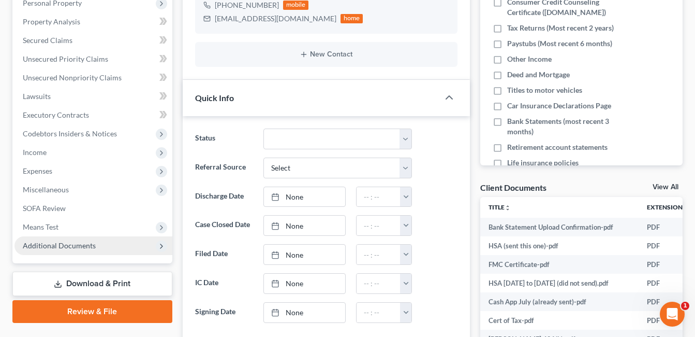
click at [79, 250] on span "Additional Documents" at bounding box center [93, 245] width 158 height 19
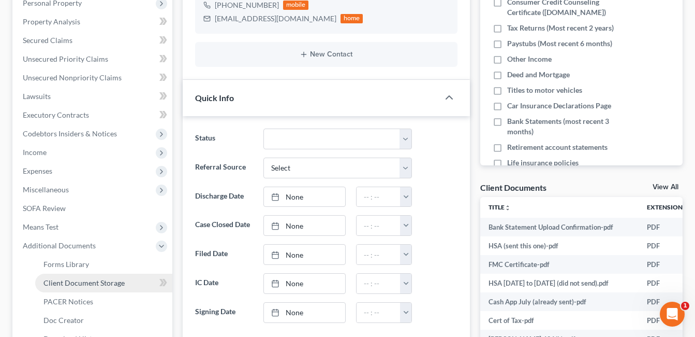
click at [96, 279] on span "Client Document Storage" at bounding box center [83, 282] width 81 height 9
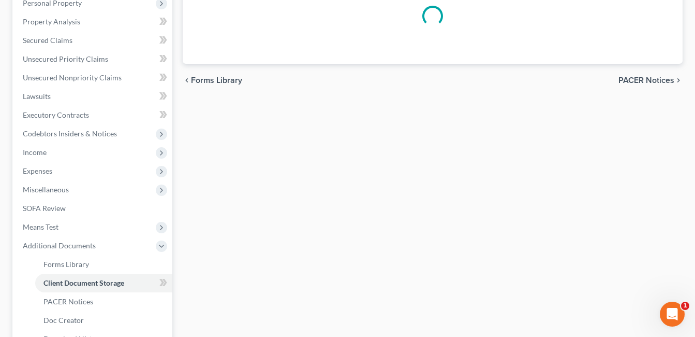
scroll to position [203, 0]
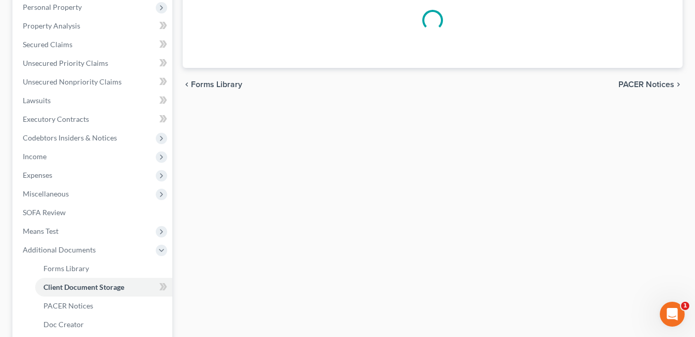
select select "7"
select select "37"
select select "52"
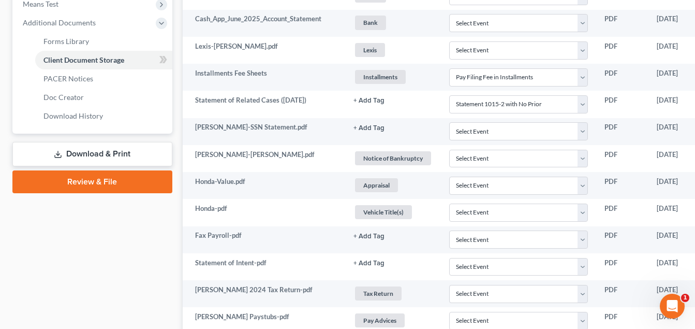
scroll to position [429, 0]
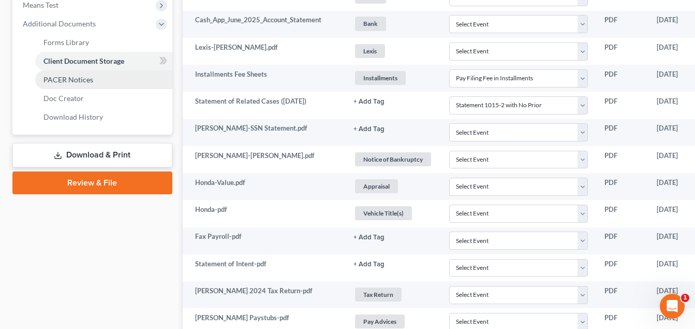
click at [101, 79] on link "PACER Notices" at bounding box center [103, 79] width 137 height 19
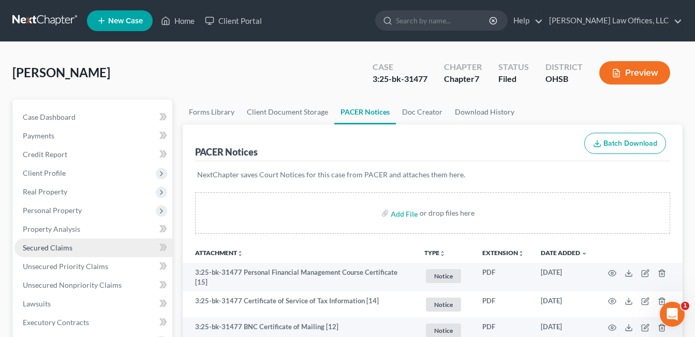
click at [62, 250] on span "Secured Claims" at bounding box center [48, 247] width 50 height 9
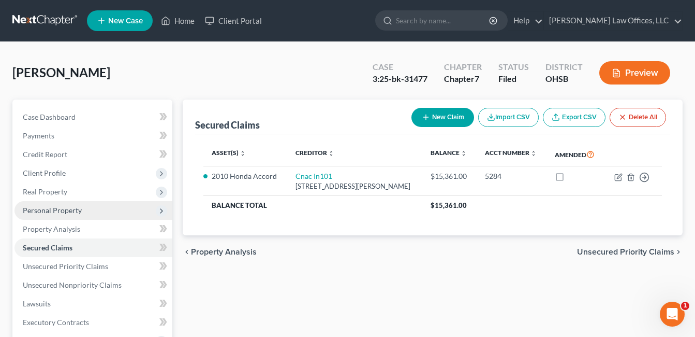
click at [68, 211] on span "Personal Property" at bounding box center [52, 210] width 59 height 9
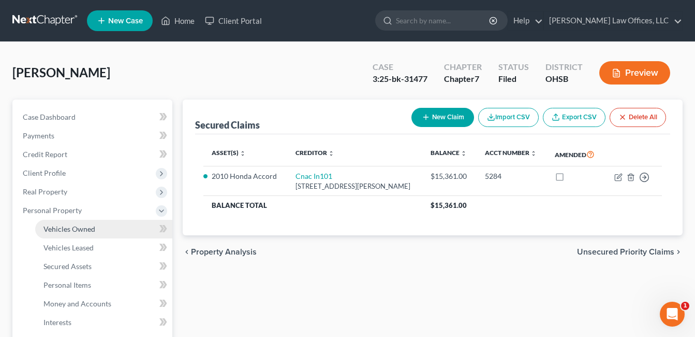
click at [76, 226] on span "Vehicles Owned" at bounding box center [69, 228] width 52 height 9
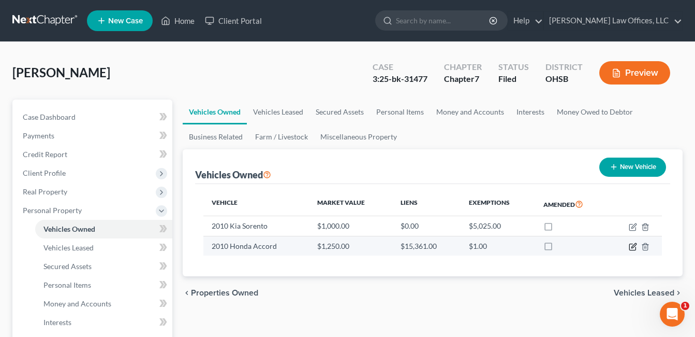
click at [630, 245] on icon "button" at bounding box center [633, 247] width 6 height 6
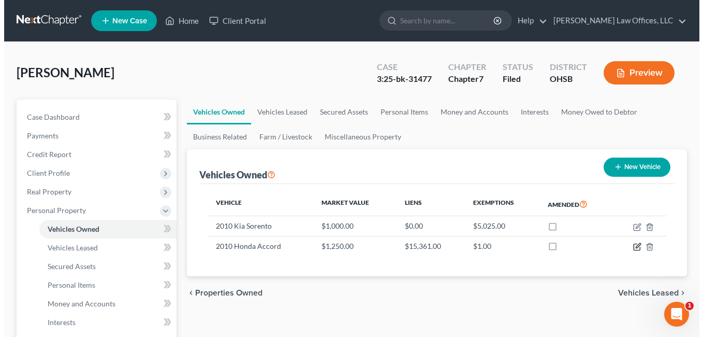
select select "0"
select select "16"
select select "3"
select select "0"
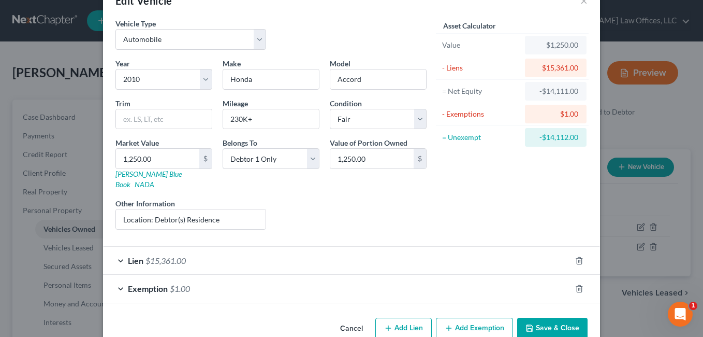
scroll to position [42, 0]
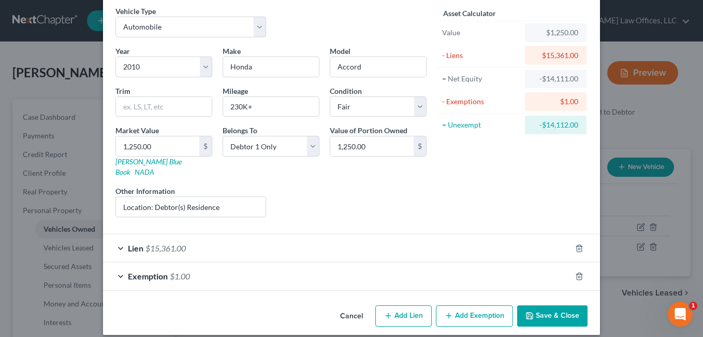
drag, startPoint x: 405, startPoint y: 236, endPoint x: 490, endPoint y: 153, distance: 118.3
click at [405, 236] on div "Lien $15,361.00" at bounding box center [337, 247] width 468 height 27
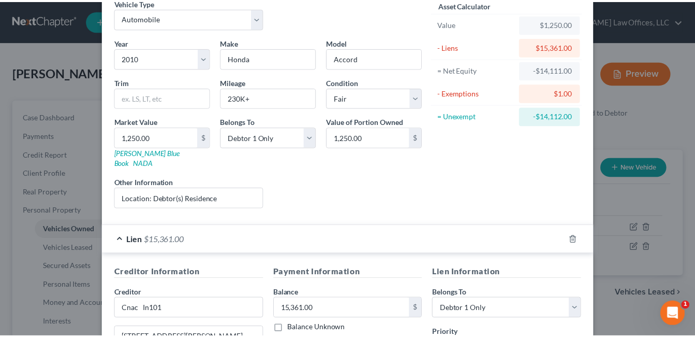
scroll to position [0, 0]
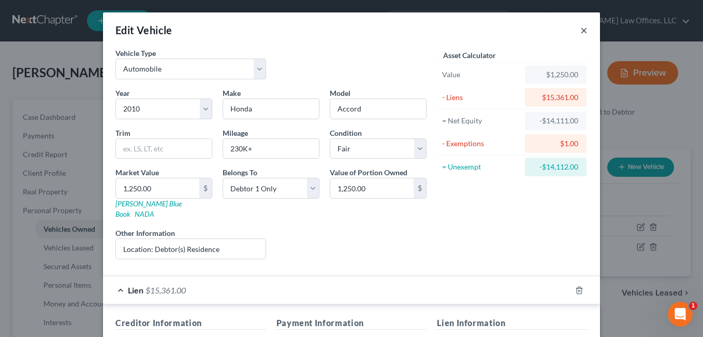
click at [580, 30] on button "×" at bounding box center [583, 30] width 7 height 12
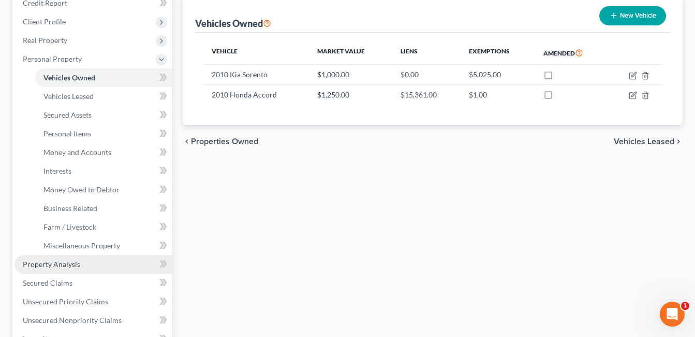
scroll to position [155, 0]
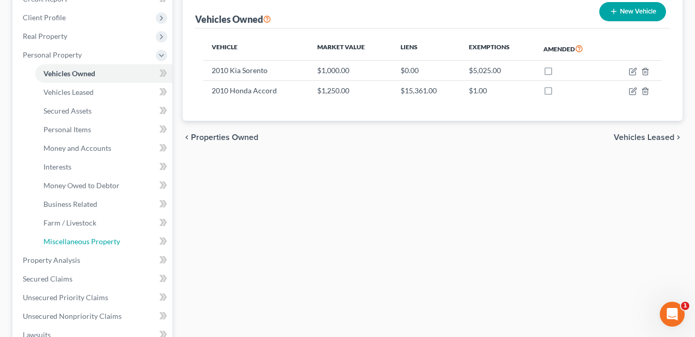
drag, startPoint x: 82, startPoint y: 243, endPoint x: 519, endPoint y: 147, distance: 447.4
click at [82, 243] on span "Miscellaneous Property" at bounding box center [81, 241] width 77 height 9
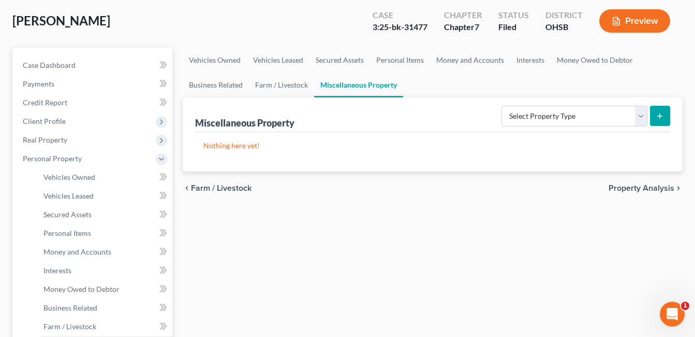
scroll to position [207, 0]
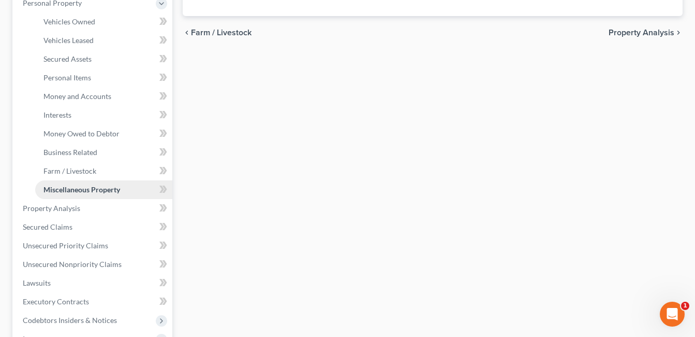
click at [98, 194] on link "Miscellaneous Property" at bounding box center [103, 189] width 137 height 19
click at [96, 135] on span "Money Owed to Debtor" at bounding box center [81, 133] width 76 height 9
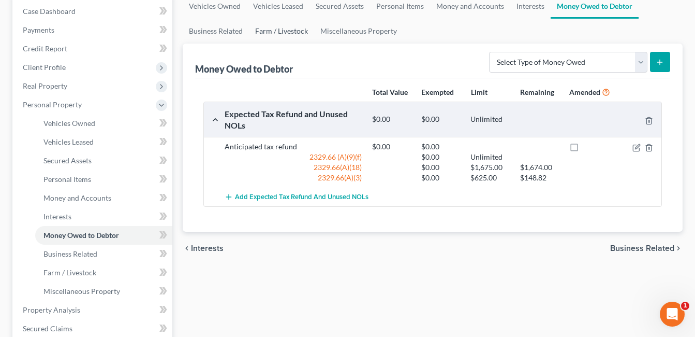
scroll to position [155, 0]
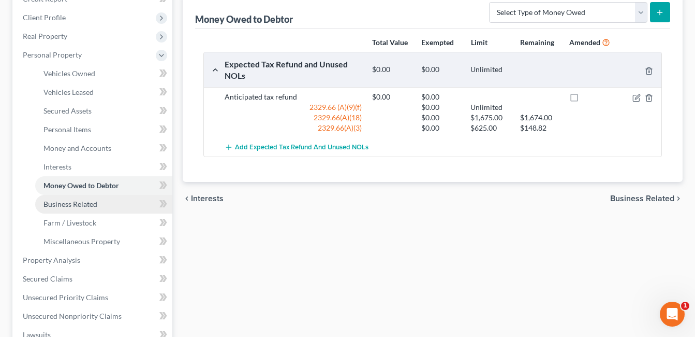
click at [81, 202] on span "Business Related" at bounding box center [70, 203] width 54 height 9
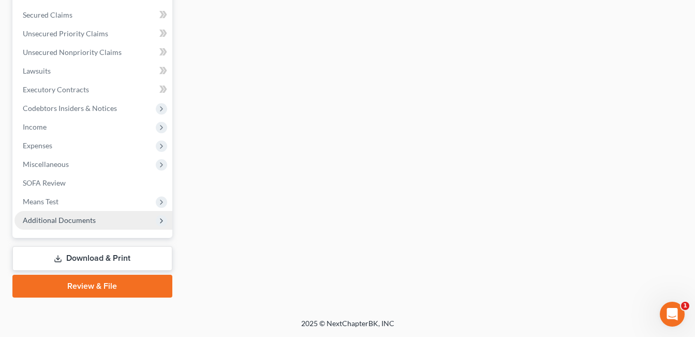
click at [51, 217] on span "Additional Documents" at bounding box center [59, 219] width 73 height 9
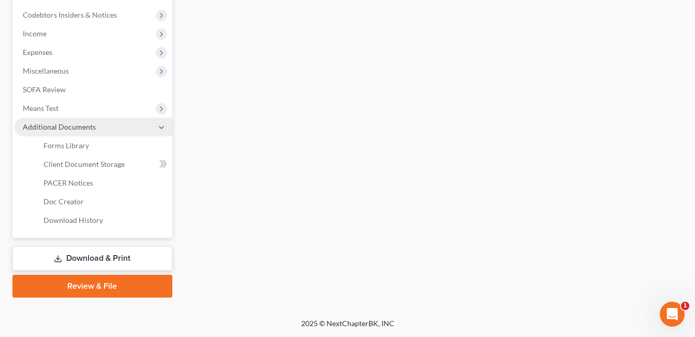
scroll to position [232, 0]
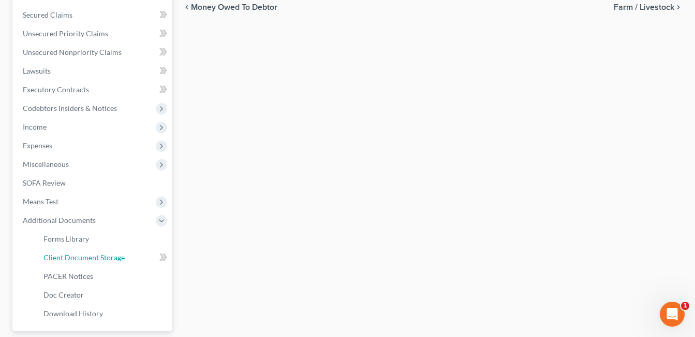
click at [96, 258] on span "Client Document Storage" at bounding box center [83, 257] width 81 height 9
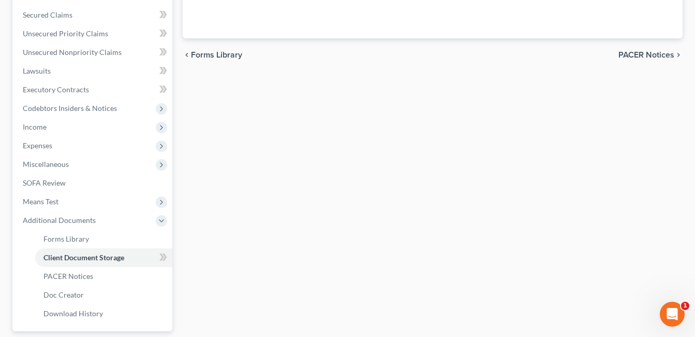
scroll to position [231, 0]
select select "7"
select select "37"
select select "52"
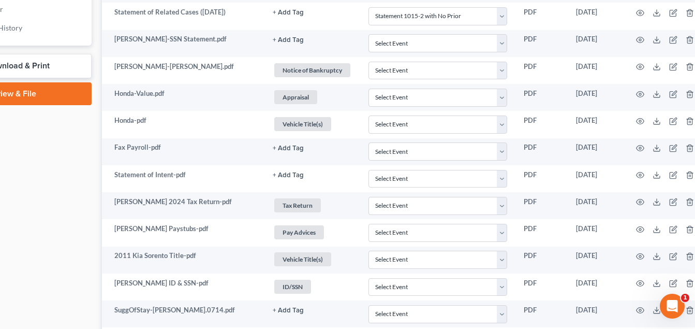
scroll to position [518, 96]
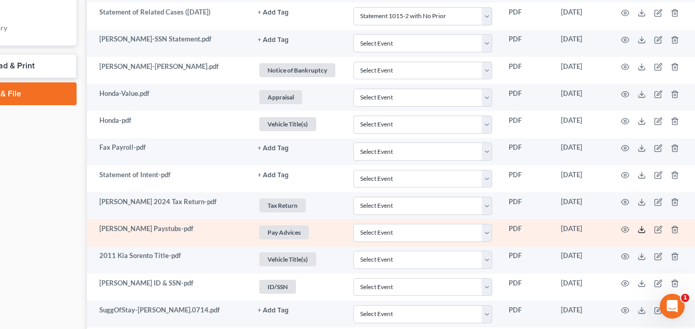
click at [644, 230] on icon at bounding box center [642, 229] width 8 height 8
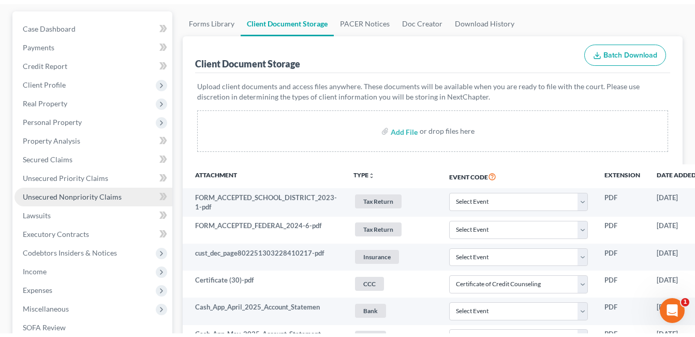
scroll to position [0, 0]
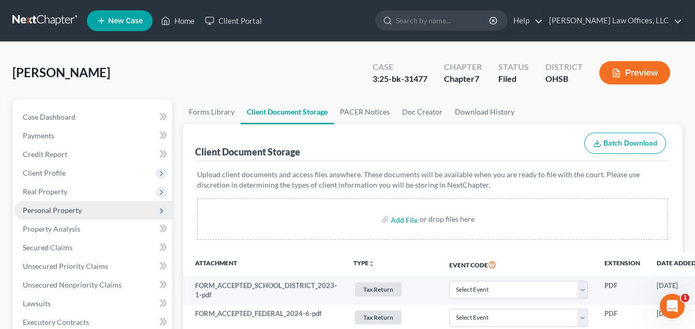
click at [74, 206] on span "Personal Property" at bounding box center [52, 210] width 59 height 9
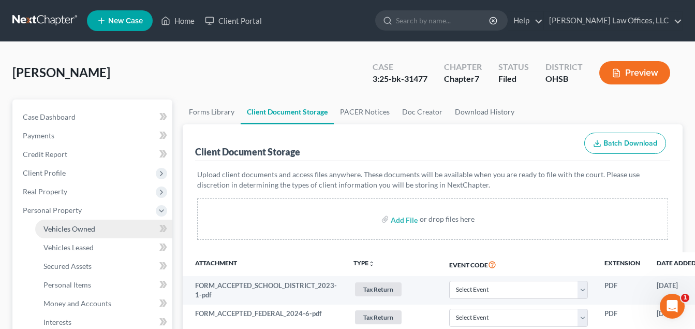
click at [78, 230] on span "Vehicles Owned" at bounding box center [69, 228] width 52 height 9
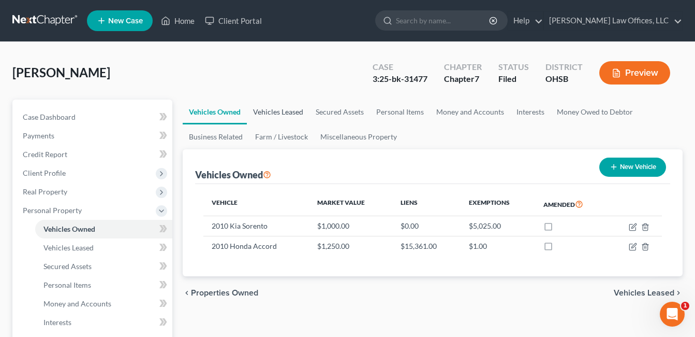
click at [273, 104] on link "Vehicles Leased" at bounding box center [278, 111] width 63 height 25
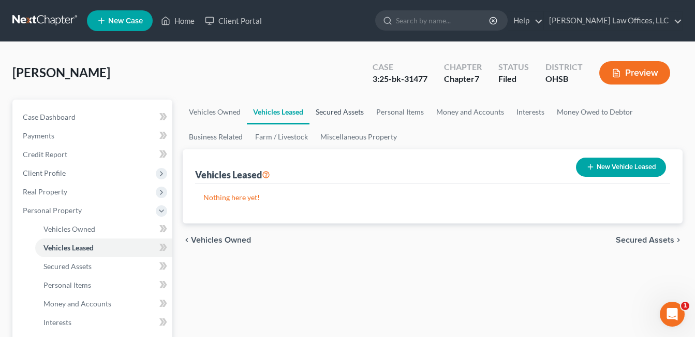
click at [331, 109] on link "Secured Assets" at bounding box center [340, 111] width 61 height 25
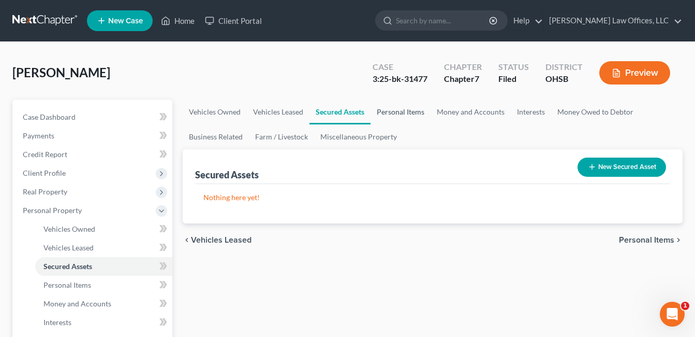
click at [389, 110] on link "Personal Items" at bounding box center [401, 111] width 60 height 25
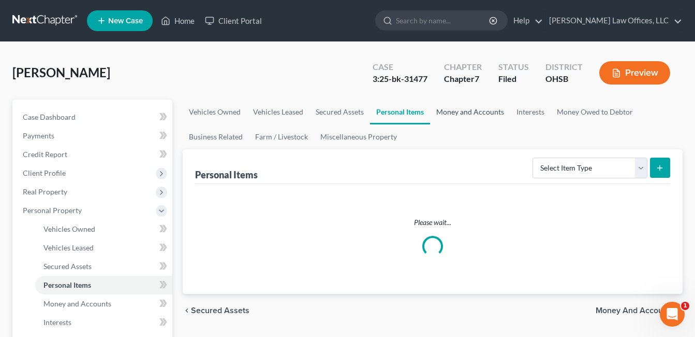
click at [459, 110] on link "Money and Accounts" at bounding box center [470, 111] width 80 height 25
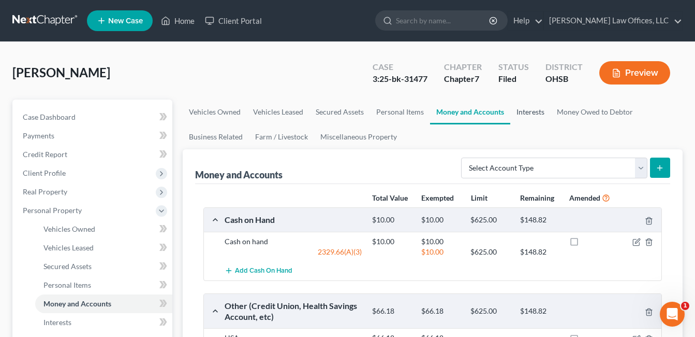
click at [537, 107] on link "Interests" at bounding box center [530, 111] width 40 height 25
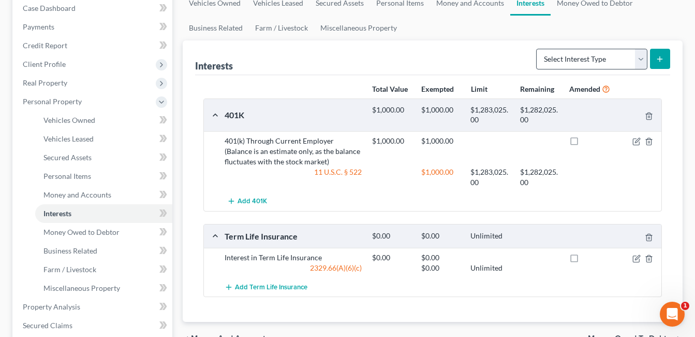
scroll to position [52, 0]
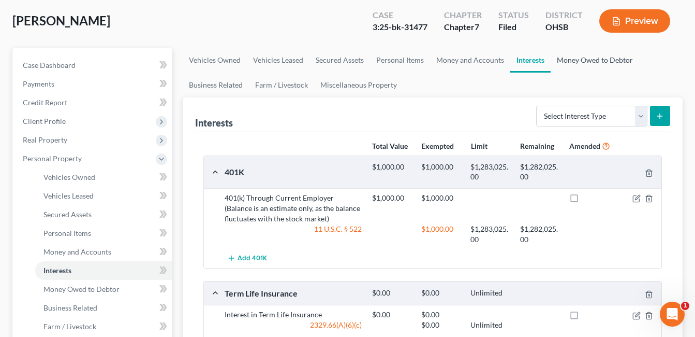
click at [586, 55] on link "Money Owed to Debtor" at bounding box center [595, 60] width 89 height 25
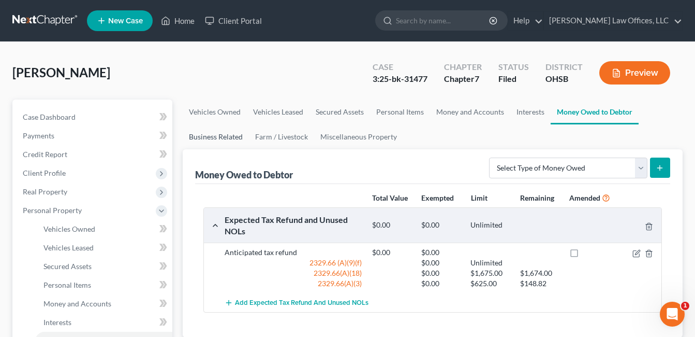
click at [220, 142] on link "Business Related" at bounding box center [216, 136] width 66 height 25
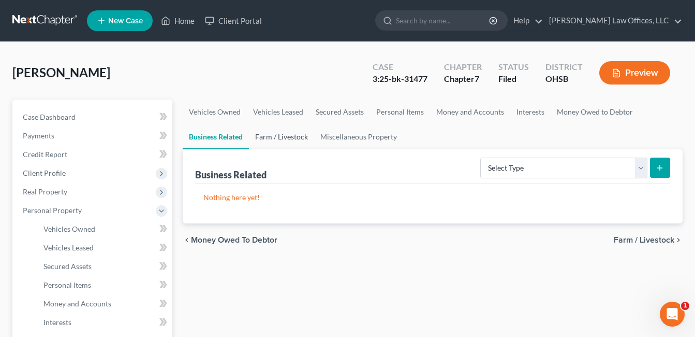
click at [278, 136] on link "Farm / Livestock" at bounding box center [281, 136] width 65 height 25
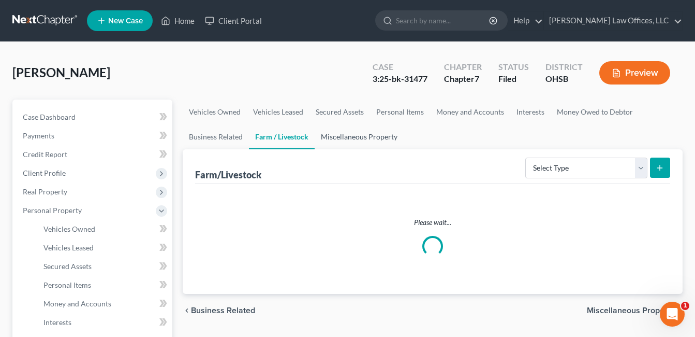
click at [344, 135] on link "Miscellaneous Property" at bounding box center [359, 136] width 89 height 25
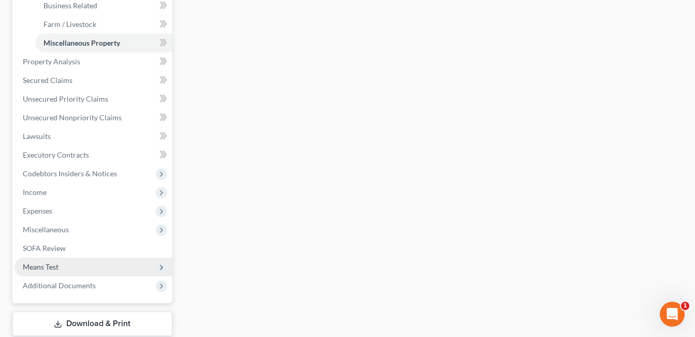
scroll to position [362, 0]
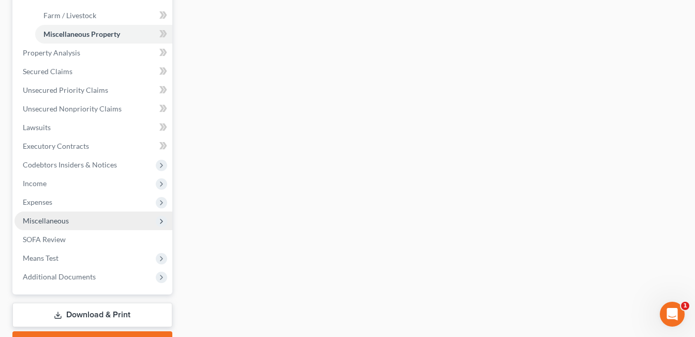
click at [63, 221] on span "Miscellaneous" at bounding box center [46, 220] width 46 height 9
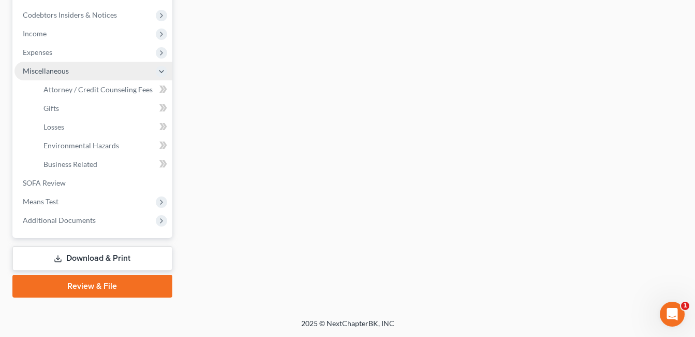
scroll to position [326, 0]
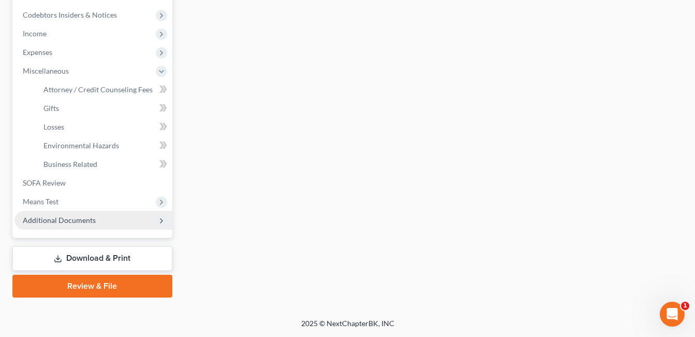
click at [87, 221] on span "Additional Documents" at bounding box center [59, 219] width 73 height 9
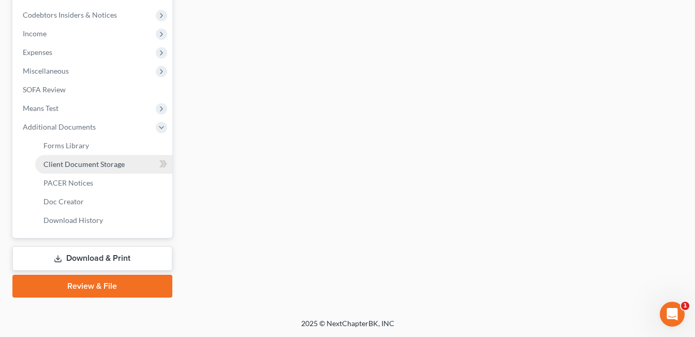
click at [119, 165] on span "Client Document Storage" at bounding box center [83, 163] width 81 height 9
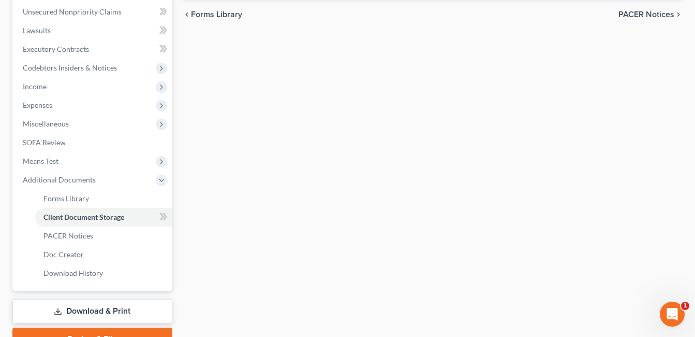
select select "7"
select select "37"
select select "52"
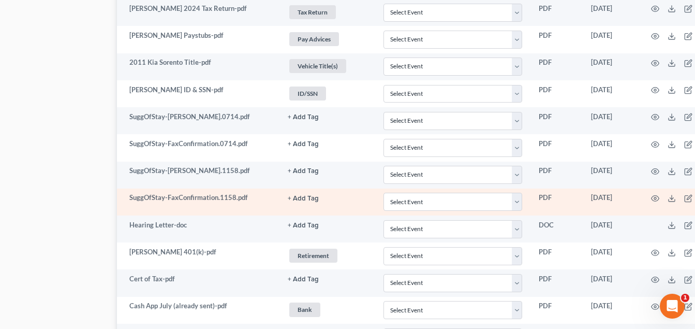
scroll to position [688, 66]
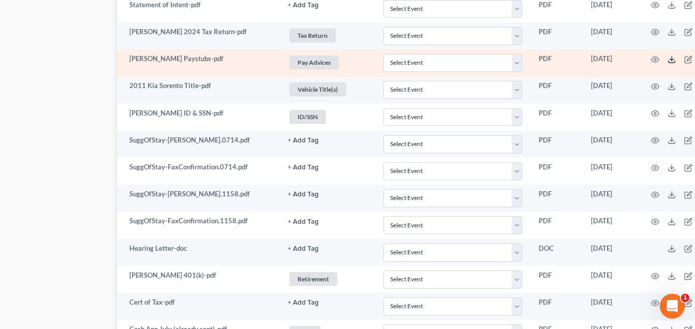
click at [669, 59] on icon at bounding box center [672, 59] width 8 height 8
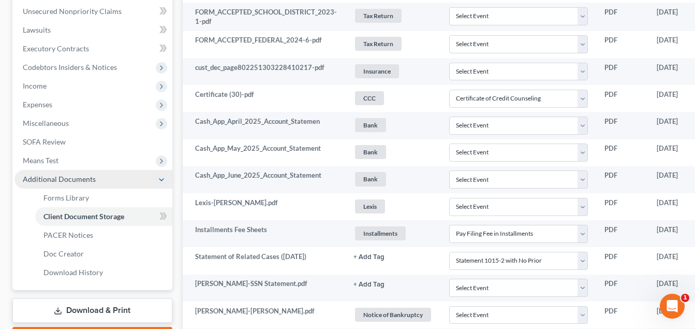
scroll to position [66, 0]
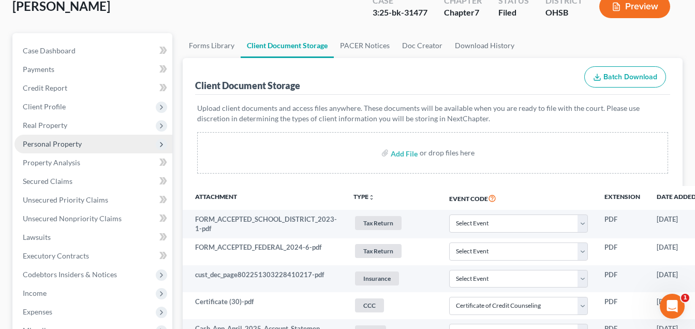
click at [72, 143] on span "Personal Property" at bounding box center [52, 143] width 59 height 9
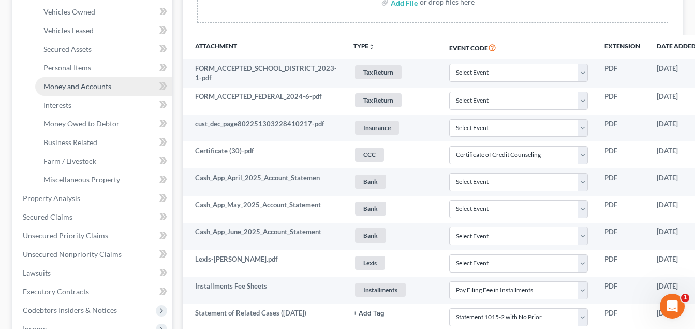
scroll to position [222, 0]
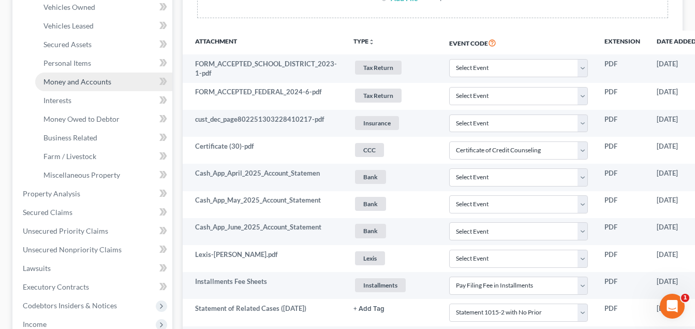
click at [98, 82] on span "Money and Accounts" at bounding box center [77, 81] width 68 height 9
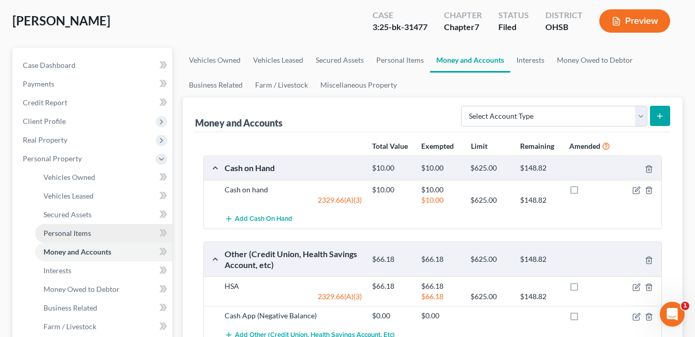
scroll to position [259, 0]
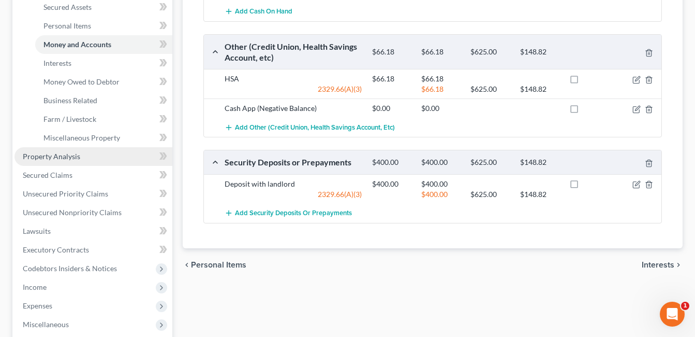
click at [76, 150] on link "Property Analysis" at bounding box center [93, 156] width 158 height 19
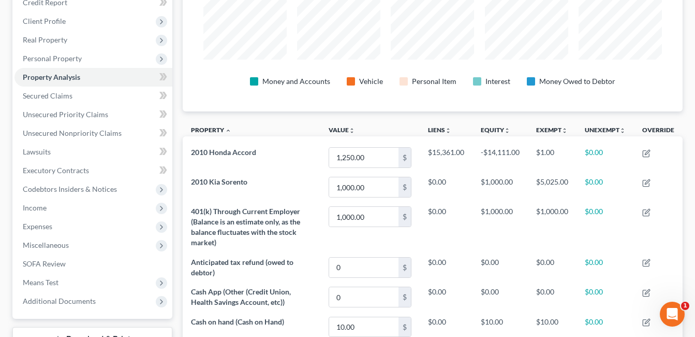
scroll to position [135, 0]
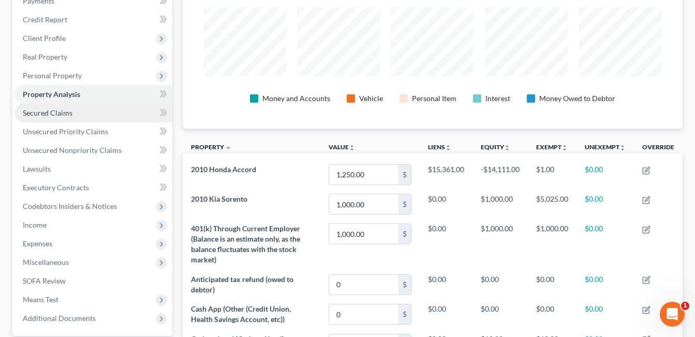
click at [82, 117] on link "Secured Claims" at bounding box center [93, 113] width 158 height 19
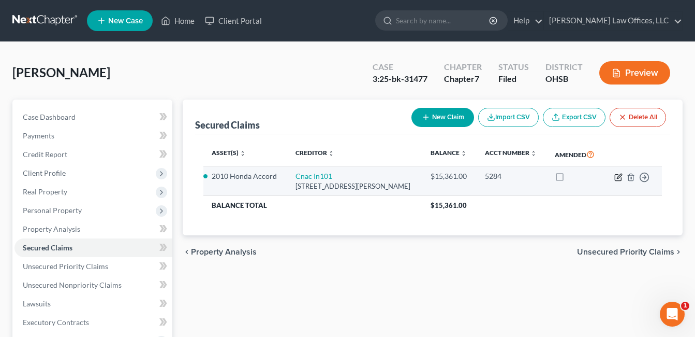
click at [619, 180] on icon "button" at bounding box center [618, 177] width 6 height 6
select select "15"
select select "1"
select select "0"
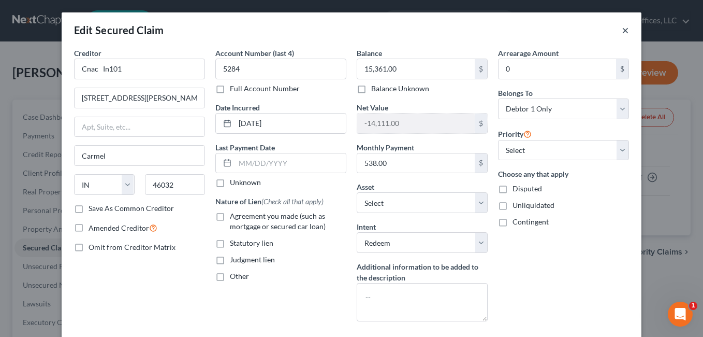
click at [622, 33] on button "×" at bounding box center [625, 30] width 7 height 12
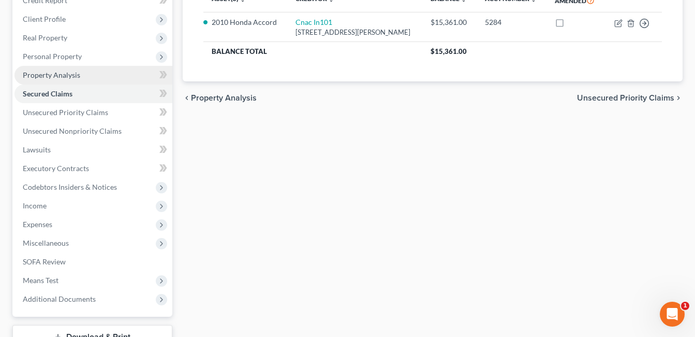
scroll to position [155, 0]
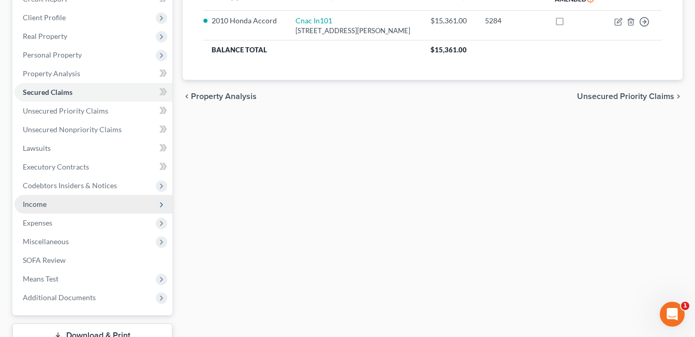
click at [94, 206] on span "Income" at bounding box center [93, 204] width 158 height 19
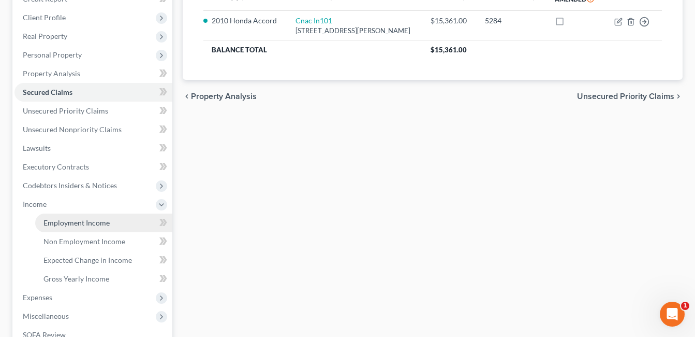
click at [103, 219] on span "Employment Income" at bounding box center [76, 222] width 66 height 9
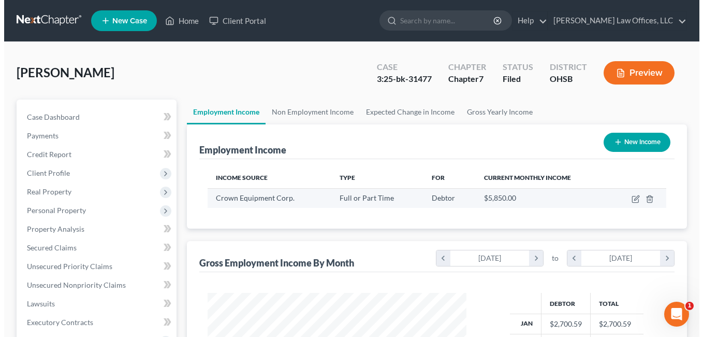
scroll to position [186, 280]
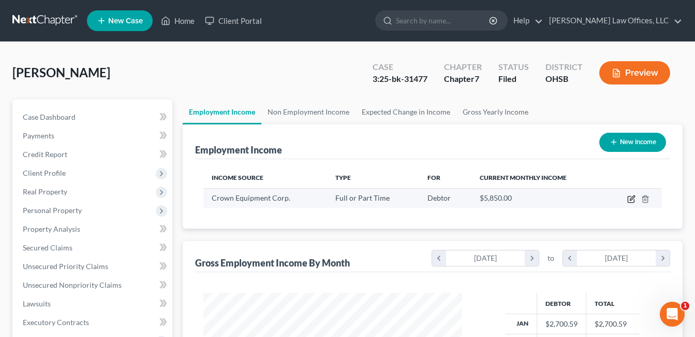
click at [630, 198] on icon "button" at bounding box center [631, 199] width 8 height 8
select select "0"
select select "36"
select select "2"
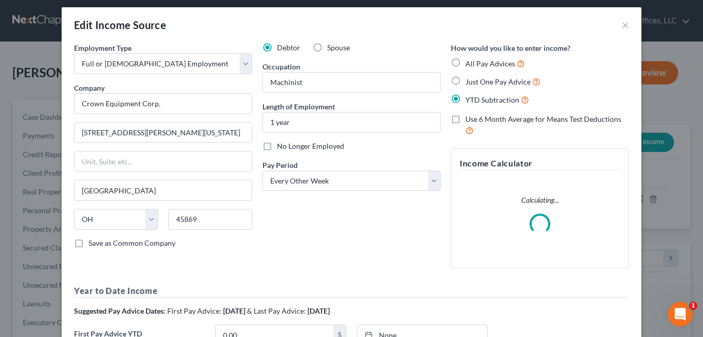
scroll to position [0, 0]
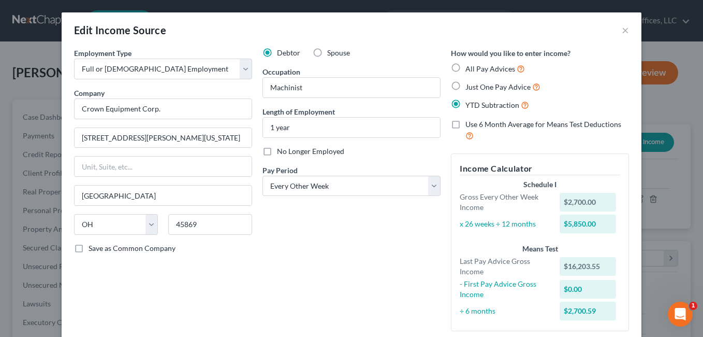
click at [465, 124] on label "Use 6 Month Average for Means Test Deductions" at bounding box center [547, 130] width 164 height 22
click at [470, 124] on input "Use 6 Month Average for Means Test Deductions" at bounding box center [473, 122] width 7 height 7
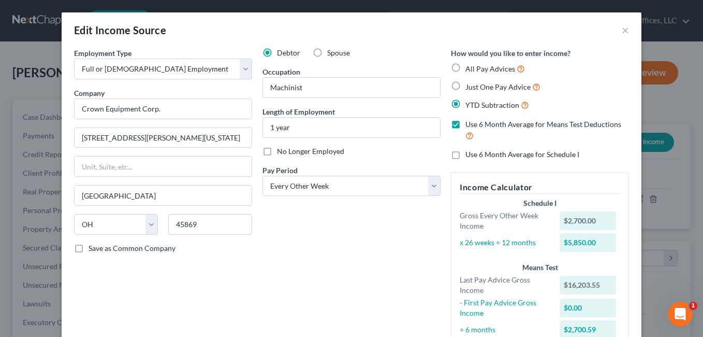
click at [465, 103] on label "YTD Subtraction" at bounding box center [497, 105] width 64 height 12
click at [470, 103] on input "YTD Subtraction" at bounding box center [473, 102] width 7 height 7
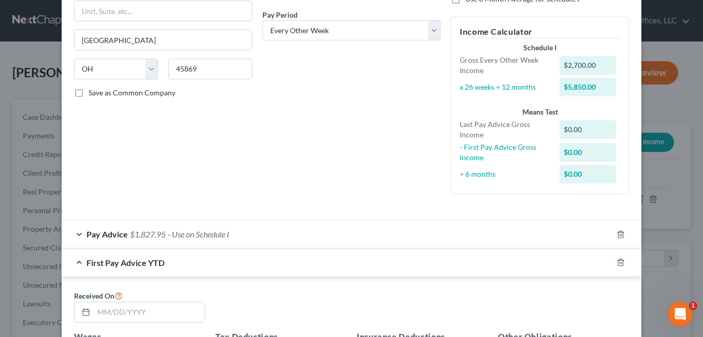
scroll to position [52, 0]
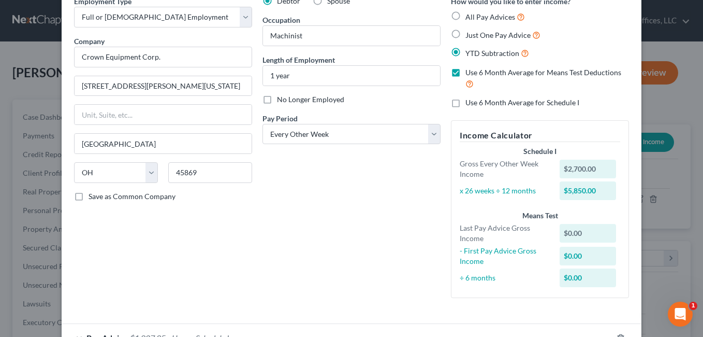
click at [465, 74] on label "Use 6 Month Average for Means Test Deductions" at bounding box center [547, 78] width 164 height 22
click at [470, 74] on input "Use 6 Month Average for Means Test Deductions" at bounding box center [473, 70] width 7 height 7
checkbox input "false"
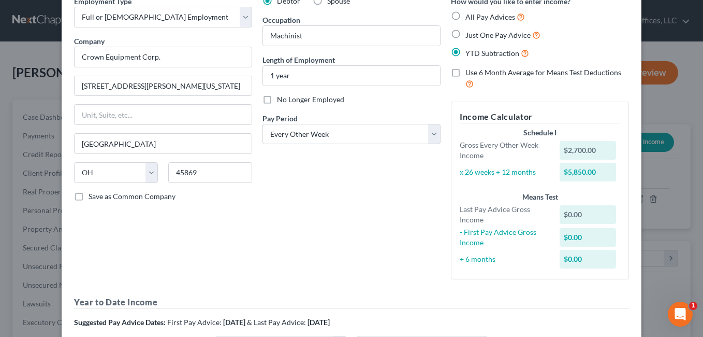
click at [465, 34] on label "Just One Pay Advice" at bounding box center [502, 35] width 75 height 12
click at [470, 34] on input "Just One Pay Advice" at bounding box center [473, 32] width 7 height 7
radio input "true"
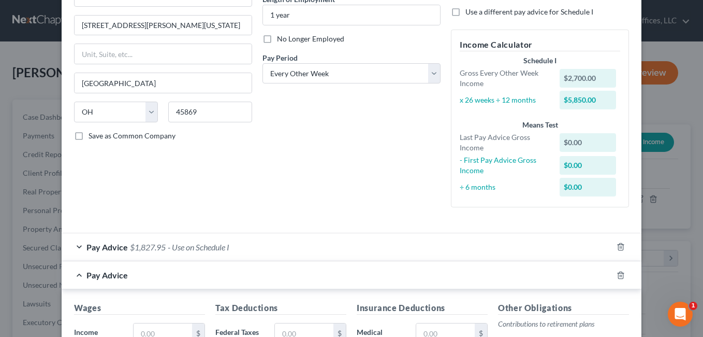
scroll to position [207, 0]
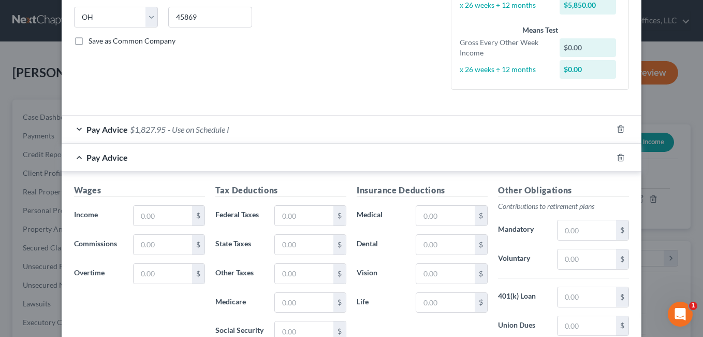
drag, startPoint x: 206, startPoint y: 213, endPoint x: 150, endPoint y: 212, distance: 55.9
click at [210, 213] on label "Federal Taxes" at bounding box center [239, 215] width 59 height 21
click at [148, 213] on input "text" at bounding box center [163, 216] width 59 height 20
paste input "3,865.10"
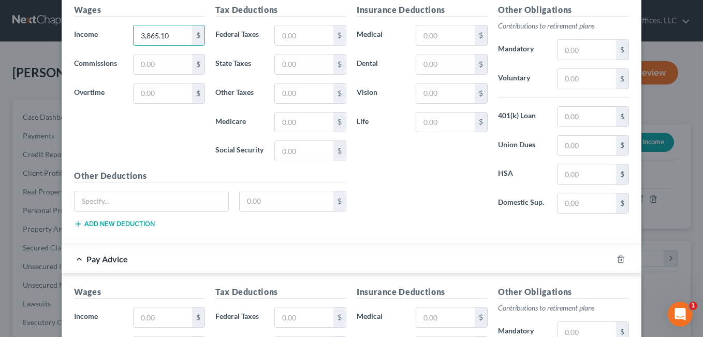
scroll to position [530, 0]
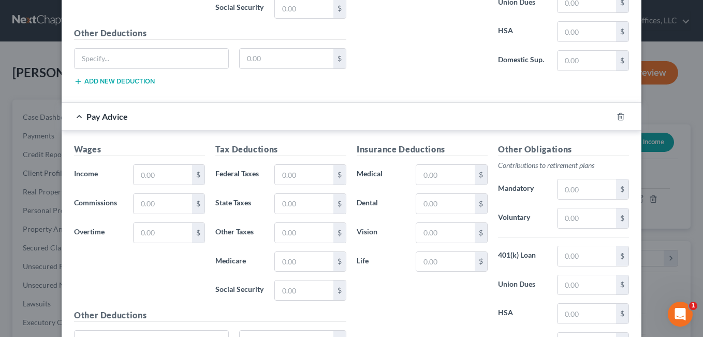
type input "3,865.10"
click at [620, 112] on div at bounding box center [626, 116] width 29 height 17
click at [619, 114] on polyline "button" at bounding box center [621, 114] width 6 height 0
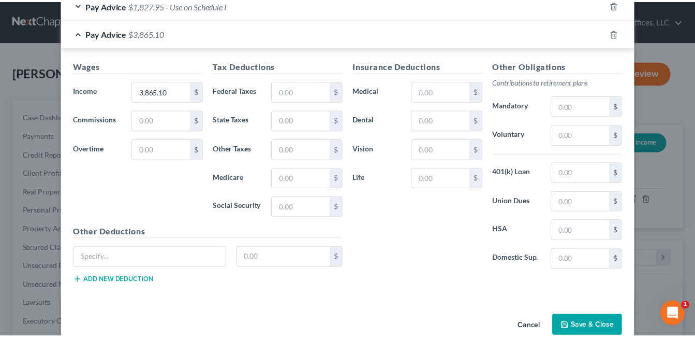
scroll to position [352, 0]
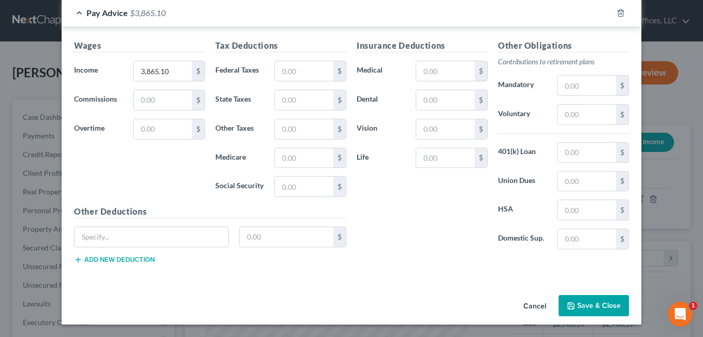
click at [585, 301] on button "Save & Close" at bounding box center [594, 306] width 70 height 22
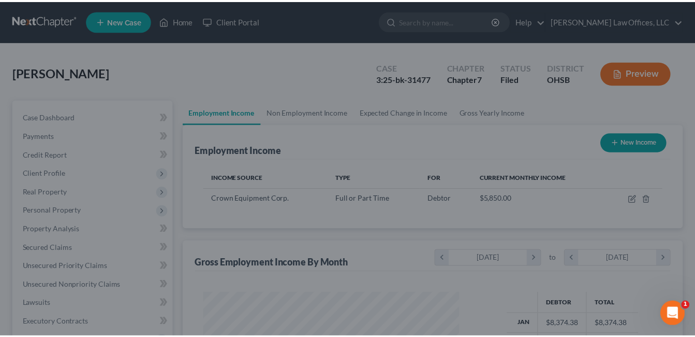
scroll to position [517540, 517445]
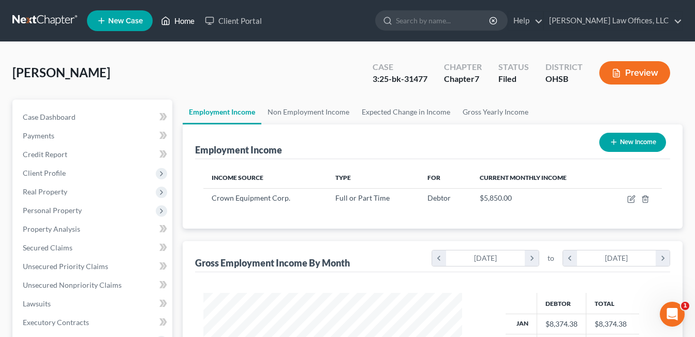
click at [181, 22] on link "Home" at bounding box center [178, 20] width 44 height 19
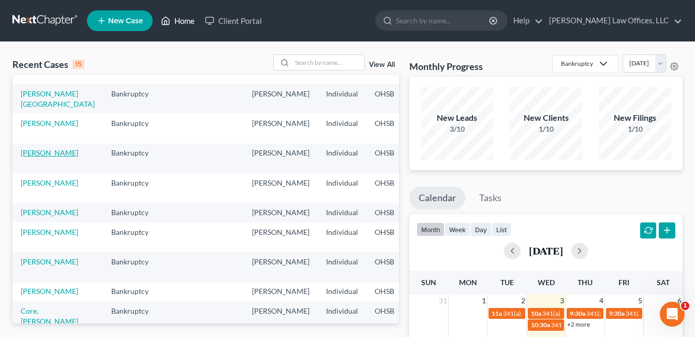
scroll to position [207, 0]
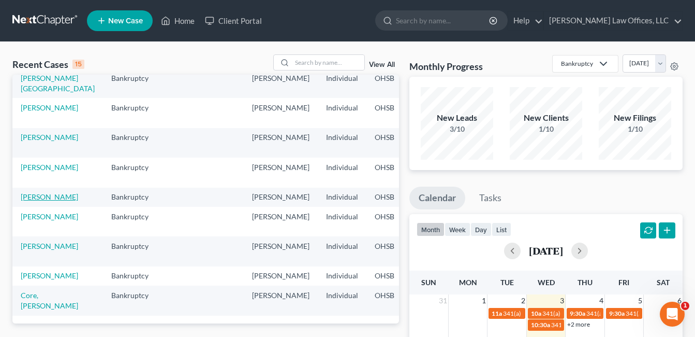
click at [35, 201] on link "[PERSON_NAME]" at bounding box center [49, 196] width 57 height 9
select select "0"
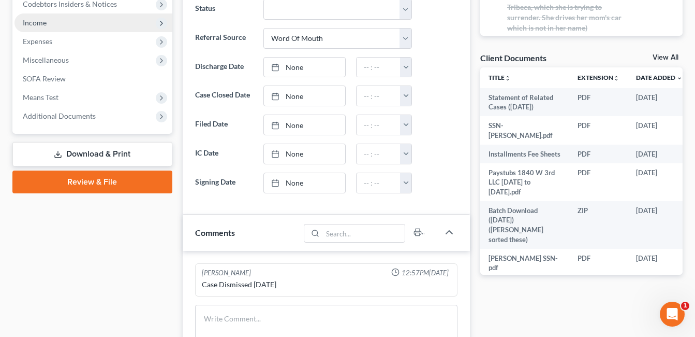
scroll to position [311, 0]
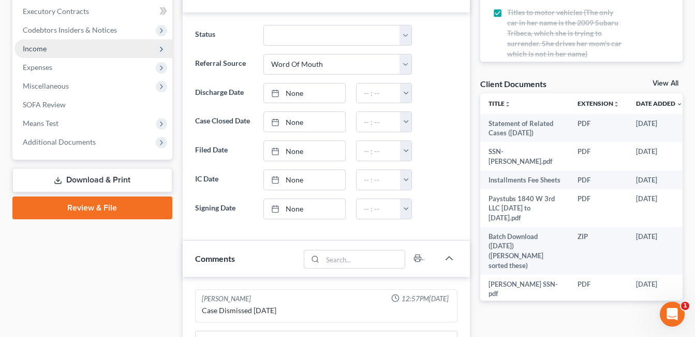
click at [103, 50] on span "Income" at bounding box center [93, 48] width 158 height 19
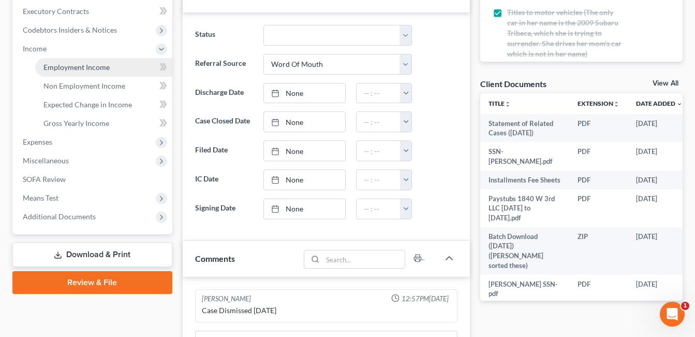
click at [106, 67] on span "Employment Income" at bounding box center [76, 67] width 66 height 9
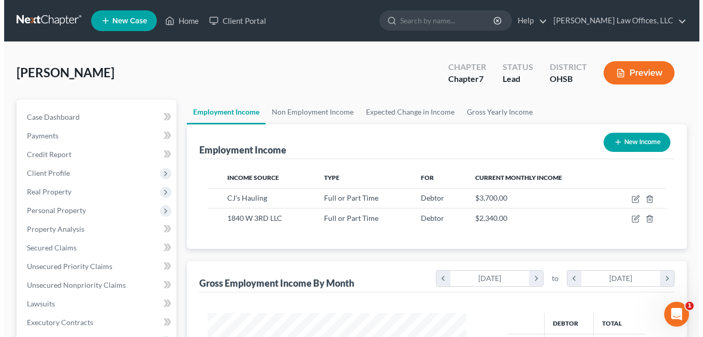
scroll to position [186, 280]
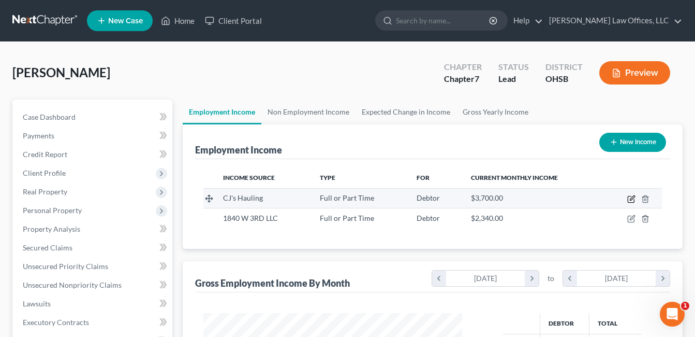
click at [630, 198] on icon "button" at bounding box center [631, 199] width 8 height 8
select select "0"
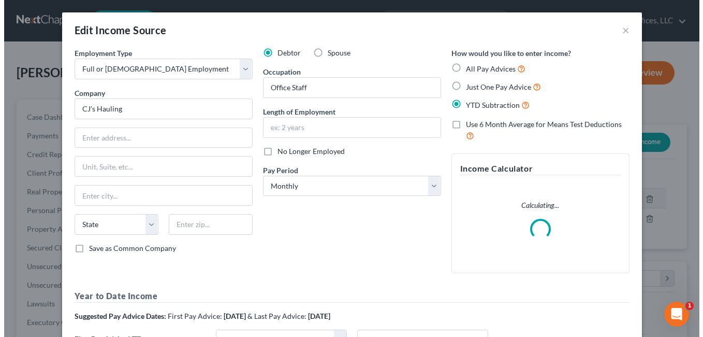
scroll to position [186, 283]
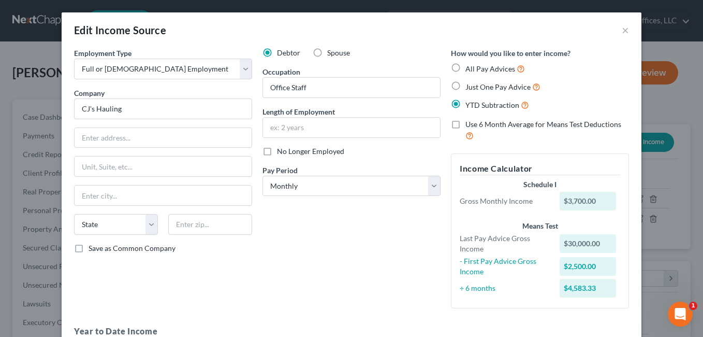
click at [465, 86] on label "Just One Pay Advice" at bounding box center [502, 87] width 75 height 12
click at [470, 86] on input "Just One Pay Advice" at bounding box center [473, 84] width 7 height 7
radio input "true"
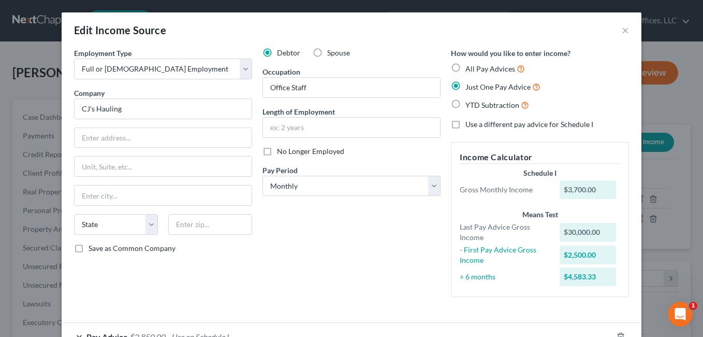
click at [465, 124] on label "Use a different pay advice for Schedule I" at bounding box center [529, 124] width 128 height 10
click at [470, 124] on input "Use a different pay advice for Schedule I" at bounding box center [473, 122] width 7 height 7
checkbox input "true"
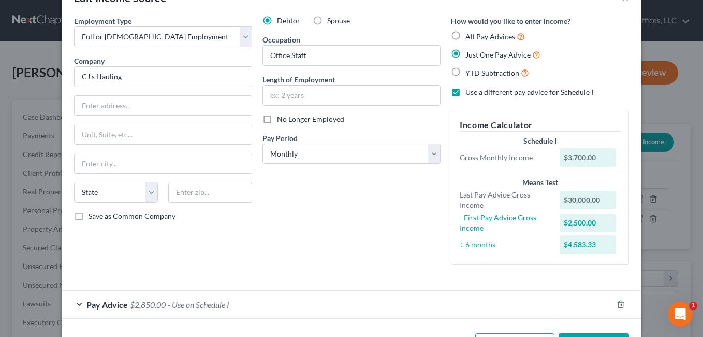
scroll to position [70, 0]
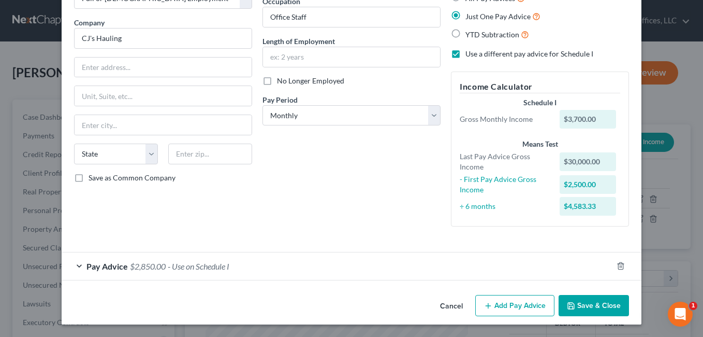
click at [496, 303] on button "Add Pay Advice" at bounding box center [514, 306] width 79 height 22
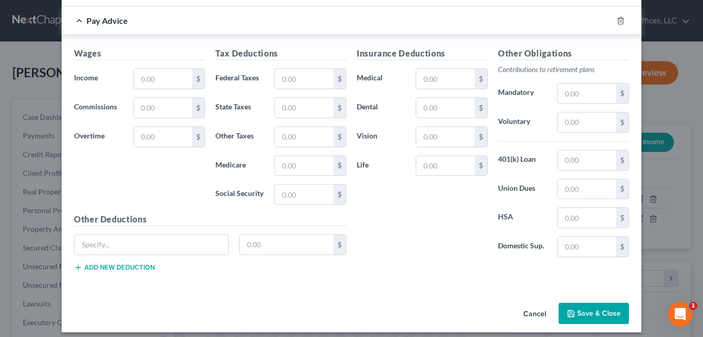
scroll to position [352, 0]
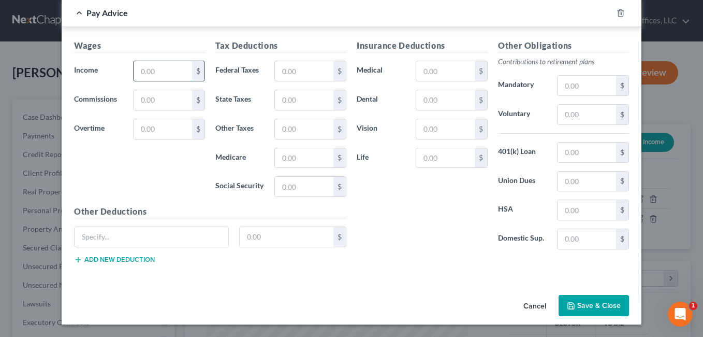
drag, startPoint x: 144, startPoint y: 76, endPoint x: 157, endPoint y: 71, distance: 13.6
click at [119, 76] on div "Income * $" at bounding box center [139, 71] width 141 height 21
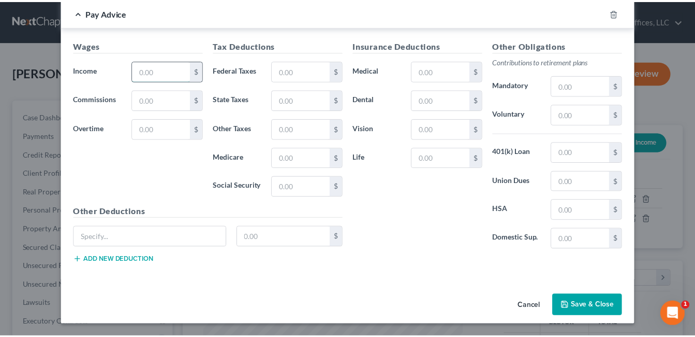
scroll to position [308, 0]
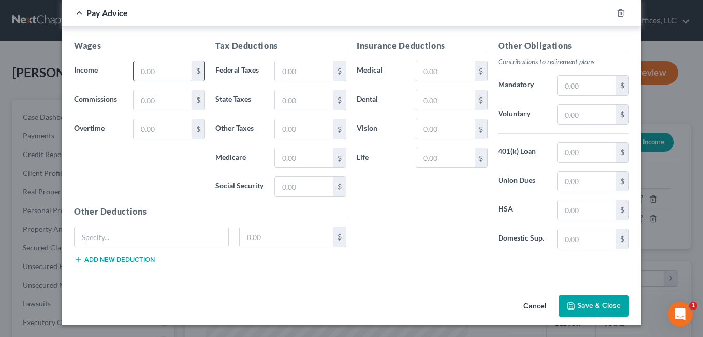
paste input "3,865.10"
type input "3,865.10"
drag, startPoint x: 579, startPoint y: 304, endPoint x: 443, endPoint y: 207, distance: 167.1
click at [579, 304] on button "Save & Close" at bounding box center [594, 306] width 70 height 22
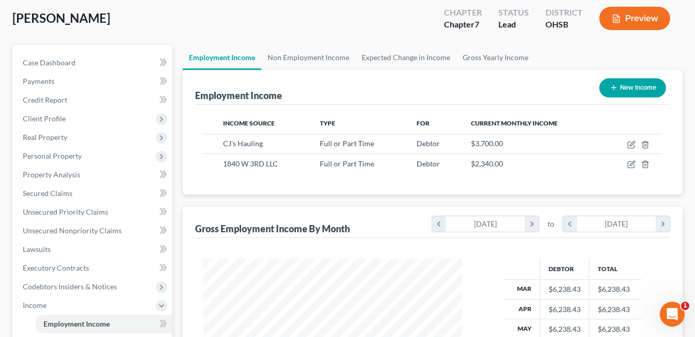
scroll to position [307, 0]
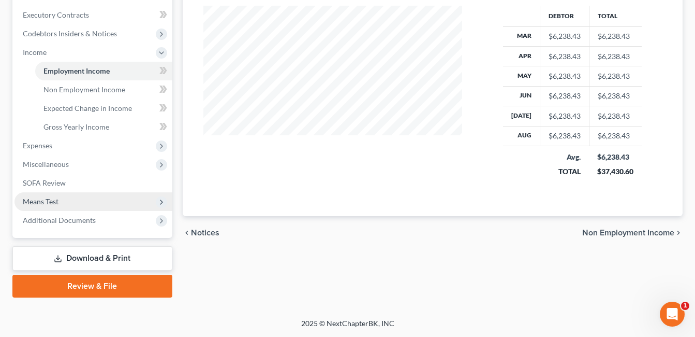
click at [51, 198] on span "Means Test" at bounding box center [41, 201] width 36 height 9
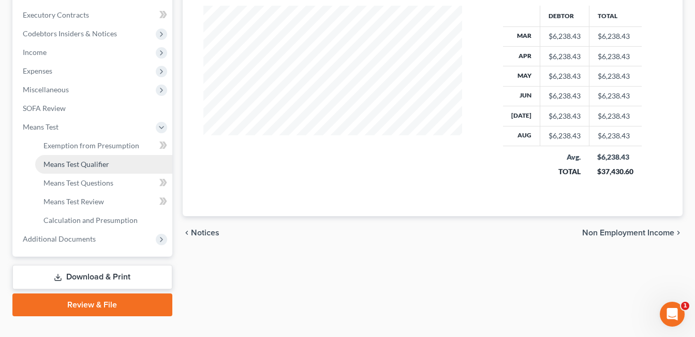
click at [79, 169] on link "Means Test Qualifier" at bounding box center [103, 164] width 137 height 19
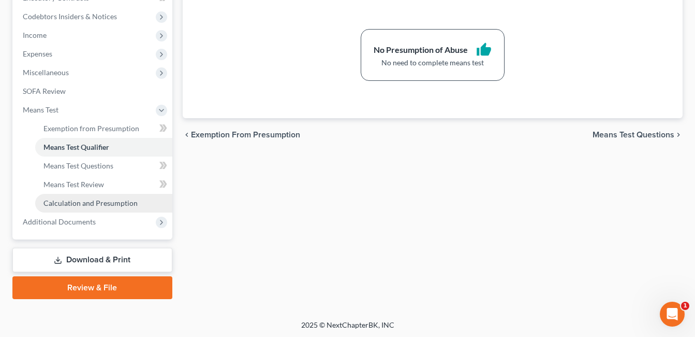
scroll to position [326, 0]
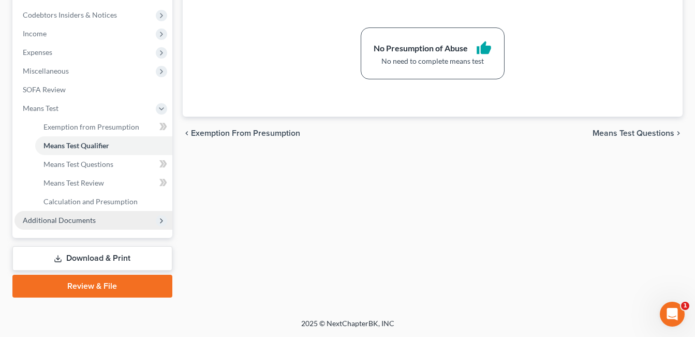
click at [87, 222] on span "Additional Documents" at bounding box center [59, 219] width 73 height 9
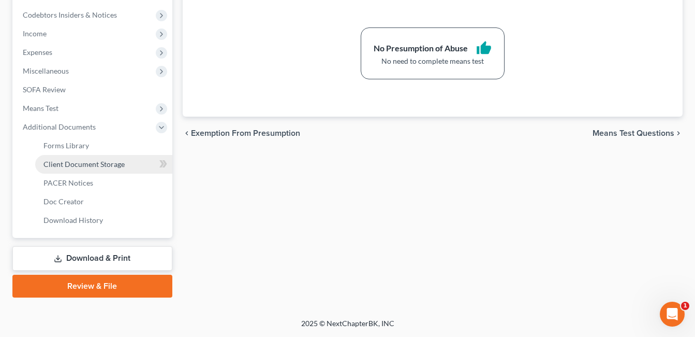
click at [90, 163] on span "Client Document Storage" at bounding box center [83, 163] width 81 height 9
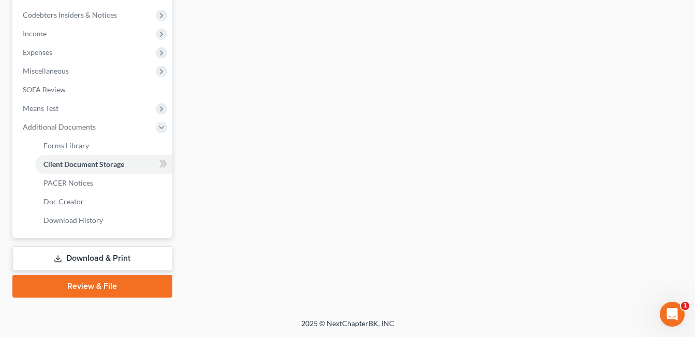
scroll to position [273, 0]
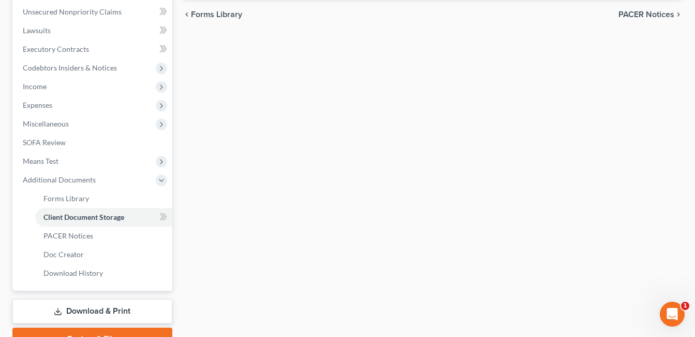
select select "7"
select select "37"
select select "53"
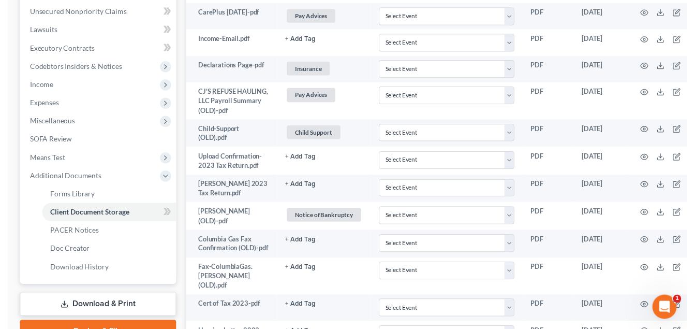
scroll to position [0, 0]
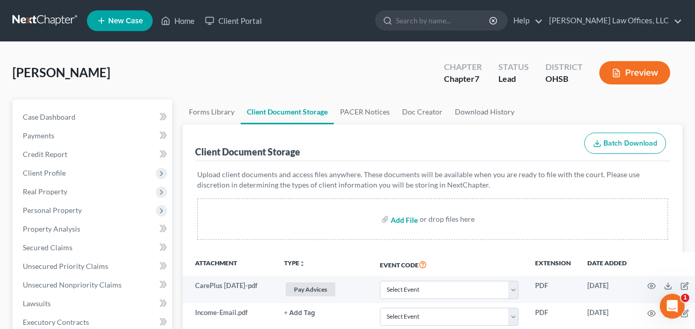
type input "C:\fakepath\NETRATHOMASPAY!.pdf"
select select "7"
select select "37"
select select "53"
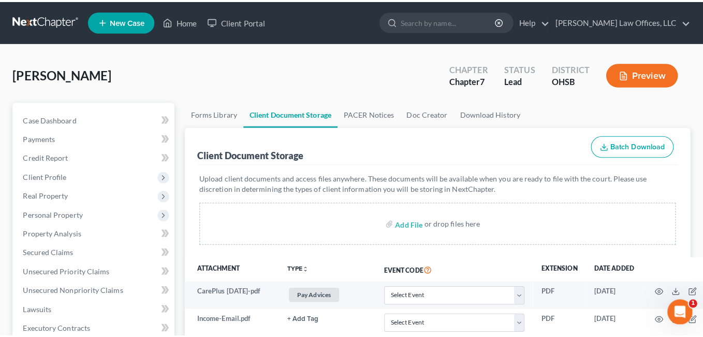
scroll to position [1499, 0]
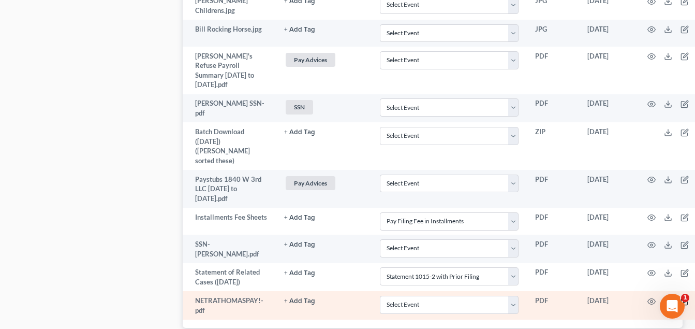
click at [686, 297] on icon "button" at bounding box center [685, 301] width 8 height 8
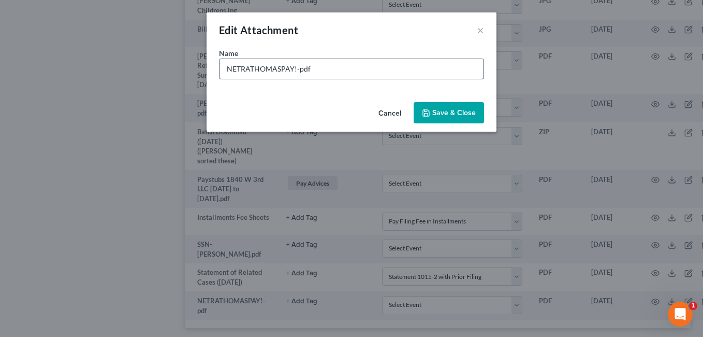
click at [228, 69] on input "NETRATHOMASPAY!-pdf" at bounding box center [352, 69] width 264 height 20
type input "CJ.Hauling.6monthsNETRATHOMASPAY!-pdf"
click at [483, 115] on button "Save & Close" at bounding box center [449, 113] width 70 height 22
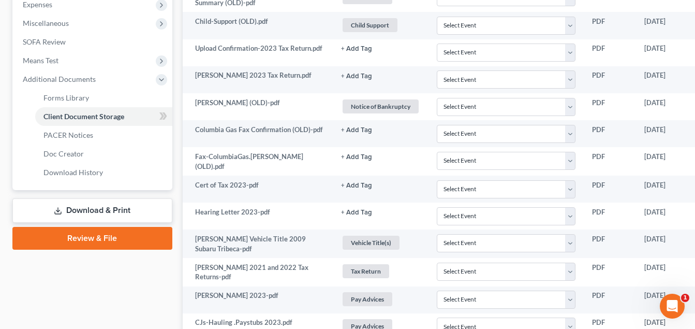
scroll to position [228, 0]
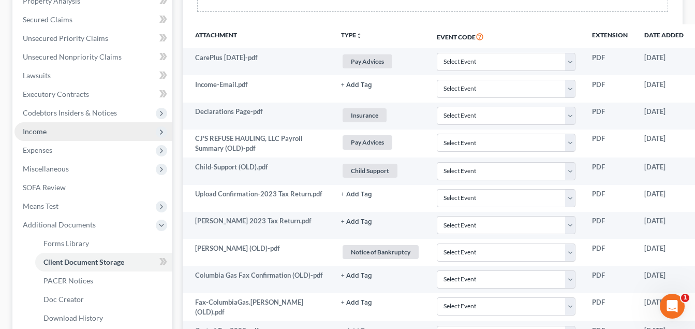
click at [53, 133] on span "Income" at bounding box center [93, 131] width 158 height 19
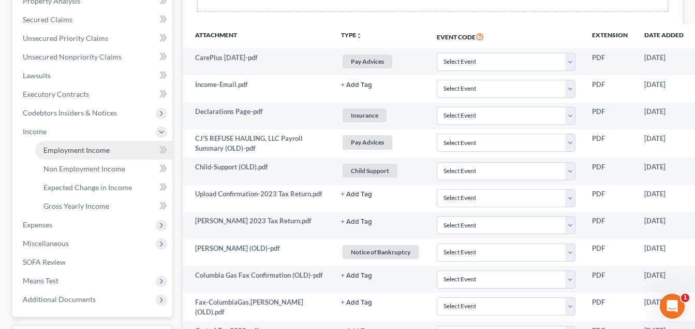
click at [94, 150] on span "Employment Income" at bounding box center [76, 149] width 66 height 9
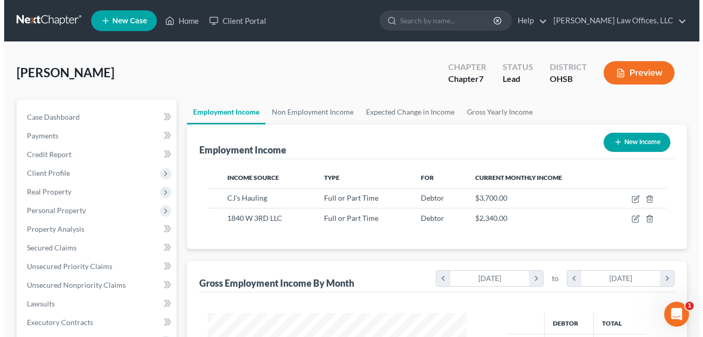
scroll to position [186, 280]
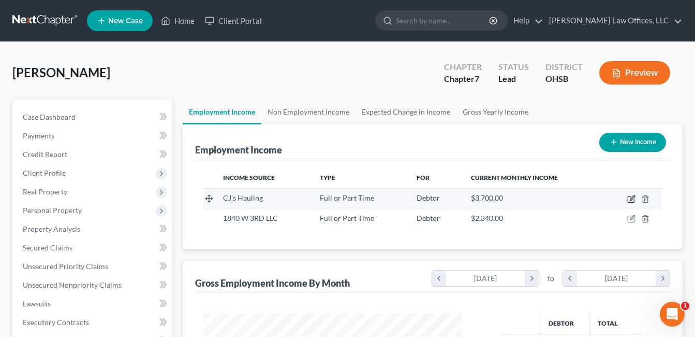
click at [630, 198] on icon "button" at bounding box center [631, 199] width 8 height 8
select select "0"
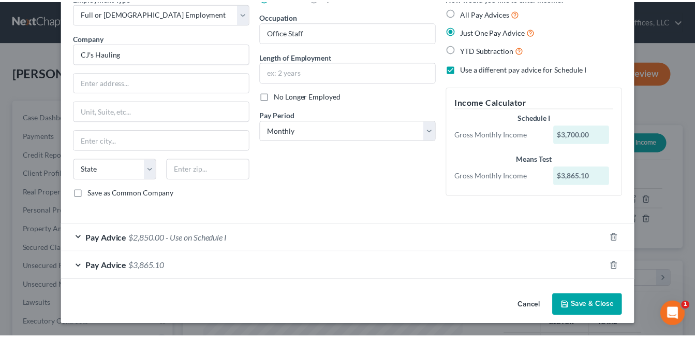
scroll to position [55, 0]
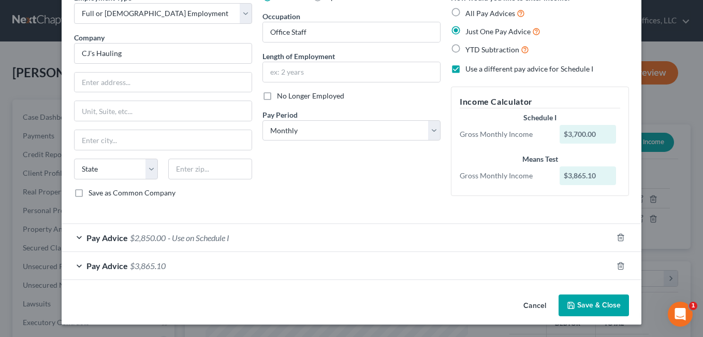
click at [588, 300] on button "Save & Close" at bounding box center [594, 305] width 70 height 22
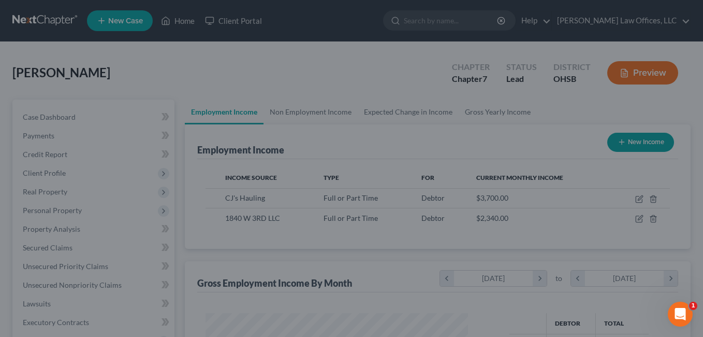
scroll to position [517540, 517445]
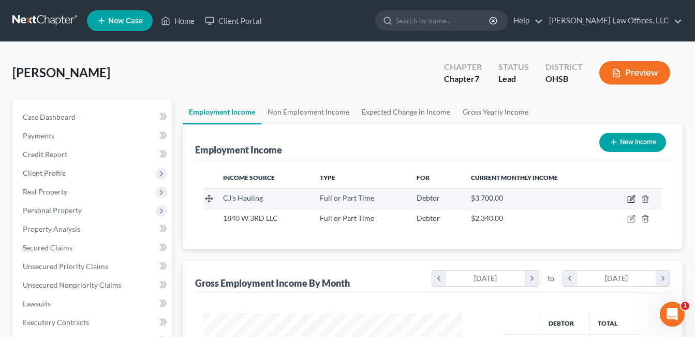
click at [630, 197] on icon "button" at bounding box center [631, 199] width 8 height 8
select select "0"
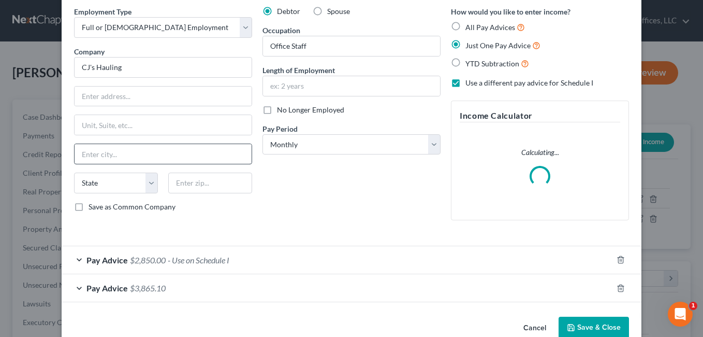
scroll to position [64, 0]
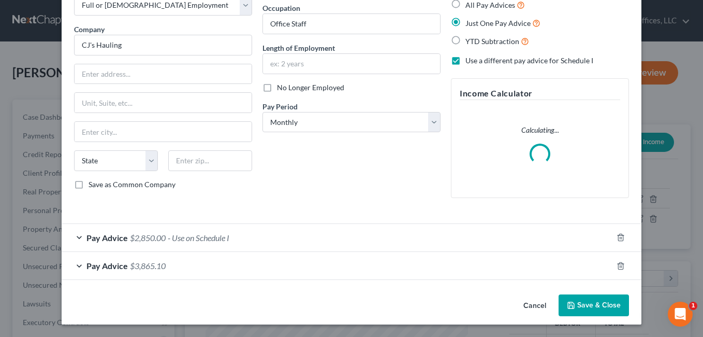
click at [168, 236] on span "- Use on Schedule I" at bounding box center [199, 237] width 62 height 10
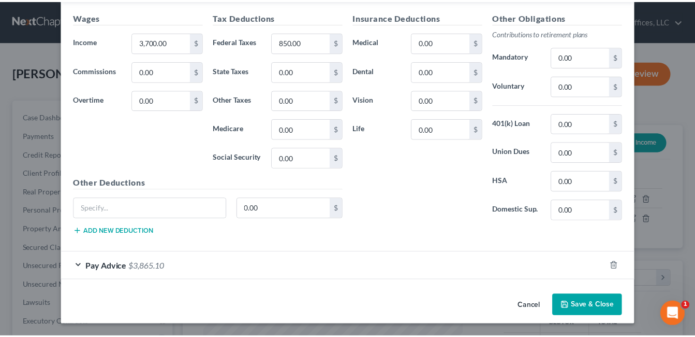
scroll to position [309, 0]
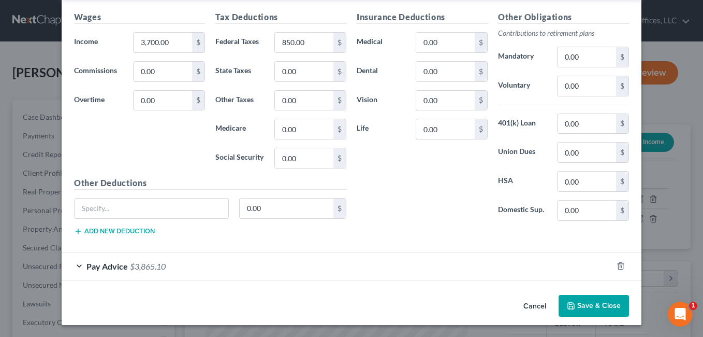
click at [590, 309] on button "Save & Close" at bounding box center [594, 306] width 70 height 22
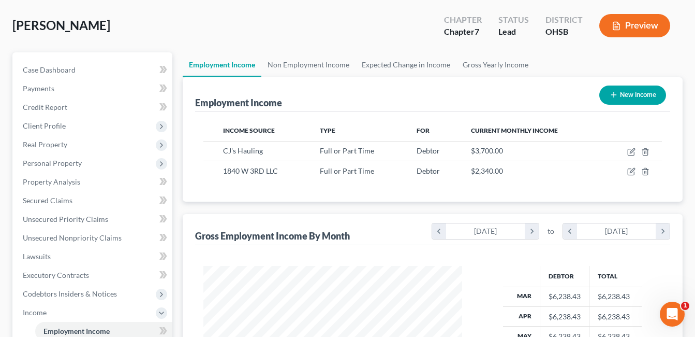
scroll to position [0, 0]
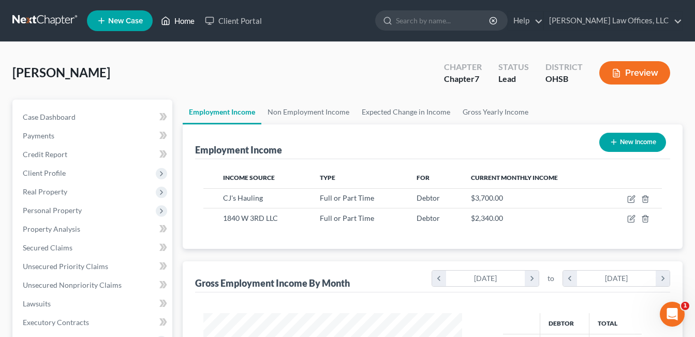
click at [175, 23] on link "Home" at bounding box center [178, 20] width 44 height 19
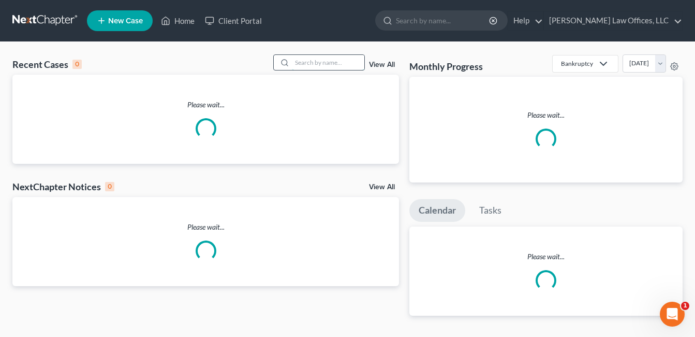
click at [316, 60] on input "search" at bounding box center [328, 62] width 72 height 15
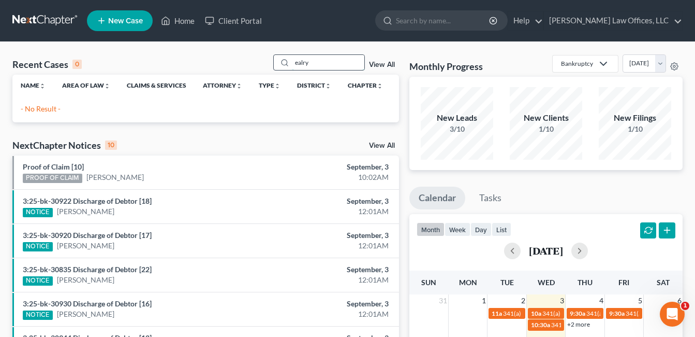
drag, startPoint x: 317, startPoint y: 62, endPoint x: 275, endPoint y: 68, distance: 42.9
click at [275, 68] on div "ealry" at bounding box center [319, 62] width 92 height 16
type input "early"
click at [376, 63] on link "View All" at bounding box center [382, 64] width 26 height 7
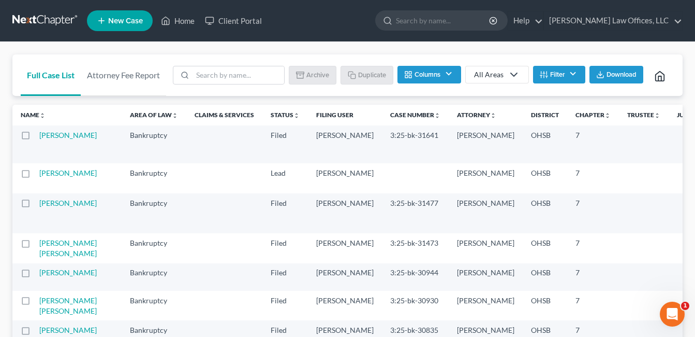
click at [550, 69] on button "Filter" at bounding box center [559, 75] width 52 height 18
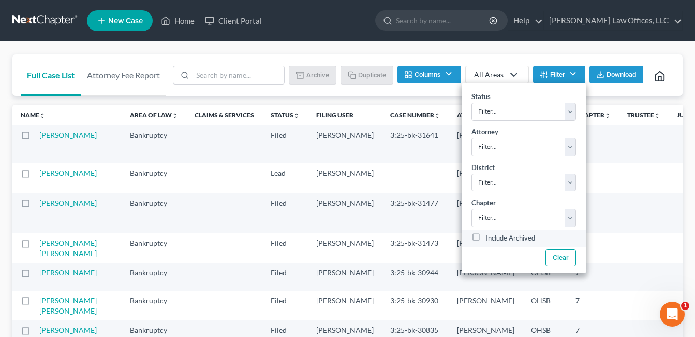
click at [486, 232] on label "Include Archived" at bounding box center [510, 238] width 49 height 12
click at [490, 232] on input "Include Archived" at bounding box center [493, 235] width 7 height 7
checkbox input "true"
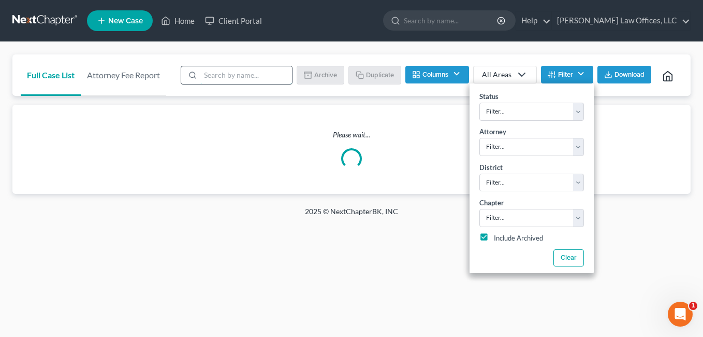
click at [244, 72] on input "search" at bounding box center [246, 75] width 92 height 18
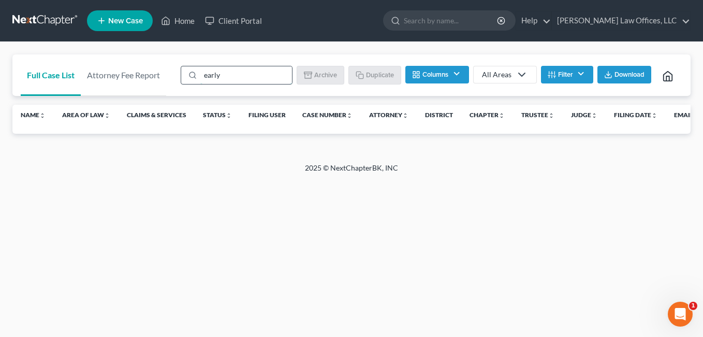
click at [217, 75] on input "early" at bounding box center [246, 75] width 92 height 18
type input "[PERSON_NAME]"
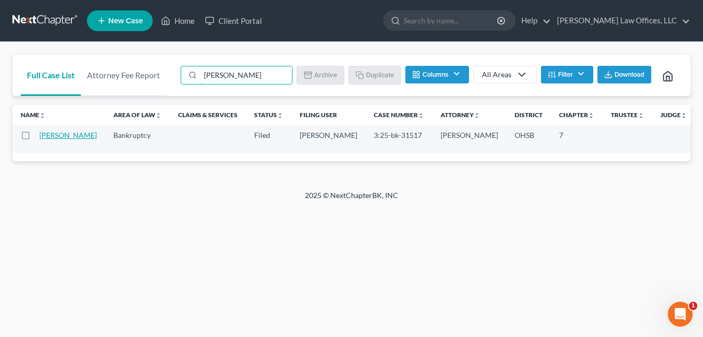
click at [50, 139] on link "[PERSON_NAME]" at bounding box center [67, 134] width 57 height 9
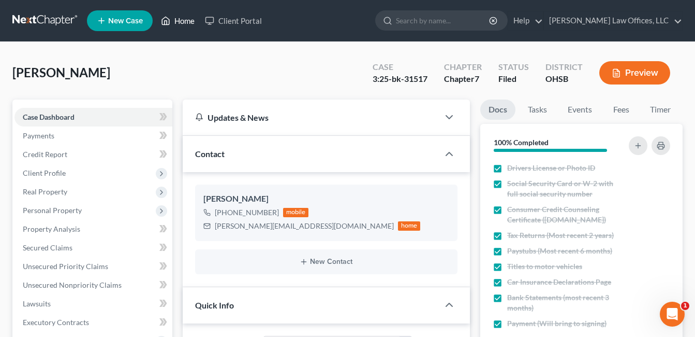
drag, startPoint x: 184, startPoint y: 21, endPoint x: 303, endPoint y: 77, distance: 132.0
click at [184, 22] on link "Home" at bounding box center [178, 20] width 44 height 19
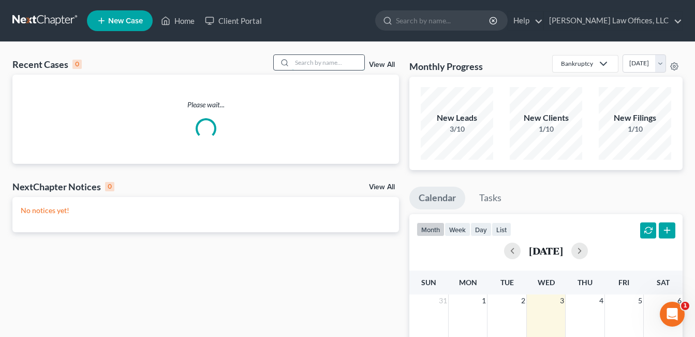
click at [312, 65] on input "search" at bounding box center [328, 62] width 72 height 15
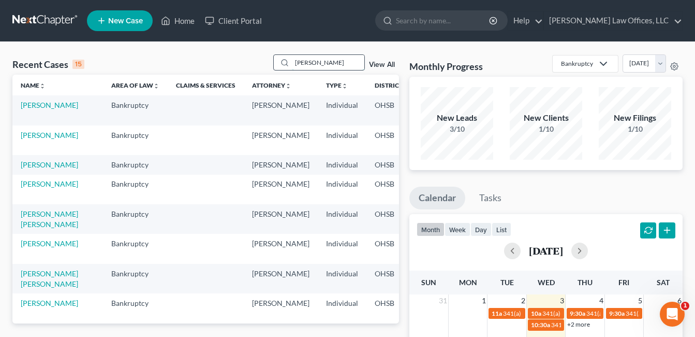
type input "[PERSON_NAME]"
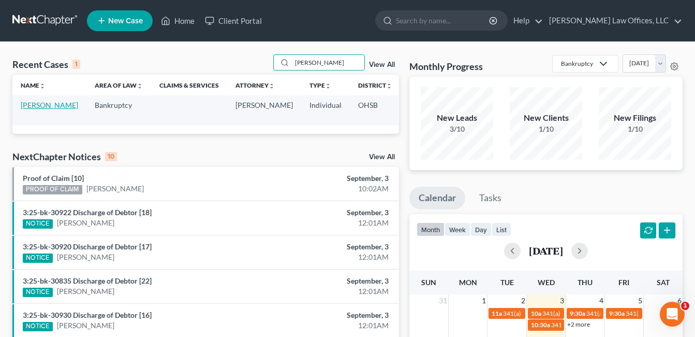
click at [28, 109] on link "[PERSON_NAME]" at bounding box center [49, 104] width 57 height 9
select select "4"
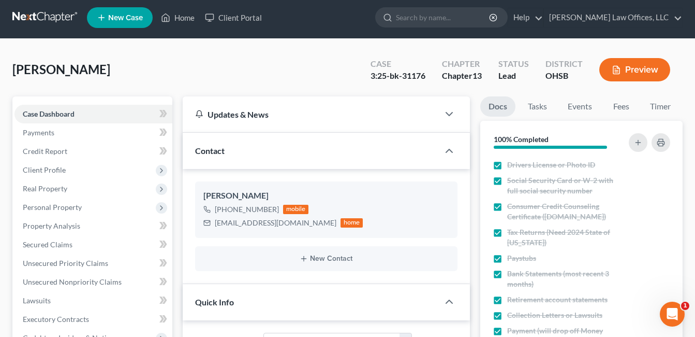
scroll to position [104, 0]
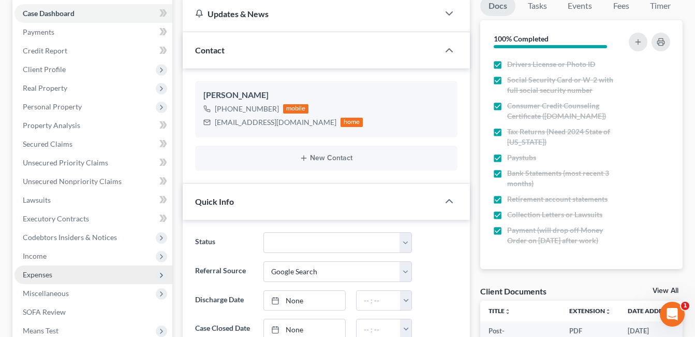
click at [47, 273] on span "Expenses" at bounding box center [38, 274] width 30 height 9
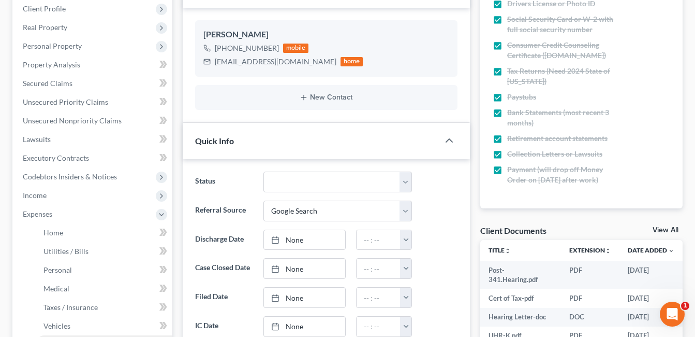
scroll to position [259, 0]
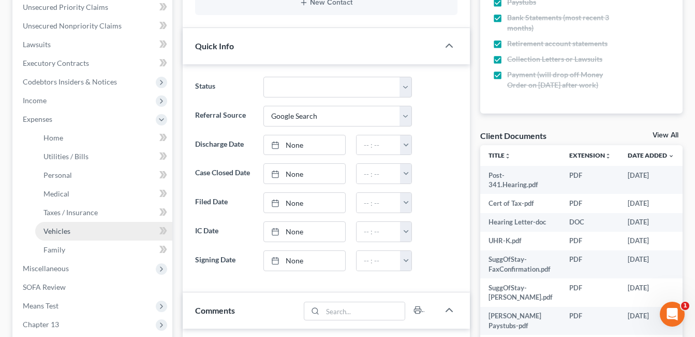
click at [85, 235] on link "Vehicles" at bounding box center [103, 231] width 137 height 19
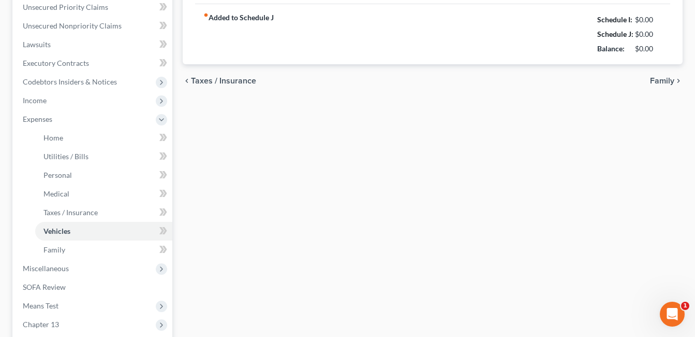
scroll to position [113, 0]
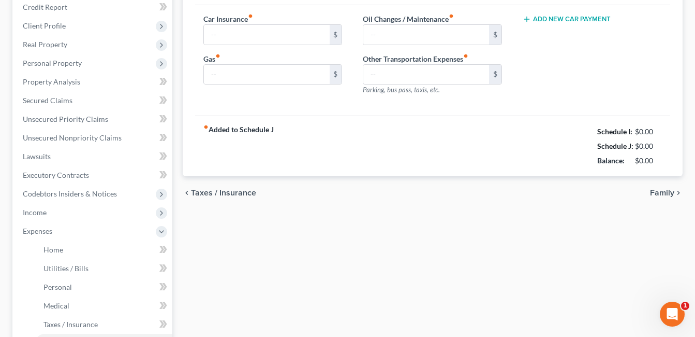
type input "0.00"
type input "350.00"
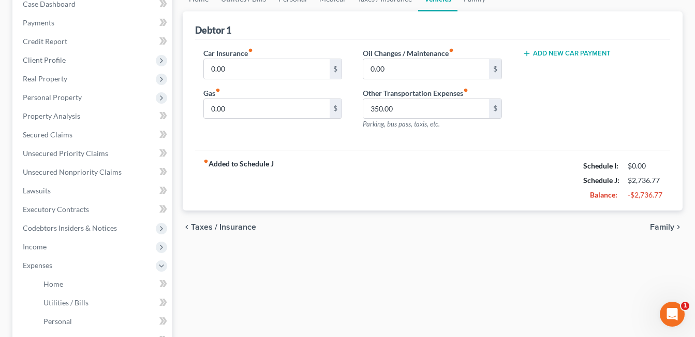
scroll to position [0, 0]
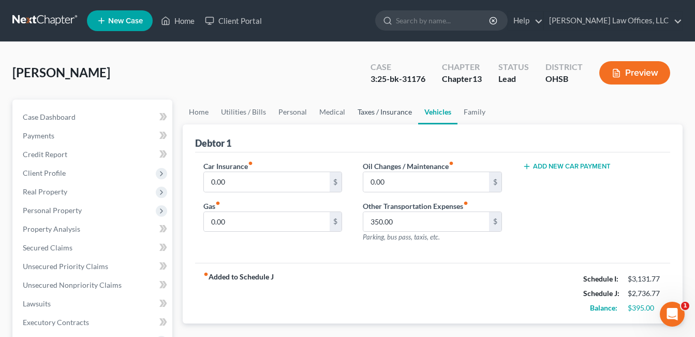
click at [375, 111] on link "Taxes / Insurance" at bounding box center [385, 111] width 67 height 25
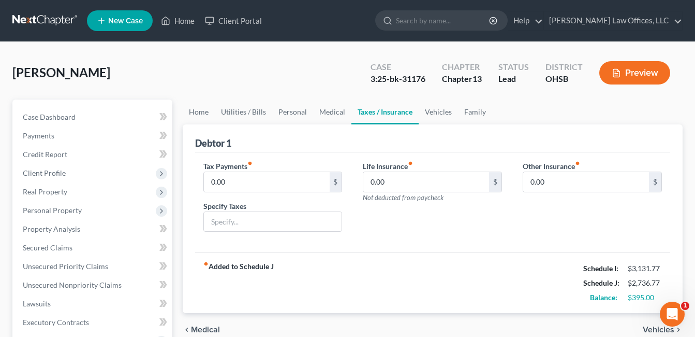
click at [167, 56] on div "[PERSON_NAME] Upgraded Case 3:25-bk-31176 Chapter Chapter 13 Status [GEOGRAPHIC…" at bounding box center [347, 76] width 670 height 45
drag, startPoint x: 186, startPoint y: 25, endPoint x: 257, endPoint y: 130, distance: 127.2
click at [186, 25] on link "Home" at bounding box center [178, 20] width 44 height 19
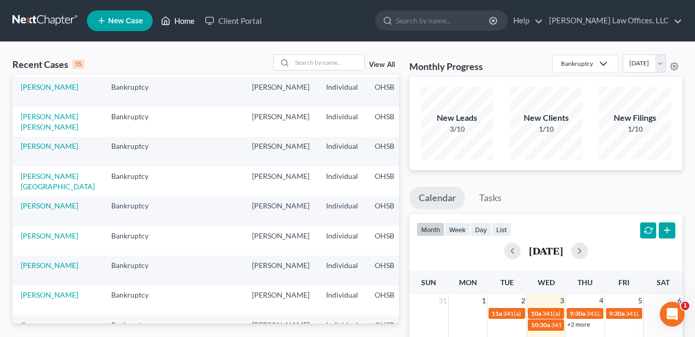
scroll to position [100, 0]
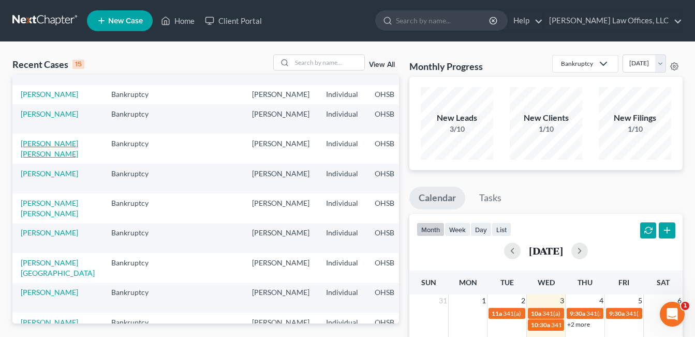
click at [39, 158] on link "[PERSON_NAME] [PERSON_NAME]" at bounding box center [49, 148] width 57 height 19
select select "4"
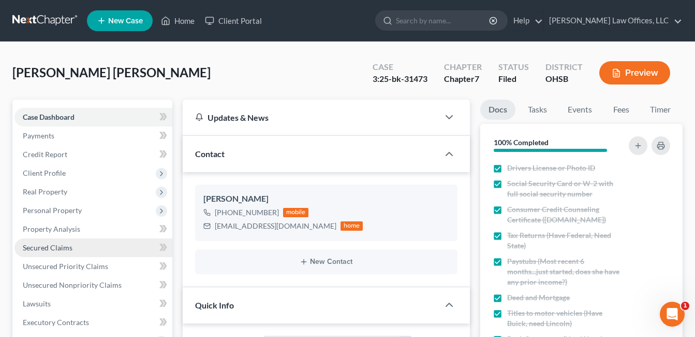
click at [75, 247] on link "Secured Claims" at bounding box center [93, 247] width 158 height 19
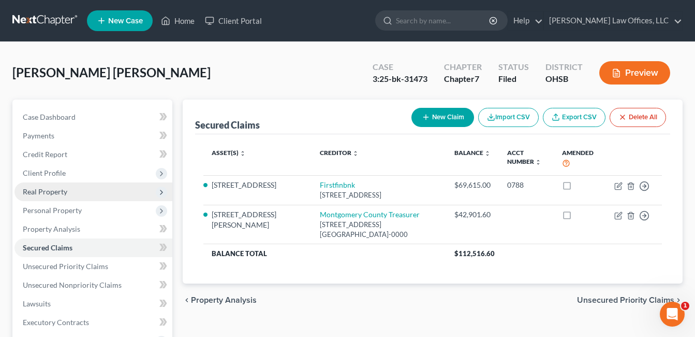
click at [74, 197] on span "Real Property" at bounding box center [93, 191] width 158 height 19
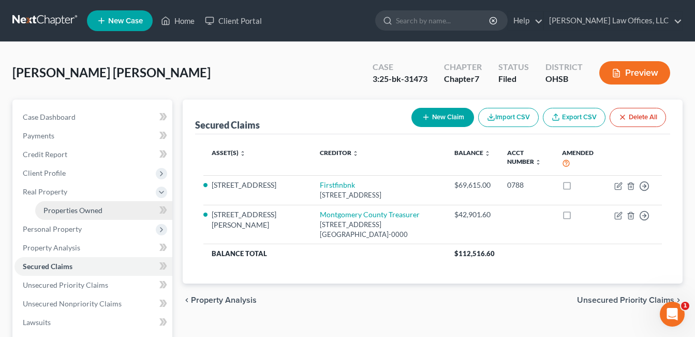
click at [85, 206] on span "Properties Owned" at bounding box center [72, 210] width 59 height 9
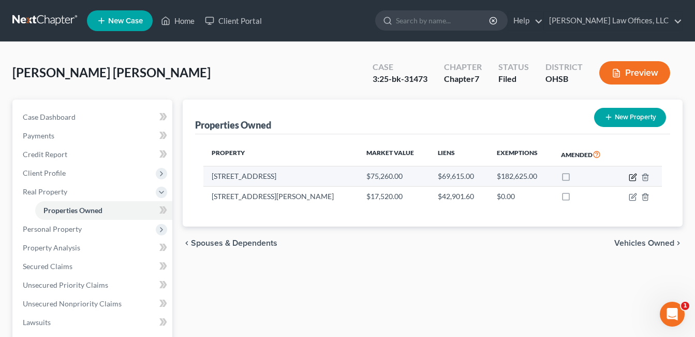
click at [634, 175] on icon "button" at bounding box center [634, 175] width 5 height 5
select select "36"
select select "0"
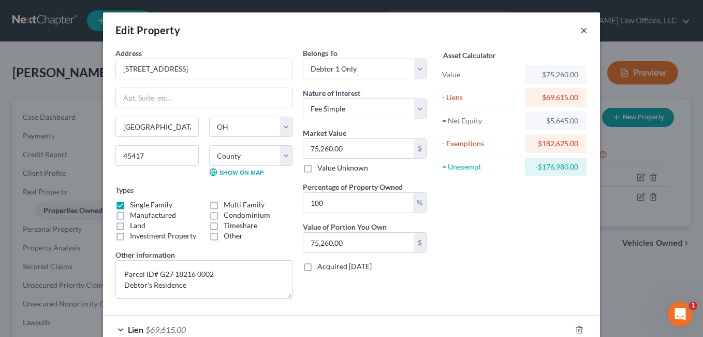
click at [581, 29] on button "×" at bounding box center [583, 30] width 7 height 12
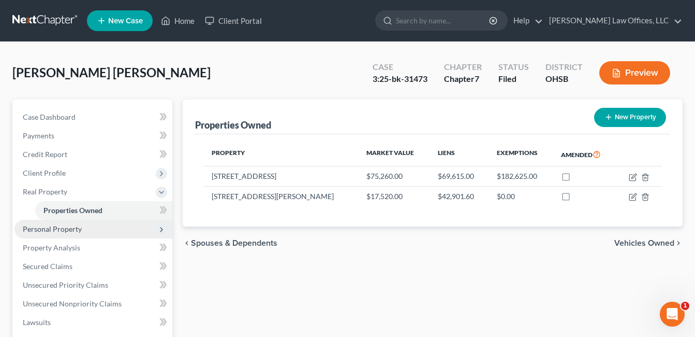
drag, startPoint x: 68, startPoint y: 226, endPoint x: 172, endPoint y: 229, distance: 104.1
click at [68, 226] on span "Personal Property" at bounding box center [52, 228] width 59 height 9
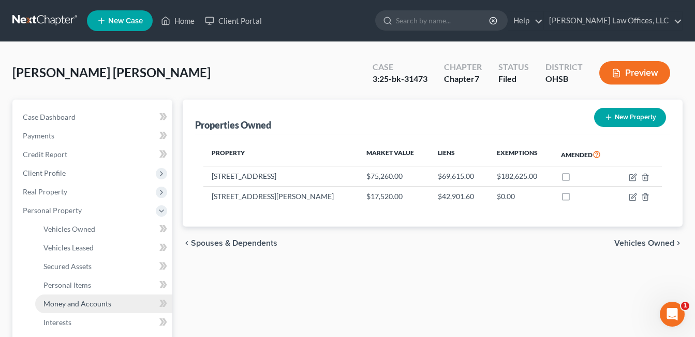
click at [80, 302] on span "Money and Accounts" at bounding box center [77, 303] width 68 height 9
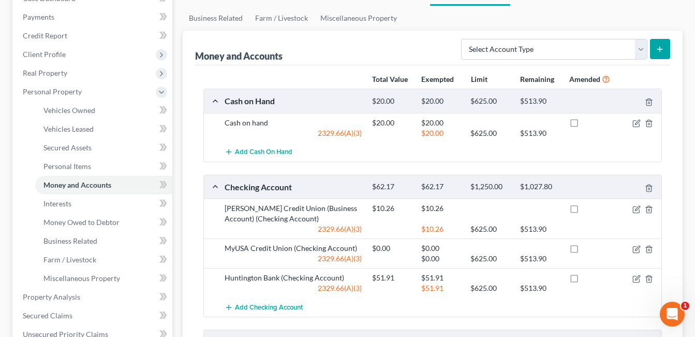
scroll to position [104, 0]
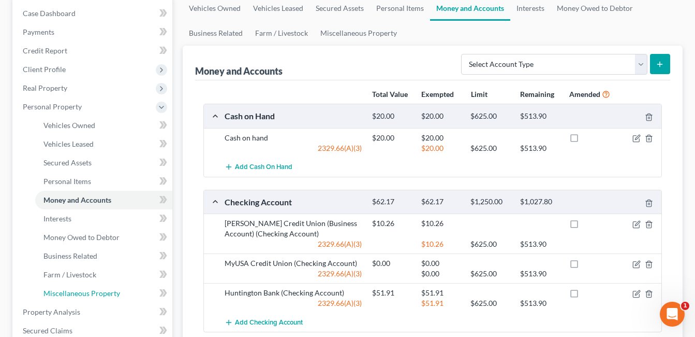
click at [86, 290] on span "Miscellaneous Property" at bounding box center [81, 292] width 77 height 9
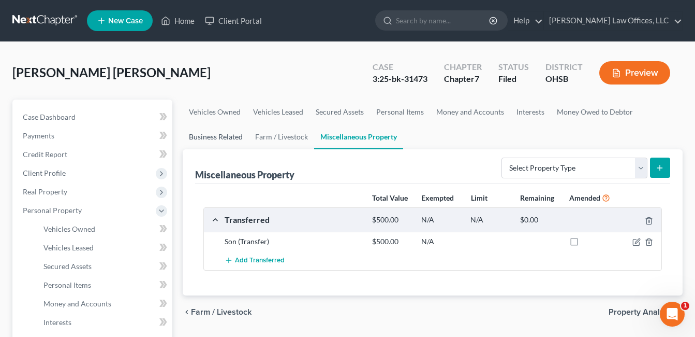
click at [217, 136] on link "Business Related" at bounding box center [216, 136] width 66 height 25
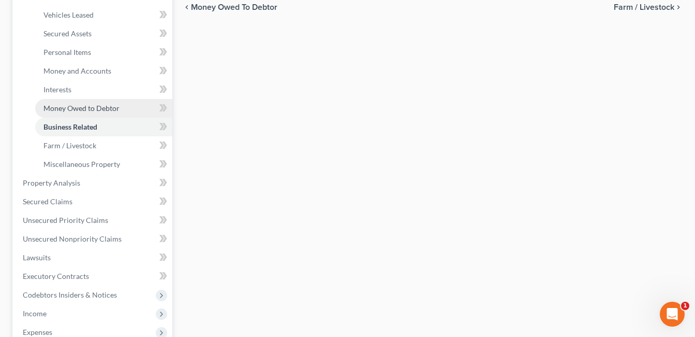
scroll to position [259, 0]
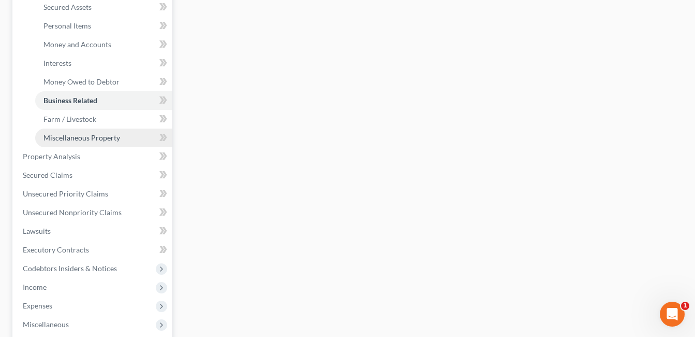
click at [104, 139] on span "Miscellaneous Property" at bounding box center [81, 137] width 77 height 9
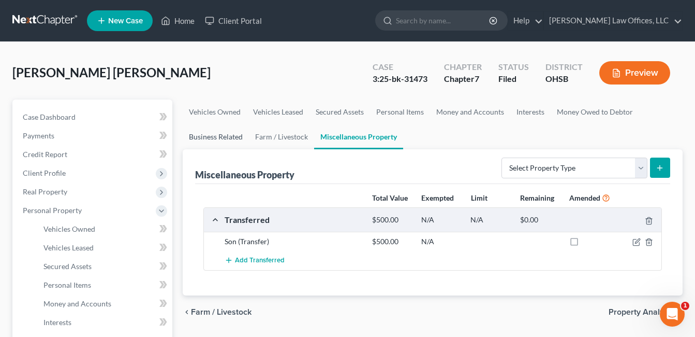
click at [220, 135] on link "Business Related" at bounding box center [216, 136] width 66 height 25
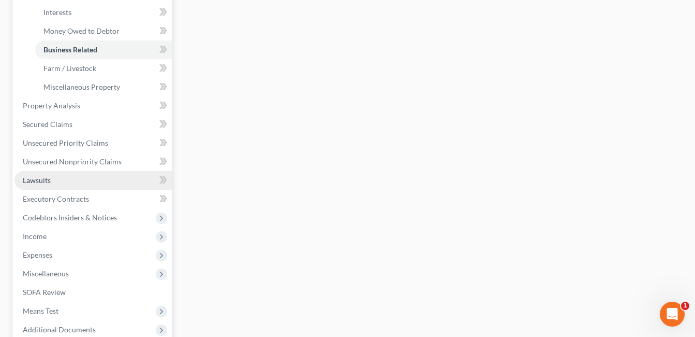
scroll to position [311, 0]
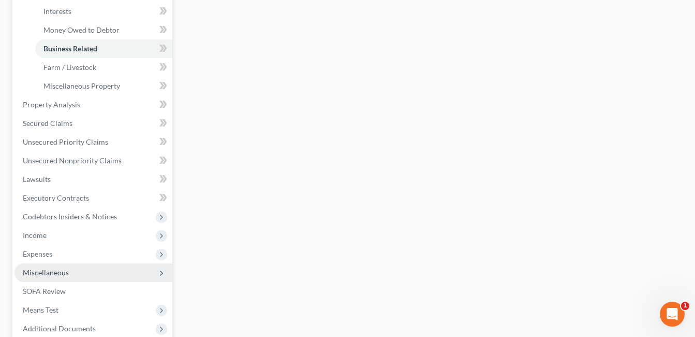
click at [53, 272] on span "Miscellaneous" at bounding box center [46, 272] width 46 height 9
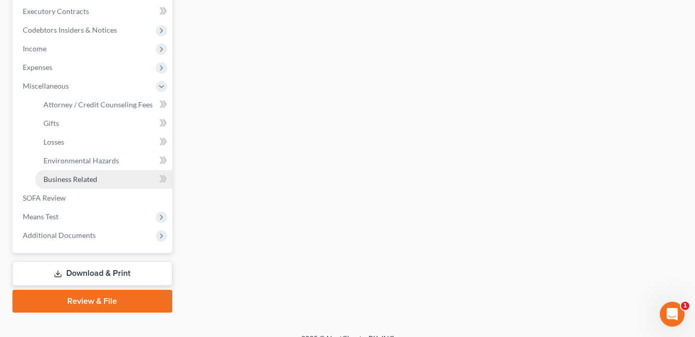
click at [71, 180] on span "Business Related" at bounding box center [70, 178] width 54 height 9
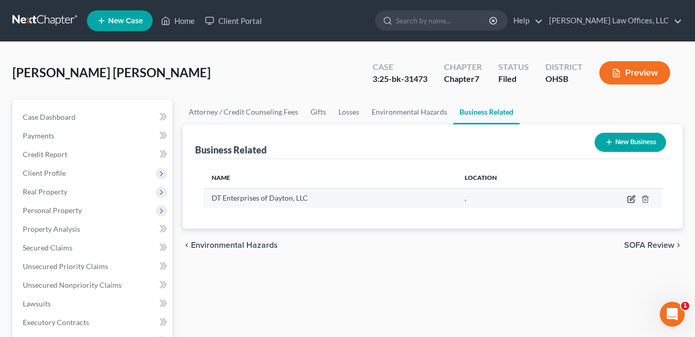
click at [631, 199] on icon "button" at bounding box center [631, 199] width 8 height 8
select select "member"
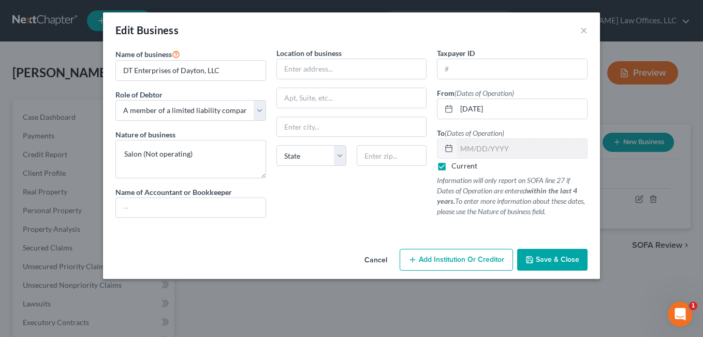
click at [564, 258] on span "Save & Close" at bounding box center [557, 259] width 43 height 9
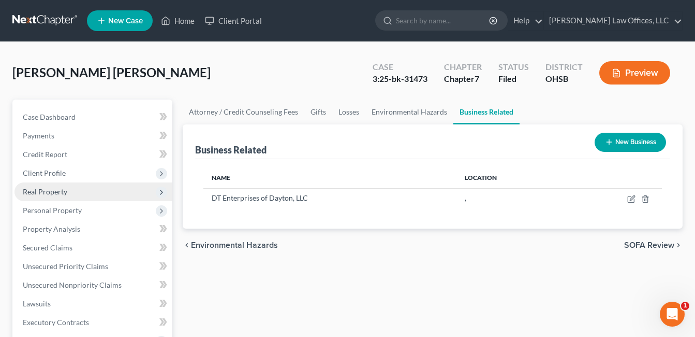
click at [67, 191] on span "Real Property" at bounding box center [93, 191] width 158 height 19
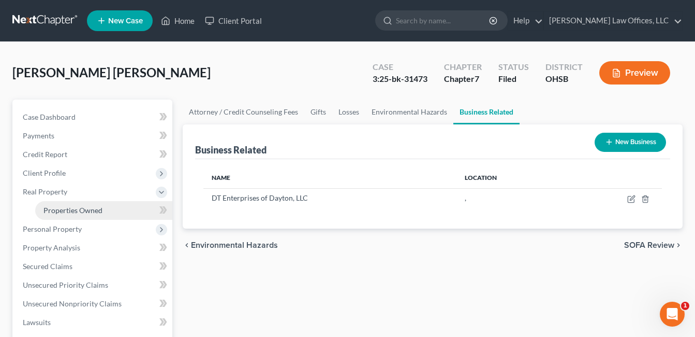
click at [70, 207] on span "Properties Owned" at bounding box center [72, 210] width 59 height 9
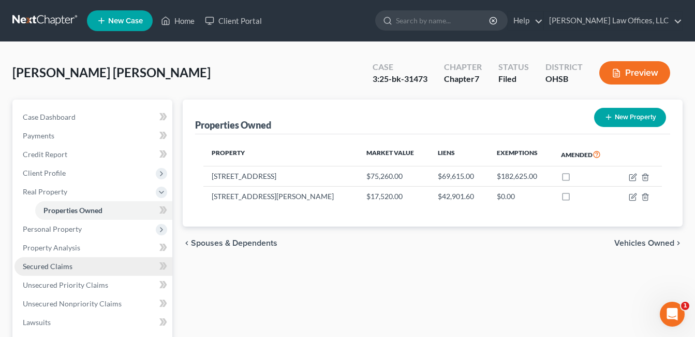
click at [72, 267] on link "Secured Claims" at bounding box center [93, 266] width 158 height 19
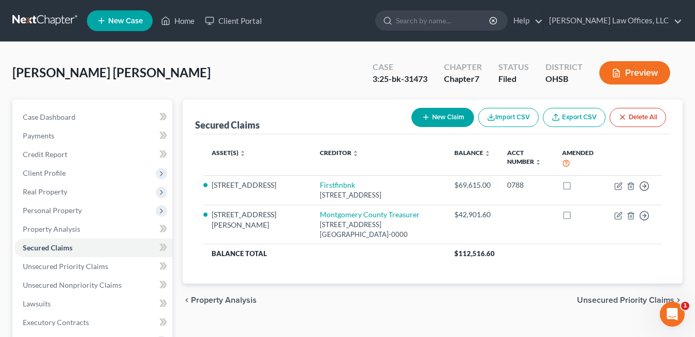
click at [243, 62] on div "[PERSON_NAME] [PERSON_NAME] Upgraded Case 3:25-bk-31473 Chapter Chapter 7 Statu…" at bounding box center [347, 76] width 670 height 45
click at [185, 19] on link "Home" at bounding box center [178, 20] width 44 height 19
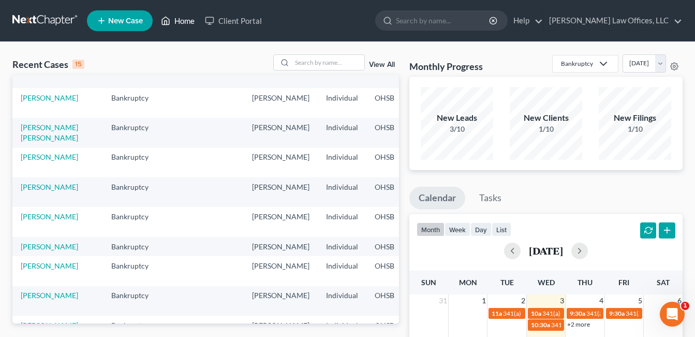
scroll to position [52, 0]
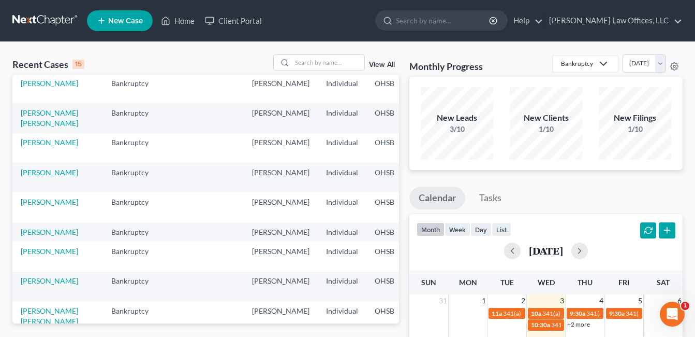
click at [32, 271] on td "[PERSON_NAME]" at bounding box center [57, 256] width 91 height 30
click at [34, 255] on link "[PERSON_NAME]" at bounding box center [49, 250] width 57 height 9
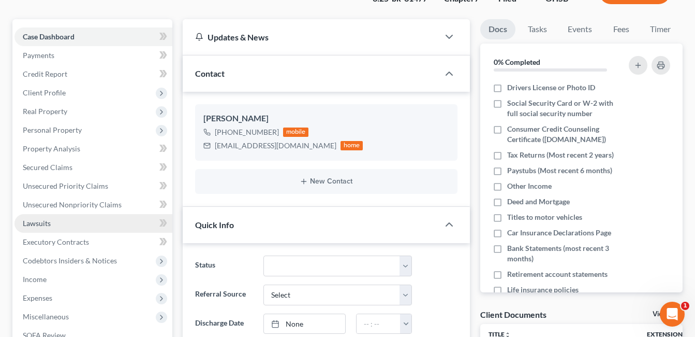
scroll to position [104, 0]
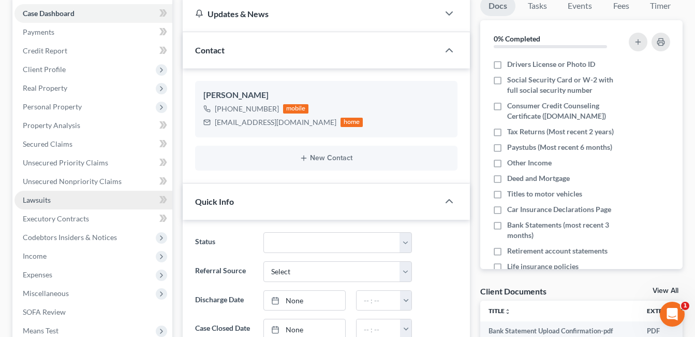
click at [61, 197] on link "Lawsuits" at bounding box center [93, 200] width 158 height 19
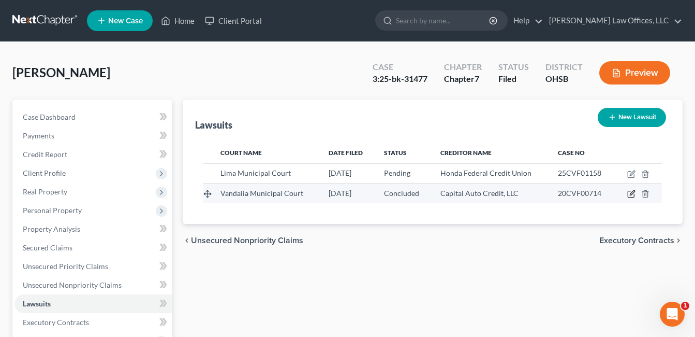
click at [632, 194] on icon "button" at bounding box center [631, 193] width 8 height 8
select select "36"
select select "2"
select select "1"
select select "36"
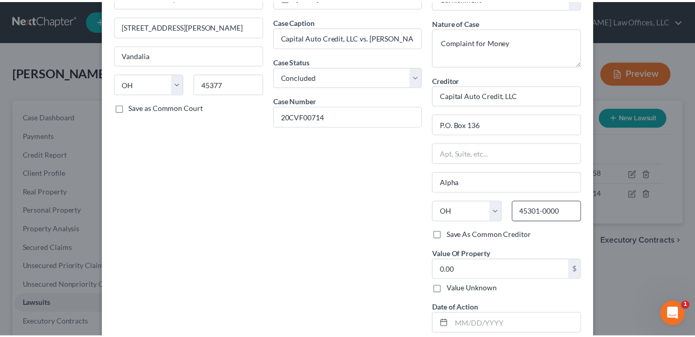
scroll to position [134, 0]
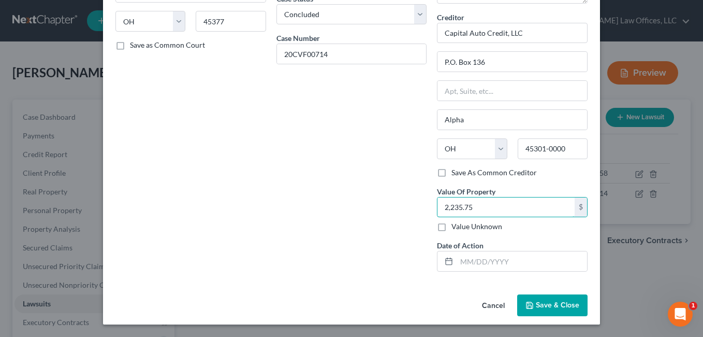
type input "2,235.75"
click at [571, 299] on button "Save & Close" at bounding box center [552, 305] width 70 height 22
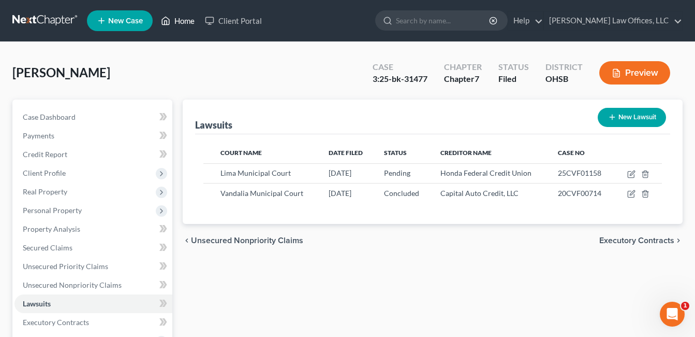
click at [188, 24] on link "Home" at bounding box center [178, 20] width 44 height 19
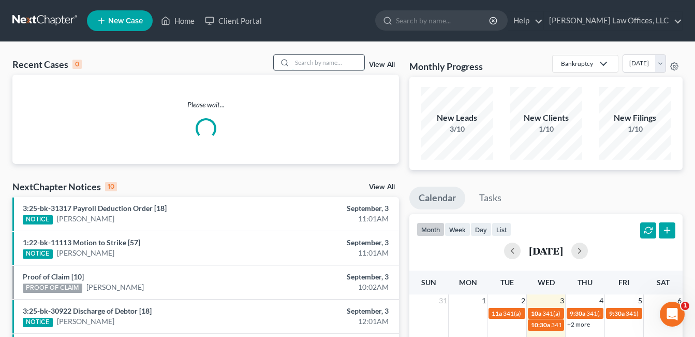
click at [303, 64] on input "search" at bounding box center [328, 62] width 72 height 15
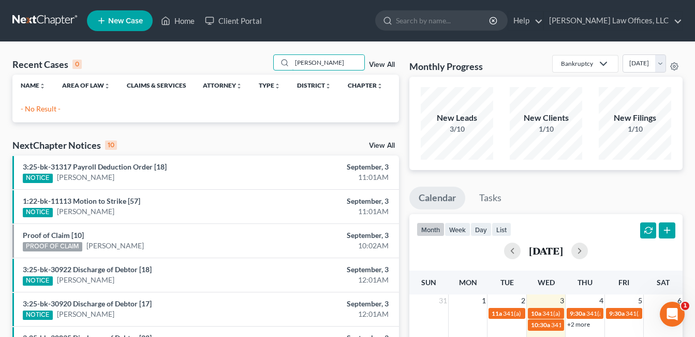
drag, startPoint x: 312, startPoint y: 66, endPoint x: 276, endPoint y: 70, distance: 36.5
click at [276, 70] on div "[PERSON_NAME]" at bounding box center [319, 62] width 92 height 16
type input "[PERSON_NAME]"
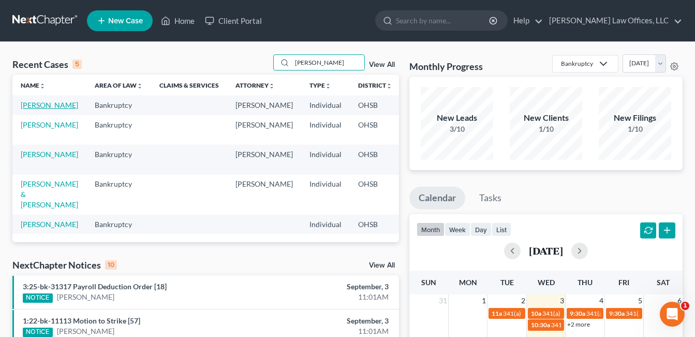
click at [26, 109] on link "[PERSON_NAME]" at bounding box center [49, 104] width 57 height 9
select select "0"
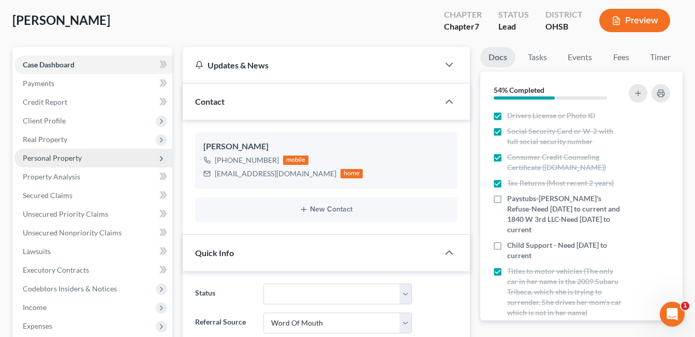
scroll to position [207, 0]
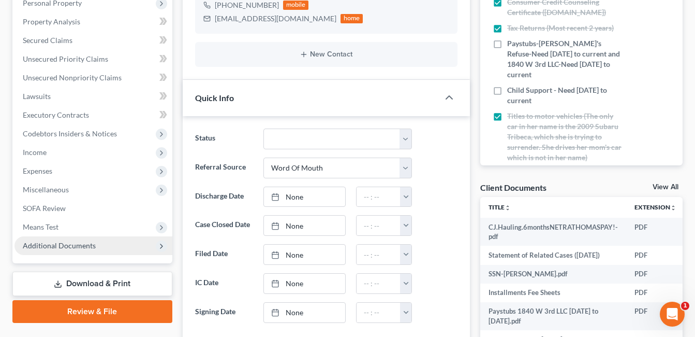
click at [79, 241] on span "Additional Documents" at bounding box center [59, 245] width 73 height 9
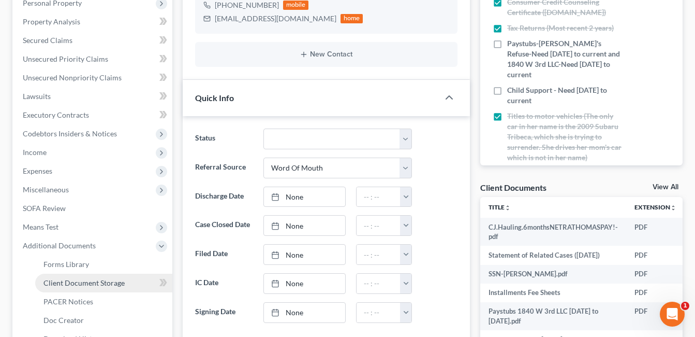
click at [109, 280] on span "Client Document Storage" at bounding box center [83, 282] width 81 height 9
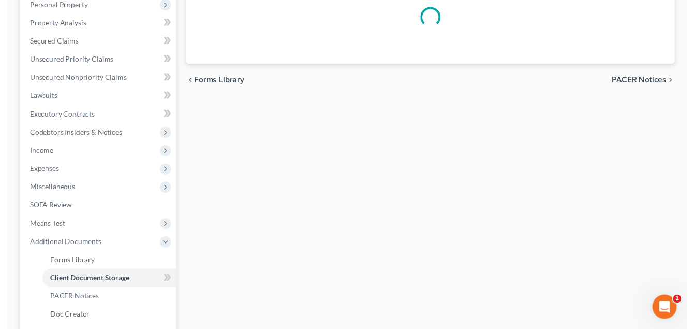
scroll to position [151, 0]
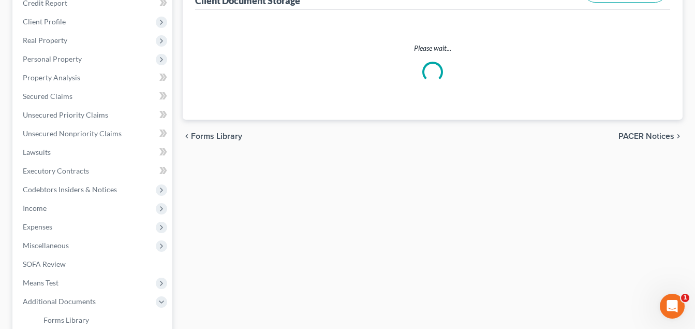
select select "7"
select select "37"
select select "53"
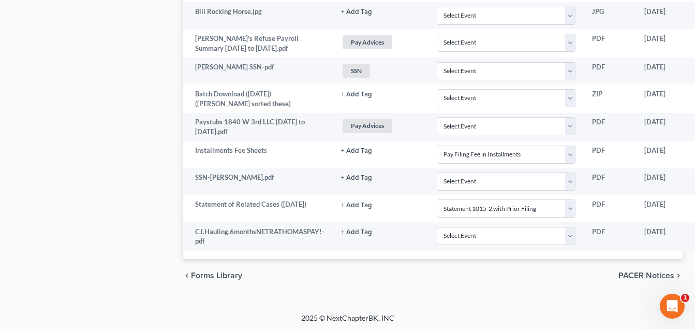
scroll to position [1426, 83]
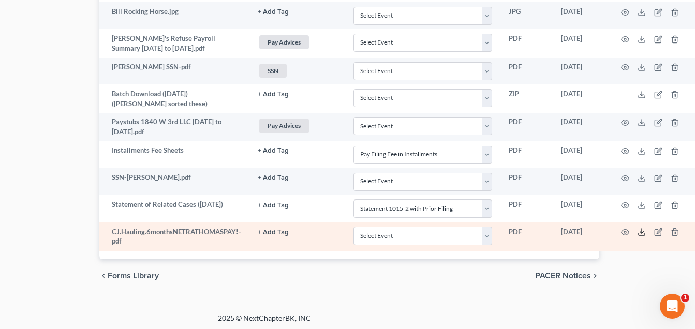
click at [641, 228] on icon at bounding box center [642, 232] width 8 height 8
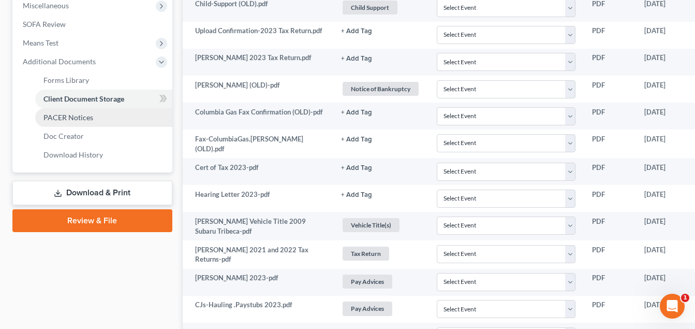
scroll to position [287, 0]
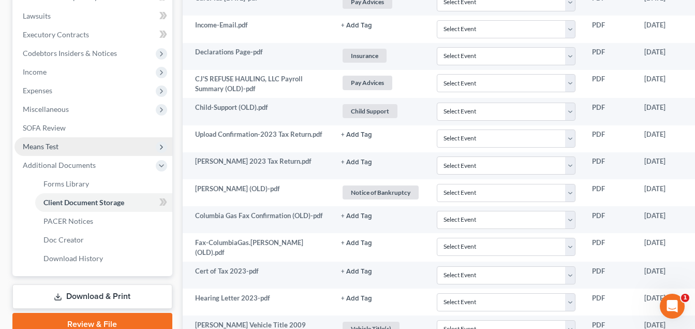
click at [74, 144] on span "Means Test" at bounding box center [93, 146] width 158 height 19
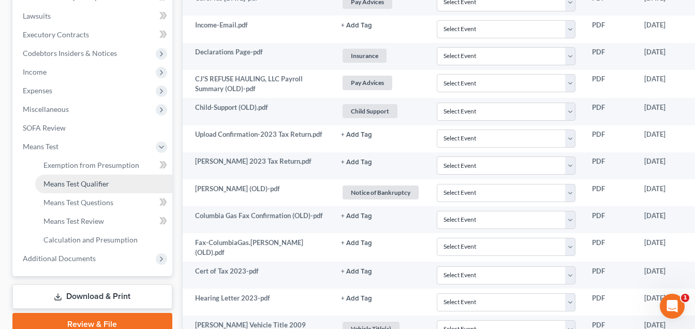
click at [76, 181] on span "Means Test Qualifier" at bounding box center [76, 183] width 66 height 9
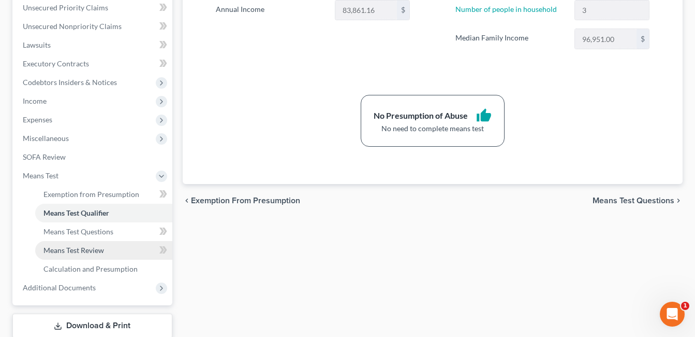
scroll to position [326, 0]
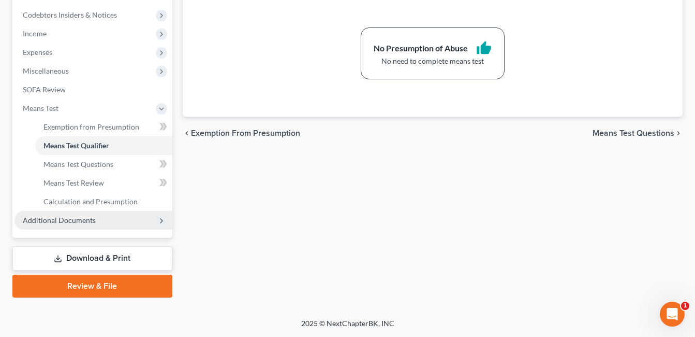
drag, startPoint x: 78, startPoint y: 217, endPoint x: 148, endPoint y: 222, distance: 69.5
click at [78, 217] on span "Additional Documents" at bounding box center [59, 219] width 73 height 9
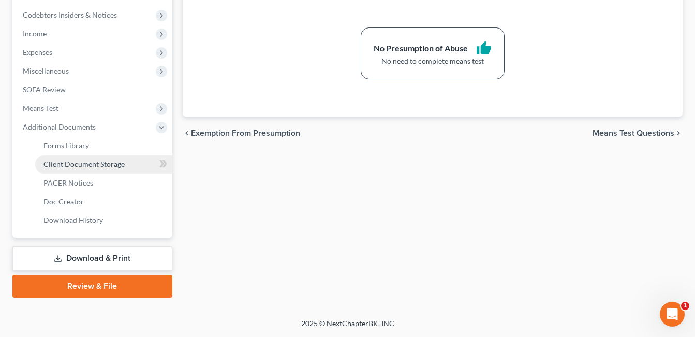
click at [105, 163] on span "Client Document Storage" at bounding box center [83, 163] width 81 height 9
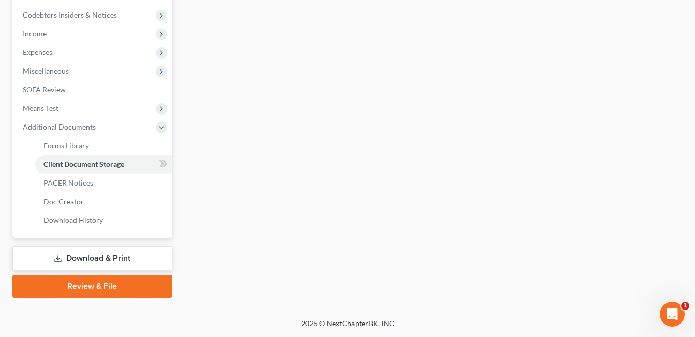
scroll to position [256, 0]
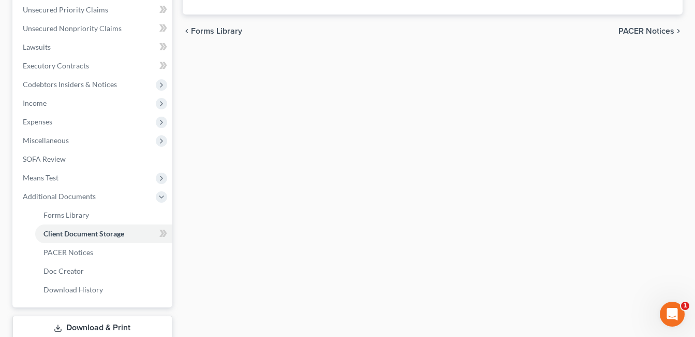
select select "7"
select select "37"
select select "53"
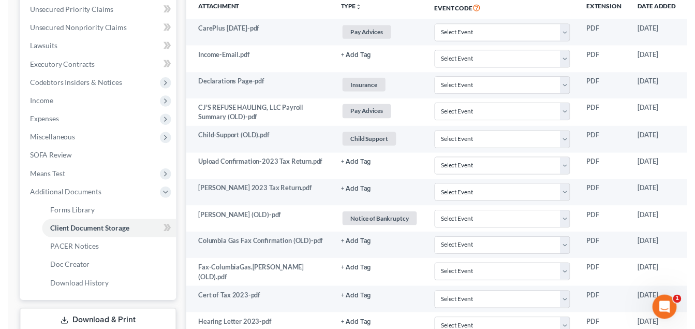
scroll to position [0, 0]
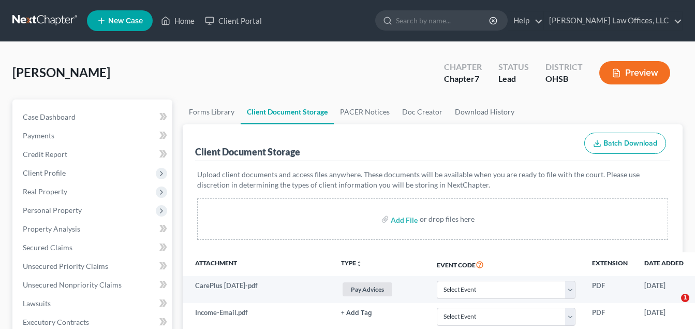
select select "7"
select select "37"
select select "53"
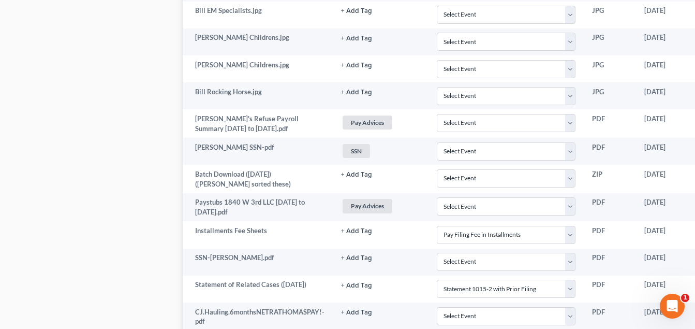
scroll to position [1346, 83]
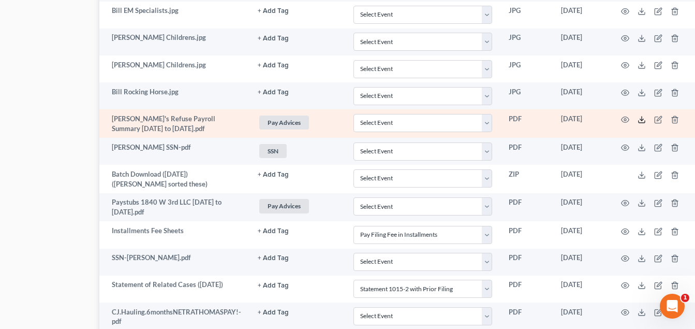
click at [642, 119] on polyline at bounding box center [642, 120] width 4 height 2
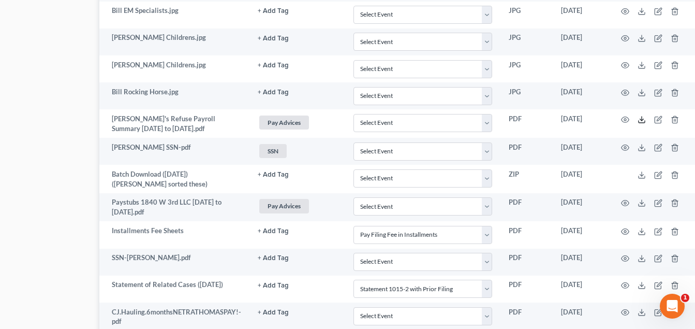
scroll to position [1426, 83]
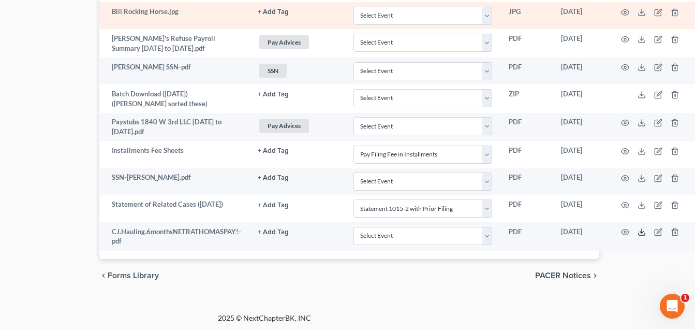
drag, startPoint x: 640, startPoint y: 230, endPoint x: 552, endPoint y: 1, distance: 245.7
click at [640, 230] on icon at bounding box center [642, 232] width 8 height 8
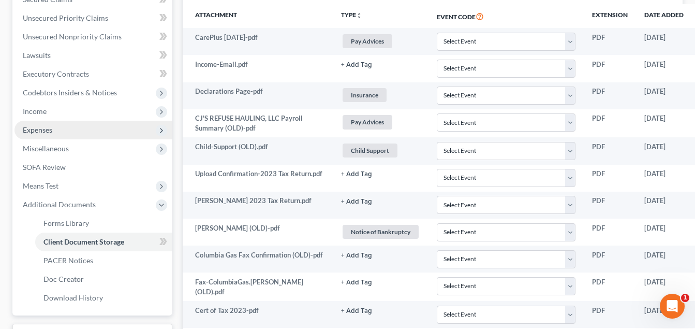
scroll to position [236, 0]
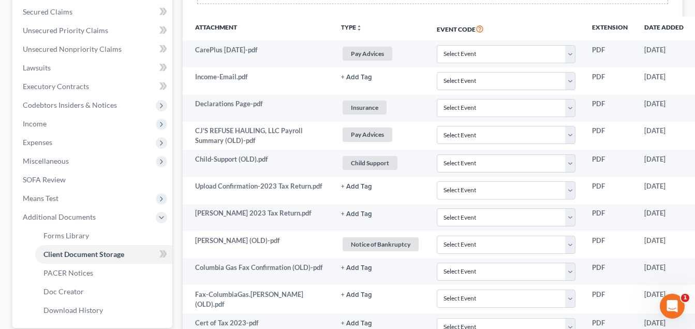
click at [69, 126] on span "Income" at bounding box center [93, 123] width 158 height 19
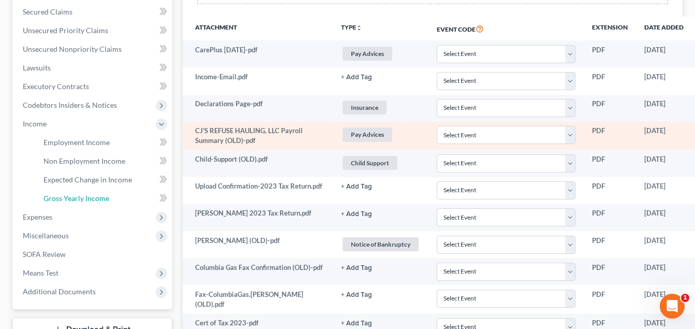
drag, startPoint x: 70, startPoint y: 198, endPoint x: 295, endPoint y: 145, distance: 230.8
click at [70, 198] on span "Gross Yearly Income" at bounding box center [76, 198] width 66 height 9
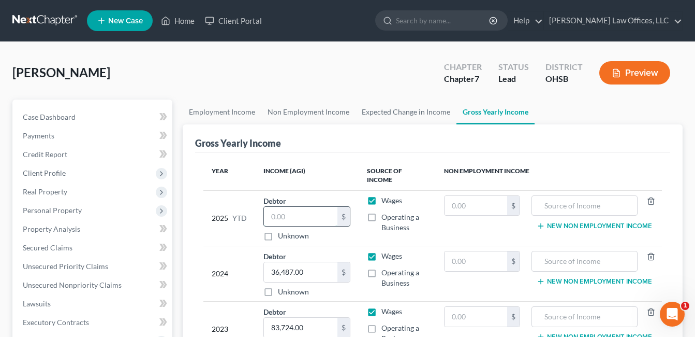
click at [293, 210] on input "text" at bounding box center [301, 217] width 74 height 20
drag, startPoint x: 293, startPoint y: 210, endPoint x: 264, endPoint y: 211, distance: 29.0
click at [264, 211] on input "text" at bounding box center [301, 217] width 74 height 20
type input "44,000.00"
click at [562, 198] on input "text" at bounding box center [584, 206] width 95 height 20
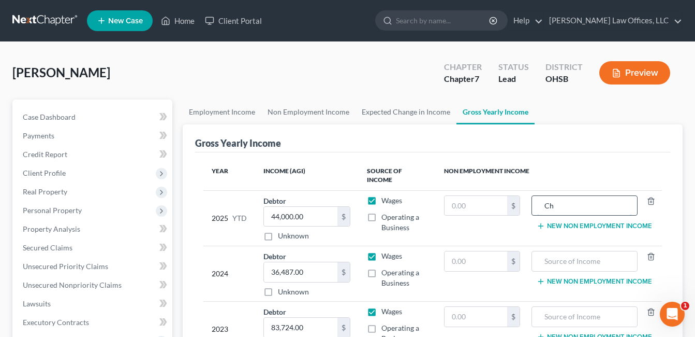
type input "C"
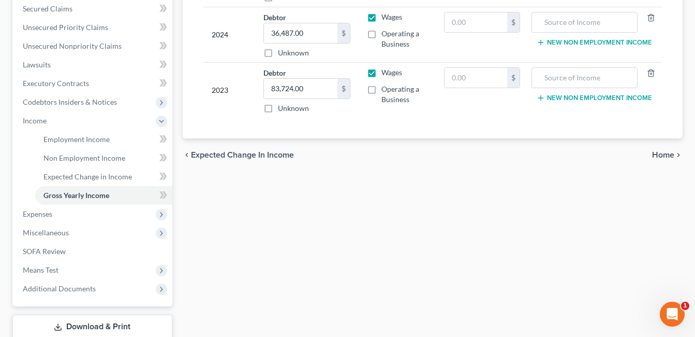
scroll to position [307, 0]
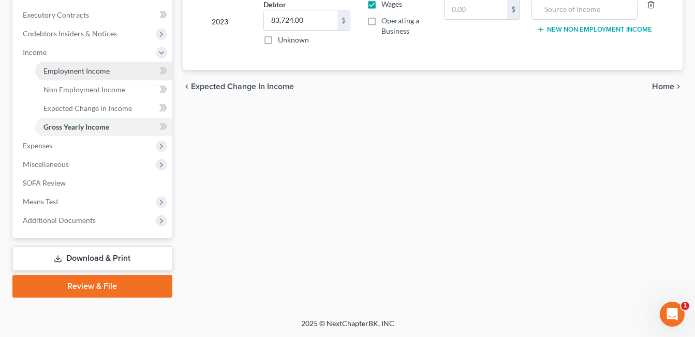
click at [100, 62] on link "Employment Income" at bounding box center [103, 71] width 137 height 19
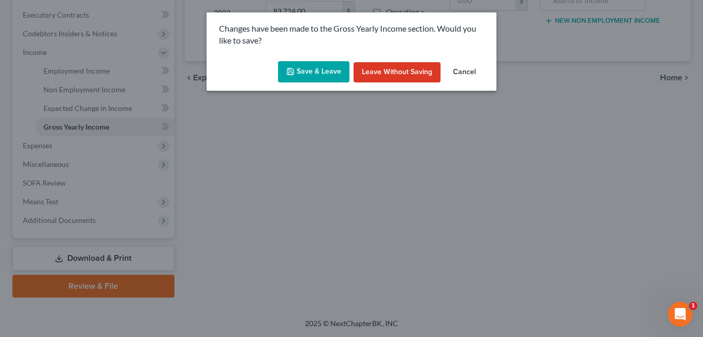
click at [302, 77] on button "Save & Leave" at bounding box center [313, 72] width 71 height 22
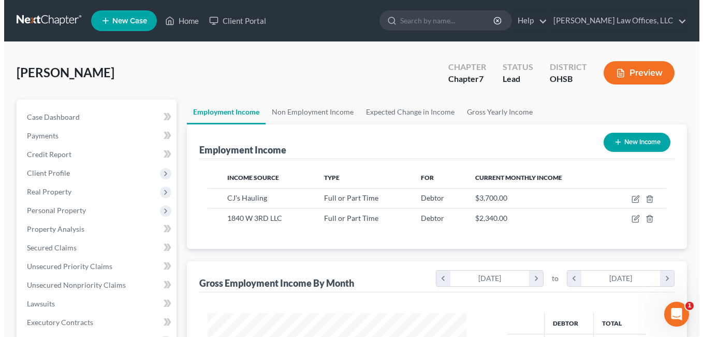
scroll to position [186, 280]
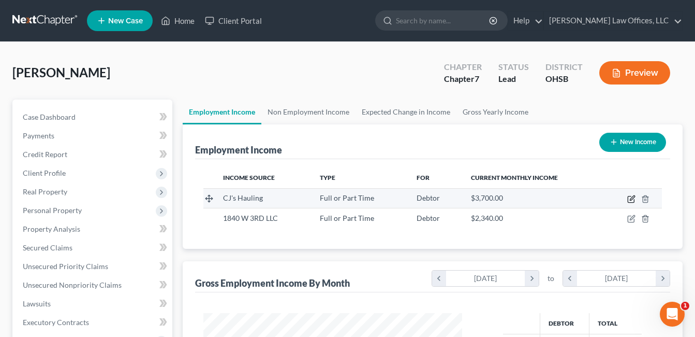
click at [633, 196] on icon "button" at bounding box center [631, 199] width 8 height 8
select select "0"
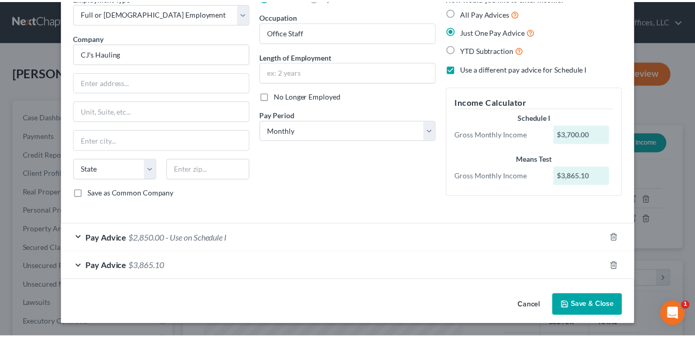
scroll to position [55, 0]
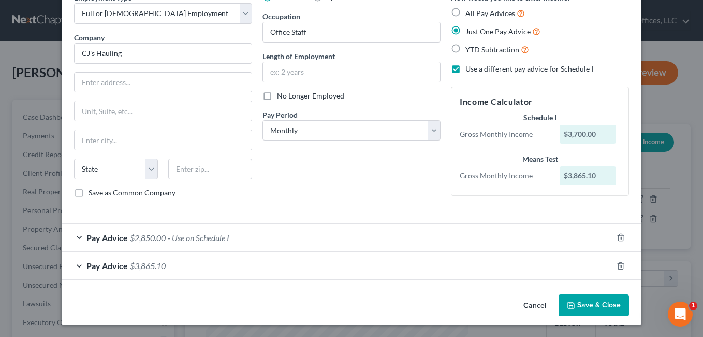
click at [586, 302] on button "Save & Close" at bounding box center [594, 305] width 70 height 22
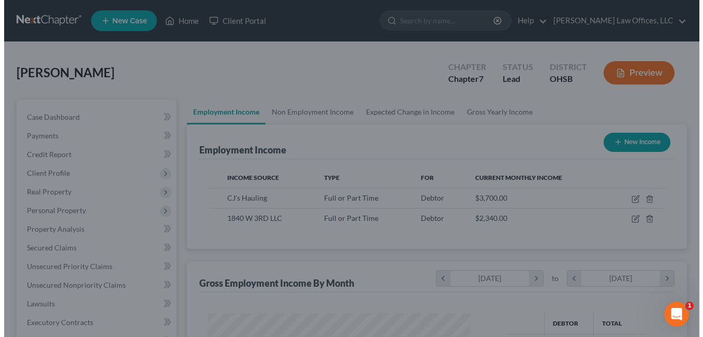
scroll to position [517540, 517445]
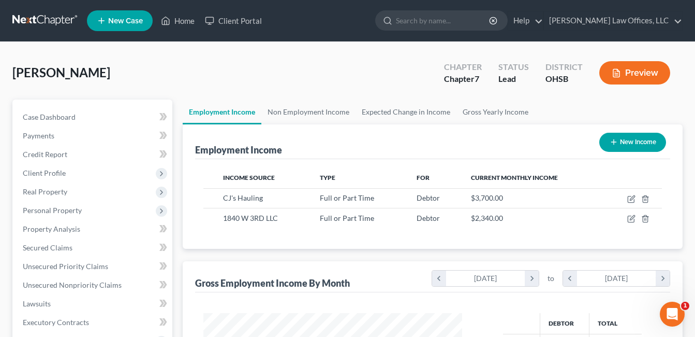
click at [326, 246] on div "Income Source Type For Current Monthly Income CJ's Hauling Full or Part Time De…" at bounding box center [432, 204] width 475 height 90
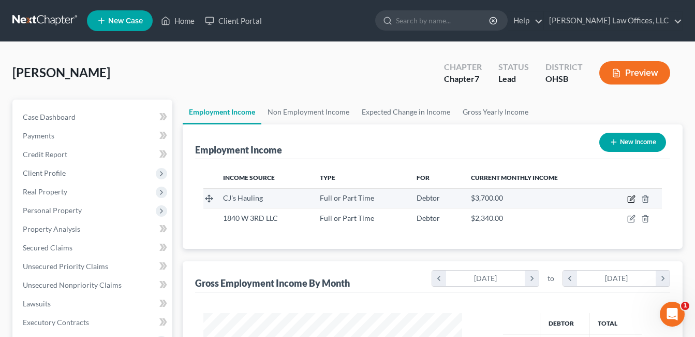
click at [632, 198] on icon "button" at bounding box center [631, 199] width 8 height 8
select select "0"
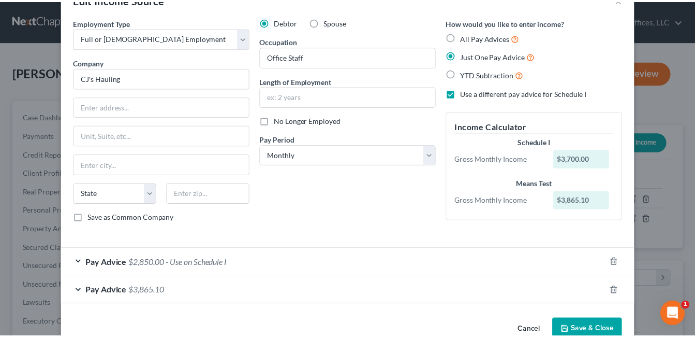
scroll to position [0, 0]
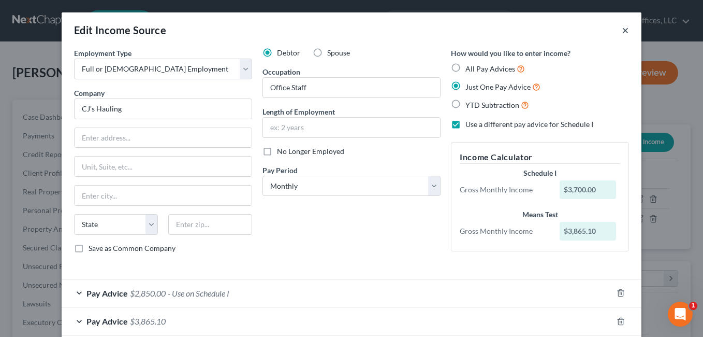
click at [622, 27] on button "×" at bounding box center [625, 30] width 7 height 12
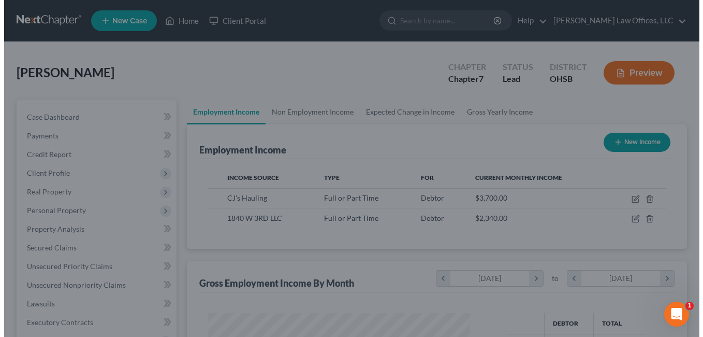
scroll to position [517540, 517445]
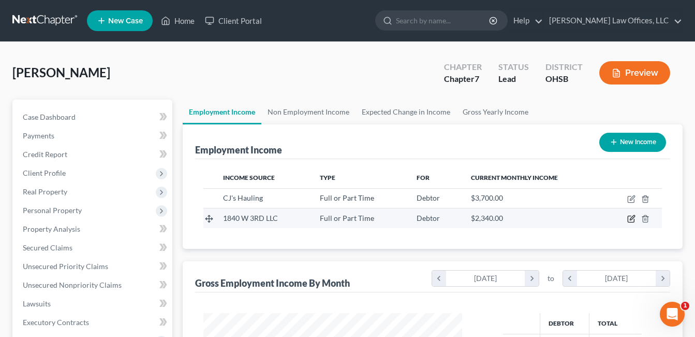
click at [631, 217] on icon "button" at bounding box center [631, 218] width 8 height 8
select select "0"
select select "36"
select select "3"
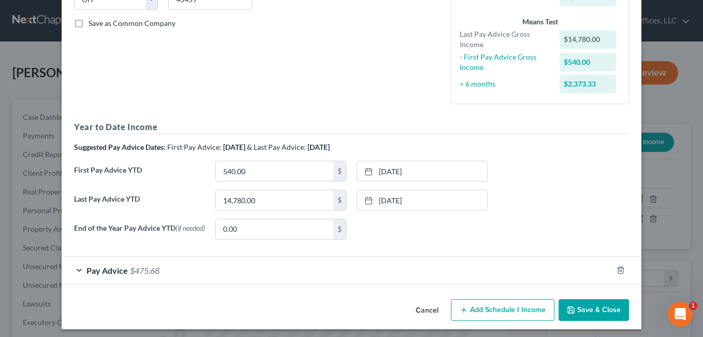
scroll to position [231, 0]
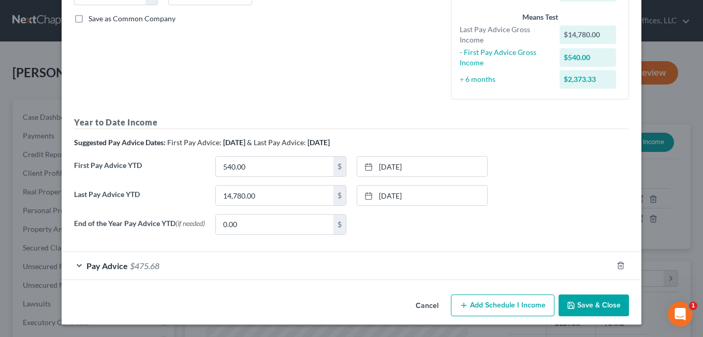
click at [454, 258] on div "Pay Advice $475.68" at bounding box center [337, 265] width 551 height 27
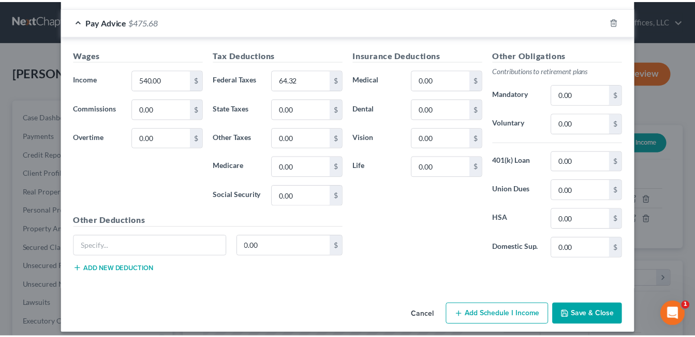
scroll to position [485, 0]
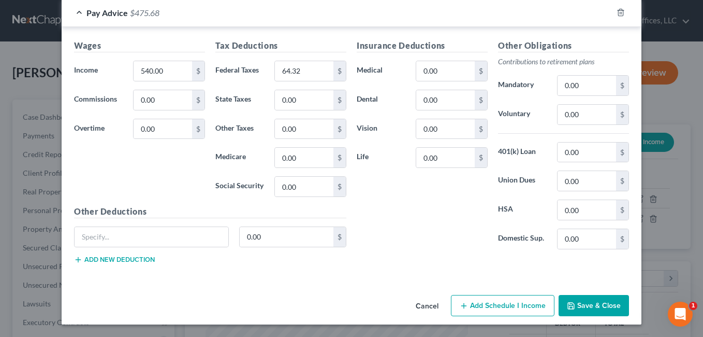
drag, startPoint x: 579, startPoint y: 299, endPoint x: 530, endPoint y: 255, distance: 66.0
click at [579, 300] on button "Save & Close" at bounding box center [594, 306] width 70 height 22
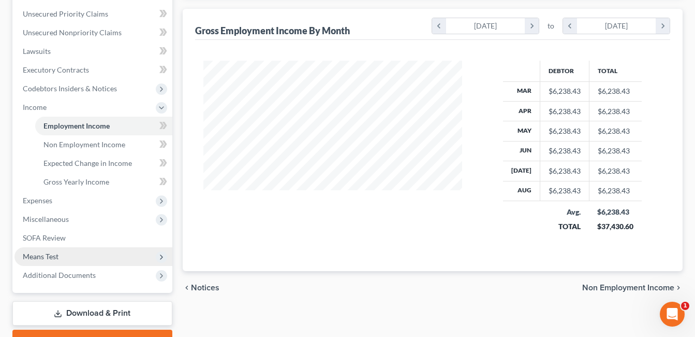
scroll to position [259, 0]
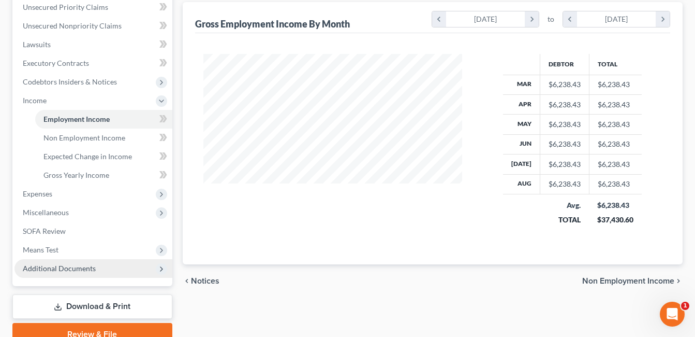
click at [86, 265] on span "Additional Documents" at bounding box center [59, 268] width 73 height 9
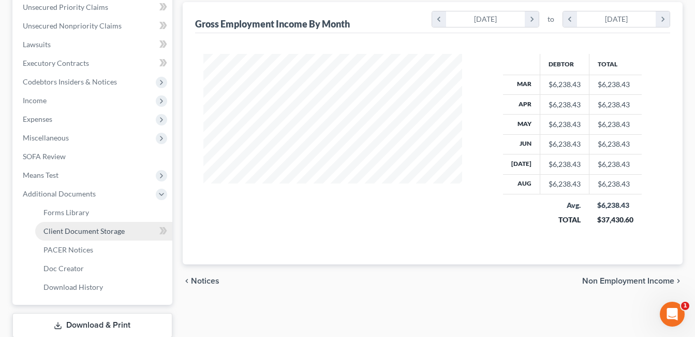
click at [122, 229] on span "Client Document Storage" at bounding box center [83, 230] width 81 height 9
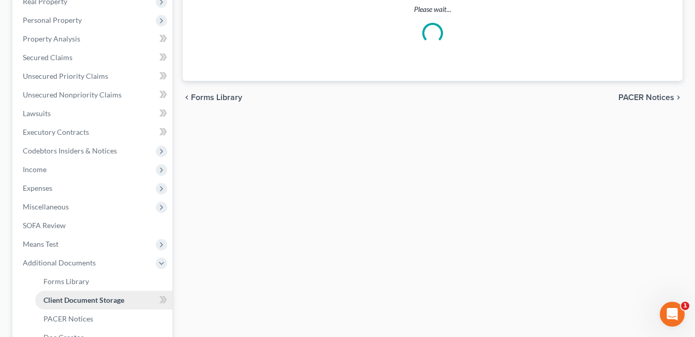
scroll to position [43, 0]
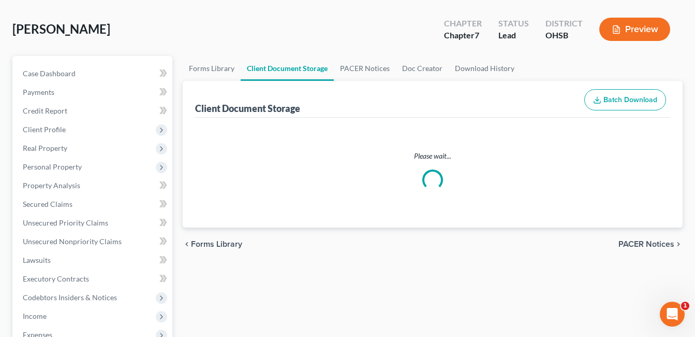
select select "7"
select select "37"
select select "53"
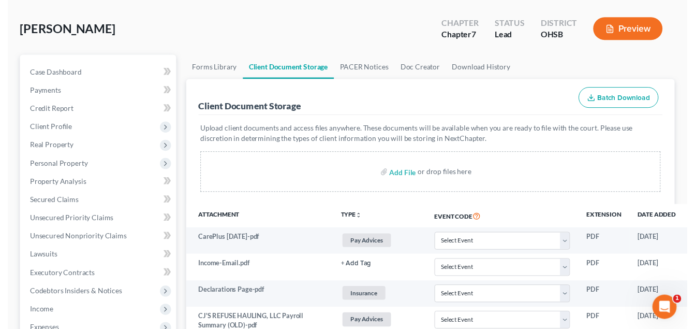
scroll to position [0, 0]
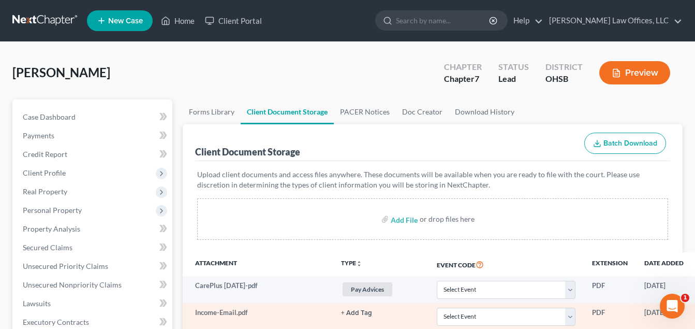
drag, startPoint x: 320, startPoint y: 170, endPoint x: 338, endPoint y: 119, distance: 54.7
click at [320, 170] on p "Upload client documents and access files anywhere. These documents will be avai…" at bounding box center [432, 179] width 471 height 21
click at [76, 159] on link "Credit Report" at bounding box center [93, 154] width 158 height 19
click at [42, 152] on span "Credit Report" at bounding box center [45, 154] width 45 height 9
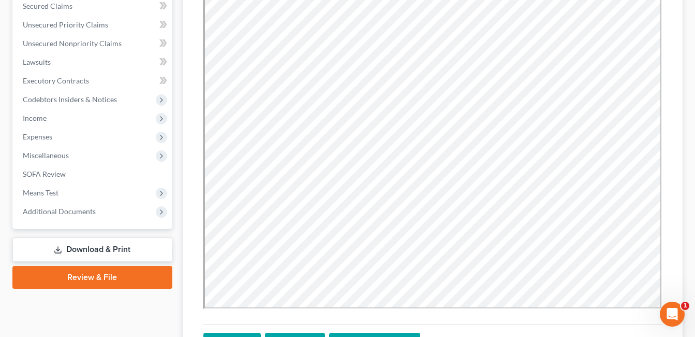
scroll to position [259, 0]
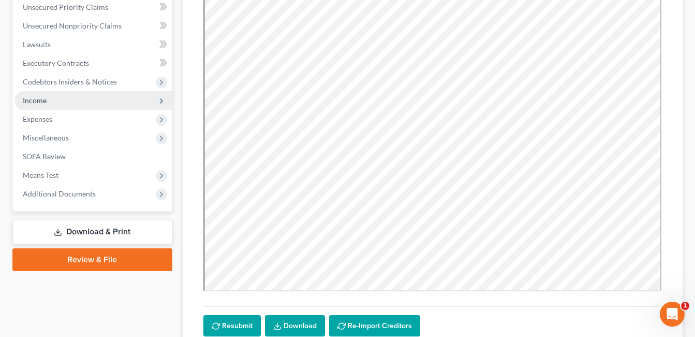
click at [73, 101] on span "Income" at bounding box center [93, 100] width 158 height 19
click at [57, 97] on span "Income" at bounding box center [93, 100] width 158 height 19
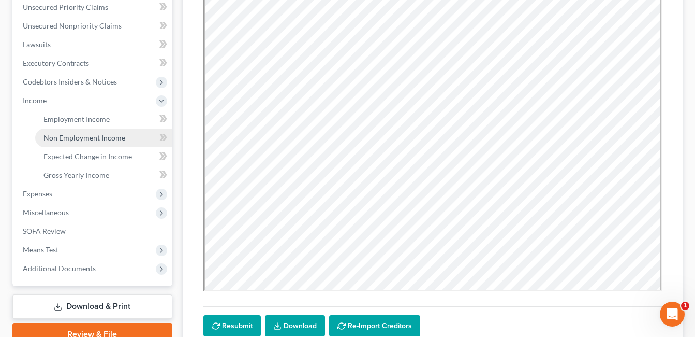
click at [80, 133] on span "Non Employment Income" at bounding box center [84, 137] width 82 height 9
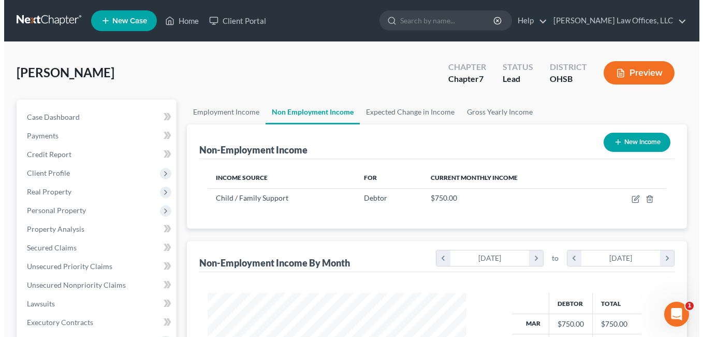
scroll to position [186, 280]
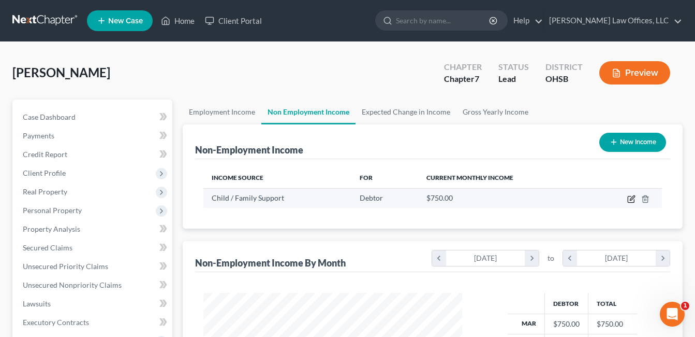
click at [629, 202] on icon "button" at bounding box center [631, 199] width 6 height 6
select select "7"
select select "0"
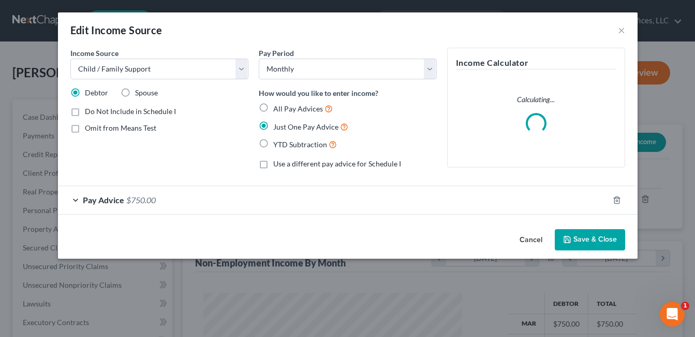
scroll to position [186, 283]
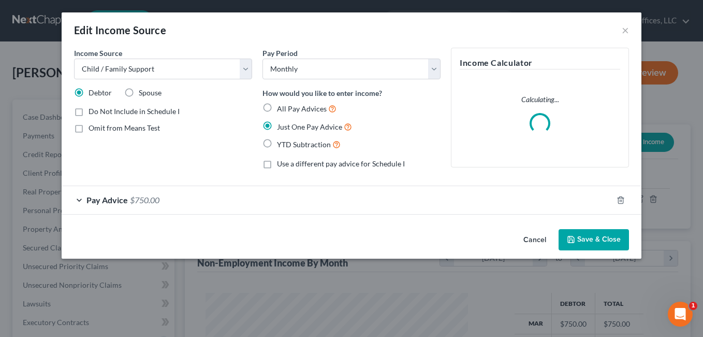
click at [230, 197] on div "Pay Advice $750.00" at bounding box center [337, 199] width 551 height 27
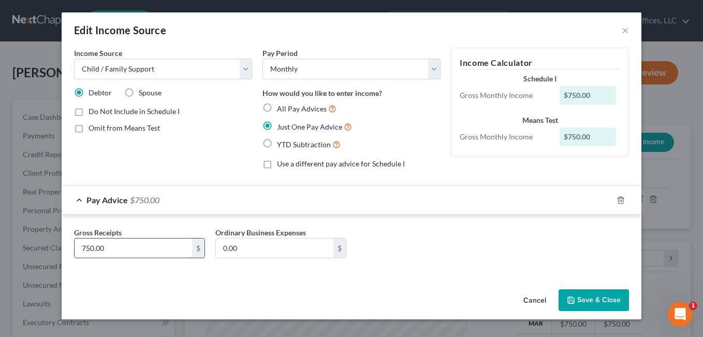
paste input "695.28"
type input "695.28"
click at [587, 297] on button "Save & Close" at bounding box center [594, 300] width 70 height 22
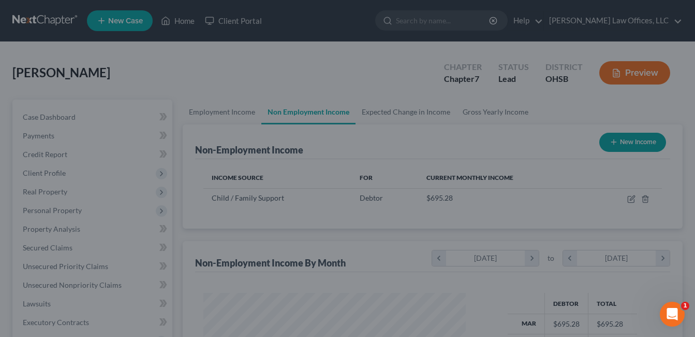
scroll to position [517540, 517445]
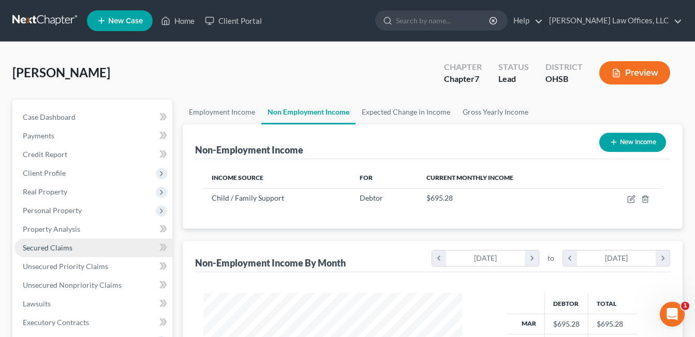
click at [69, 248] on span "Secured Claims" at bounding box center [48, 247] width 50 height 9
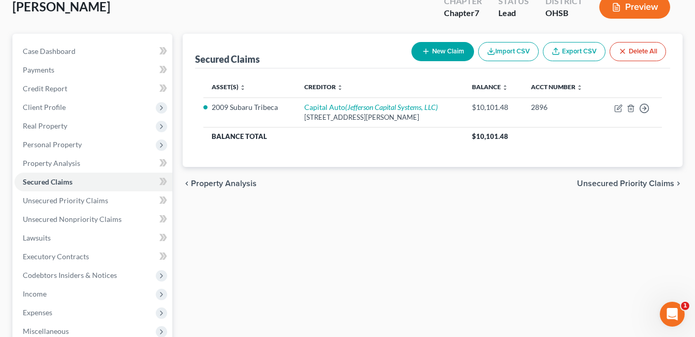
scroll to position [52, 0]
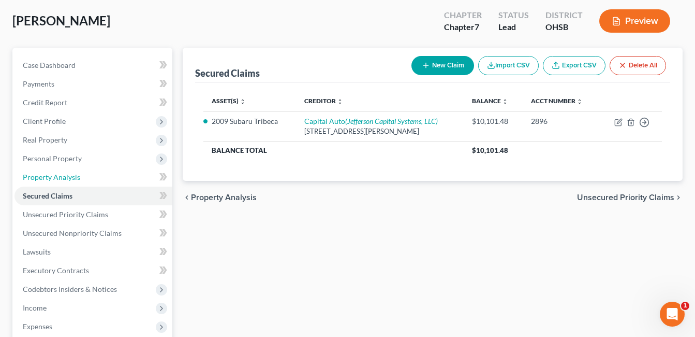
click at [83, 175] on link "Property Analysis" at bounding box center [93, 177] width 158 height 19
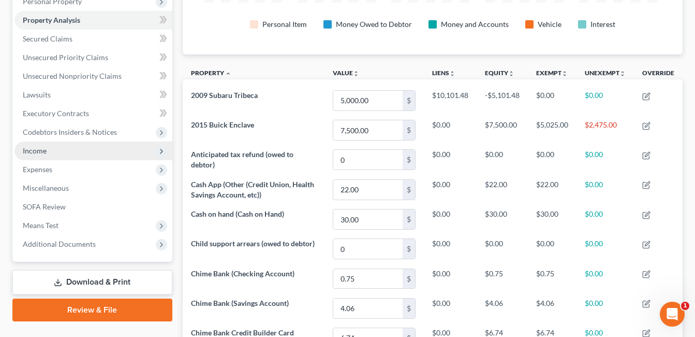
scroll to position [140, 0]
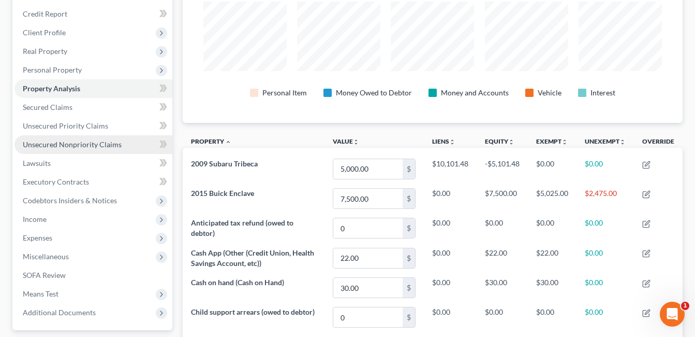
drag, startPoint x: 87, startPoint y: 139, endPoint x: 420, endPoint y: 123, distance: 333.3
click at [87, 140] on link "Unsecured Nonpriority Claims" at bounding box center [93, 144] width 158 height 19
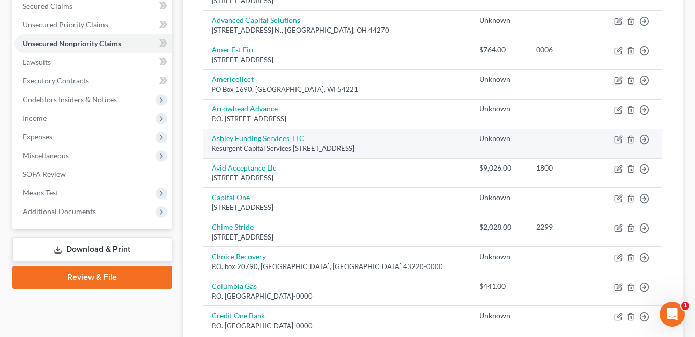
scroll to position [259, 0]
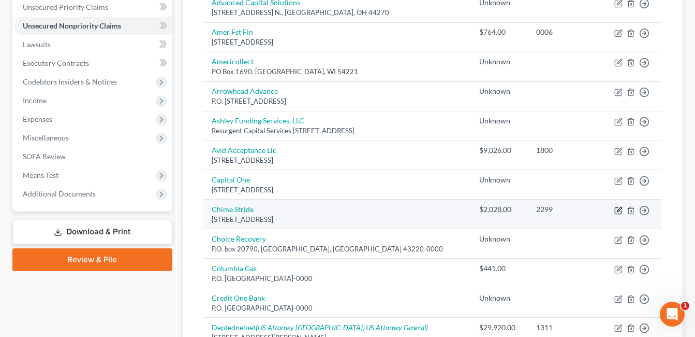
click at [619, 210] on icon "button" at bounding box center [619, 210] width 8 height 8
select select "4"
select select "0"
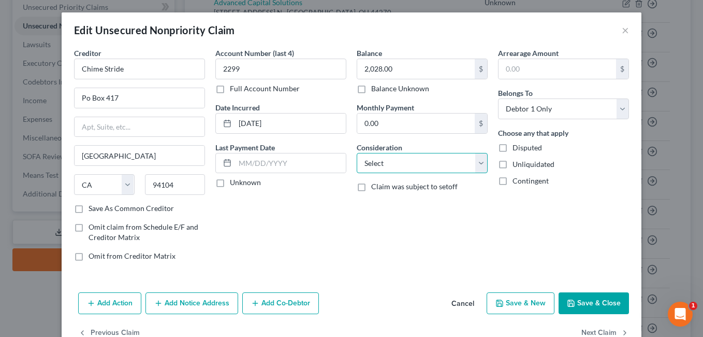
drag, startPoint x: 481, startPoint y: 164, endPoint x: 462, endPoint y: 151, distance: 22.4
click at [481, 164] on select "Select Cable / Satellite Services Collection Agency Credit Card Debt Debt Couns…" at bounding box center [422, 163] width 131 height 21
select select "10"
click at [357, 153] on select "Select Cable / Satellite Services Collection Agency Credit Card Debt Debt Couns…" at bounding box center [422, 163] width 131 height 21
click at [609, 301] on button "Save & Close" at bounding box center [594, 303] width 70 height 22
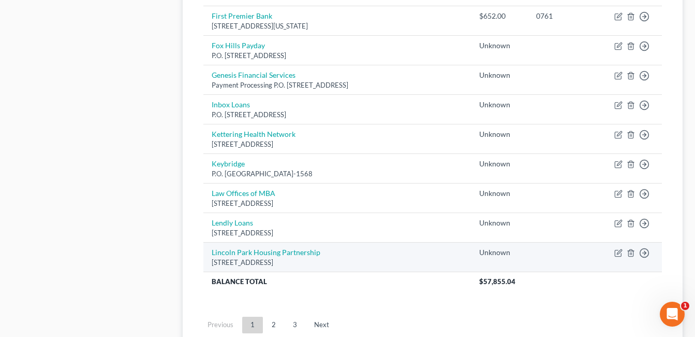
scroll to position [859, 0]
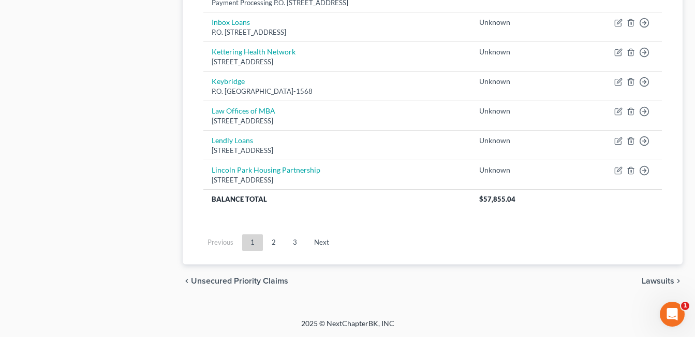
drag, startPoint x: 298, startPoint y: 242, endPoint x: 349, endPoint y: 210, distance: 60.5
click at [298, 242] on link "3" at bounding box center [295, 242] width 21 height 17
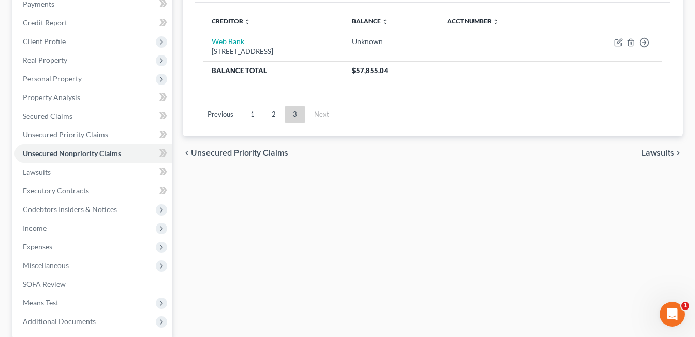
scroll to position [155, 0]
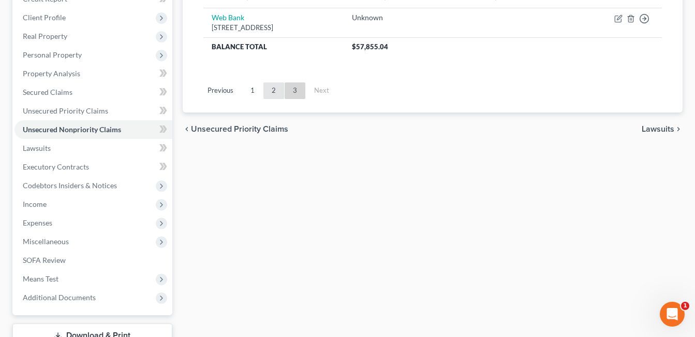
click at [271, 92] on link "2" at bounding box center [274, 90] width 21 height 17
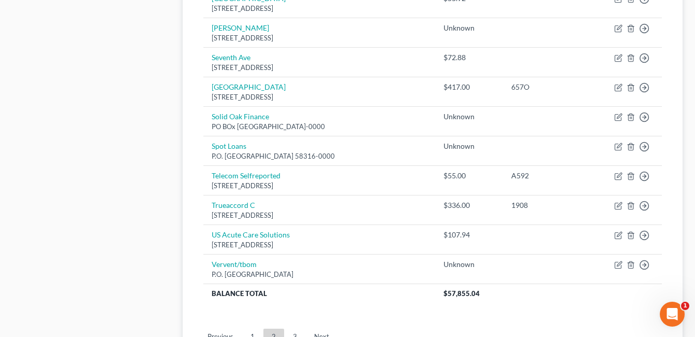
scroll to position [777, 0]
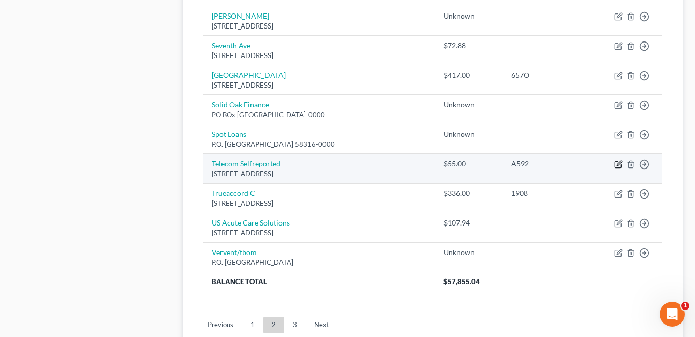
click at [617, 165] on icon "button" at bounding box center [619, 164] width 8 height 8
select select "45"
select select "0"
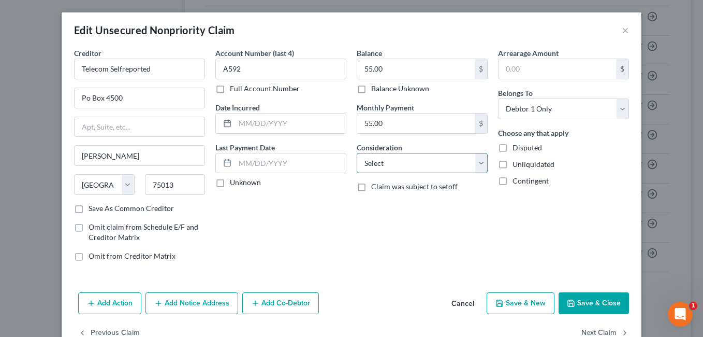
drag, startPoint x: 474, startPoint y: 164, endPoint x: 413, endPoint y: 151, distance: 62.4
click at [474, 164] on select "Select Cable / Satellite Services Collection Agency Credit Card Debt Debt Couns…" at bounding box center [422, 163] width 131 height 21
select select "19"
click at [357, 153] on select "Select Cable / Satellite Services Collection Agency Credit Card Debt Debt Couns…" at bounding box center [422, 163] width 131 height 21
click at [575, 302] on button "Save & Close" at bounding box center [594, 303] width 70 height 22
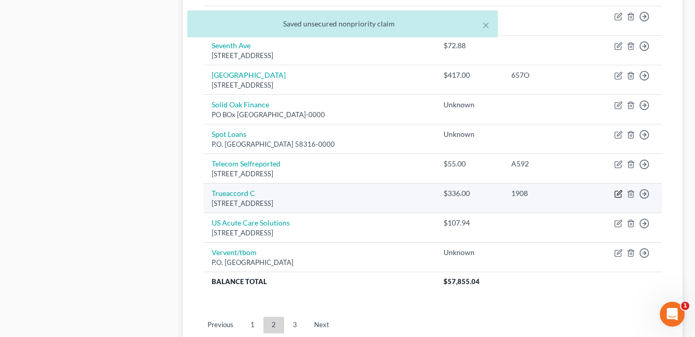
click at [619, 193] on icon "button" at bounding box center [619, 193] width 8 height 8
select select "17"
select select "0"
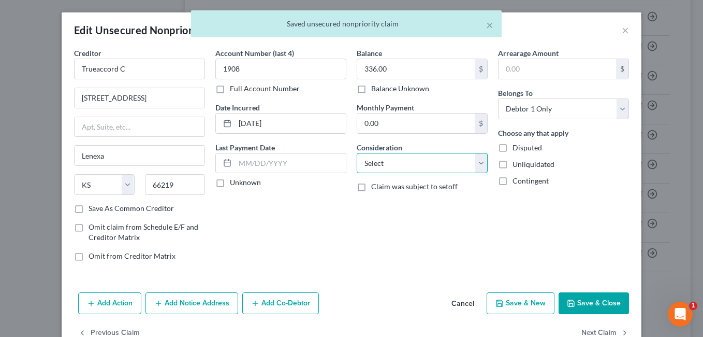
click at [475, 167] on select "Select Cable / Satellite Services Collection Agency Credit Card Debt Debt Couns…" at bounding box center [422, 163] width 131 height 21
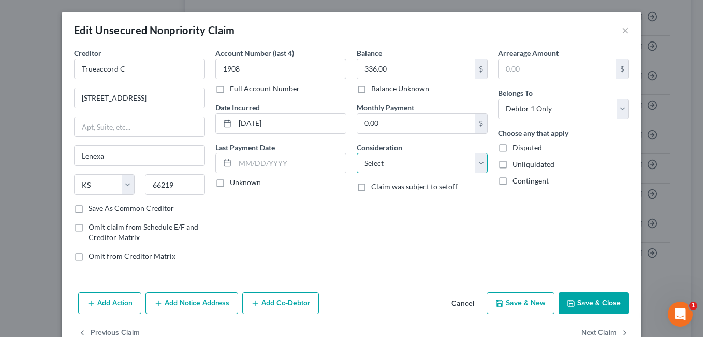
select select "10"
click at [357, 153] on select "Select Cable / Satellite Services Collection Agency Credit Card Debt Debt Couns…" at bounding box center [422, 163] width 131 height 21
click at [588, 298] on button "Save & Close" at bounding box center [594, 303] width 70 height 22
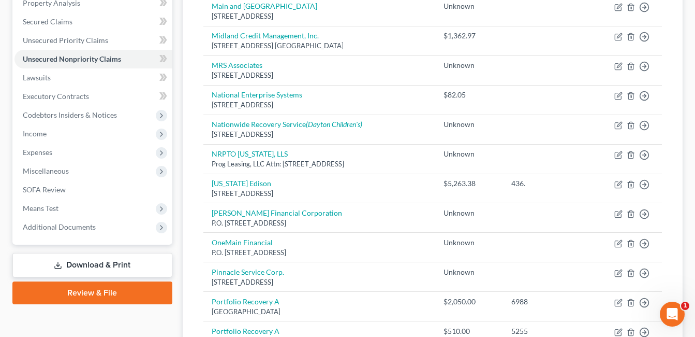
scroll to position [207, 0]
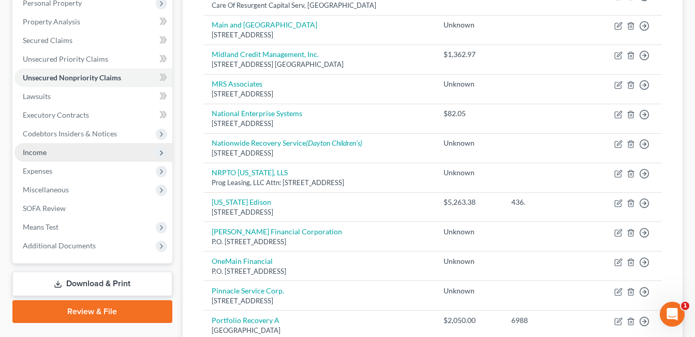
click at [62, 149] on span "Income" at bounding box center [93, 152] width 158 height 19
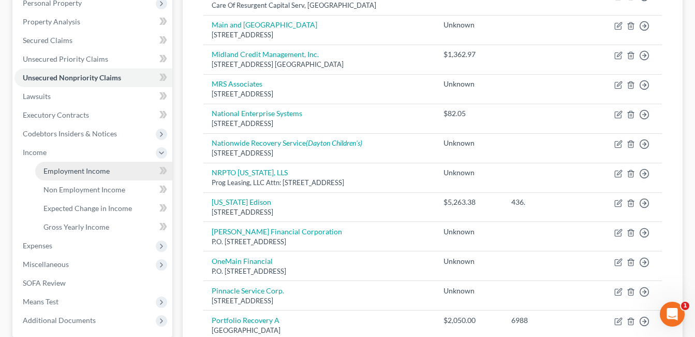
click at [73, 168] on span "Employment Income" at bounding box center [76, 170] width 66 height 9
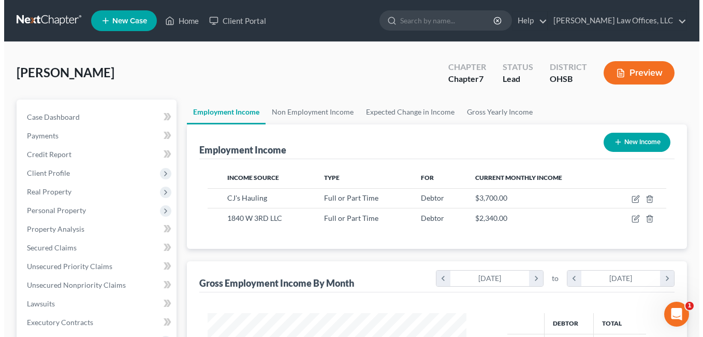
scroll to position [186, 280]
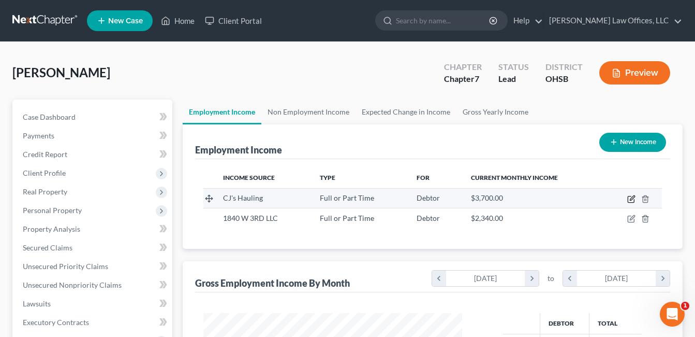
click at [630, 196] on icon "button" at bounding box center [631, 199] width 6 height 6
select select "0"
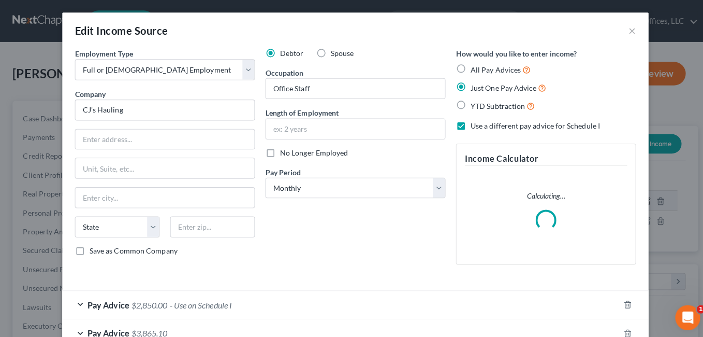
scroll to position [186, 283]
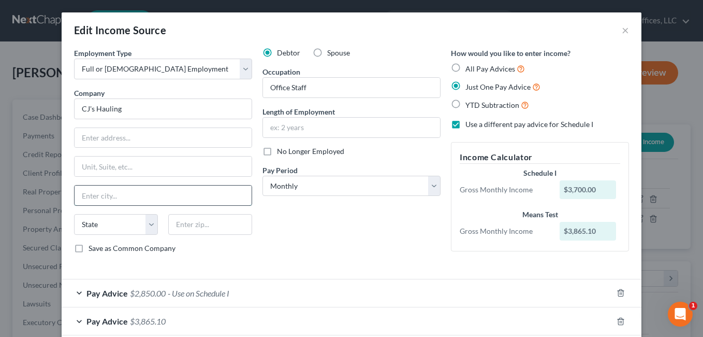
click at [116, 195] on input "text" at bounding box center [163, 195] width 177 height 20
type input "Springfield"
select select "36"
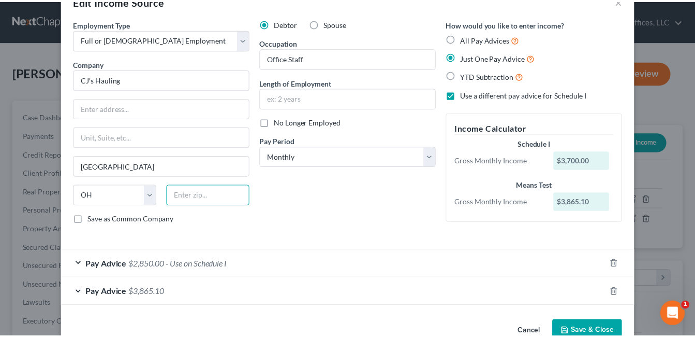
scroll to position [55, 0]
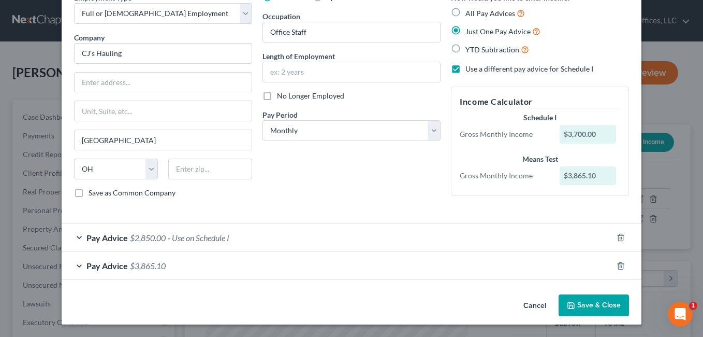
click at [585, 306] on button "Save & Close" at bounding box center [594, 305] width 70 height 22
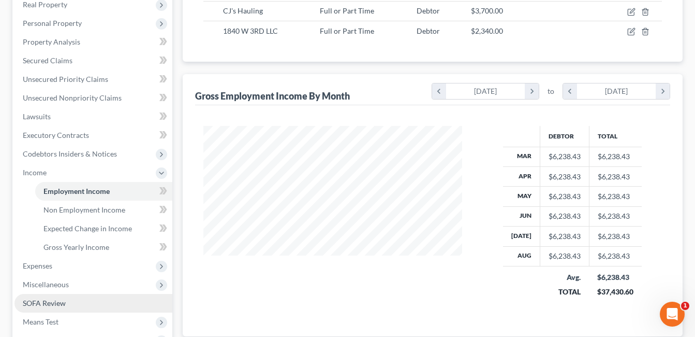
scroll to position [207, 0]
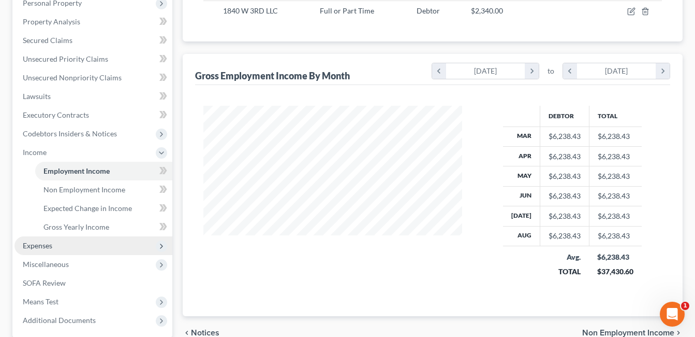
click at [63, 248] on span "Expenses" at bounding box center [93, 245] width 158 height 19
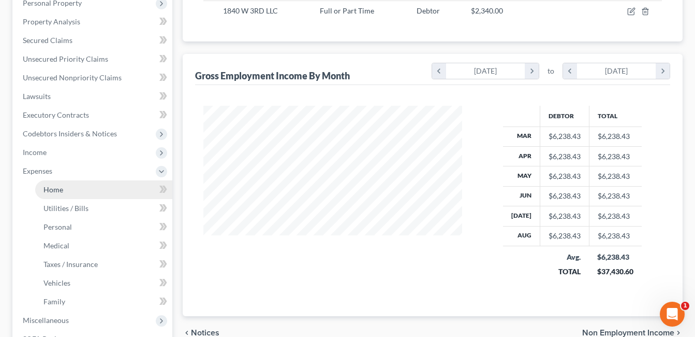
click at [83, 192] on link "Home" at bounding box center [103, 189] width 137 height 19
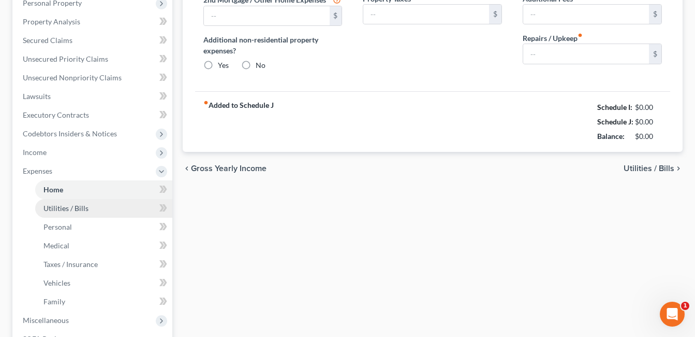
scroll to position [121, 0]
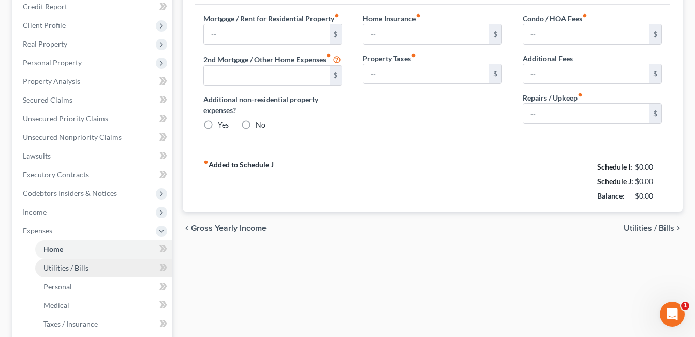
type input "1,000.00"
radio input "true"
type input "100.00"
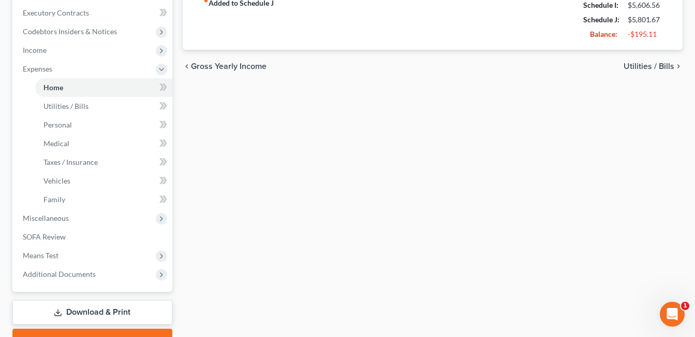
scroll to position [311, 0]
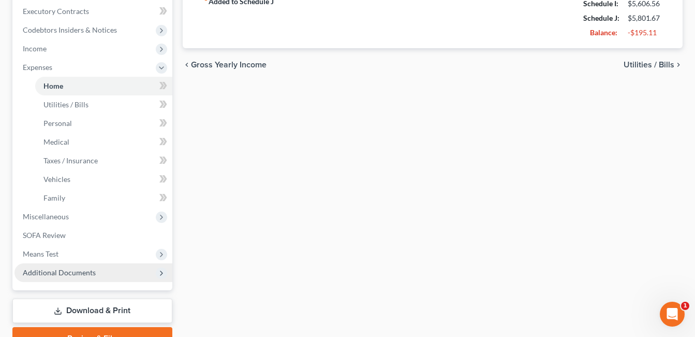
click at [76, 267] on span "Additional Documents" at bounding box center [93, 272] width 158 height 19
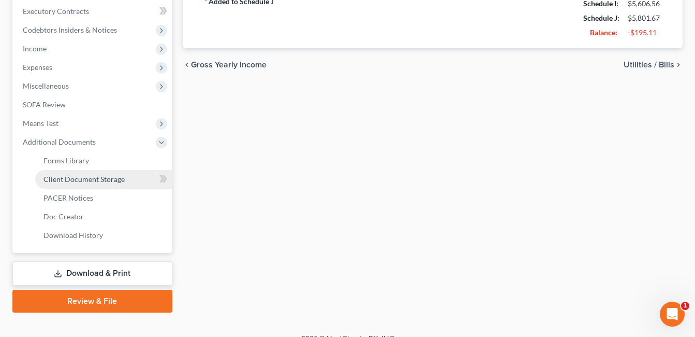
click at [112, 180] on span "Client Document Storage" at bounding box center [83, 178] width 81 height 9
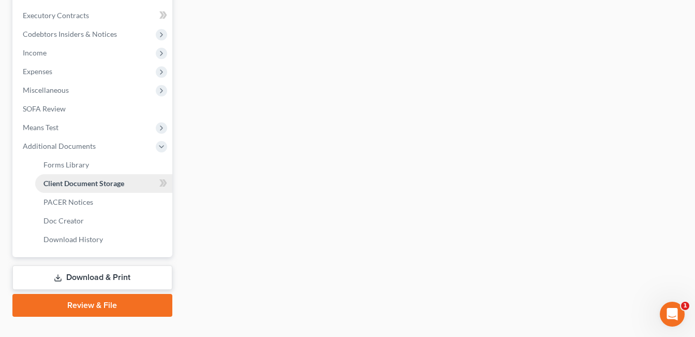
scroll to position [258, 0]
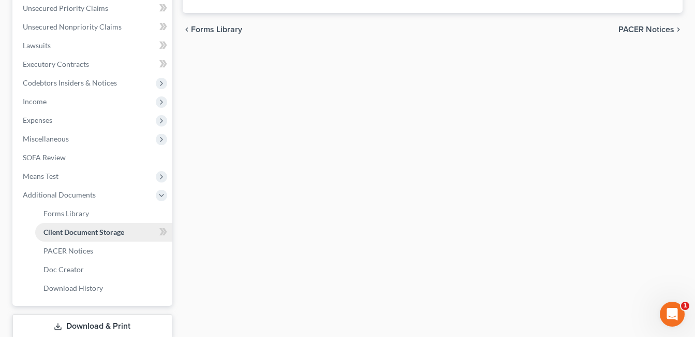
select select "7"
select select "37"
select select "53"
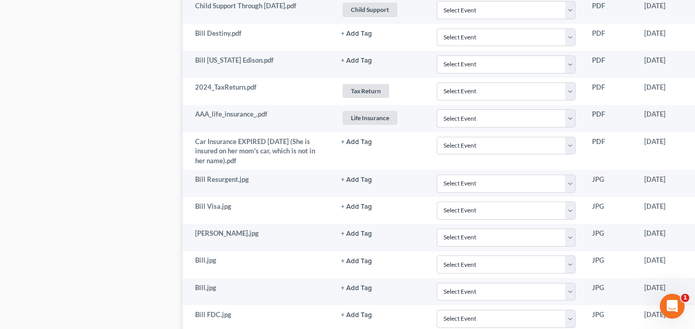
scroll to position [880, 83]
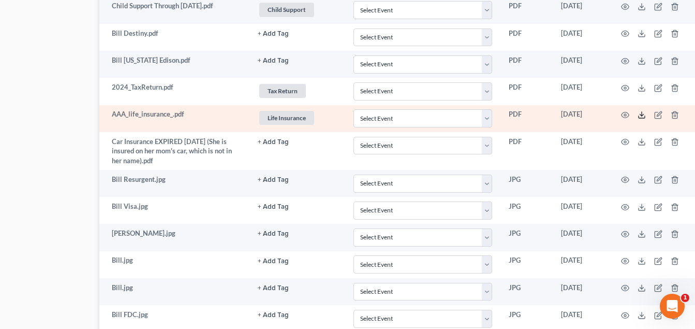
click at [640, 114] on polyline at bounding box center [642, 115] width 4 height 2
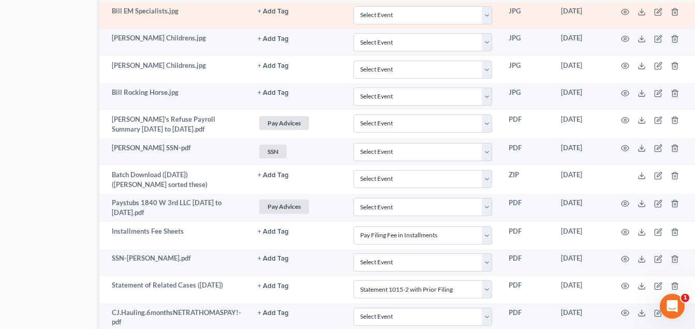
scroll to position [1346, 83]
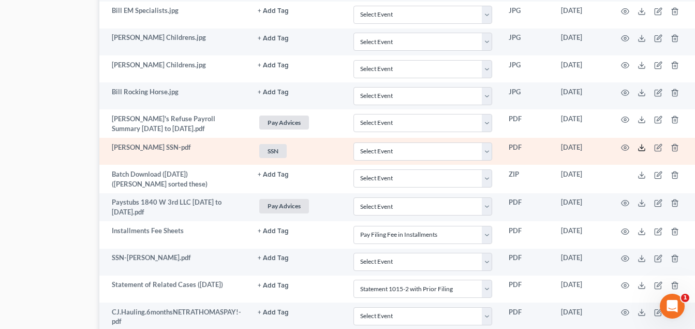
click at [639, 143] on icon at bounding box center [642, 147] width 8 height 8
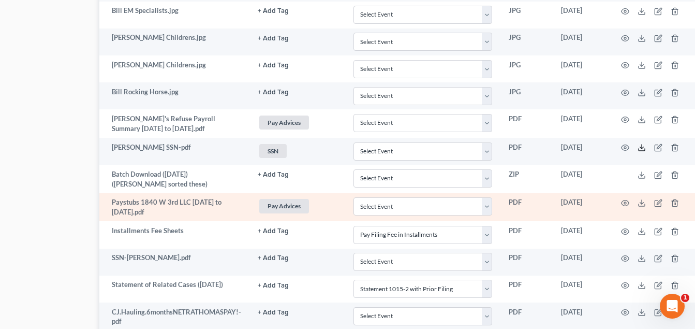
scroll to position [1426, 83]
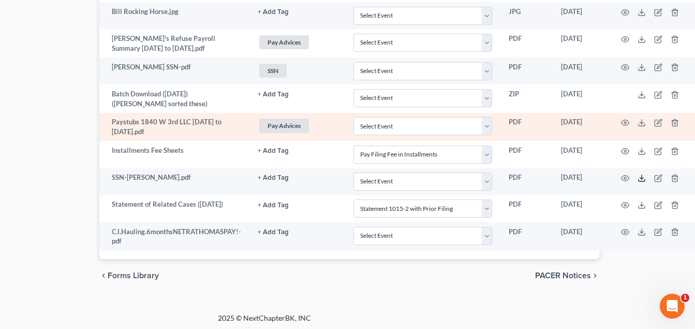
click at [642, 175] on line at bounding box center [642, 177] width 0 height 4
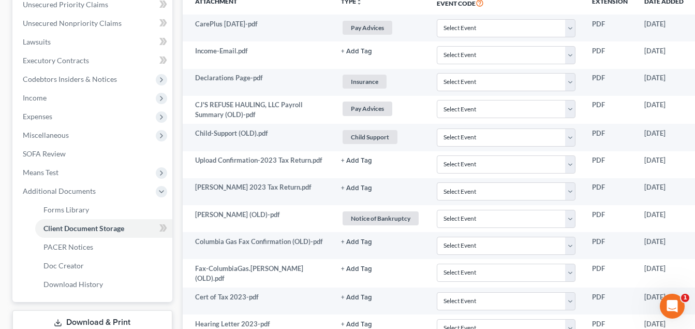
scroll to position [414, 0]
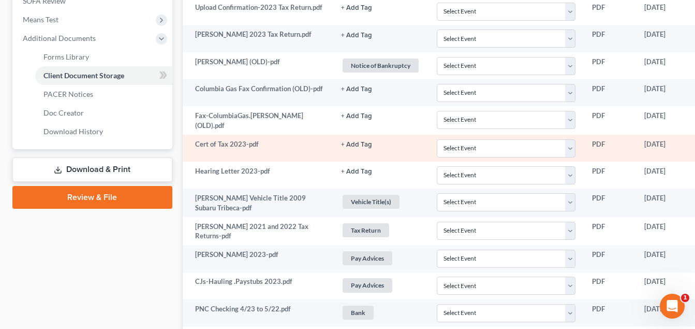
drag, startPoint x: 84, startPoint y: 195, endPoint x: 291, endPoint y: 134, distance: 215.9
click at [84, 195] on link "Review & File" at bounding box center [92, 197] width 160 height 23
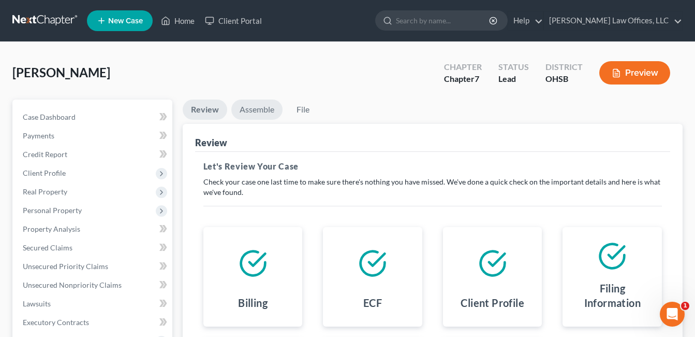
click at [259, 109] on link "Assemble" at bounding box center [256, 109] width 51 height 20
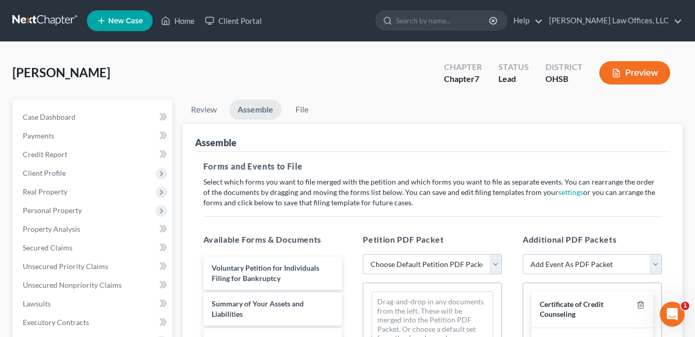
click at [493, 265] on select "Choose Default Petition PDF Packet Emergency Filing (Voluntary Petition and Cre…" at bounding box center [432, 264] width 139 height 21
select select "4"
click at [363, 254] on select "Choose Default Petition PDF Packet Emergency Filing (Voluntary Petition and Cre…" at bounding box center [432, 264] width 139 height 21
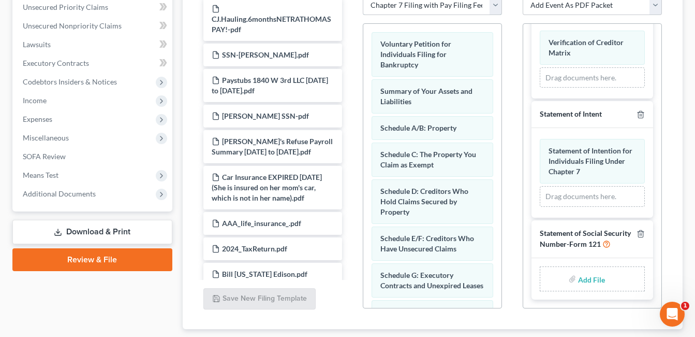
scroll to position [470, 0]
click at [593, 278] on input "file" at bounding box center [590, 278] width 25 height 19
type input "C:\fakepath\Thomas.SSN.pdf"
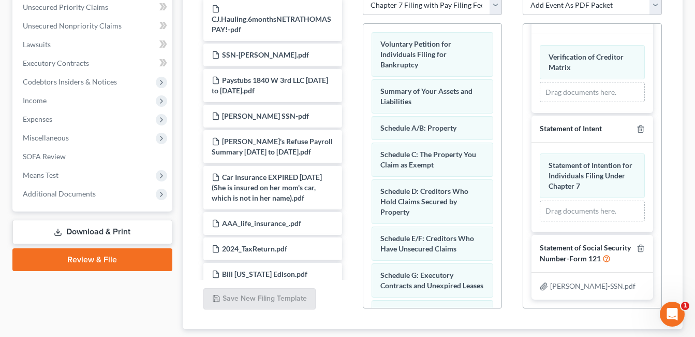
scroll to position [0, 0]
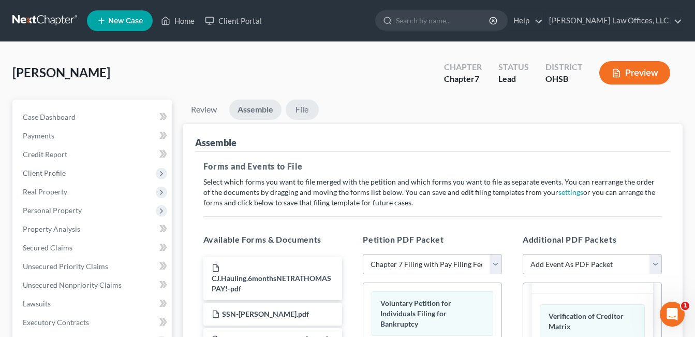
click at [302, 113] on link "File" at bounding box center [302, 109] width 33 height 20
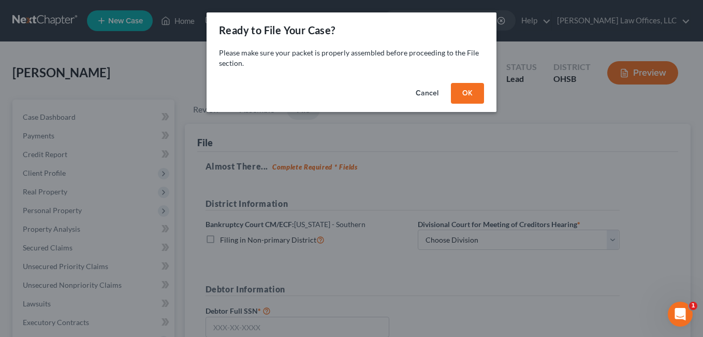
click at [474, 87] on button "OK" at bounding box center [467, 93] width 33 height 21
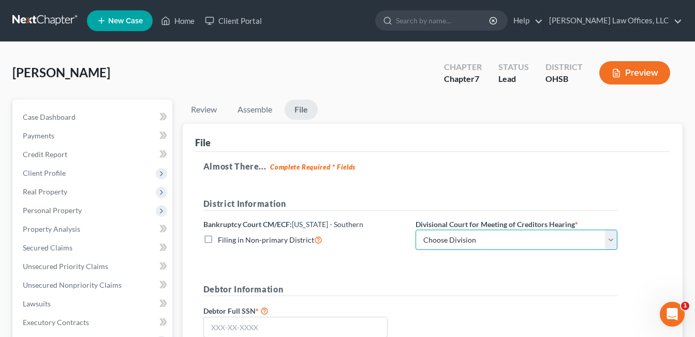
drag, startPoint x: 609, startPoint y: 237, endPoint x: 548, endPoint y: 251, distance: 63.2
click at [609, 237] on select "Choose Division Cincinnati Columbus Dayton" at bounding box center [517, 239] width 202 height 21
select select "2"
click at [416, 229] on select "Choose Division Cincinnati Columbus Dayton" at bounding box center [517, 239] width 202 height 21
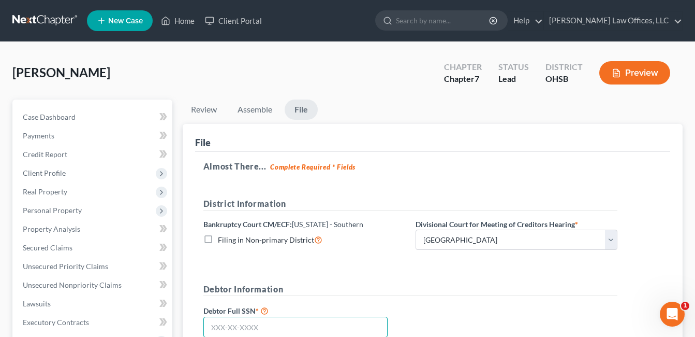
click at [294, 325] on input "text" at bounding box center [295, 326] width 184 height 21
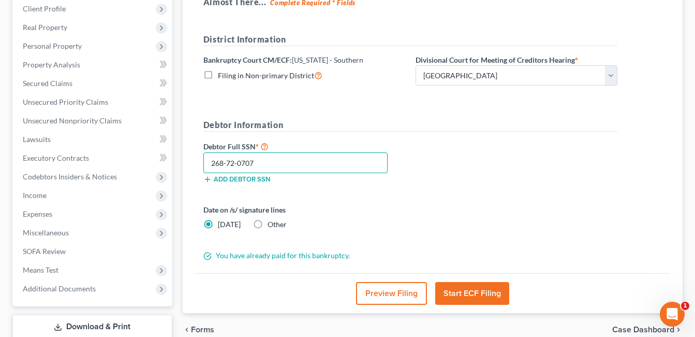
scroll to position [232, 0]
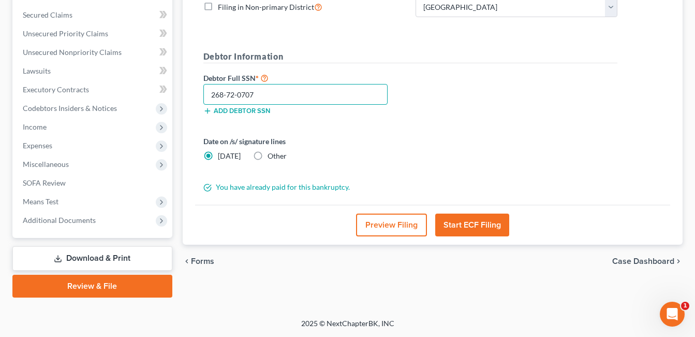
type input "268-72-0707"
click at [461, 223] on button "Start ECF Filing" at bounding box center [472, 224] width 74 height 23
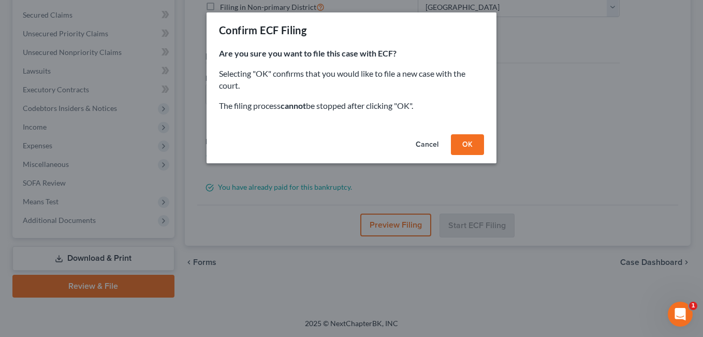
click at [464, 142] on button "OK" at bounding box center [467, 144] width 33 height 21
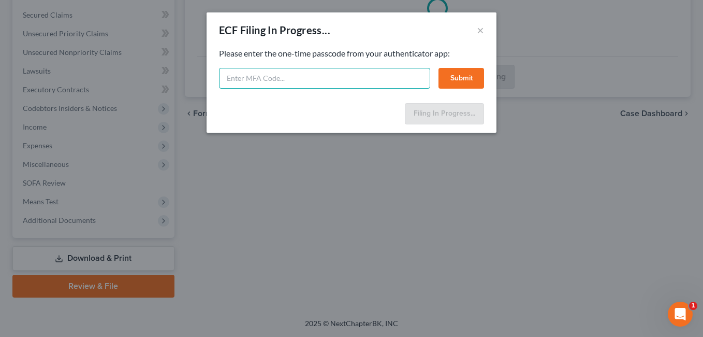
click at [337, 76] on input "text" at bounding box center [324, 78] width 211 height 21
type input "123047"
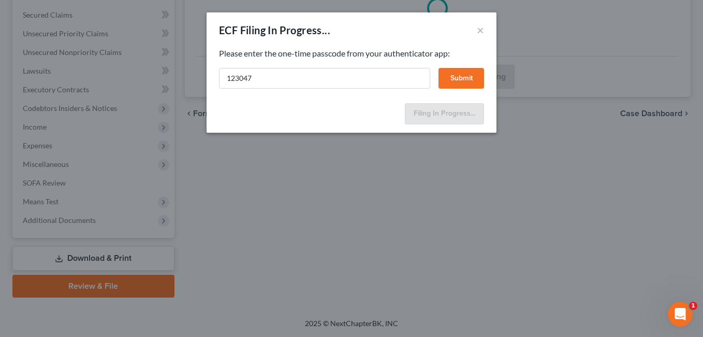
click at [462, 73] on button "Submit" at bounding box center [462, 78] width 46 height 21
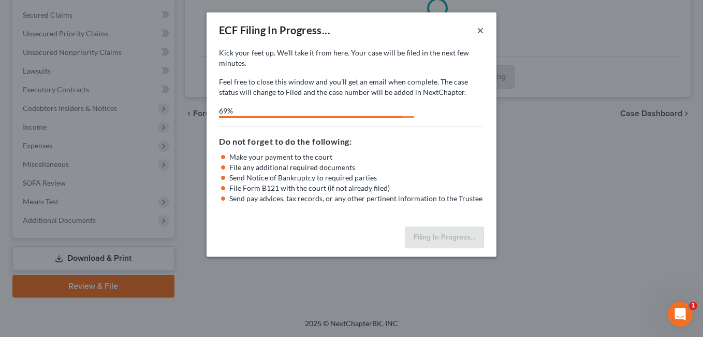
click at [481, 30] on button "×" at bounding box center [480, 30] width 7 height 12
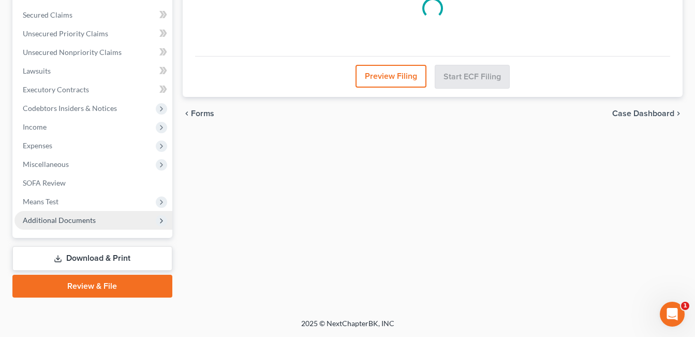
click at [87, 218] on span "Additional Documents" at bounding box center [59, 219] width 73 height 9
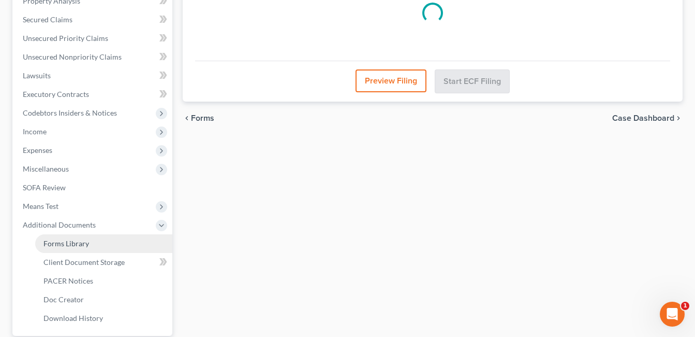
scroll to position [284, 0]
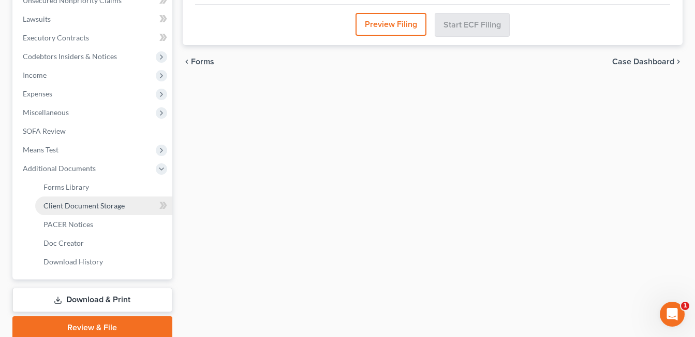
click at [120, 208] on span "Client Document Storage" at bounding box center [83, 205] width 81 height 9
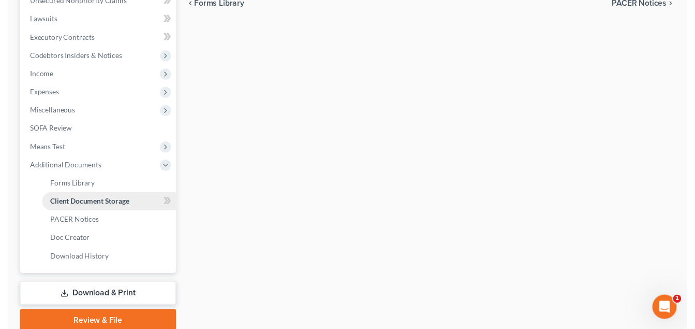
scroll to position [280, 0]
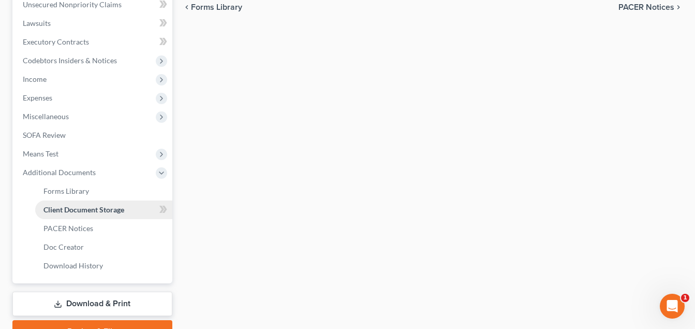
select select "7"
select select "37"
select select "53"
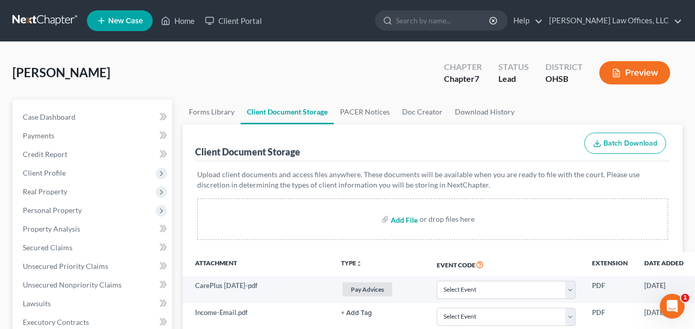
type input "C:\fakepath\Thomas.Netra.7.2025.pdf"
select select "7"
select select "37"
select select "53"
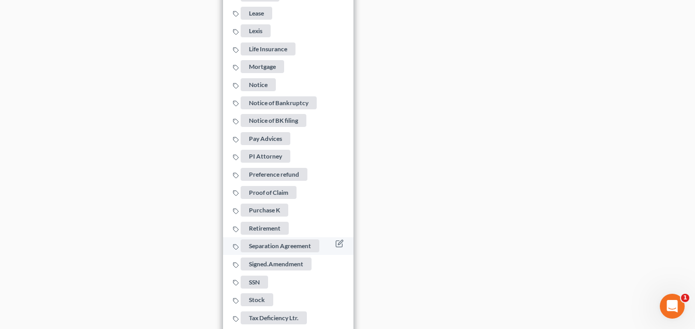
scroll to position [2149, 0]
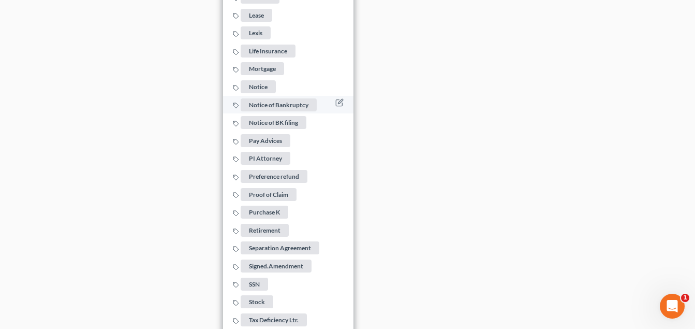
click at [281, 99] on span "Notice of Bankruptcy" at bounding box center [279, 104] width 76 height 13
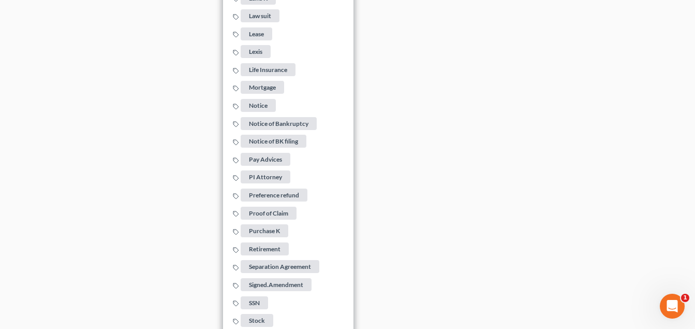
drag, startPoint x: 491, startPoint y: 110, endPoint x: 552, endPoint y: 226, distance: 130.9
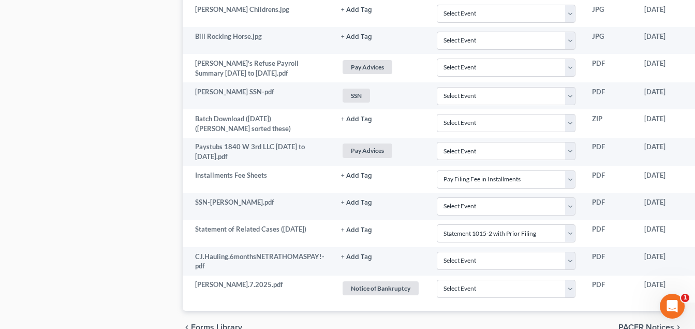
scroll to position [1401, 83]
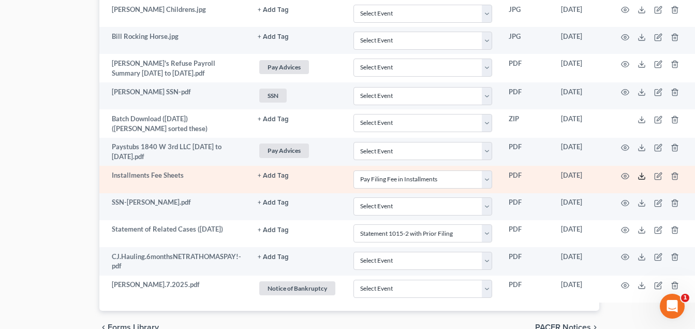
click at [641, 172] on icon at bounding box center [642, 176] width 8 height 8
